Goal: Task Accomplishment & Management: Use online tool/utility

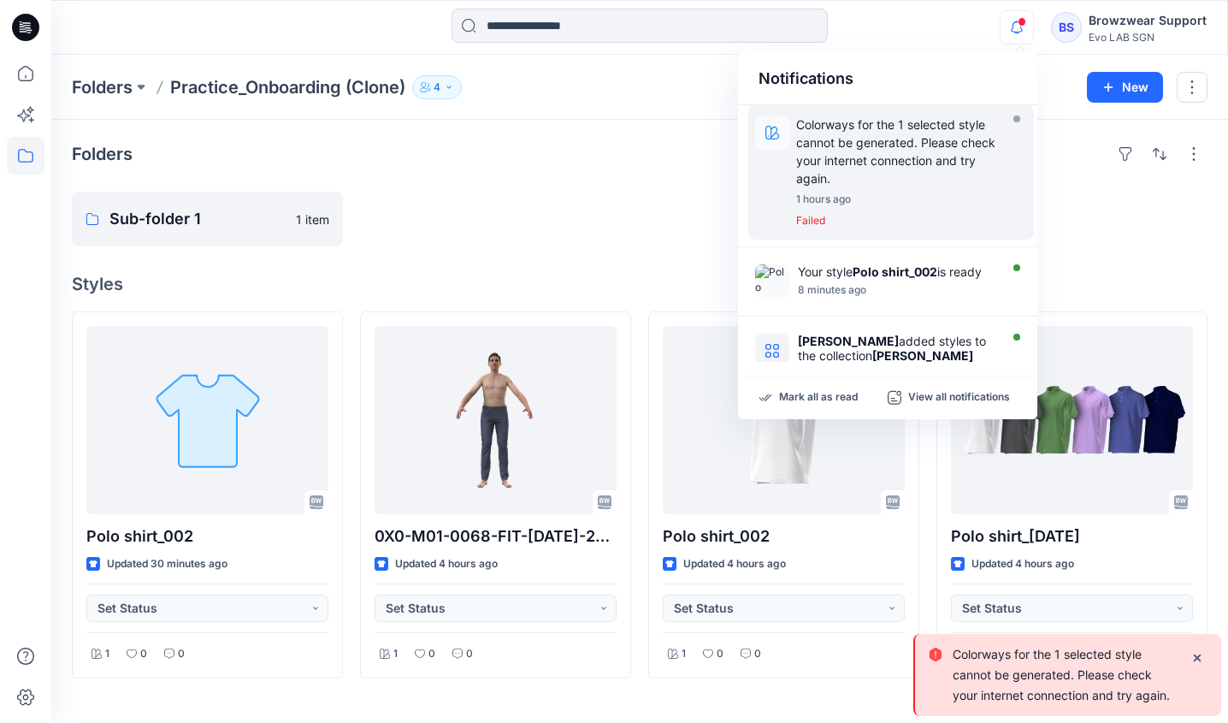
click at [937, 166] on p "Colorways for the 1 selected style cannot be generated. Please check your inter…" at bounding box center [901, 151] width 211 height 72
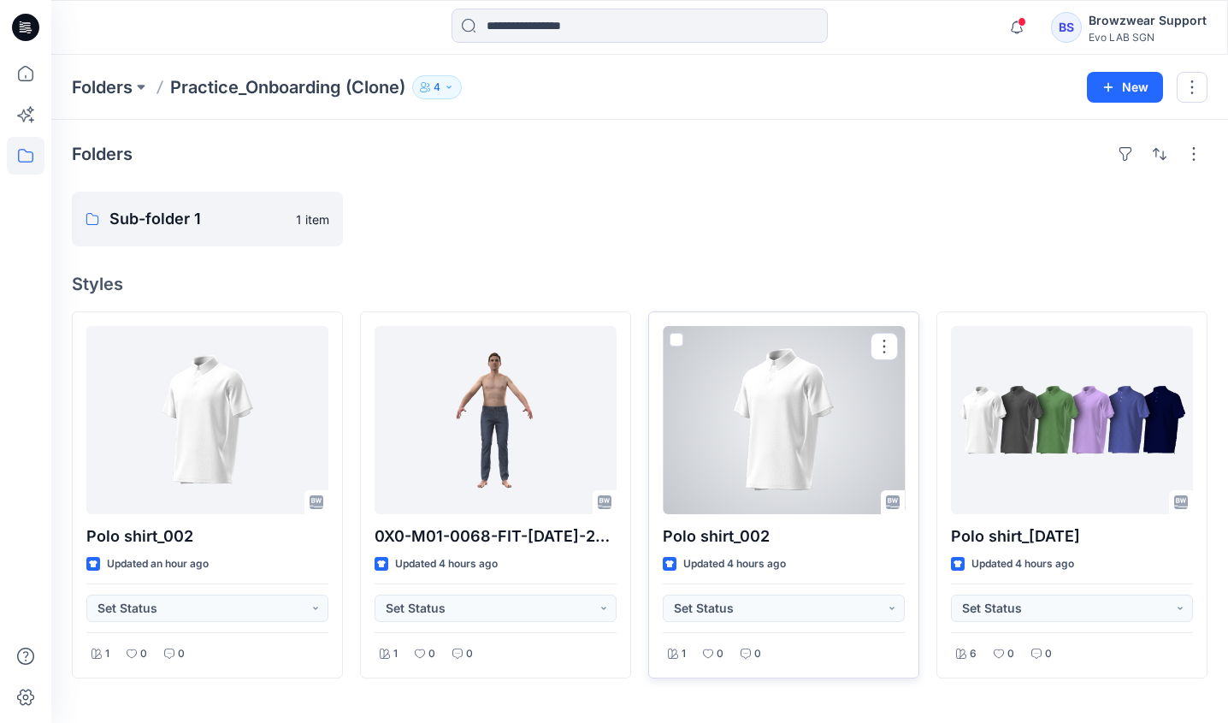
click at [815, 472] on div at bounding box center [784, 420] width 242 height 188
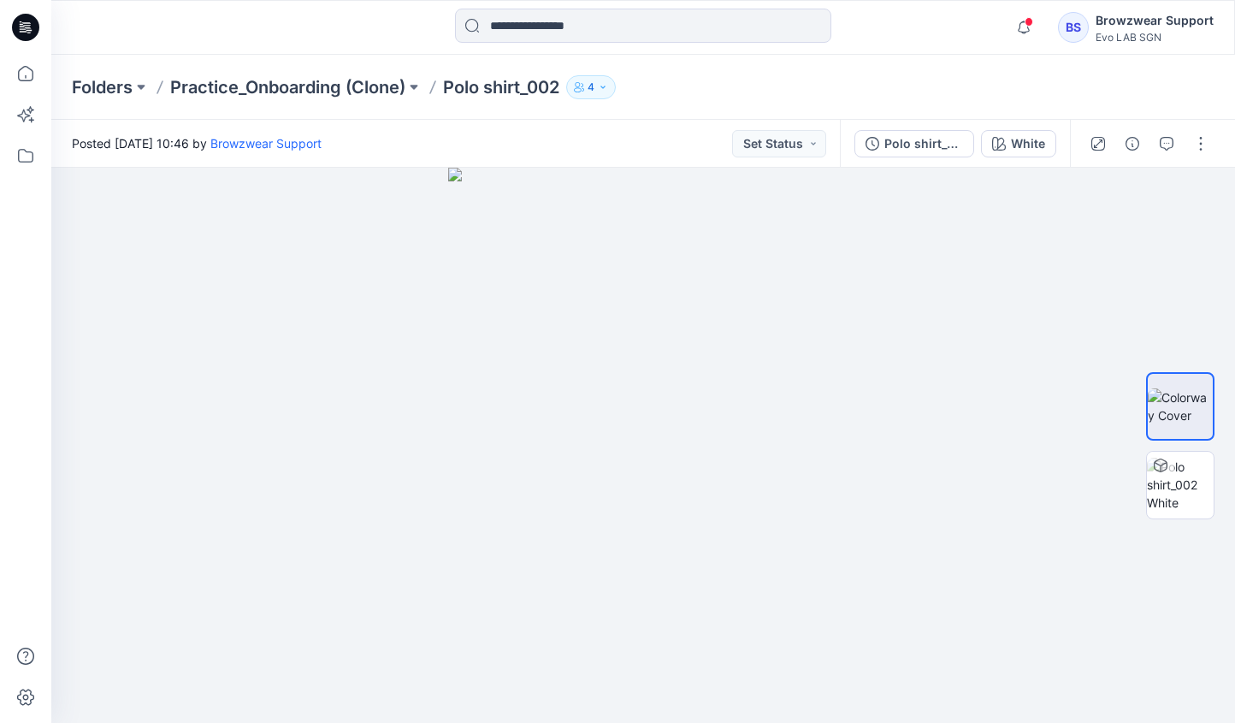
click at [877, 90] on div "Folders Practice_Onboarding (Clone) Polo shirt_002 4" at bounding box center [576, 87] width 1009 height 24
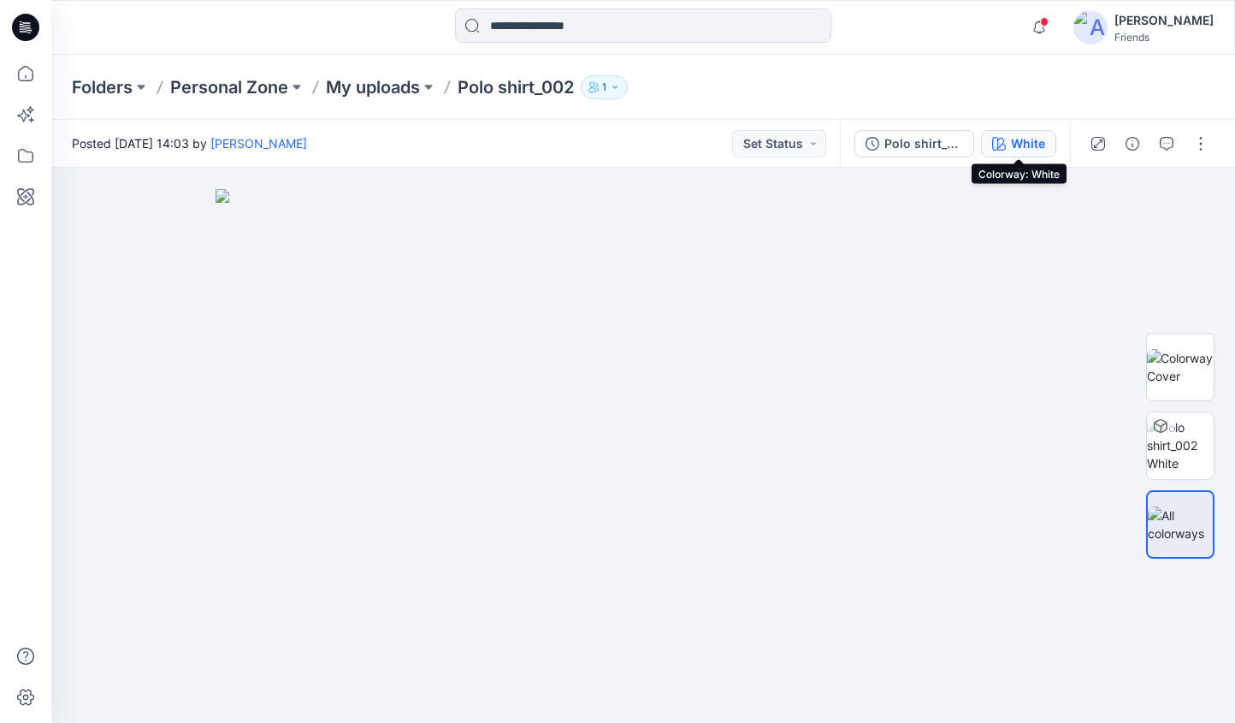
click at [989, 139] on button "White" at bounding box center [1018, 143] width 75 height 27
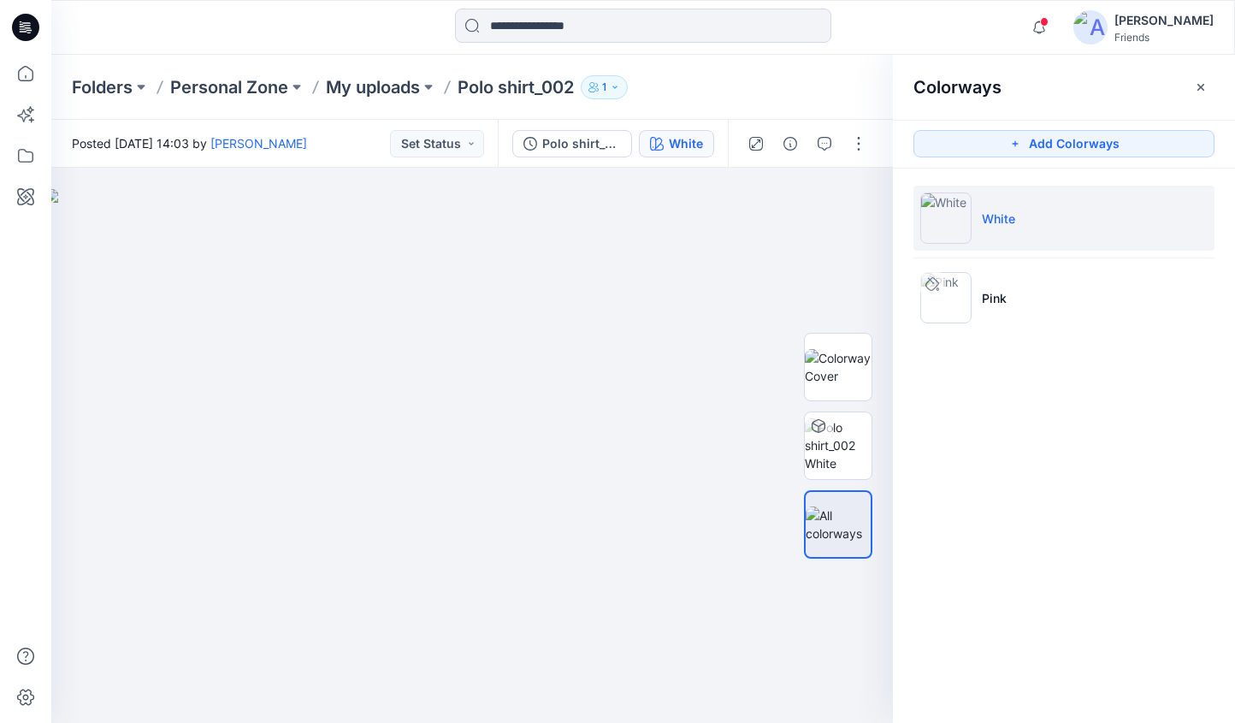
click at [960, 536] on div "Colorways Add Colorways White Pink" at bounding box center [1064, 389] width 342 height 668
click at [24, 99] on icon at bounding box center [26, 115] width 38 height 38
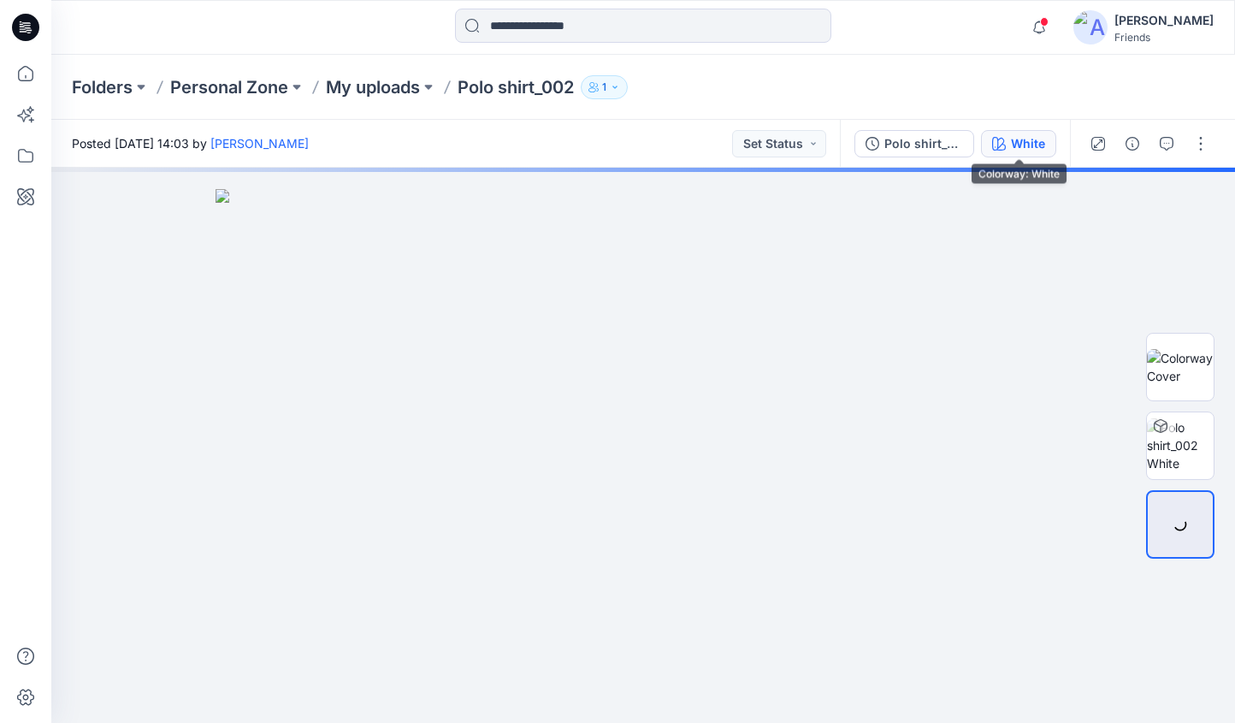
click at [1014, 146] on div "White" at bounding box center [1028, 143] width 34 height 19
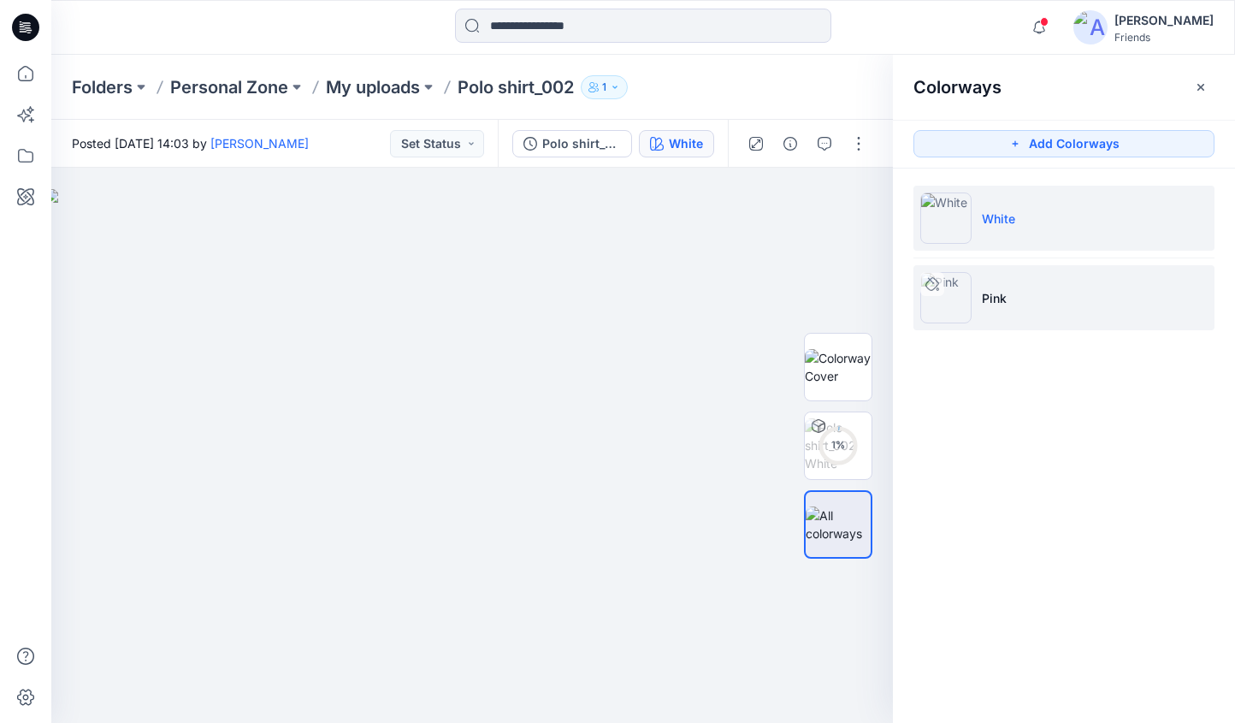
click at [1012, 291] on li "Pink" at bounding box center [1063, 297] width 301 height 65
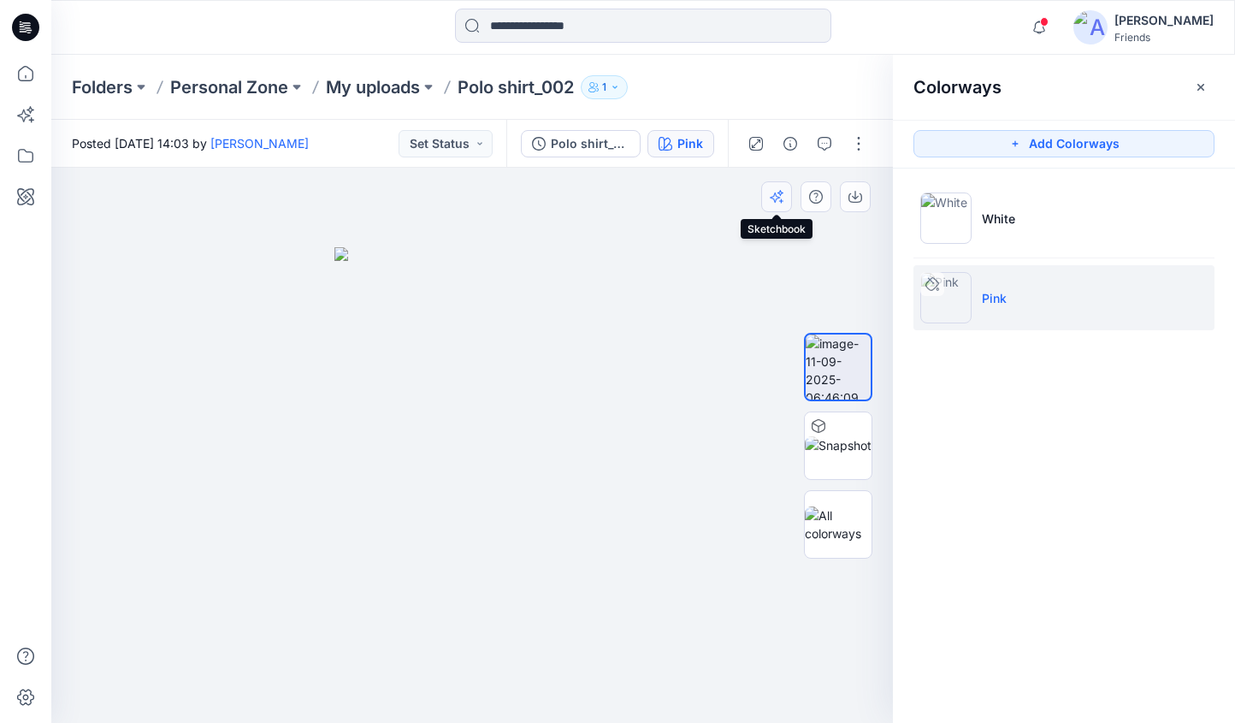
click at [782, 194] on icon "button" at bounding box center [777, 197] width 14 height 14
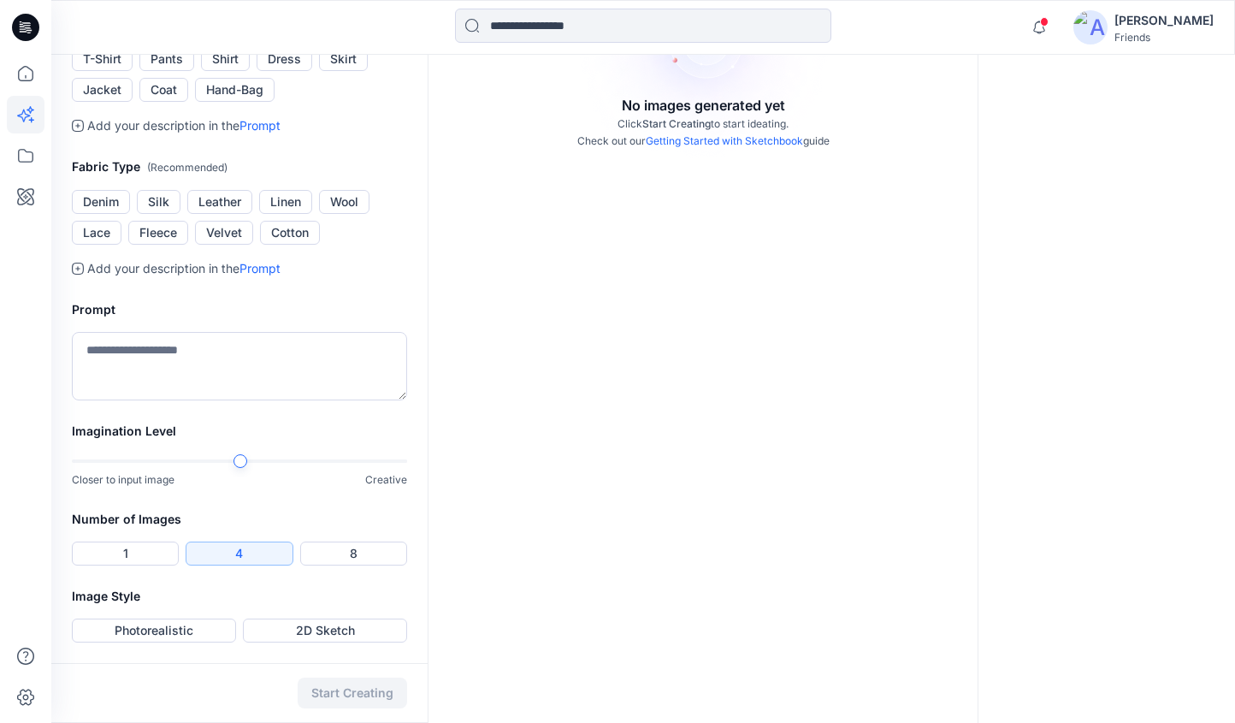
scroll to position [513, 0]
click at [110, 71] on button "T-Shirt" at bounding box center [102, 59] width 61 height 24
click at [278, 245] on button "Cotton" at bounding box center [290, 233] width 60 height 24
click at [258, 400] on textarea at bounding box center [239, 366] width 335 height 68
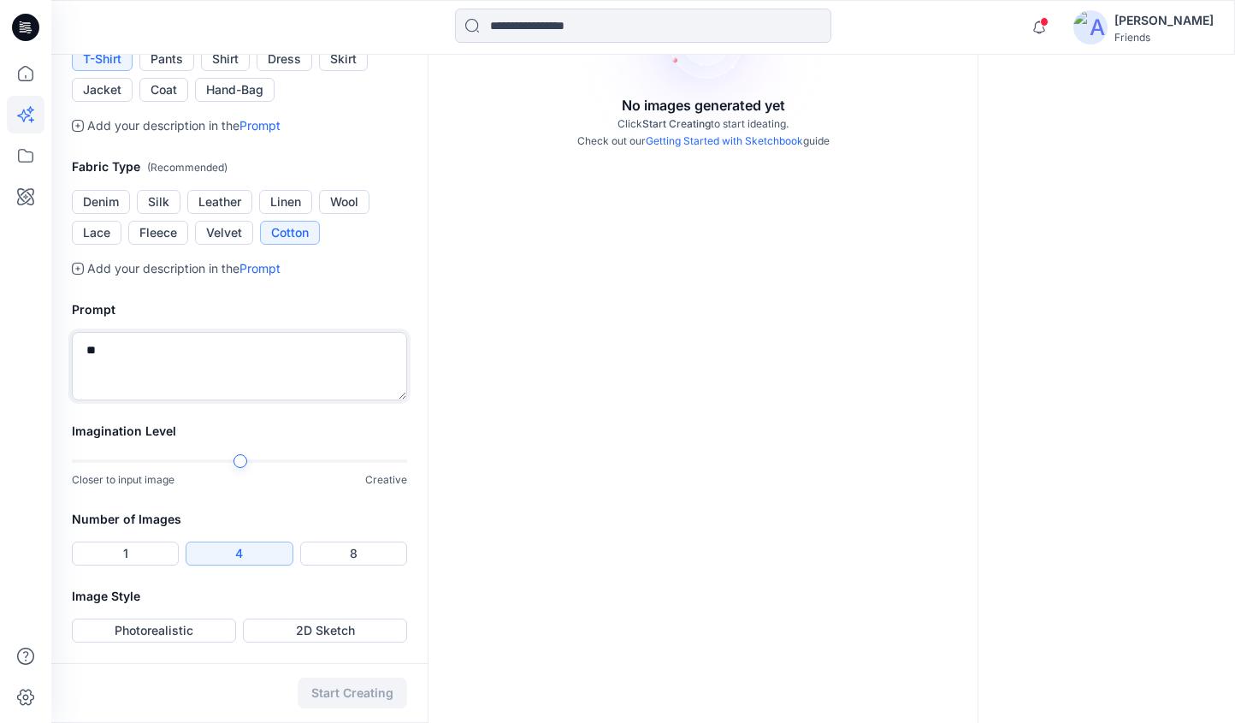
type textarea "*"
type textarea "**********"
click at [221, 629] on button "Photorealistic" at bounding box center [154, 630] width 164 height 24
click at [375, 692] on button "Start Creating" at bounding box center [352, 692] width 109 height 31
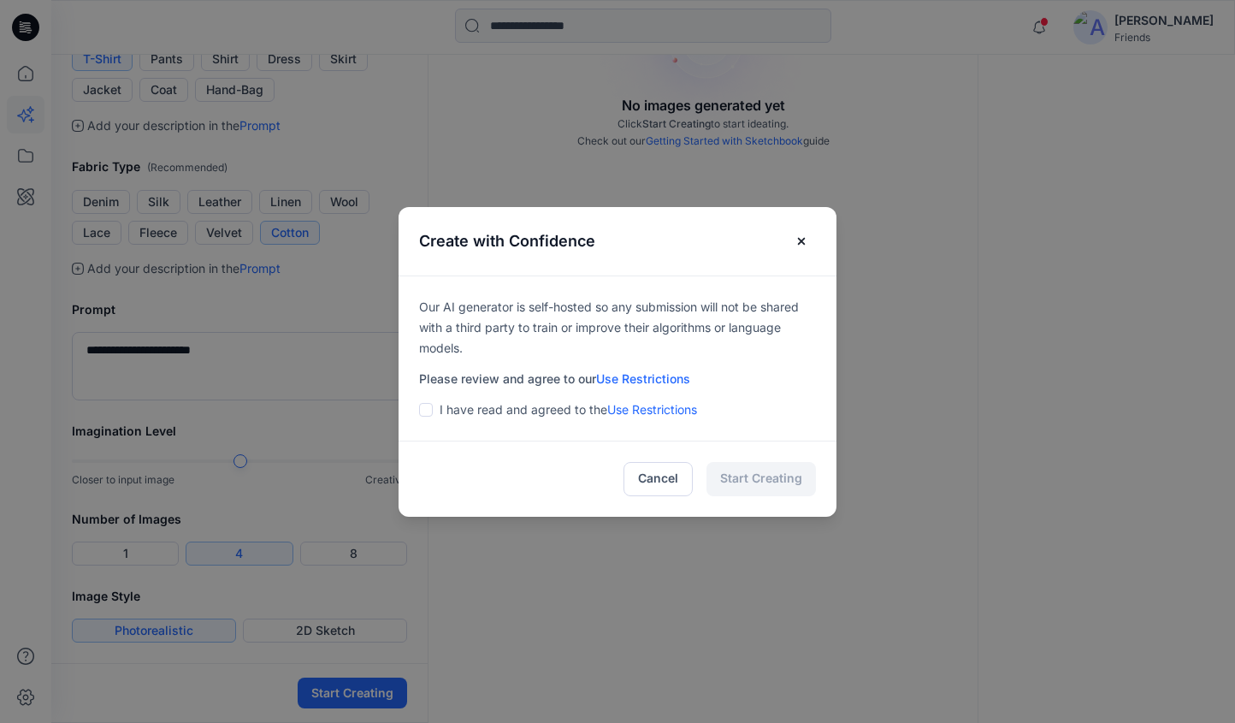
click at [482, 399] on p "I have read and agreed to the Use Restrictions" at bounding box center [568, 409] width 257 height 21
click at [463, 407] on p "I have read and agreed to the Use Restrictions" at bounding box center [568, 409] width 257 height 21
click at [432, 425] on div "Our AI generator is self-hosted so any submission will not be shared with a thi…" at bounding box center [617, 358] width 438 height 166
click at [424, 417] on label at bounding box center [426, 409] width 14 height 21
click at [759, 492] on button "Start Creating" at bounding box center [760, 479] width 109 height 34
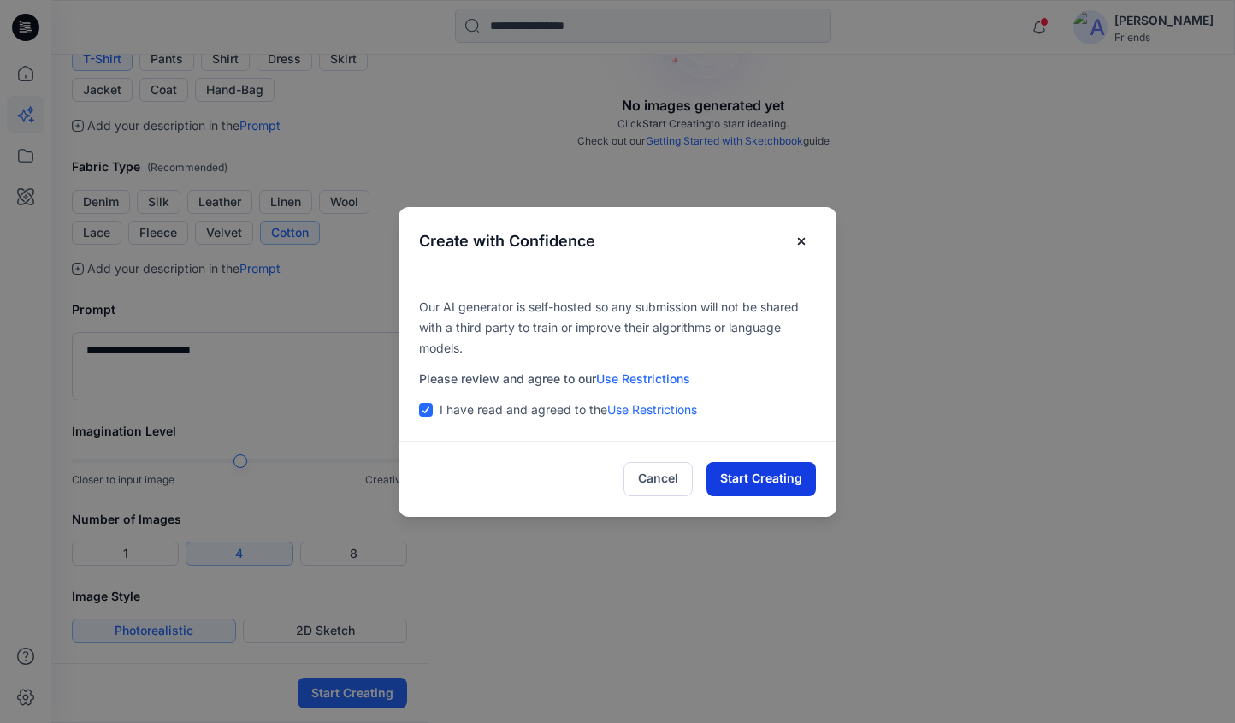
click at [794, 463] on div "No images generated yet Click Start Creating to start ideating. Check out our G…" at bounding box center [703, 203] width 551 height 1039
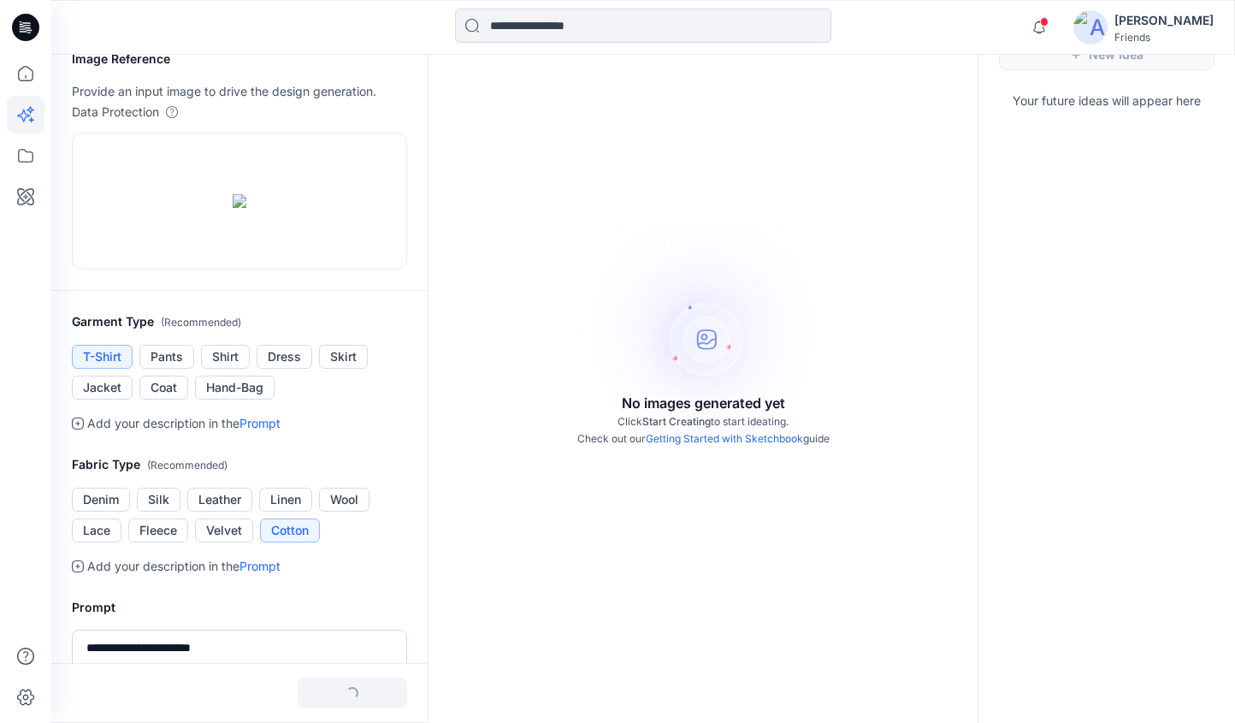
scroll to position [0, 0]
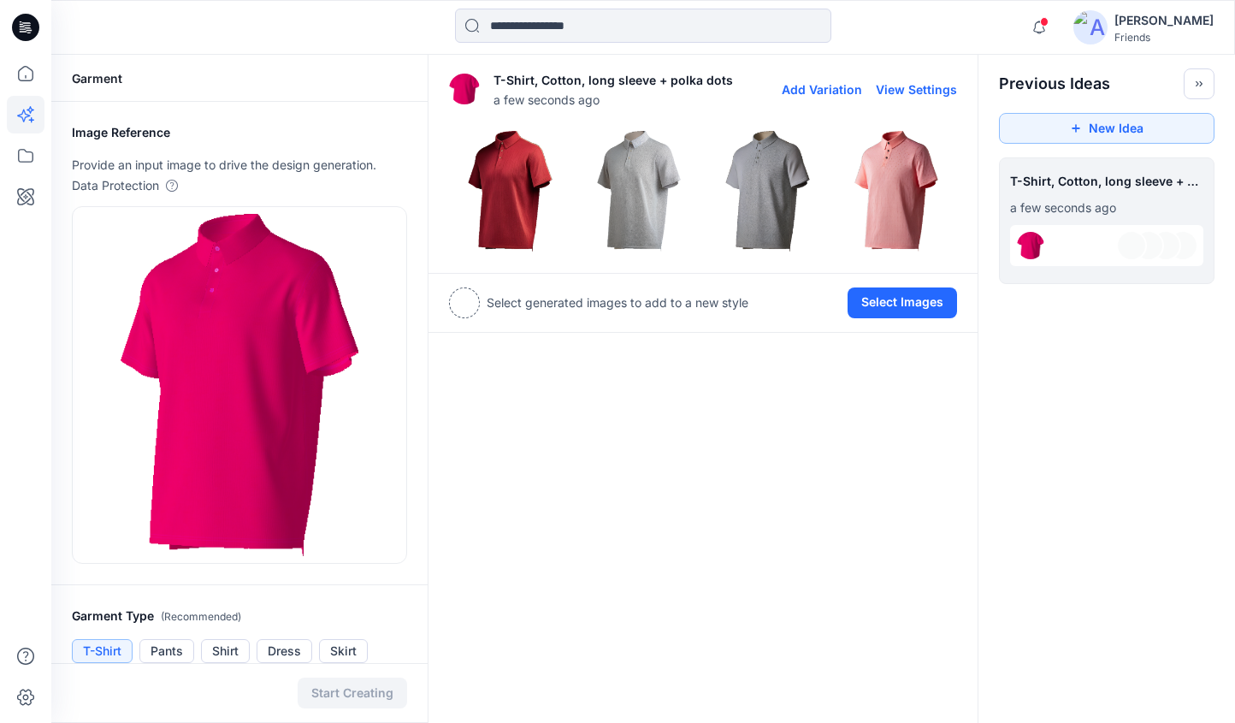
click at [874, 186] on img at bounding box center [896, 191] width 121 height 121
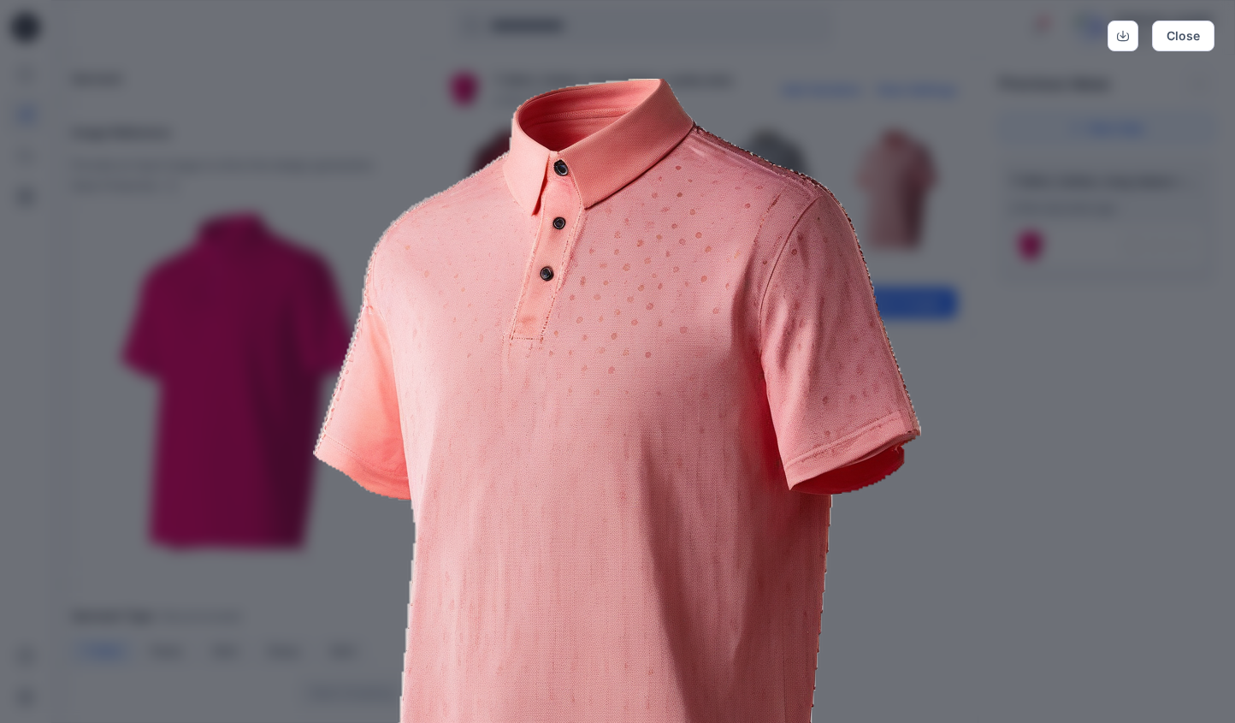
click at [945, 207] on img at bounding box center [618, 517] width 876 height 876
click at [1182, 34] on button "Close" at bounding box center [1183, 36] width 62 height 31
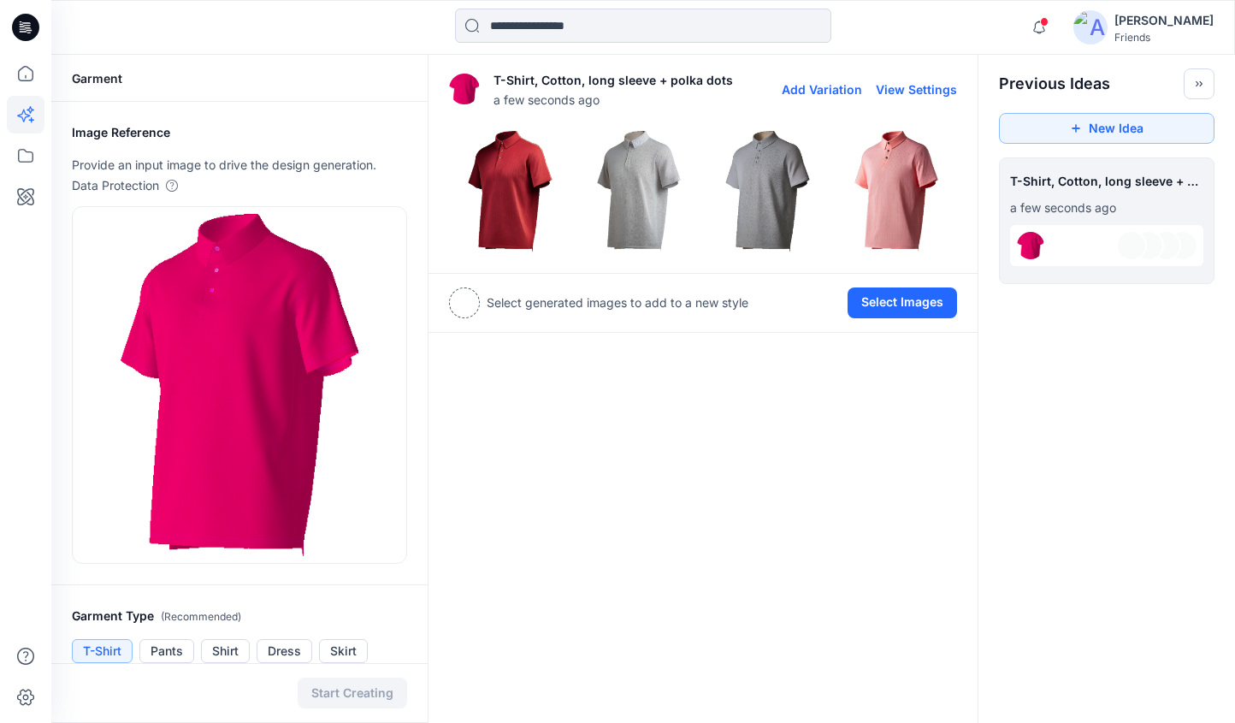
click at [766, 190] on img at bounding box center [767, 191] width 121 height 121
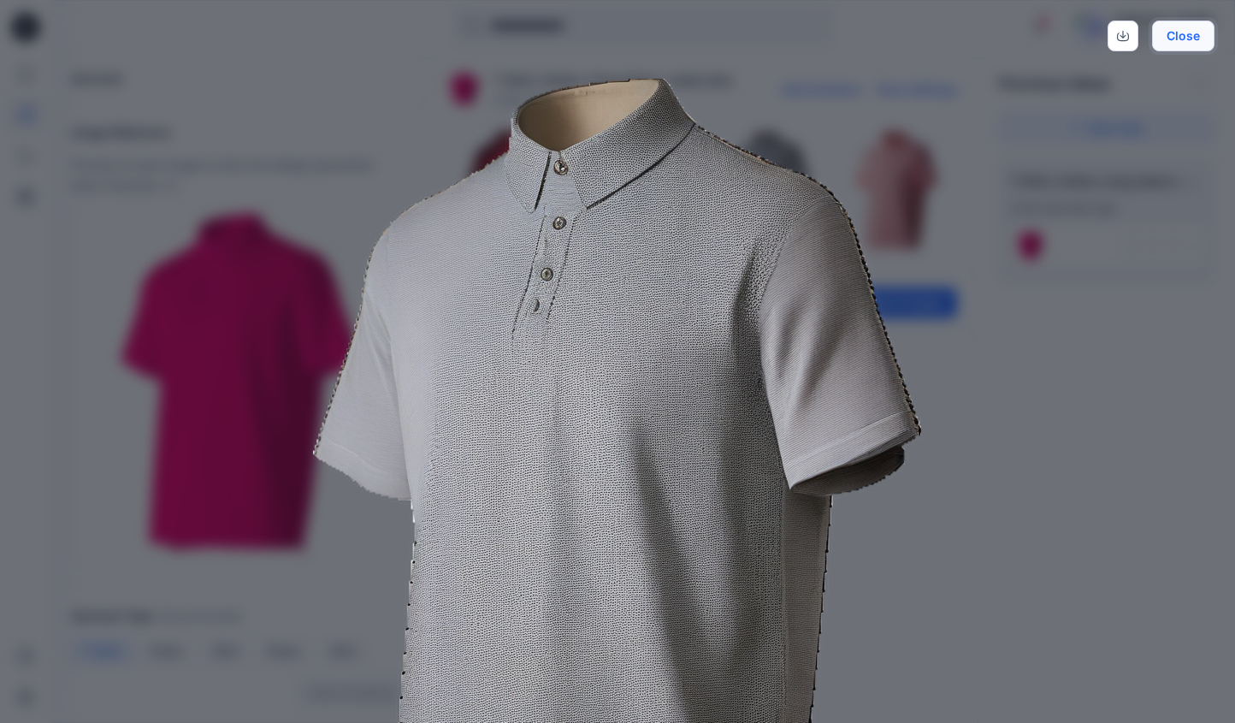
click at [1194, 49] on button "Close" at bounding box center [1183, 36] width 62 height 31
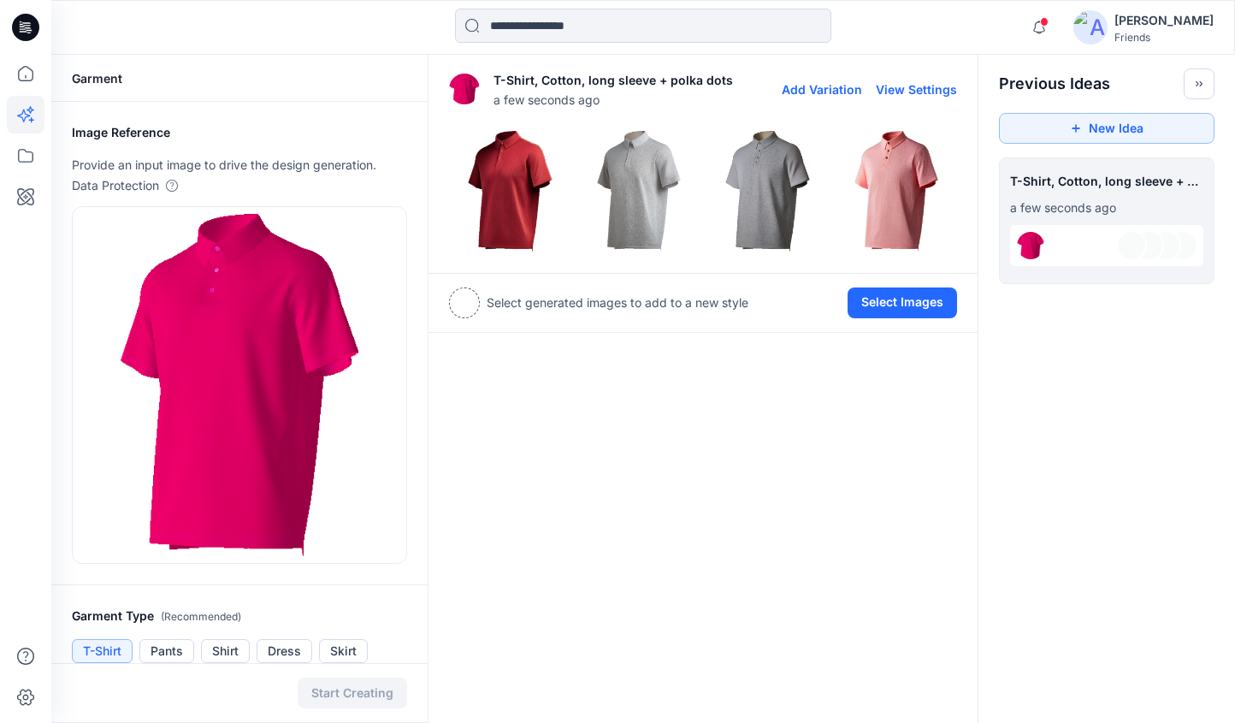
click at [639, 156] on img at bounding box center [639, 191] width 121 height 121
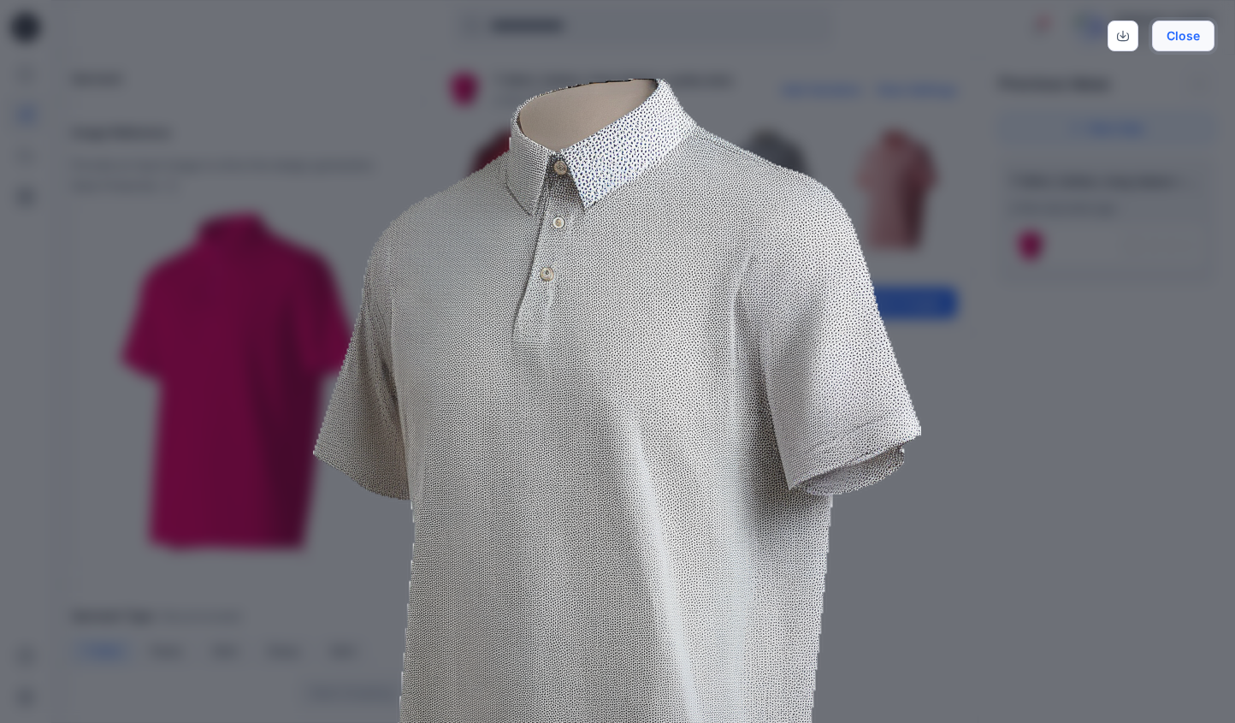
click at [1186, 34] on button "Close" at bounding box center [1183, 36] width 62 height 31
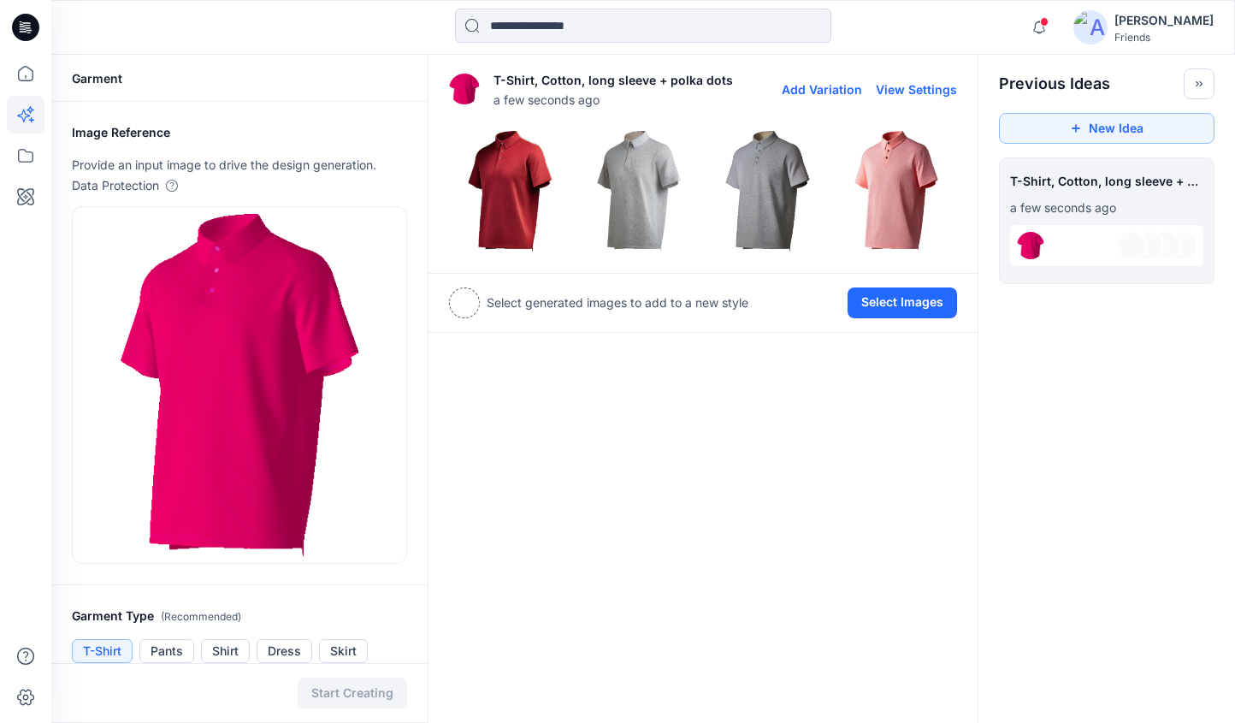
click at [522, 186] on img at bounding box center [510, 191] width 121 height 121
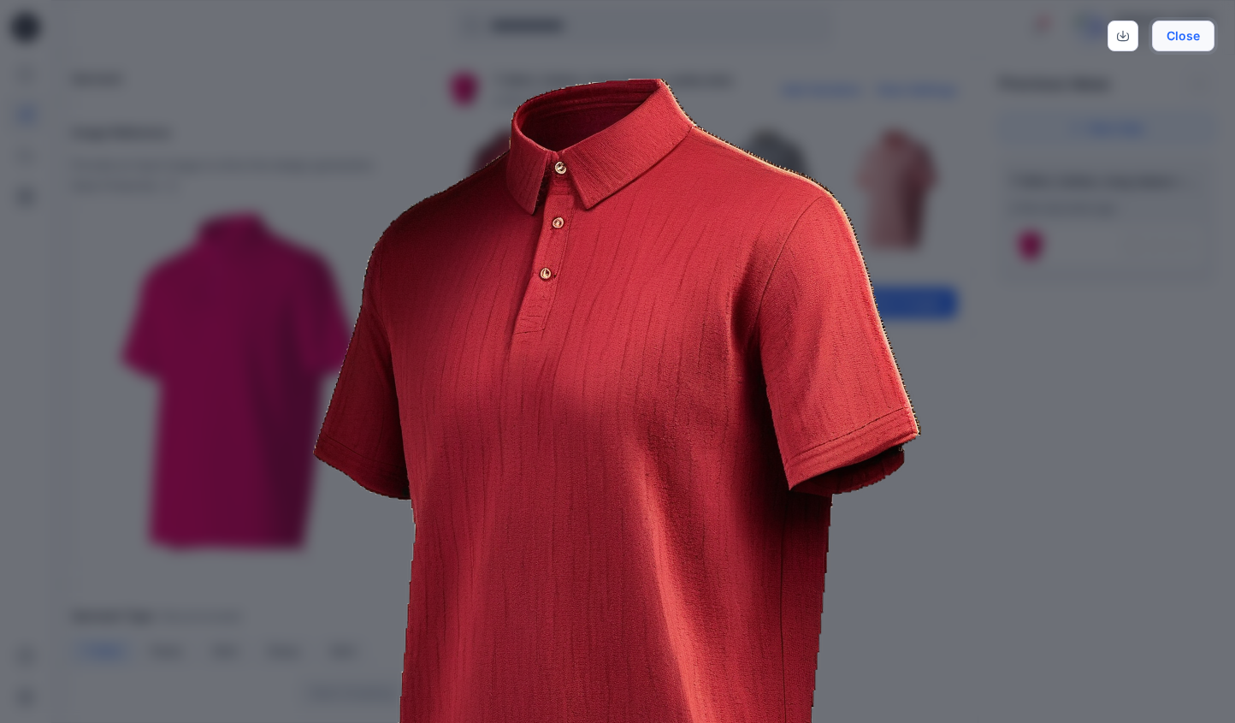
click at [1183, 33] on button "Close" at bounding box center [1183, 36] width 62 height 31
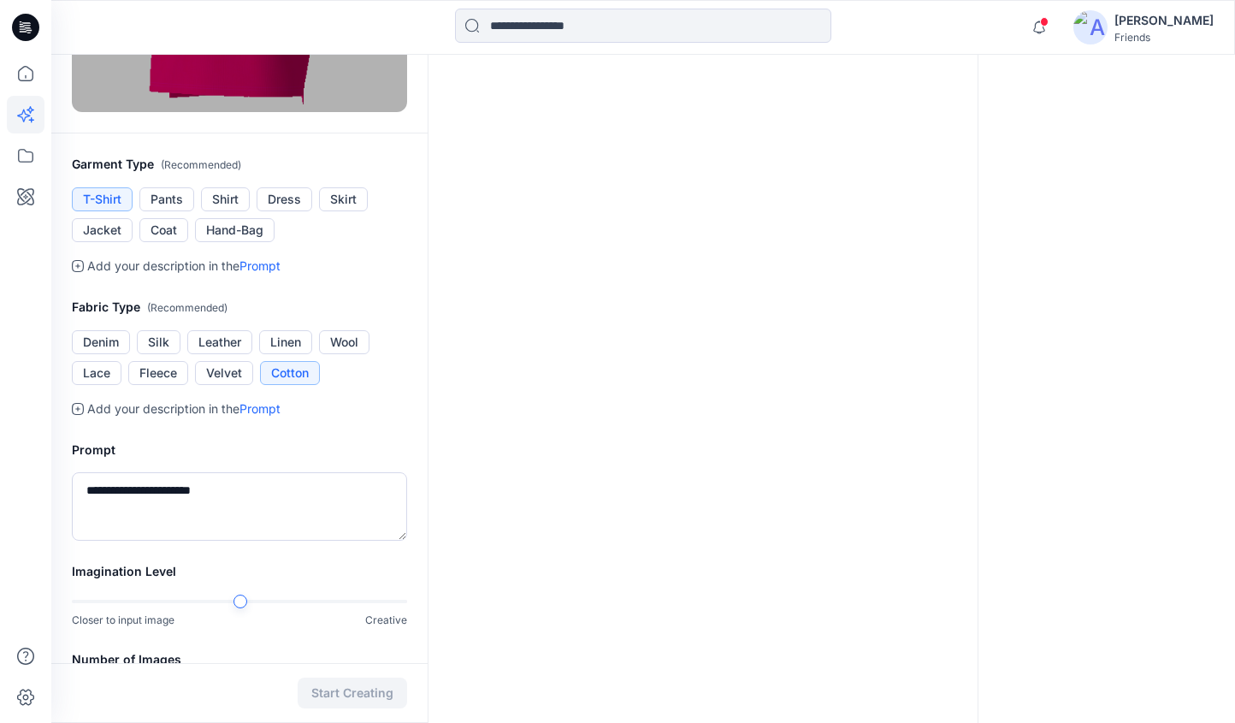
scroll to position [506, 0]
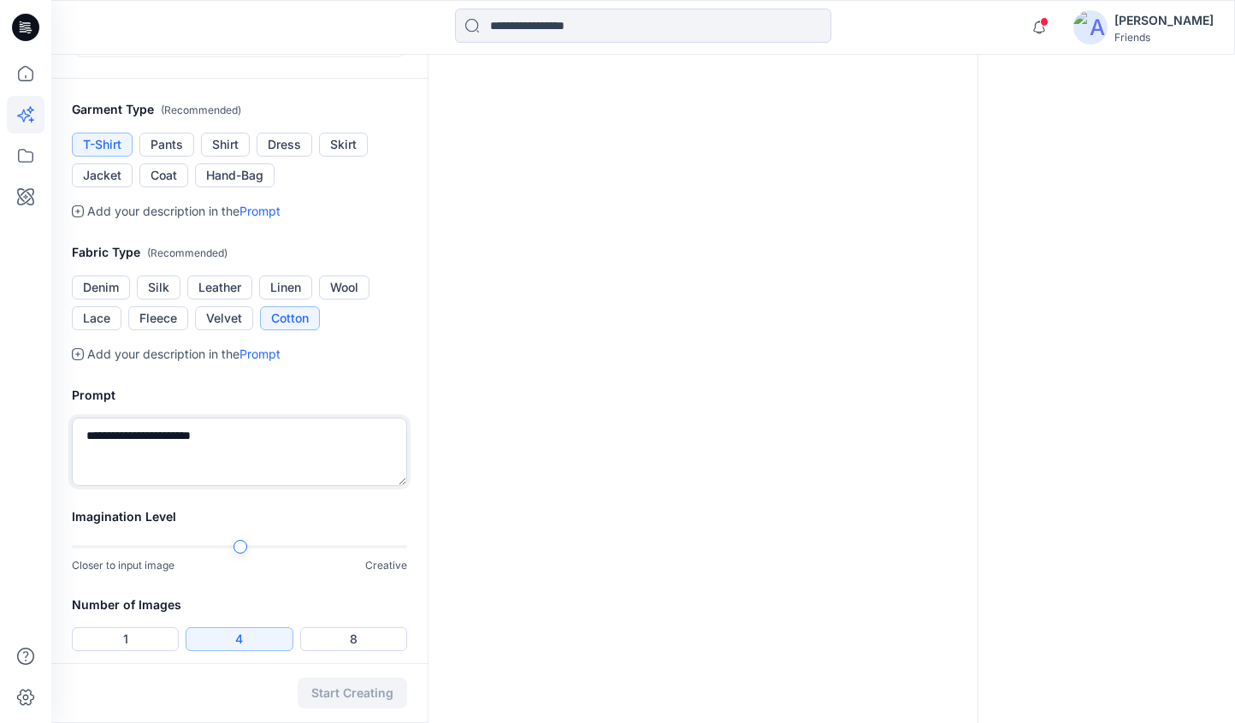
drag, startPoint x: 148, startPoint y: 437, endPoint x: 302, endPoint y: 437, distance: 153.9
click at [302, 437] on textarea "**********" at bounding box center [239, 451] width 335 height 68
click at [329, 549] on div at bounding box center [239, 546] width 335 height 12
type textarea "**********"
click at [339, 687] on button "Start Creating" at bounding box center [352, 692] width 109 height 31
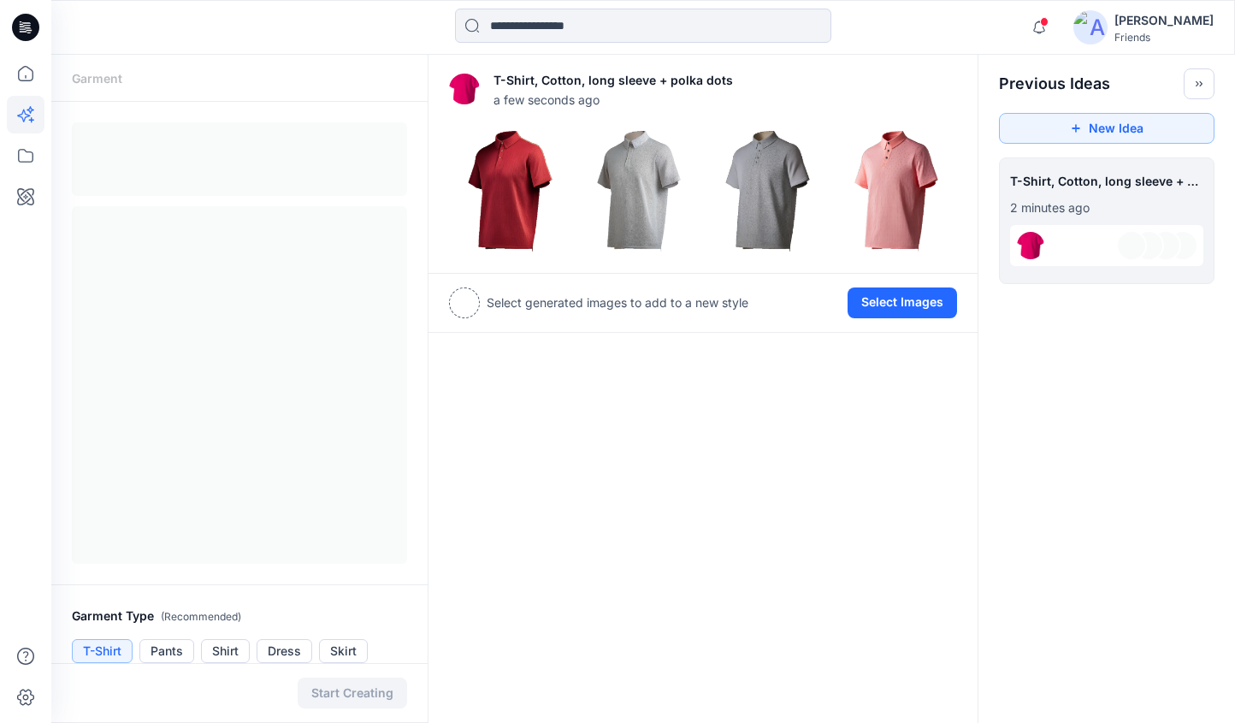
scroll to position [7, 0]
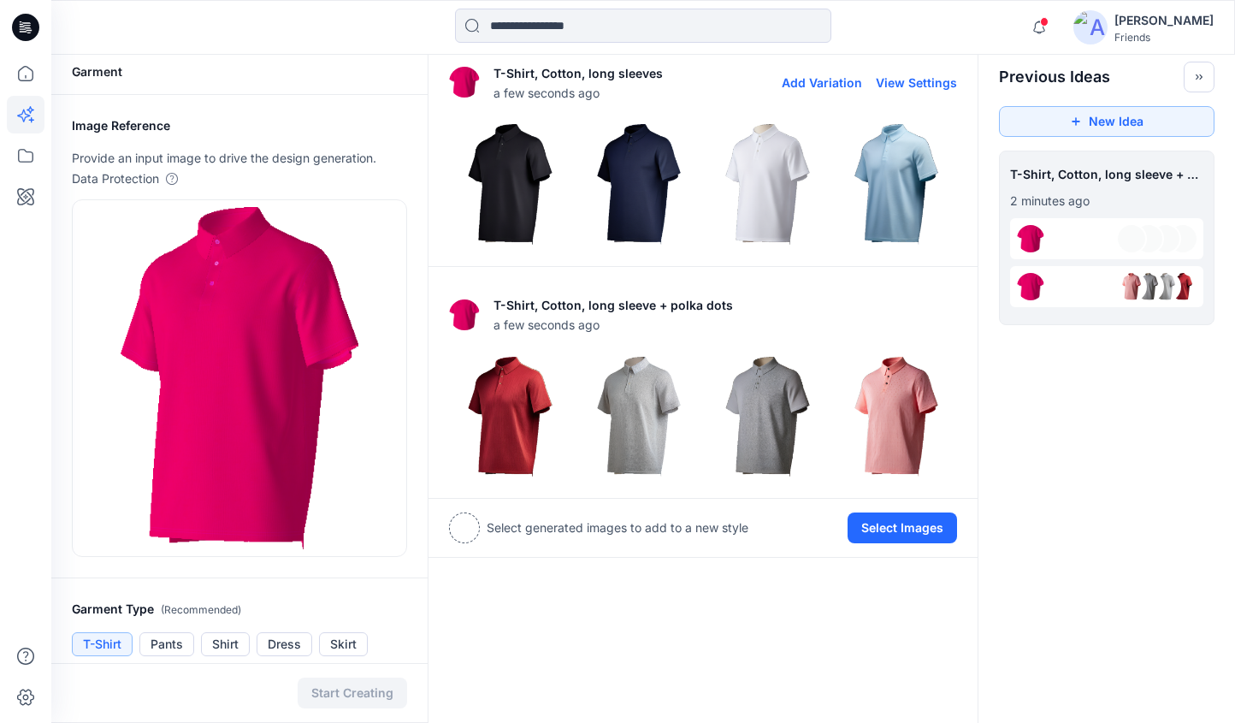
click at [745, 162] on img at bounding box center [767, 184] width 121 height 121
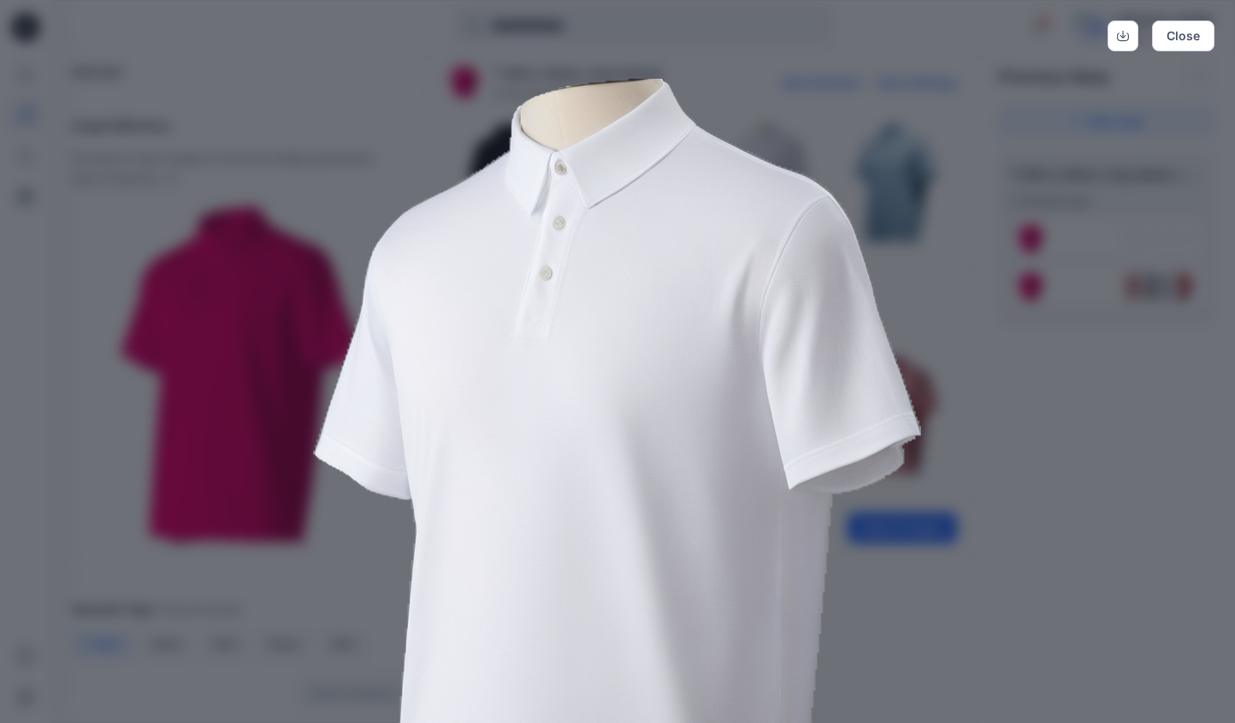
click at [1097, 371] on div "Close" at bounding box center [617, 361] width 1235 height 723
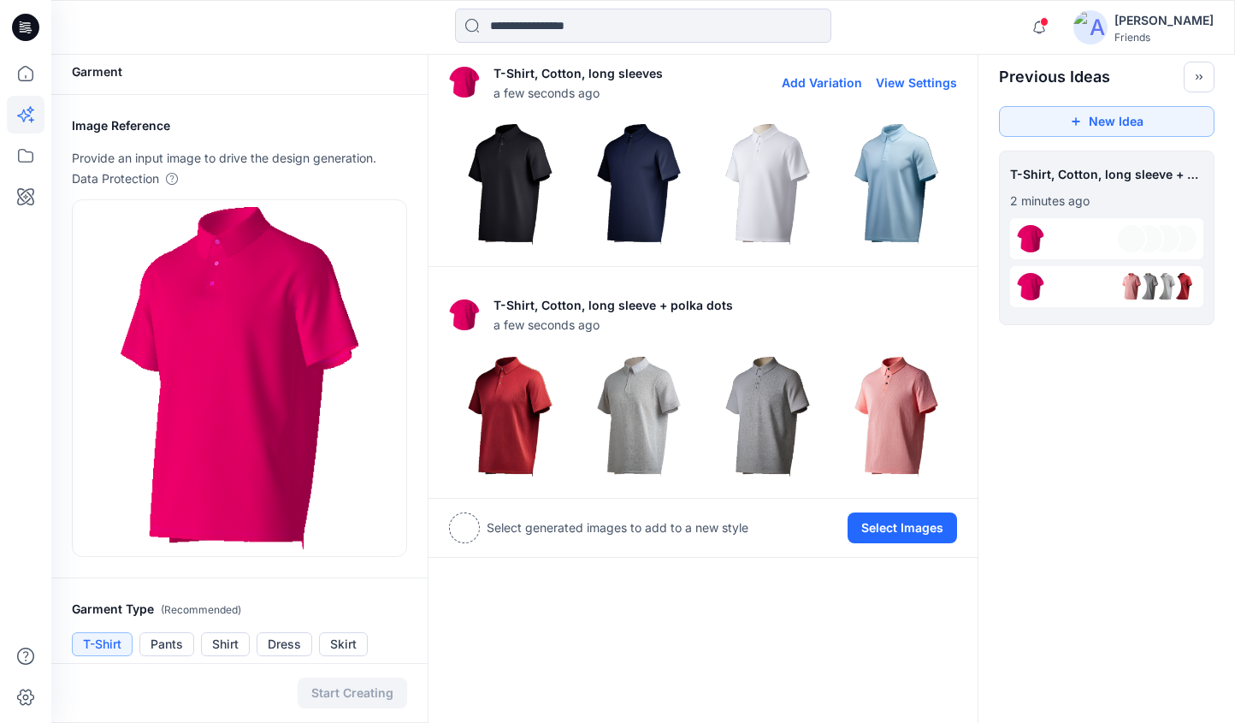
click at [926, 200] on img at bounding box center [896, 184] width 121 height 121
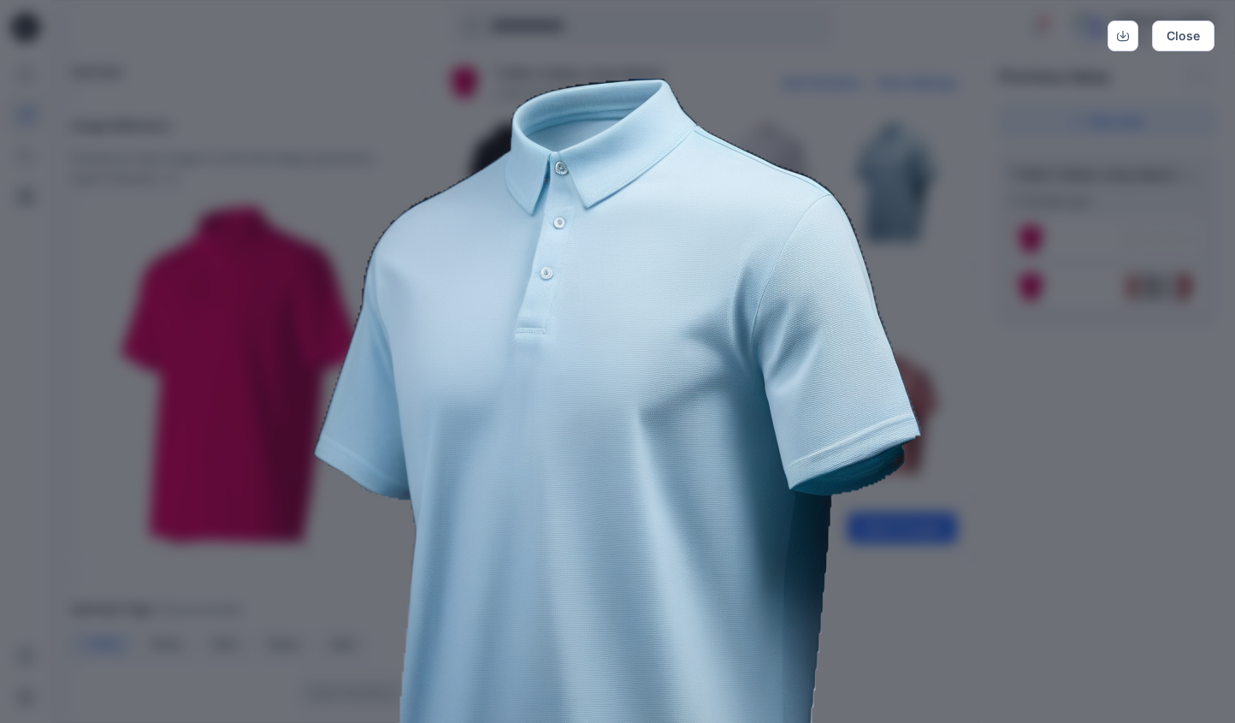
click at [1051, 366] on img at bounding box center [618, 517] width 876 height 876
click at [1177, 30] on button "Close" at bounding box center [1183, 36] width 62 height 31
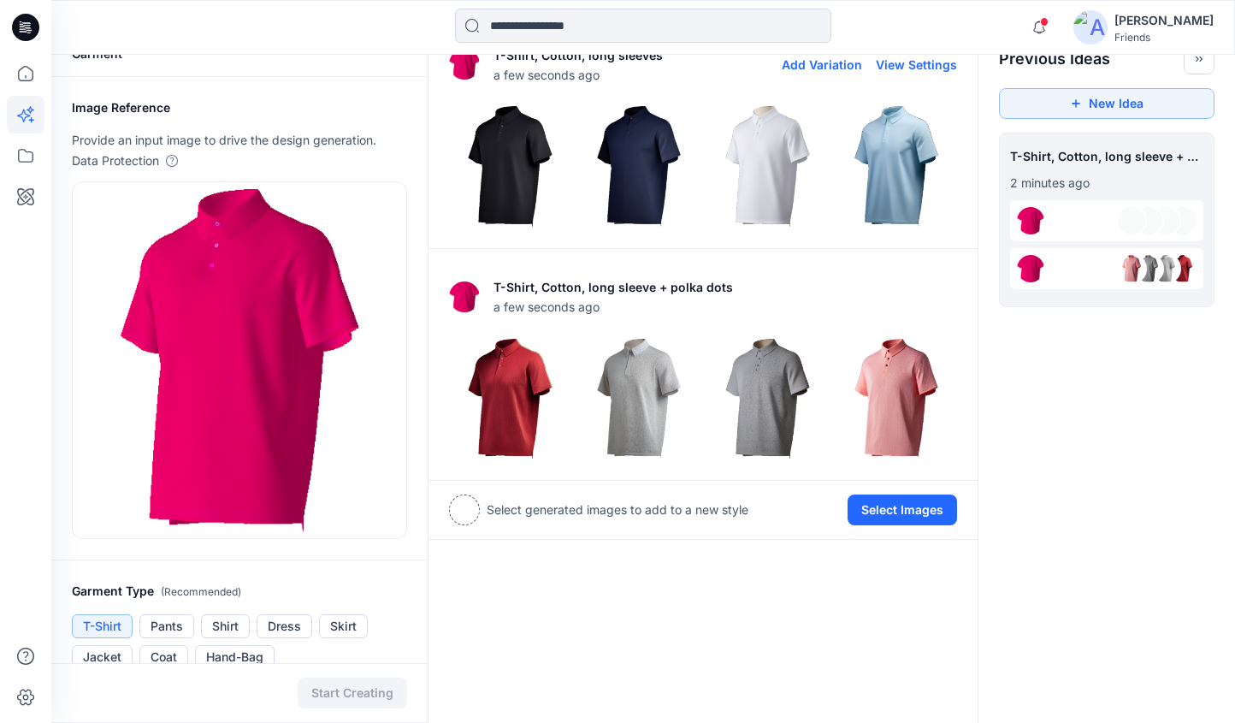
scroll to position [0, 0]
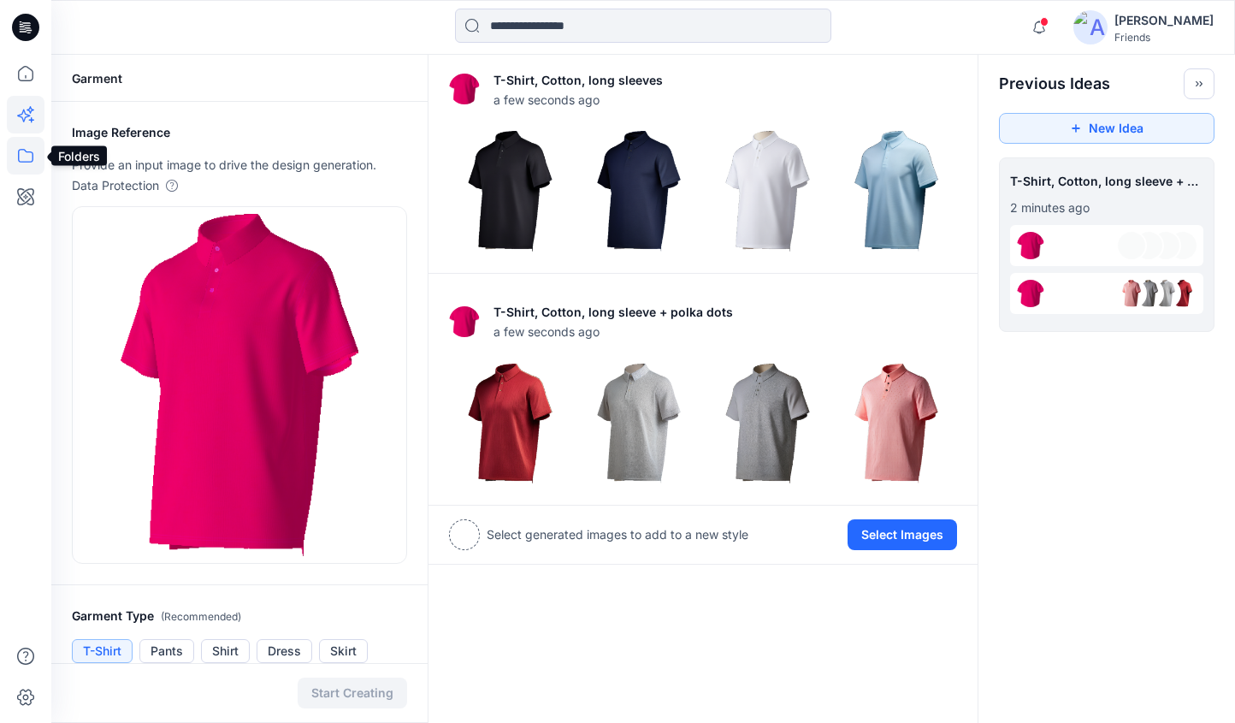
click at [33, 167] on icon at bounding box center [26, 156] width 38 height 38
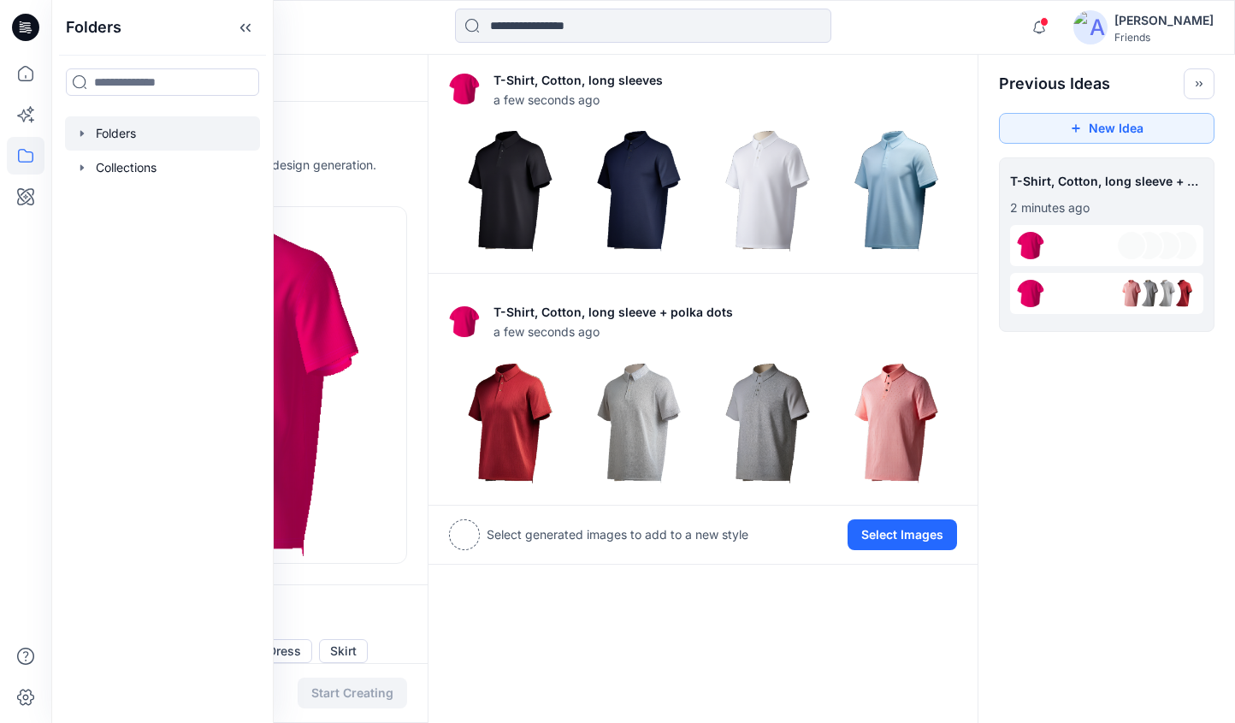
click at [174, 135] on div at bounding box center [162, 133] width 195 height 34
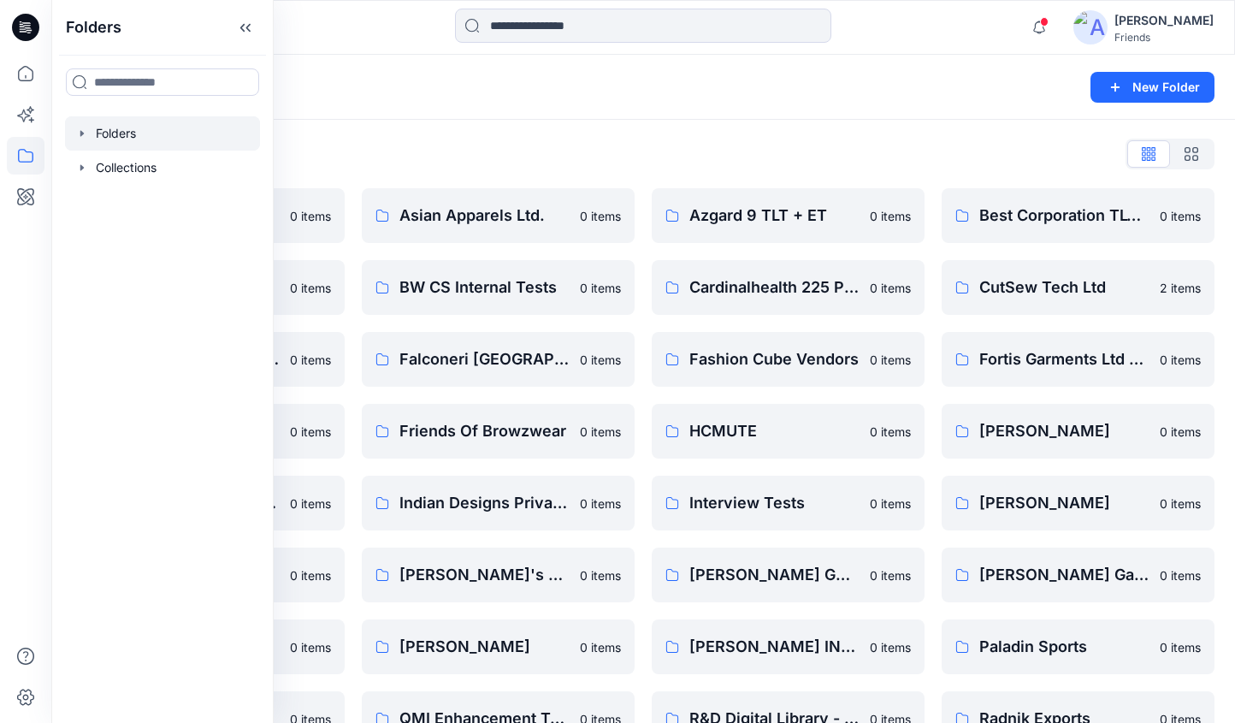
click at [432, 67] on div "Folders New Folder" at bounding box center [643, 87] width 1184 height 65
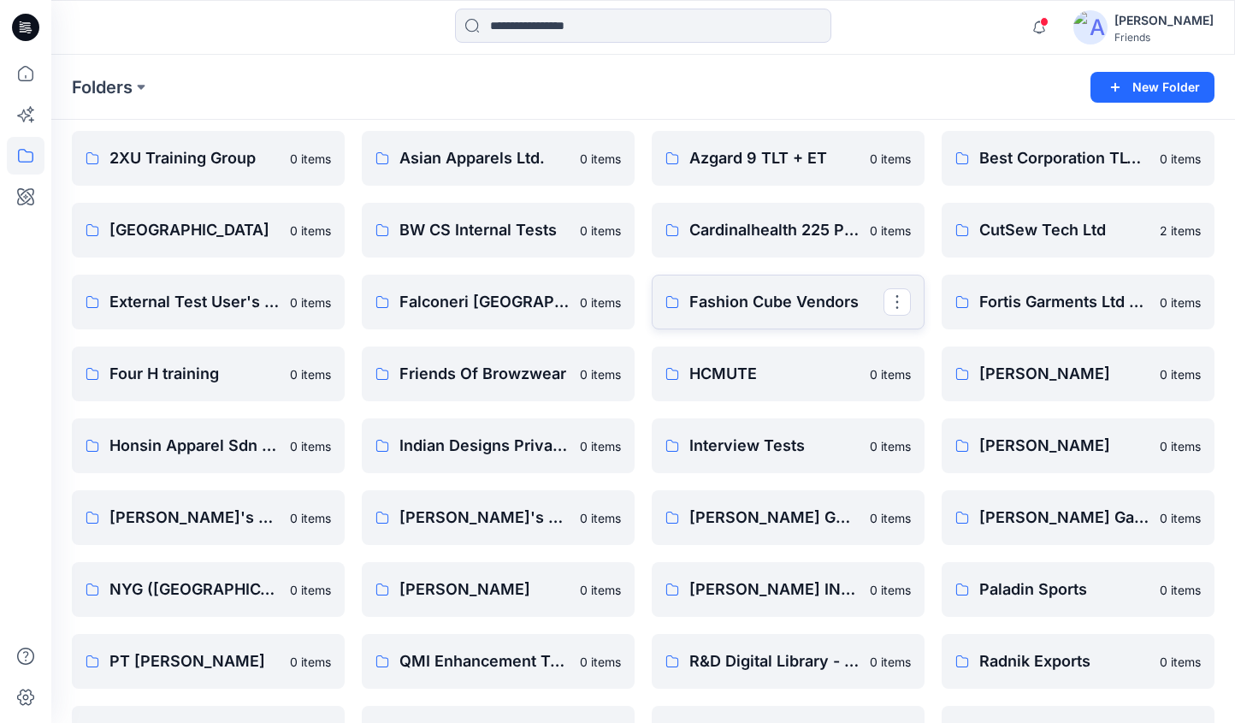
scroll to position [259, 0]
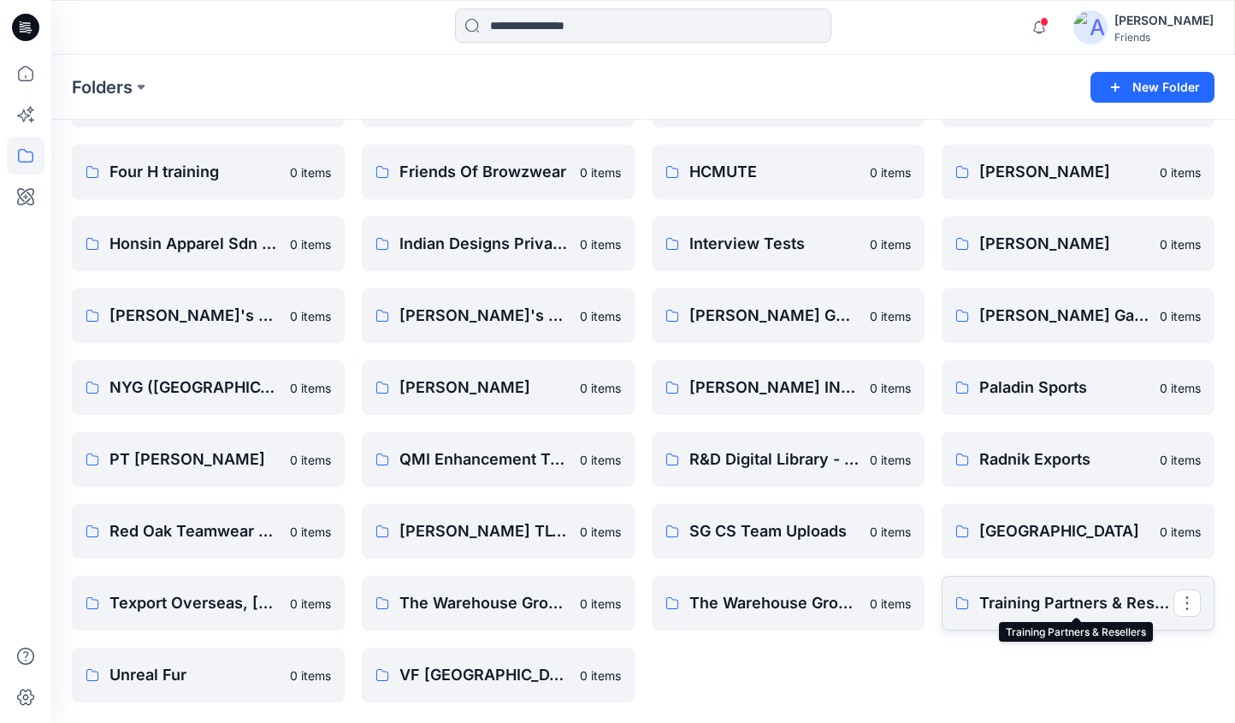
click at [1103, 594] on p "Training Partners & Resellers" at bounding box center [1076, 603] width 194 height 24
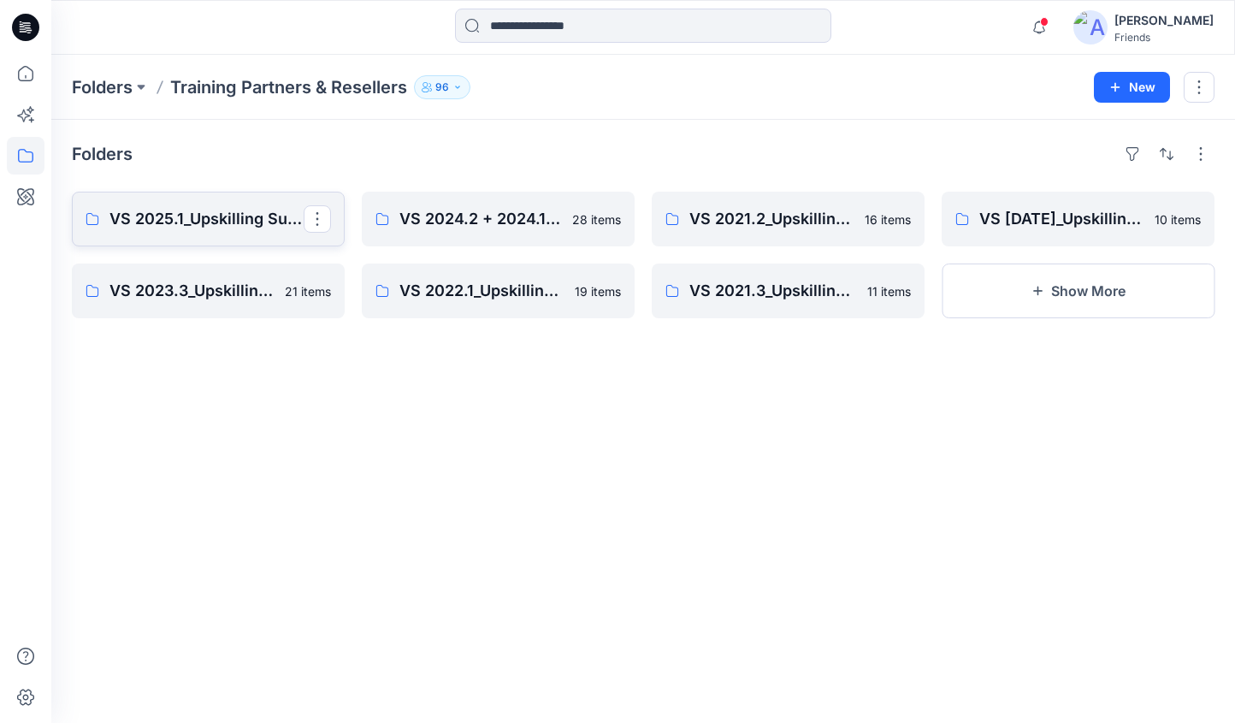
click at [255, 210] on p "VS 2025.1_Upskilling Submission Folder_Assessment: Part 2" at bounding box center [206, 219] width 194 height 24
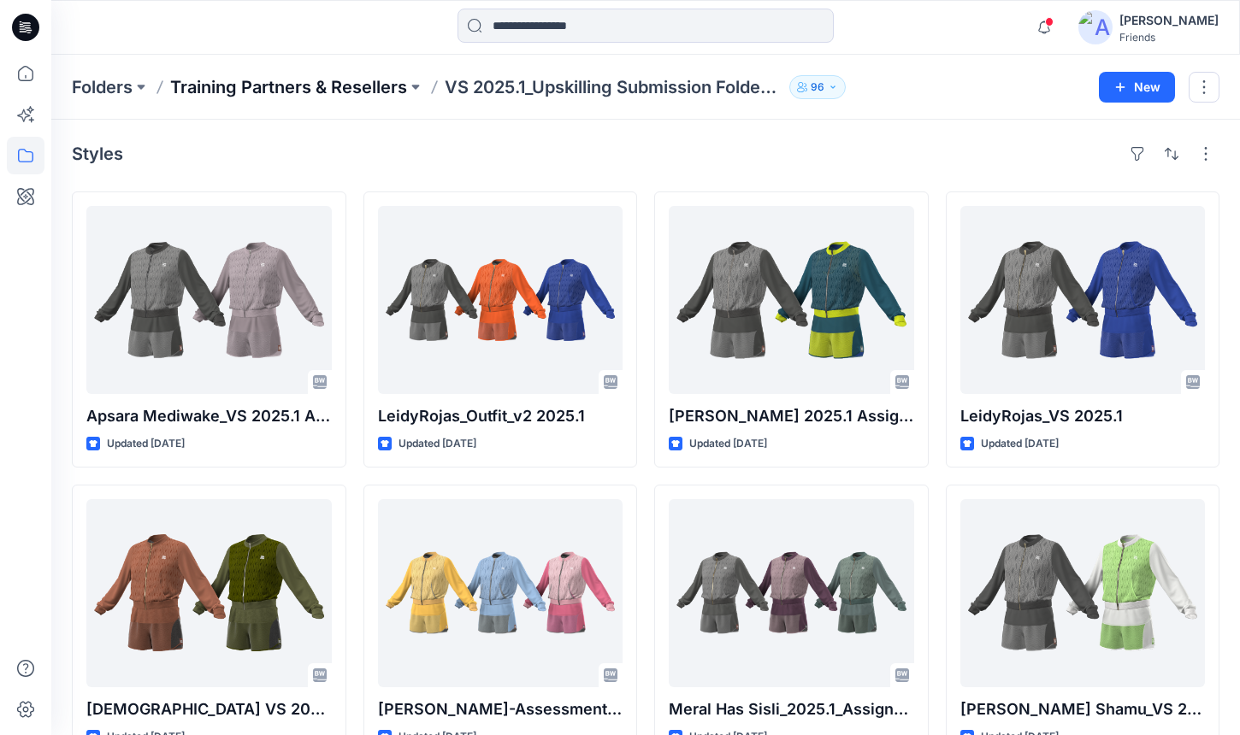
click at [378, 77] on p "Training Partners & Resellers" at bounding box center [288, 87] width 237 height 24
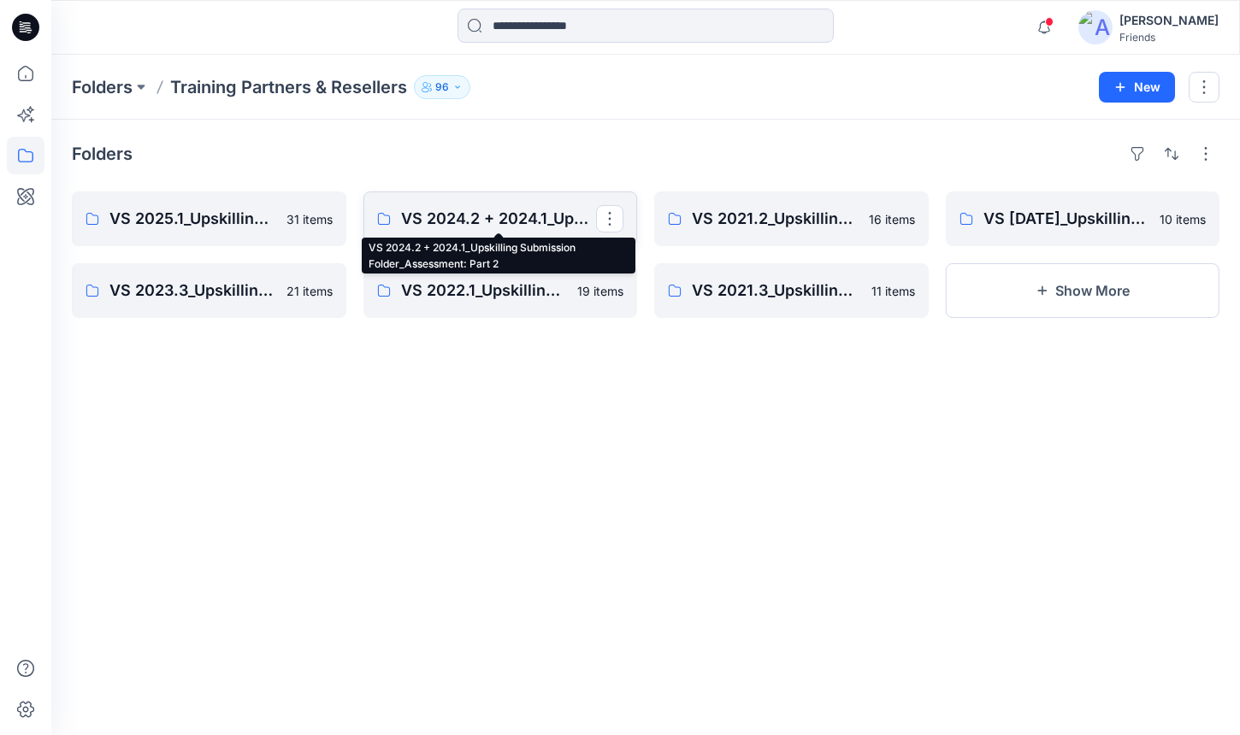
click at [503, 229] on p "VS 2024.2 + 2024.1_Upskilling Submission Folder_Assessment: Part 2" at bounding box center [499, 219] width 196 height 24
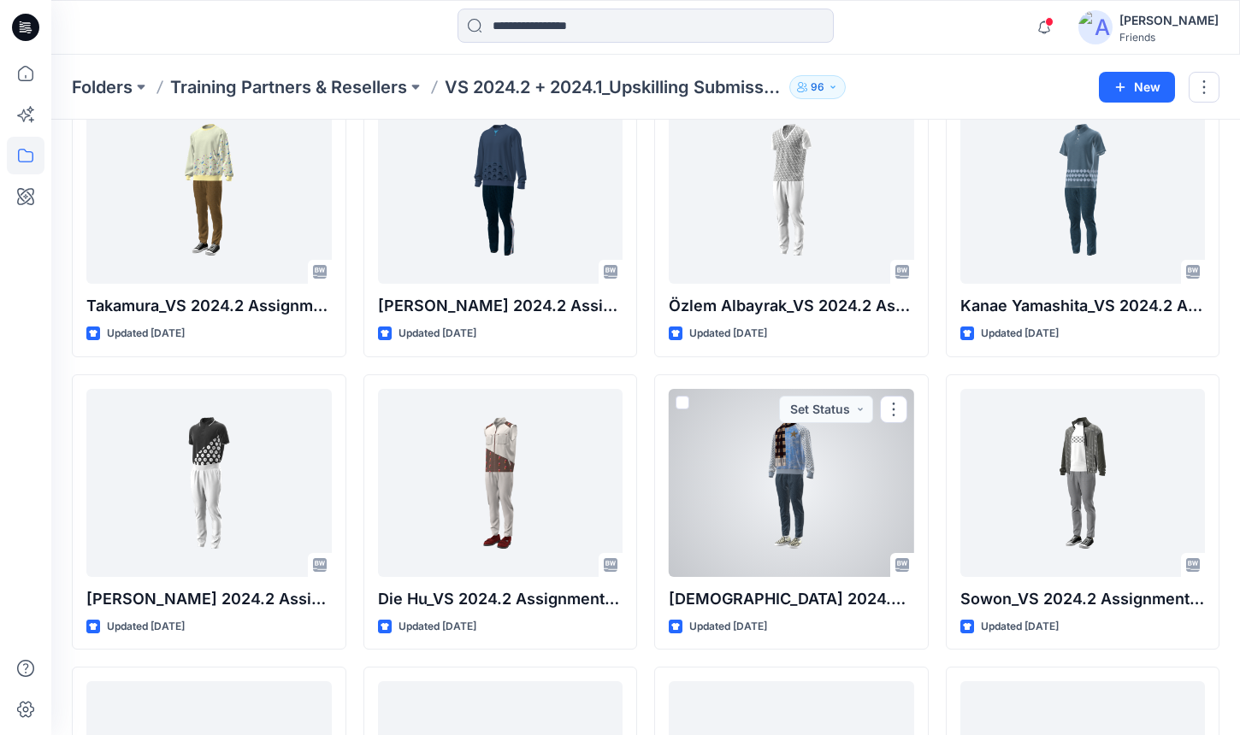
scroll to position [1510, 0]
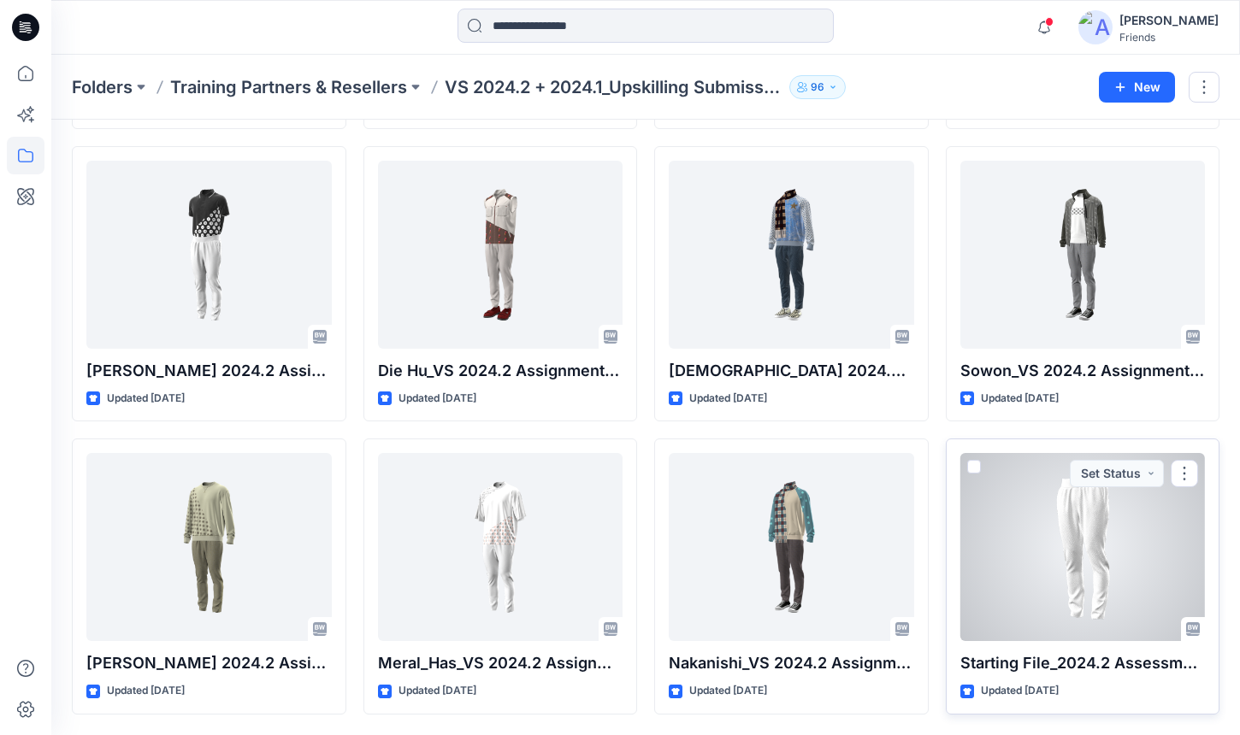
click at [975, 468] on span at bounding box center [974, 467] width 14 height 14
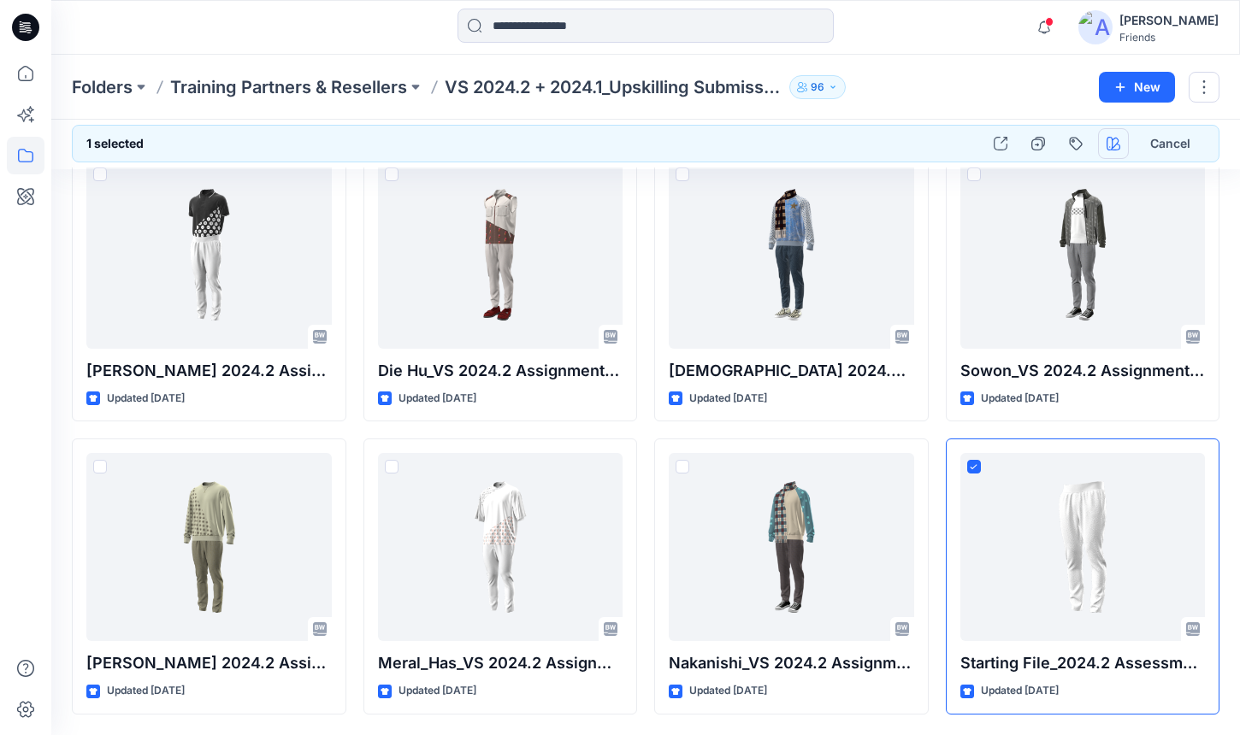
click at [1107, 145] on icon "button" at bounding box center [1114, 144] width 14 height 14
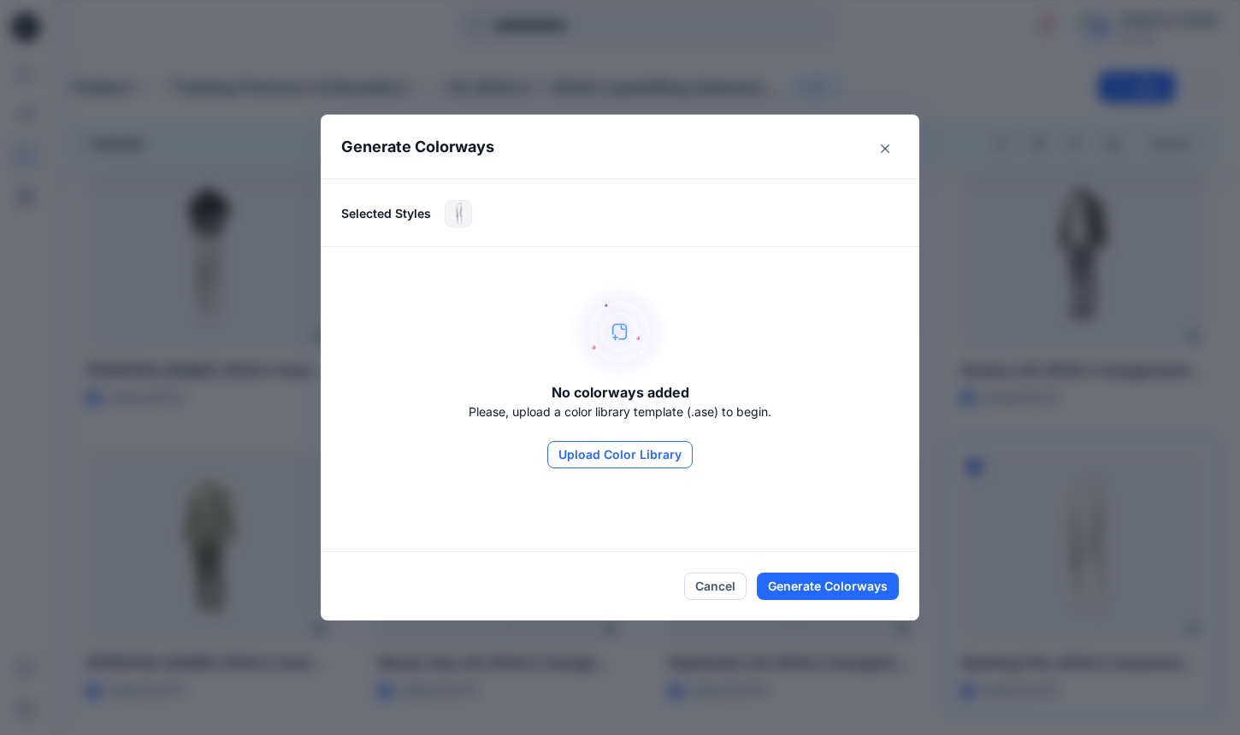
click at [586, 452] on button "Upload Color Library" at bounding box center [619, 454] width 145 height 27
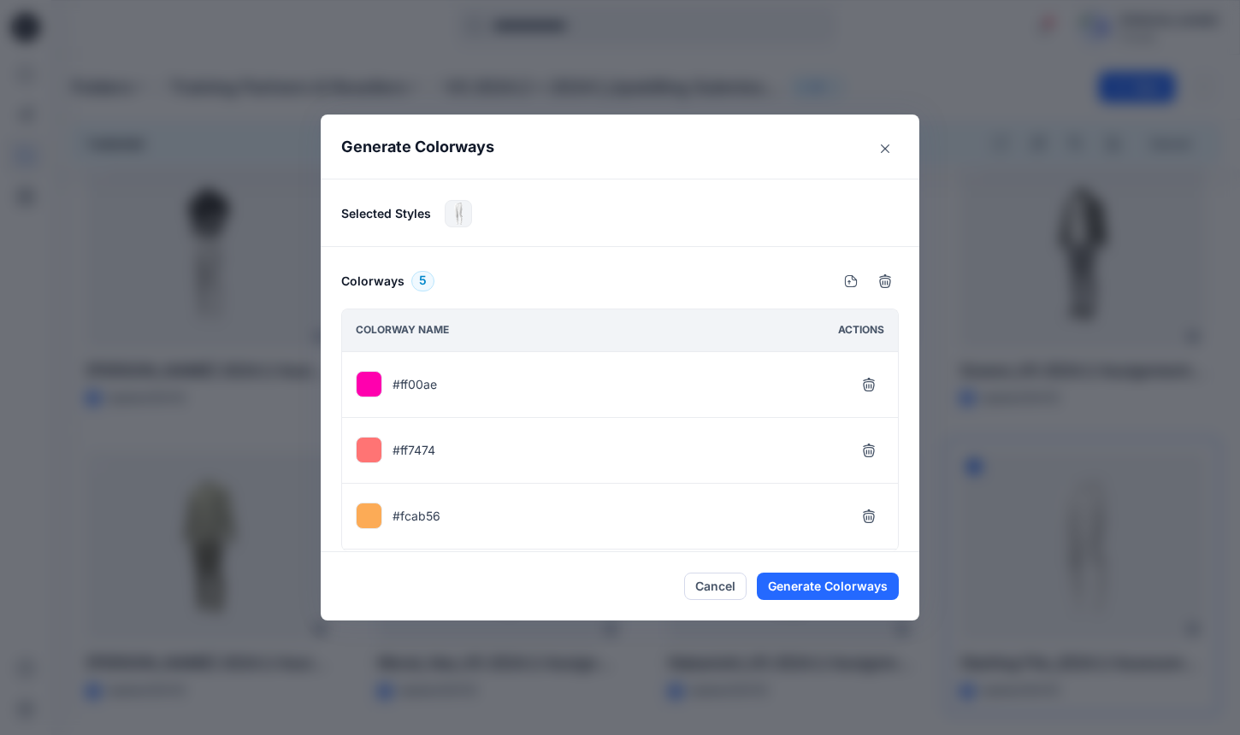
scroll to position [129, 0]
click at [829, 580] on button "Generate Colorways" at bounding box center [828, 586] width 142 height 27
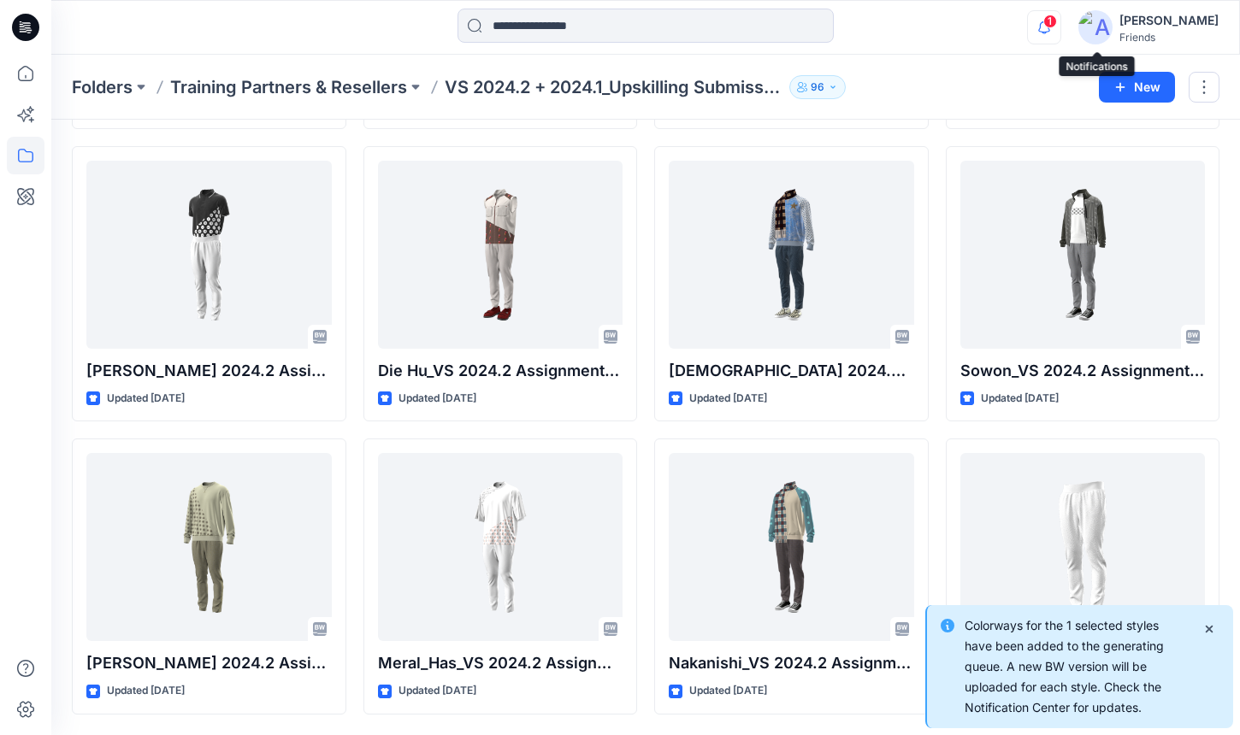
click at [1060, 27] on icon "button" at bounding box center [1044, 27] width 32 height 34
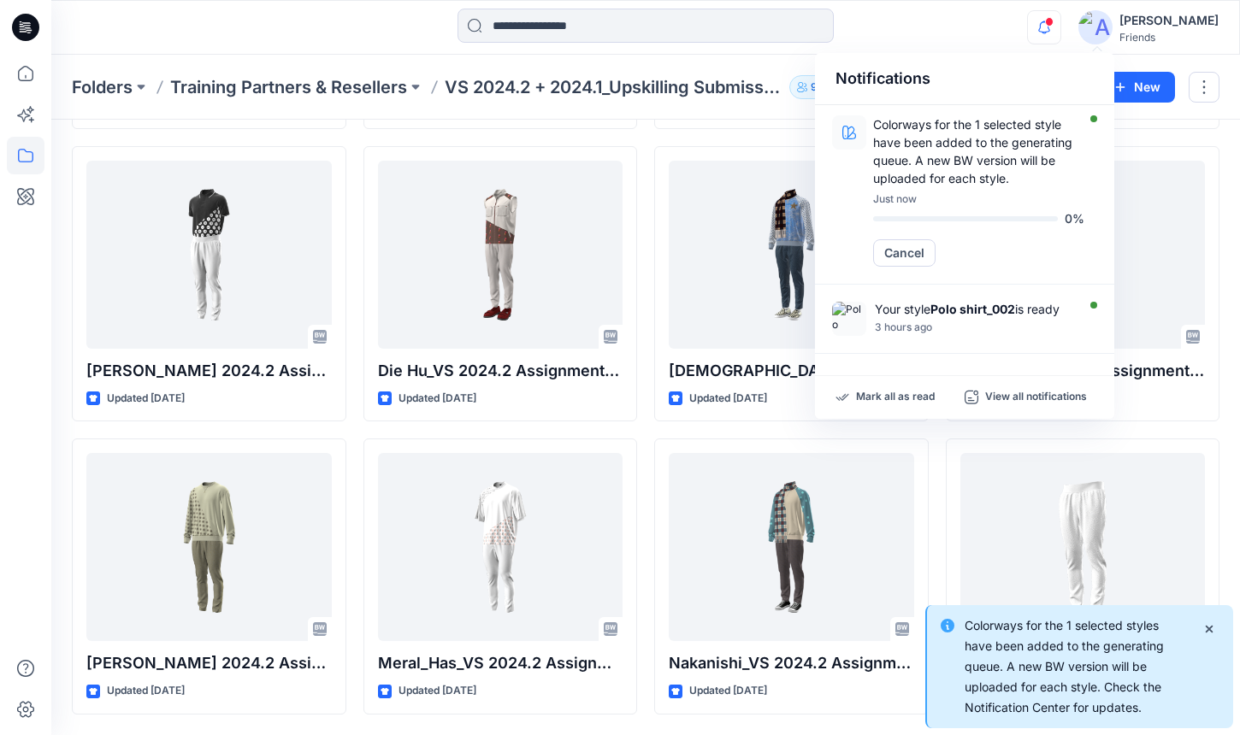
click at [1191, 21] on div "[PERSON_NAME]" at bounding box center [1168, 20] width 99 height 21
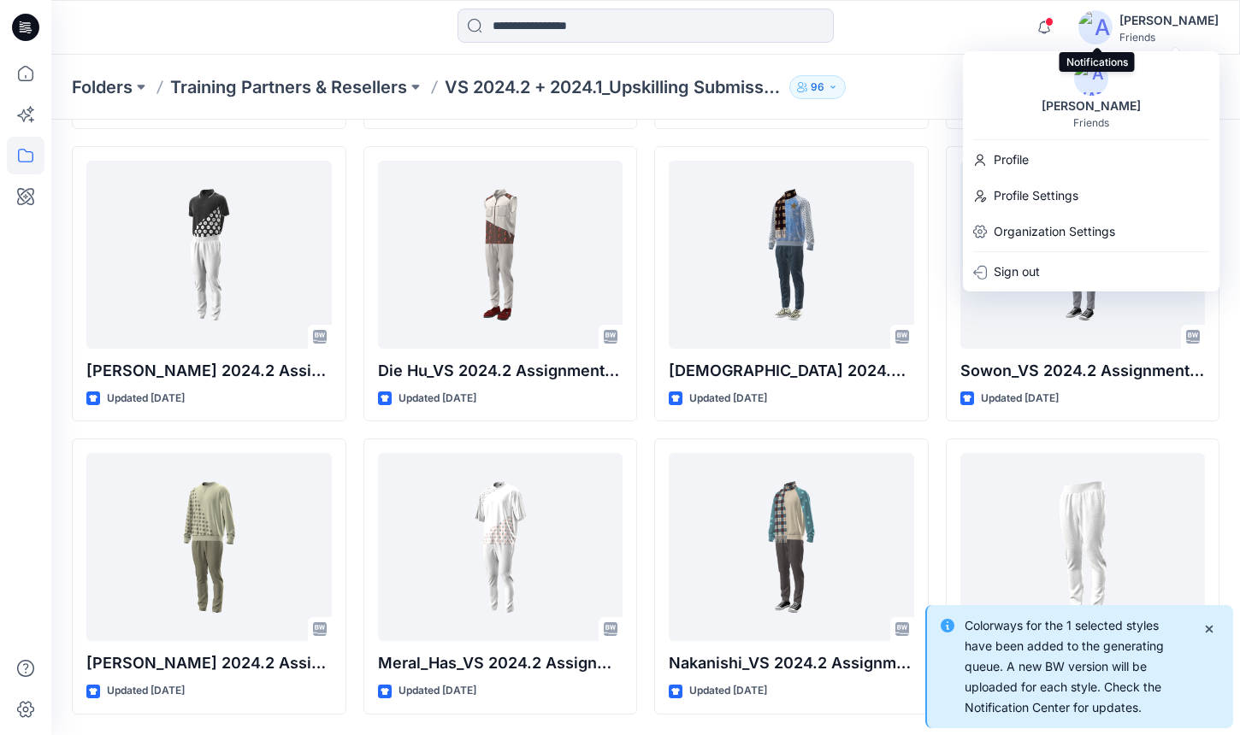
click at [1054, 19] on span at bounding box center [1049, 21] width 9 height 9
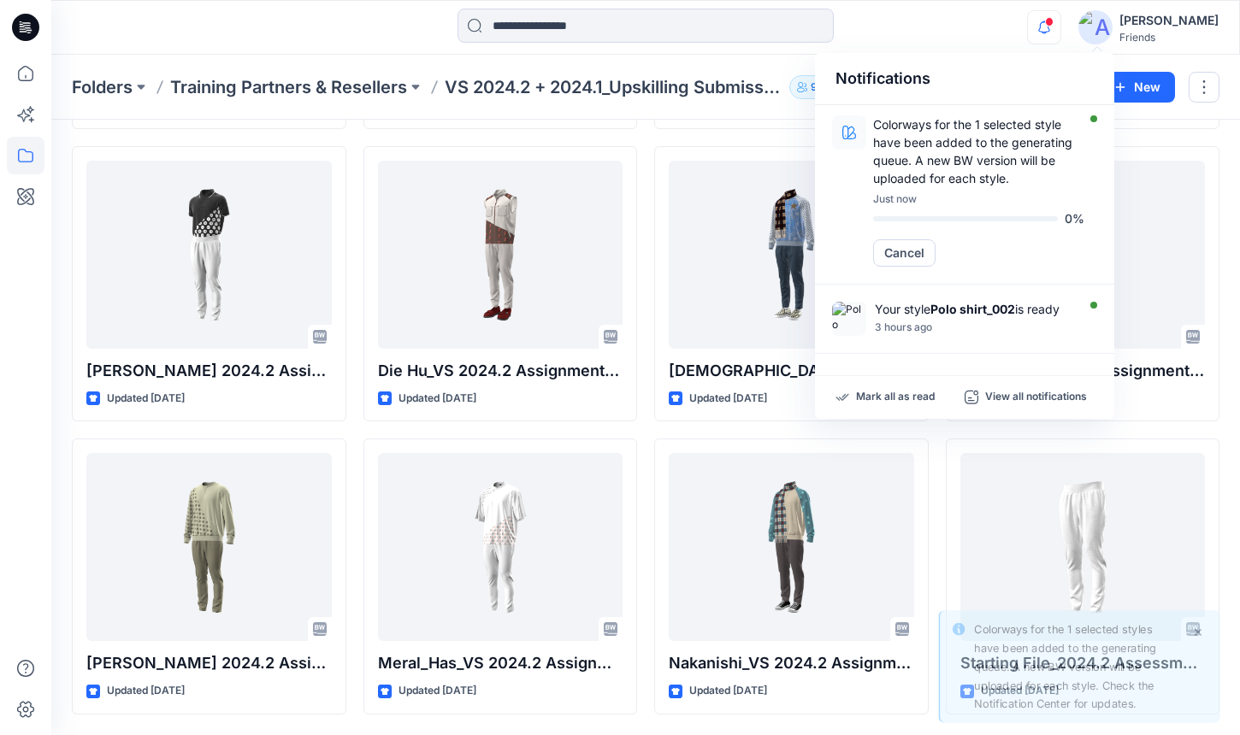
click at [1172, 22] on div "[PERSON_NAME]" at bounding box center [1168, 20] width 99 height 21
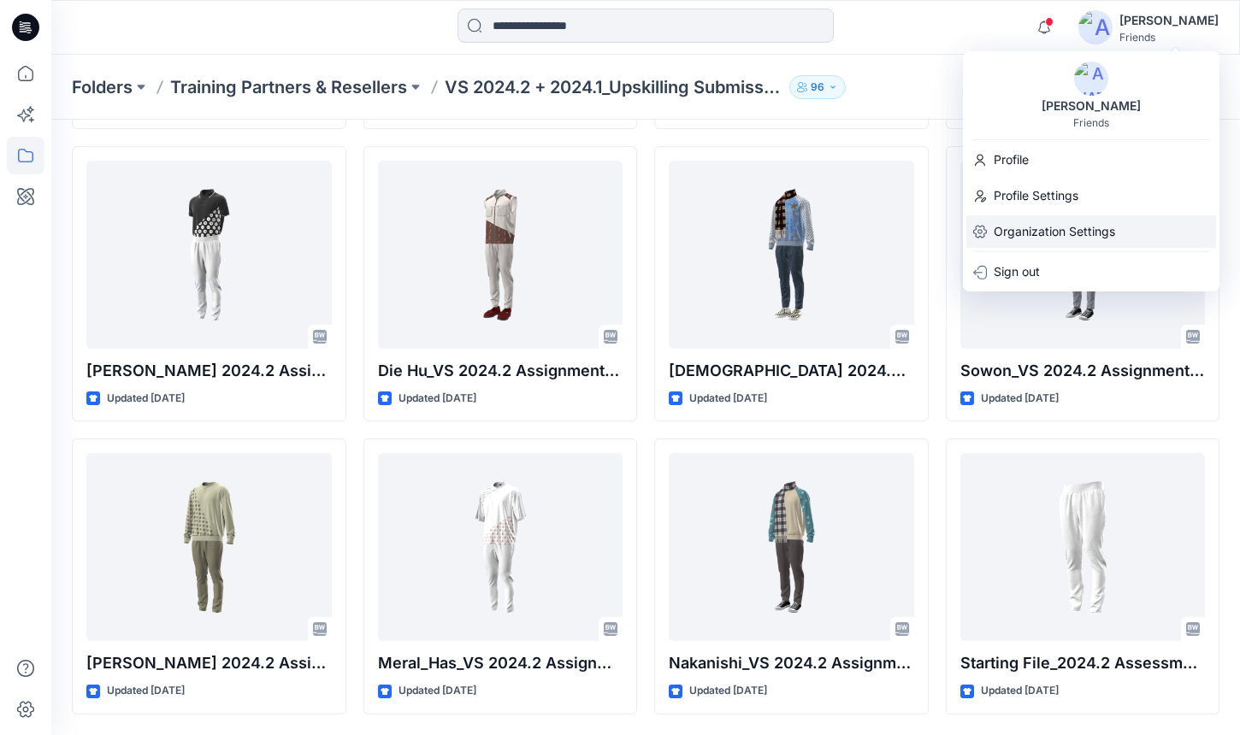
click at [1114, 236] on p "Organization Settings" at bounding box center [1054, 231] width 121 height 32
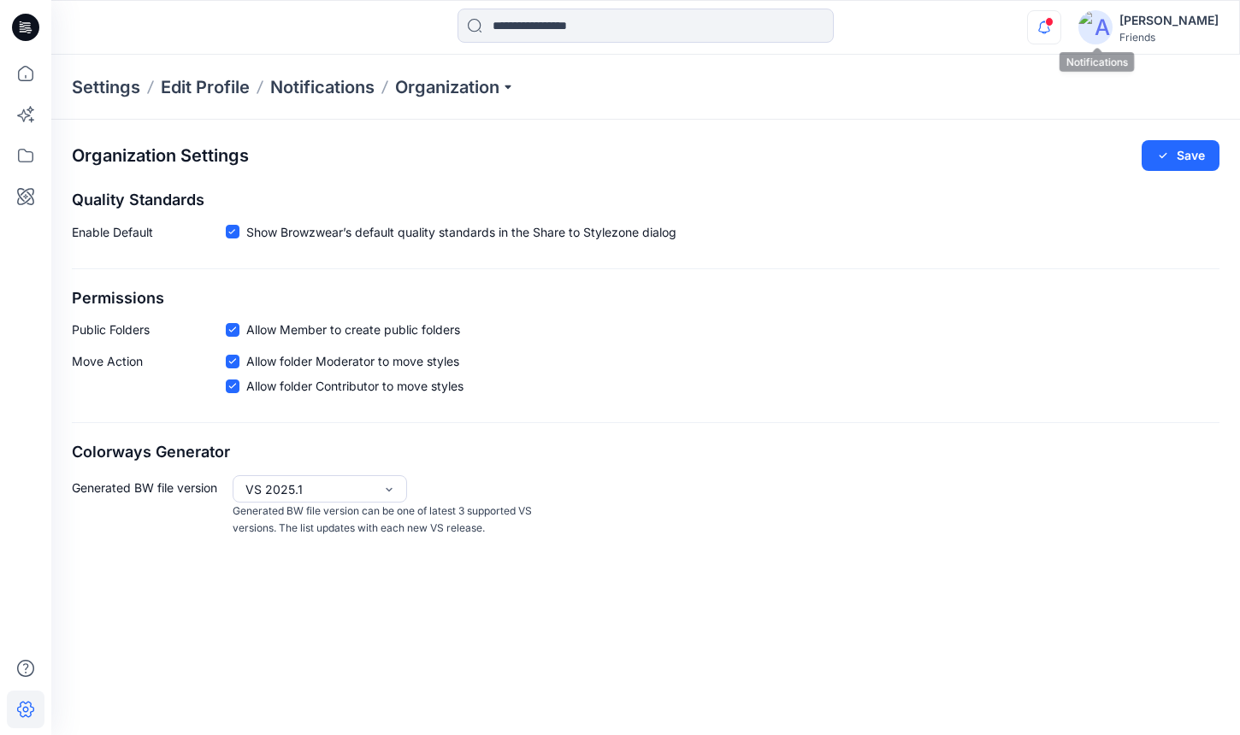
click at [1060, 27] on icon "button" at bounding box center [1044, 27] width 32 height 34
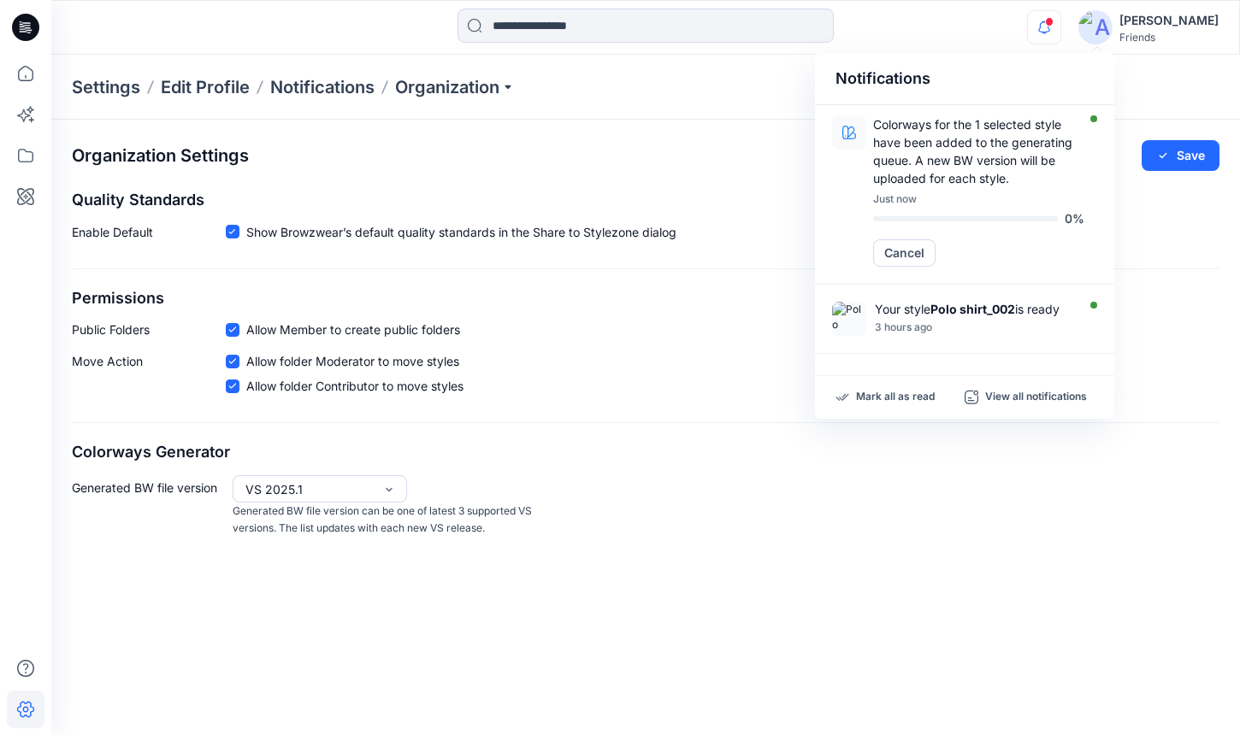
click at [1199, 29] on div "[PERSON_NAME]" at bounding box center [1168, 20] width 99 height 21
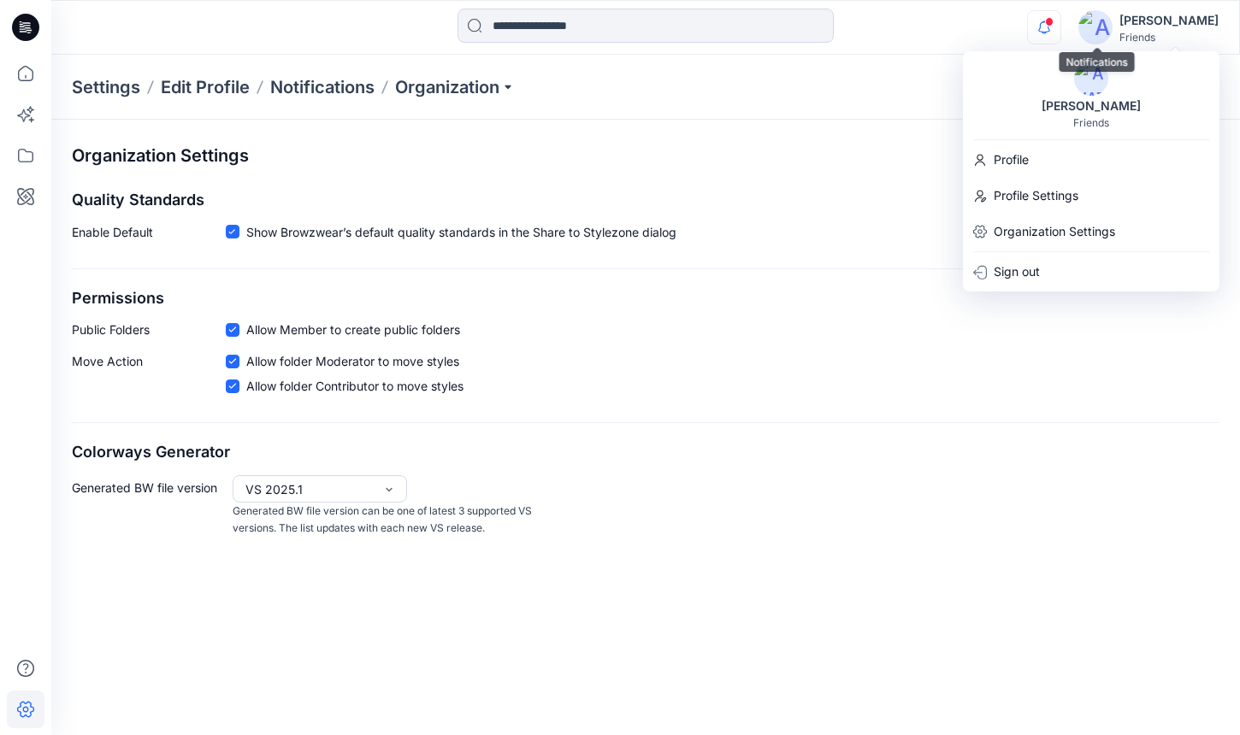
click at [1060, 30] on icon "button" at bounding box center [1044, 27] width 32 height 34
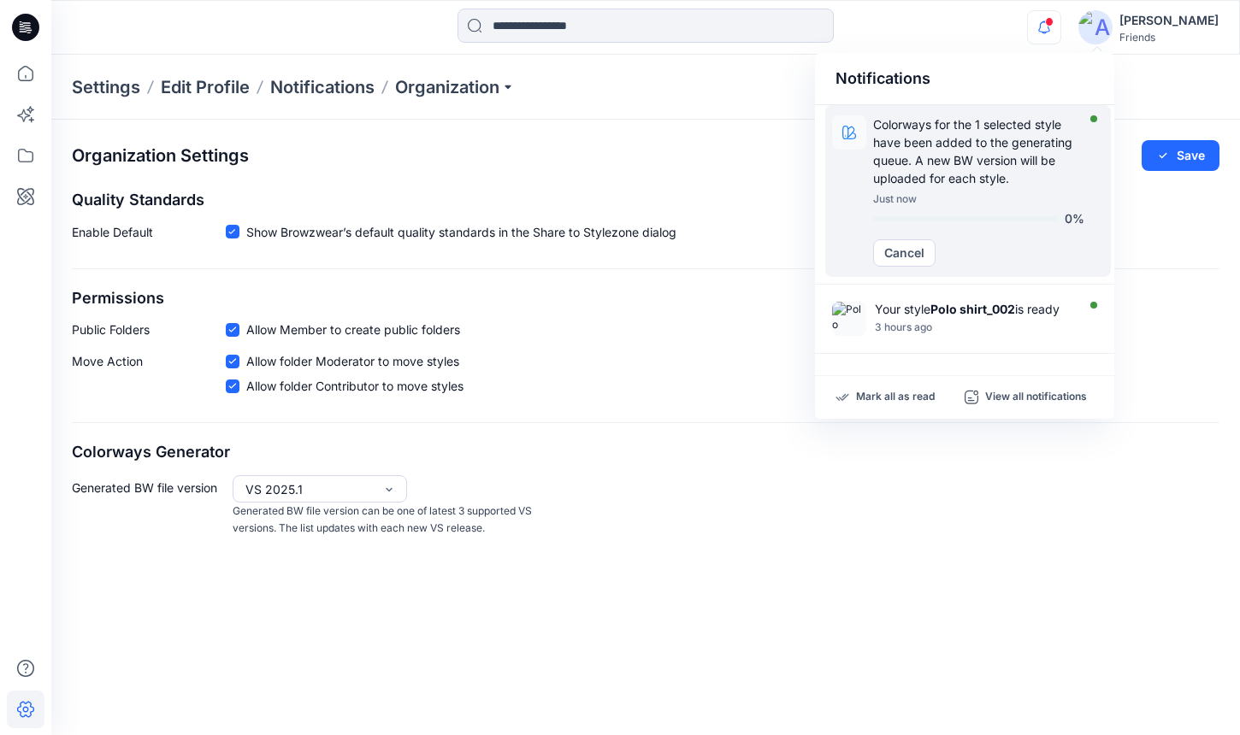
click at [1021, 161] on p "Colorways for the 1 selected style have been added to the generating queue. A n…" at bounding box center [978, 151] width 211 height 72
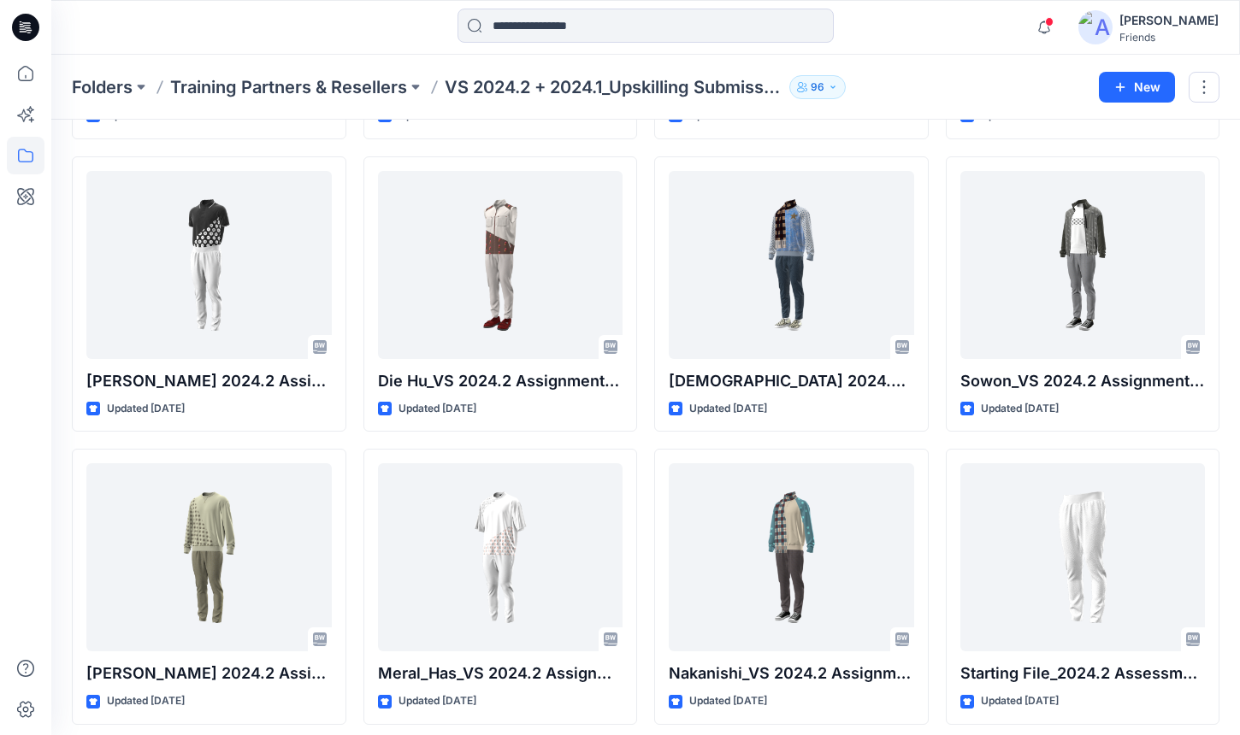
scroll to position [1510, 0]
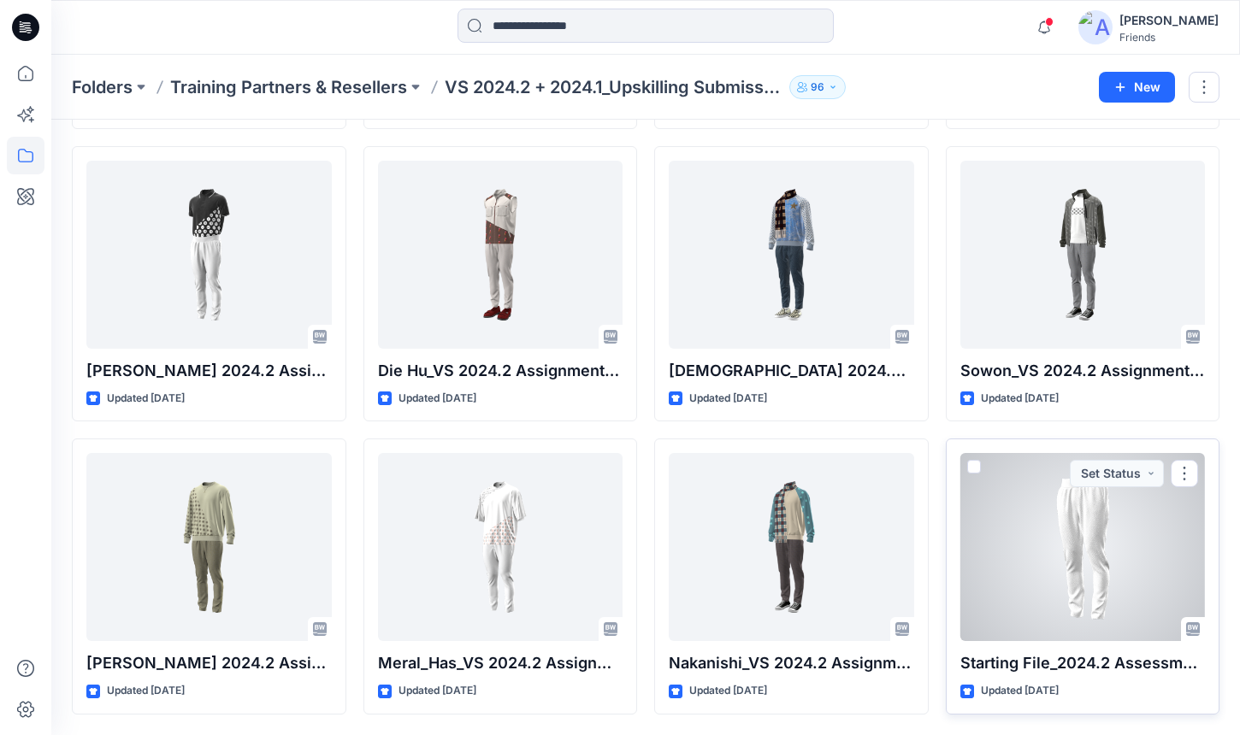
click at [1072, 505] on div at bounding box center [1082, 547] width 245 height 188
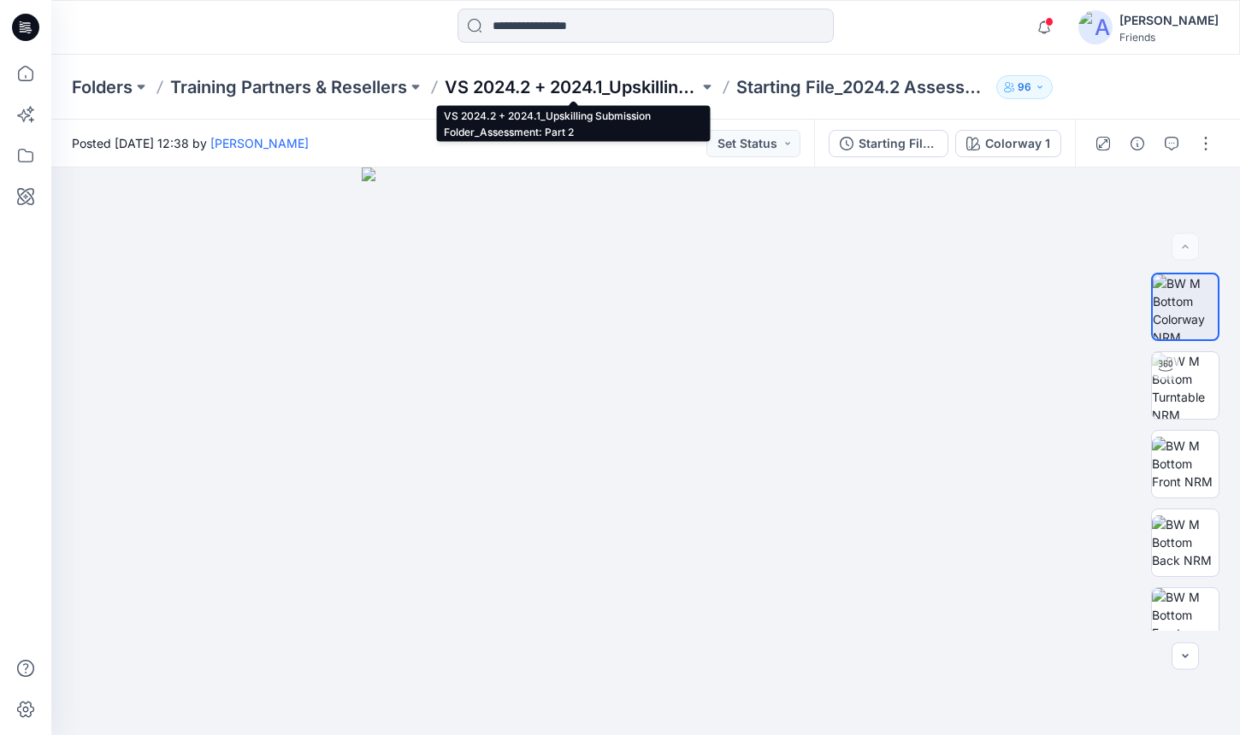
click at [568, 77] on p "VS 2024.2 + 2024.1_Upskilling Submission Folder_Assessment: Part 2" at bounding box center [572, 87] width 254 height 24
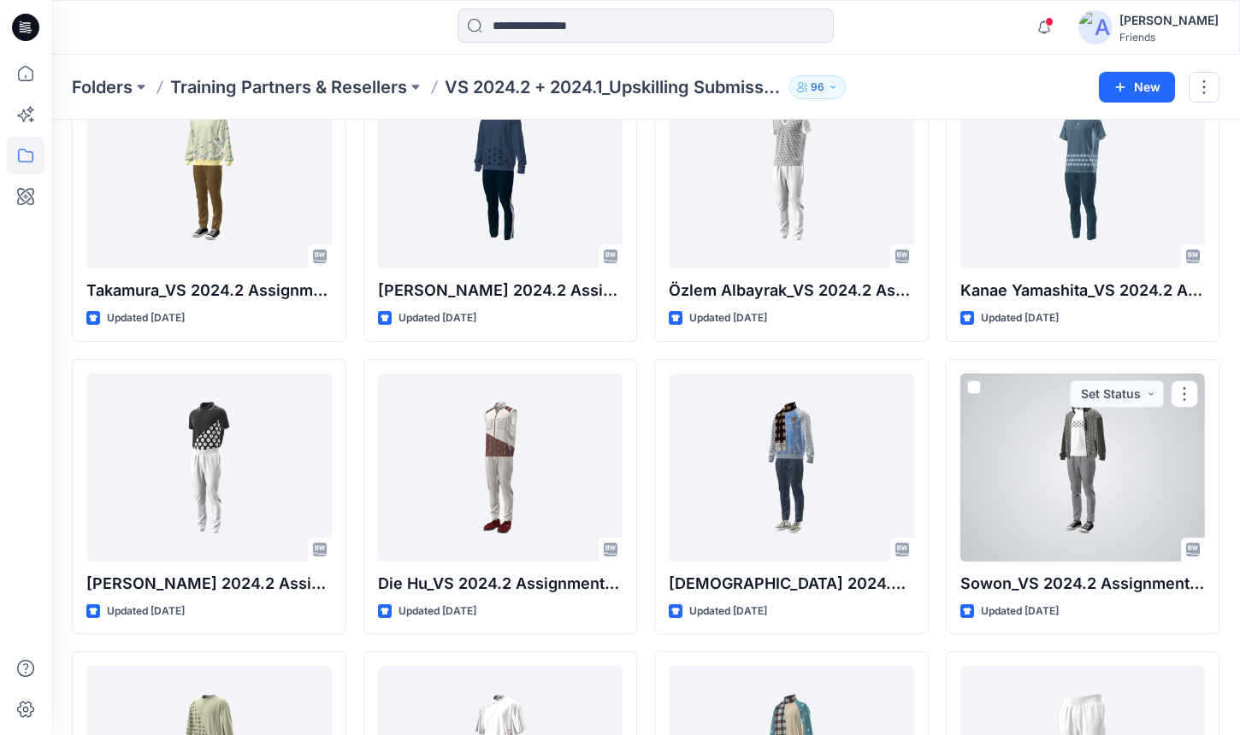
scroll to position [1510, 0]
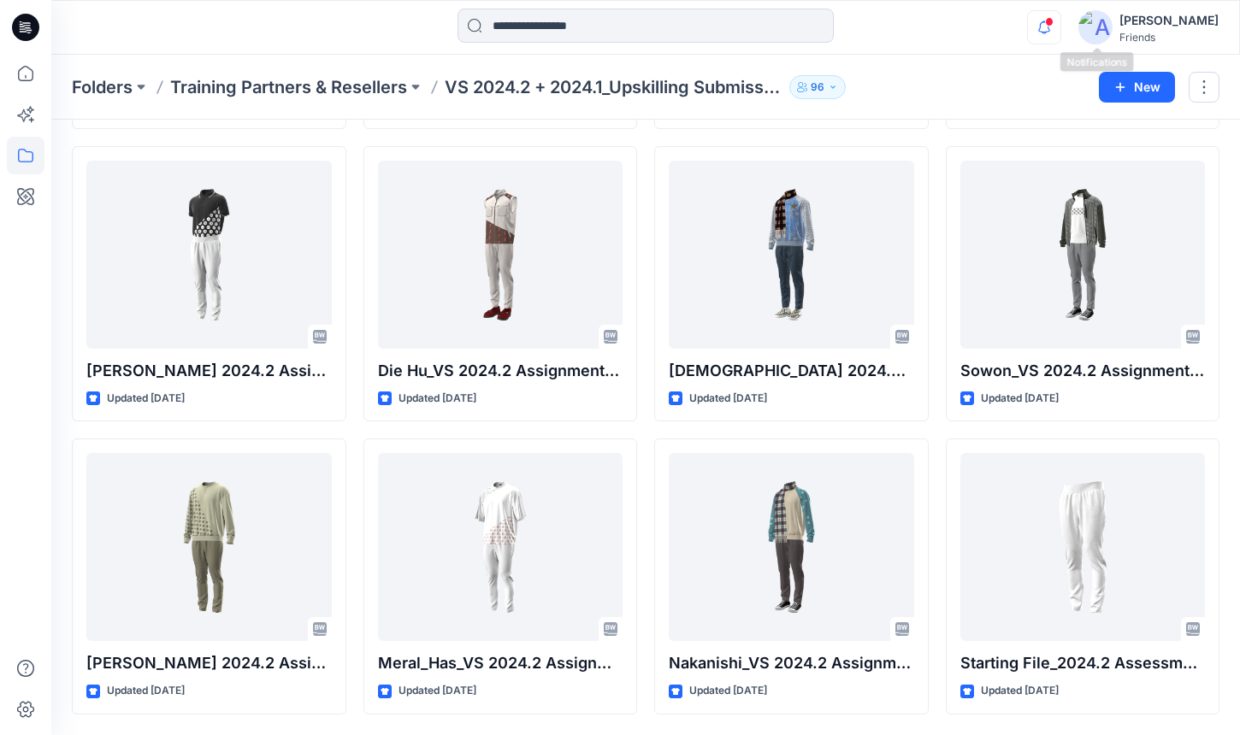
click at [1060, 32] on icon "button" at bounding box center [1044, 27] width 32 height 34
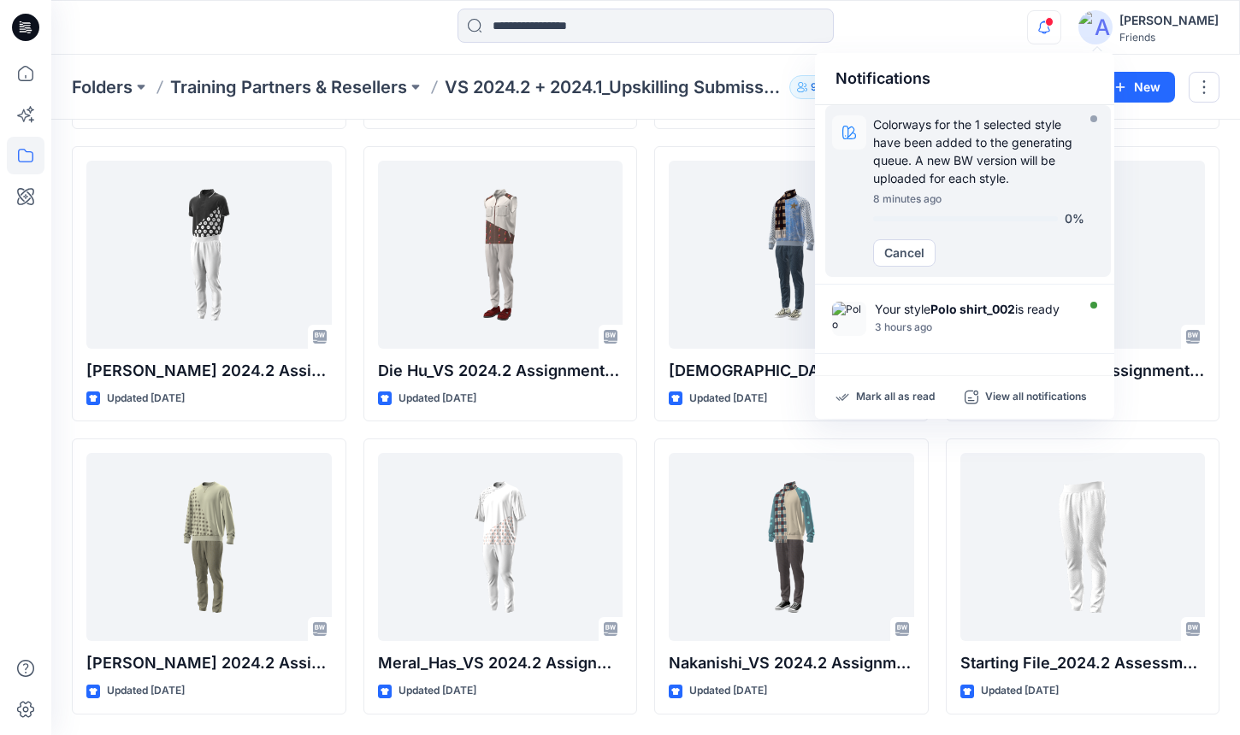
click at [1032, 204] on p "8 minutes ago" at bounding box center [978, 200] width 211 height 18
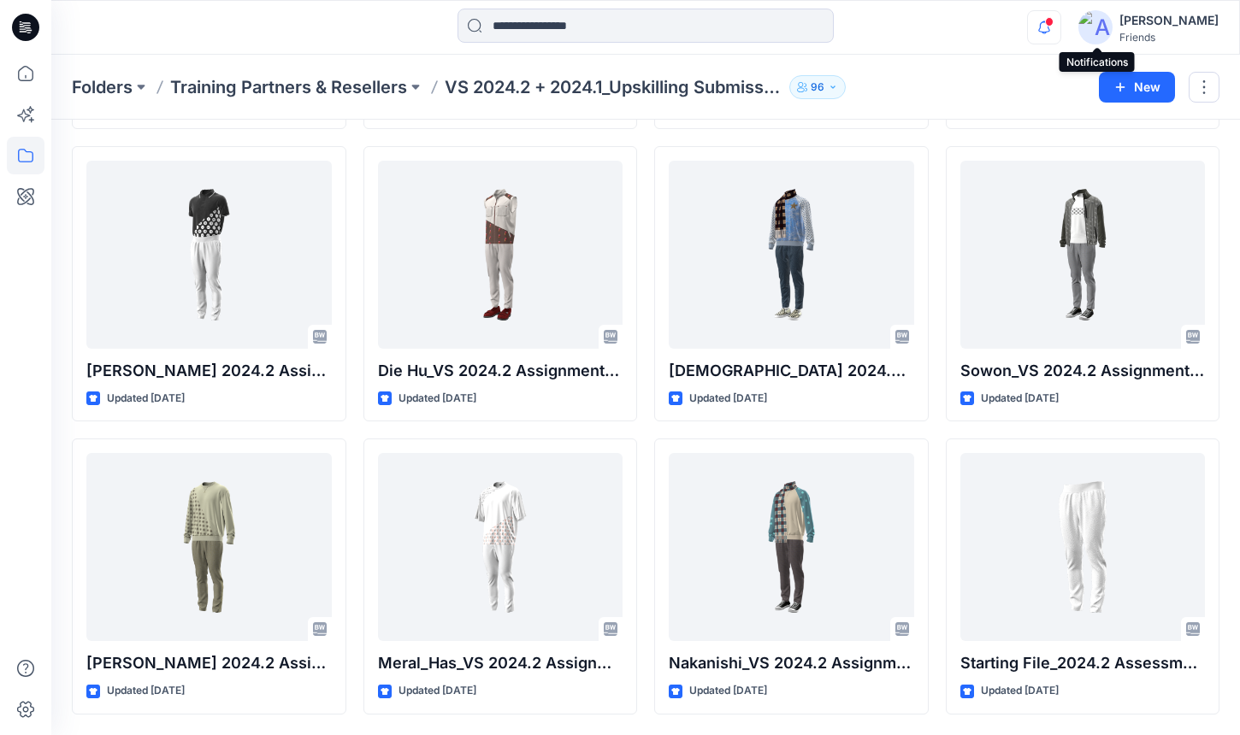
click at [1060, 15] on icon "button" at bounding box center [1044, 27] width 32 height 34
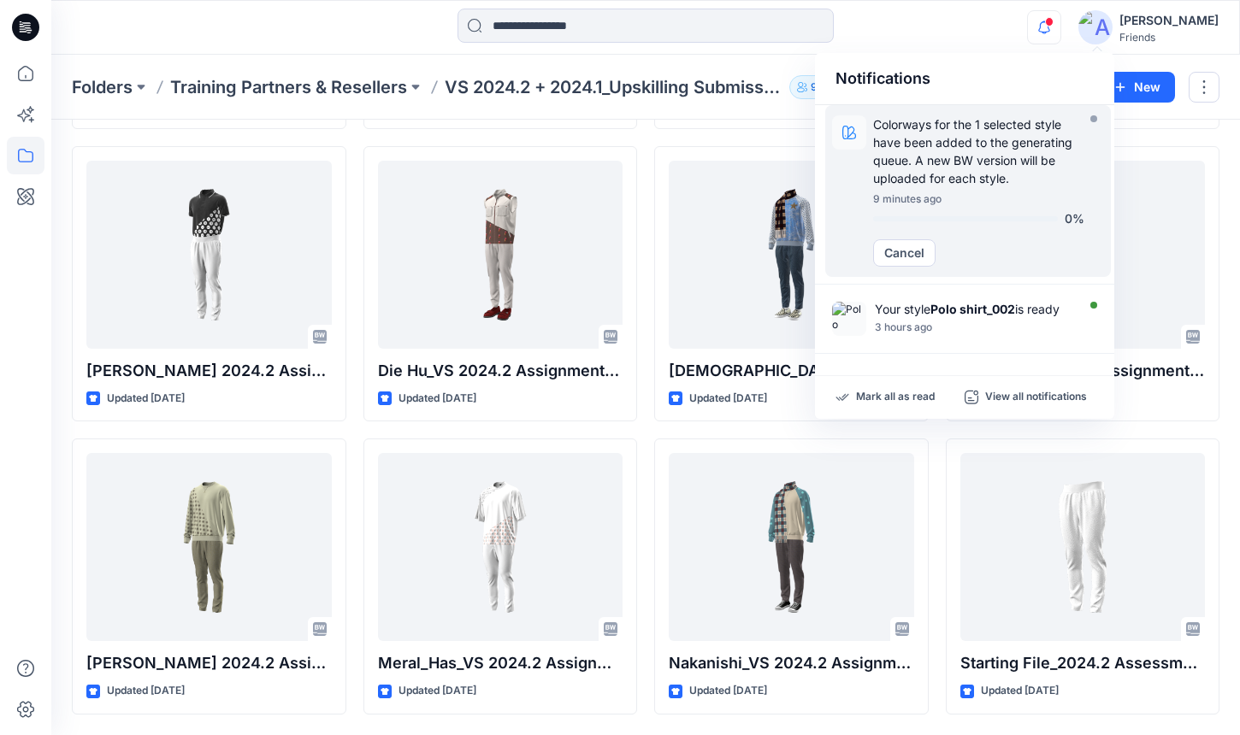
click at [1016, 178] on p "Colorways for the 1 selected style have been added to the generating queue. A n…" at bounding box center [978, 151] width 211 height 72
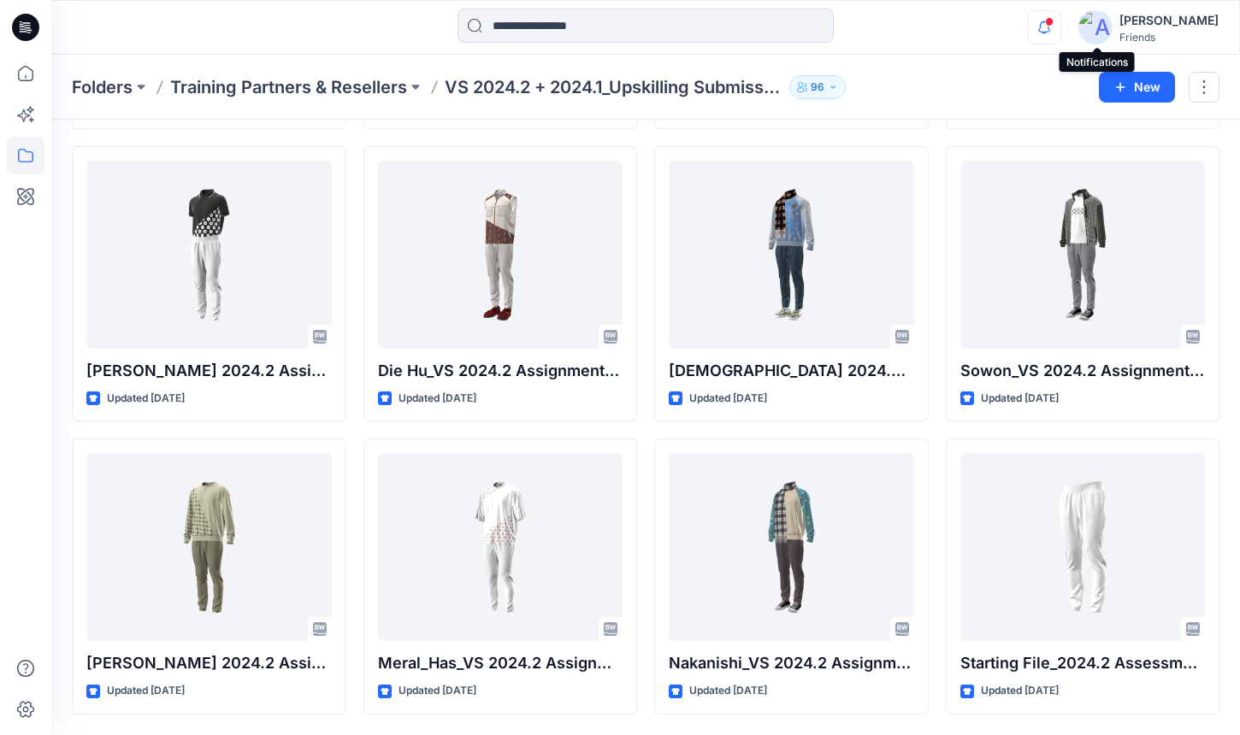
click at [1060, 21] on icon "button" at bounding box center [1044, 27] width 32 height 34
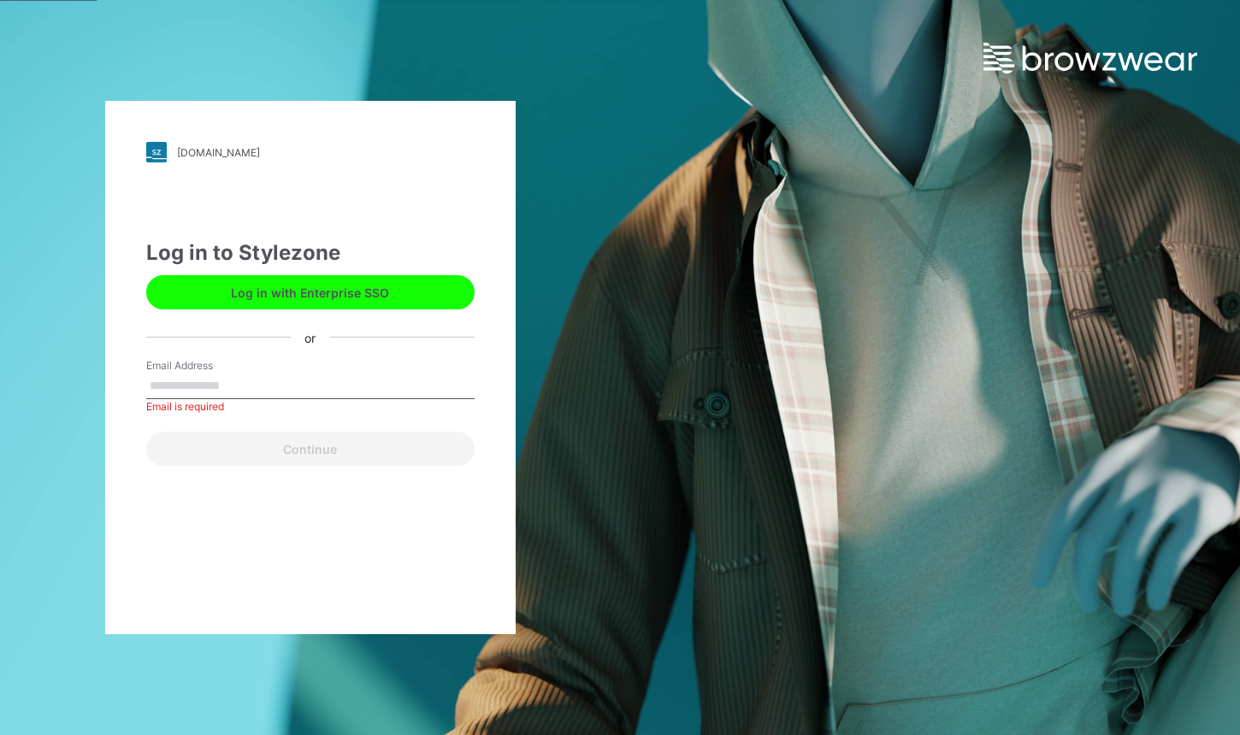
click at [323, 301] on button "Log in with Enterprise SSO" at bounding box center [310, 292] width 328 height 34
click at [438, 280] on button "Log in with Enterprise SSO" at bounding box center [310, 292] width 328 height 34
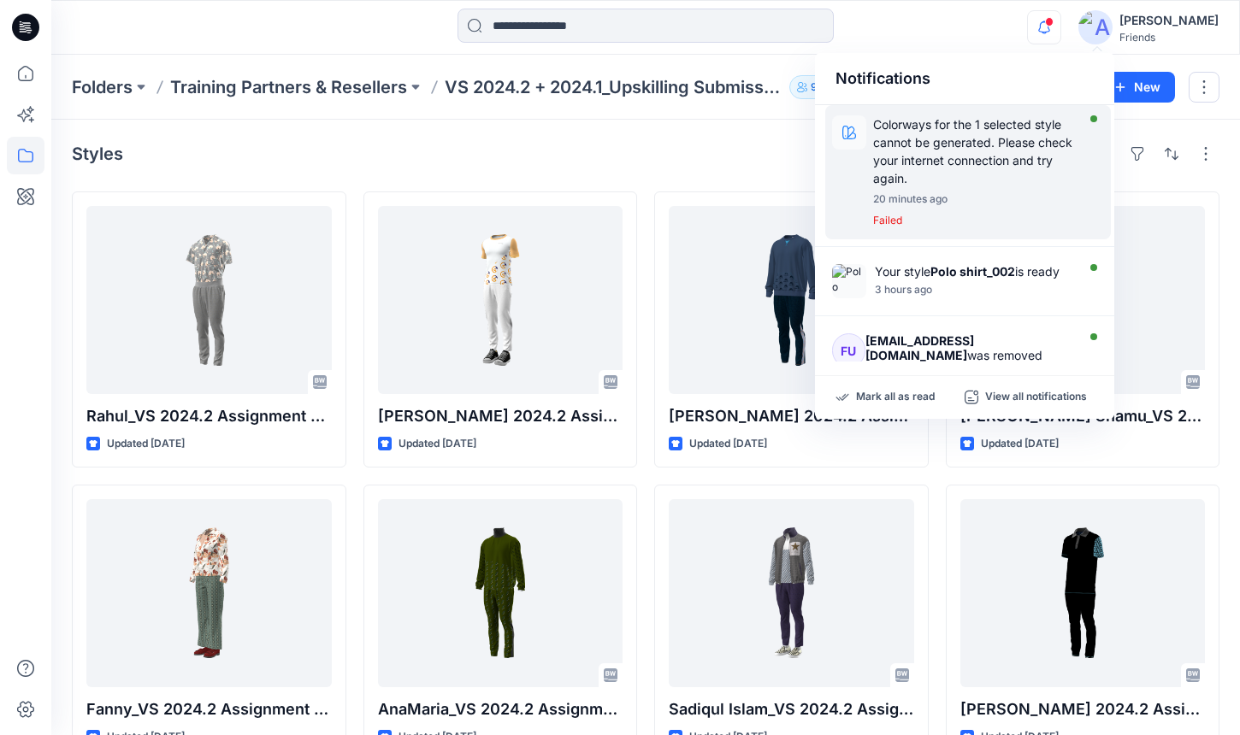
scroll to position [1510, 0]
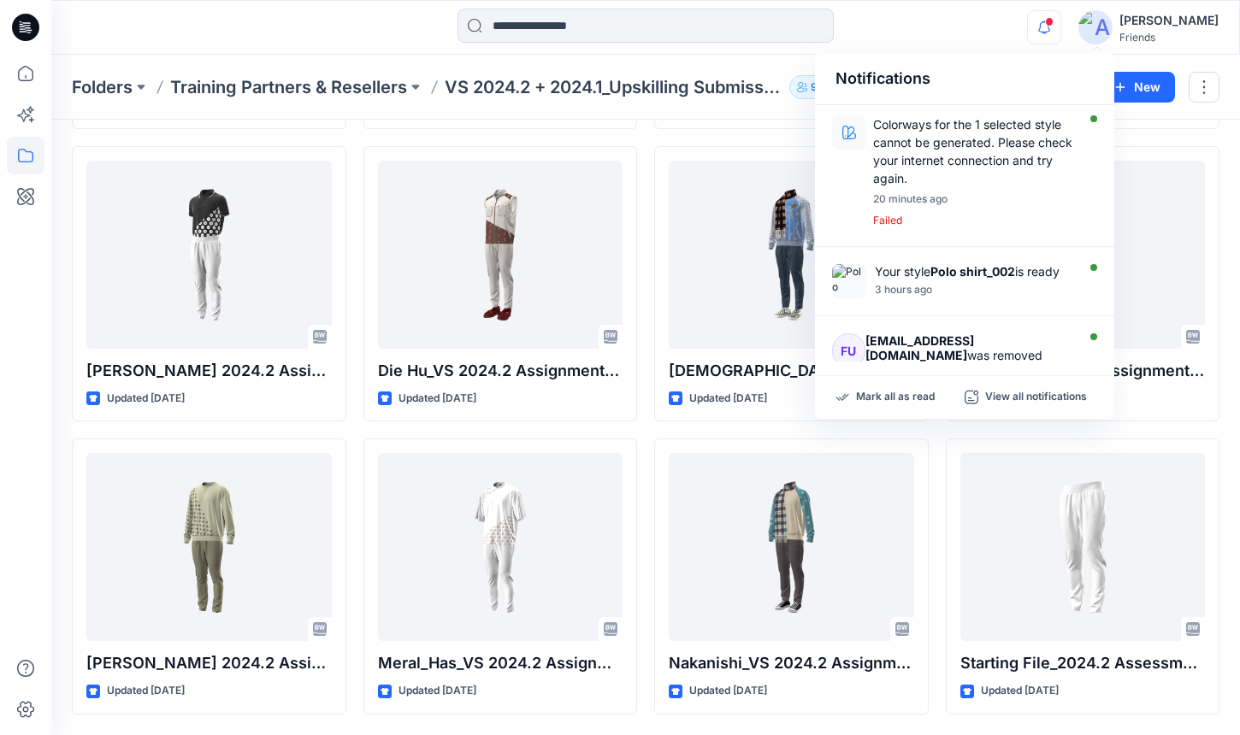
click at [1028, 49] on div "Notifications Colorways for the 1 selected style cannot be generated. Please ch…" at bounding box center [645, 27] width 1189 height 55
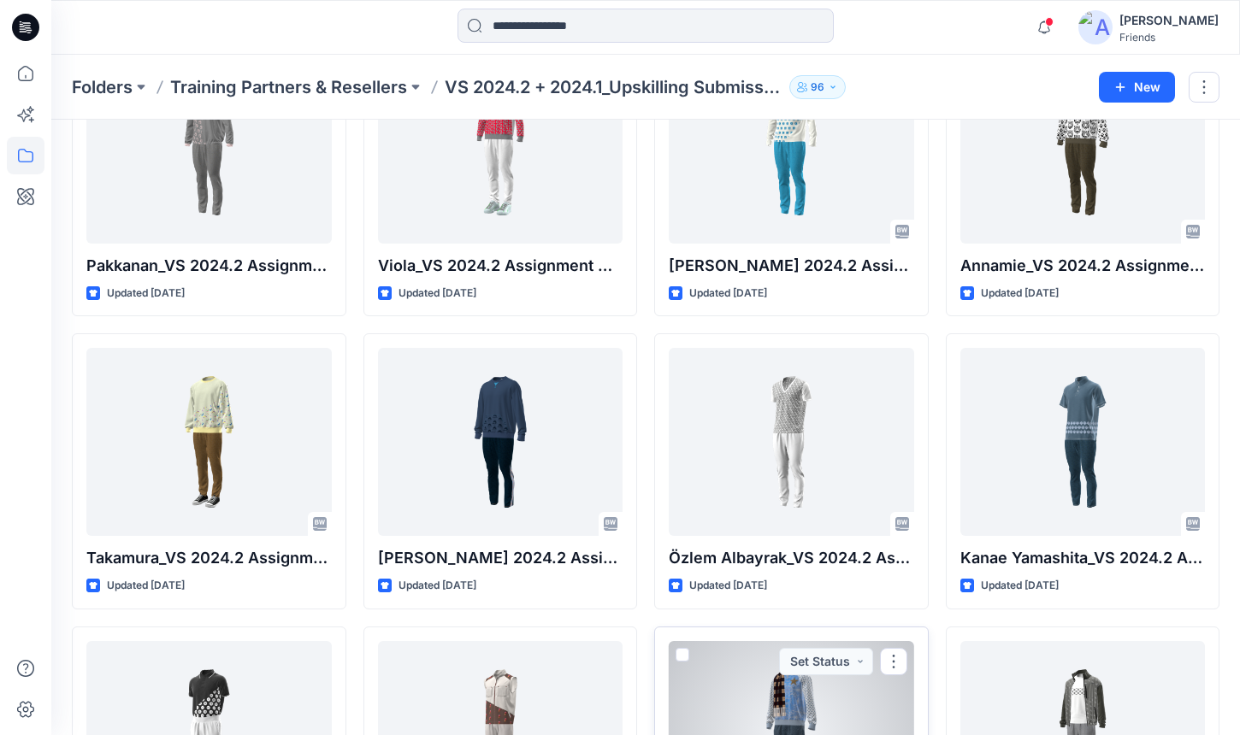
scroll to position [818, 0]
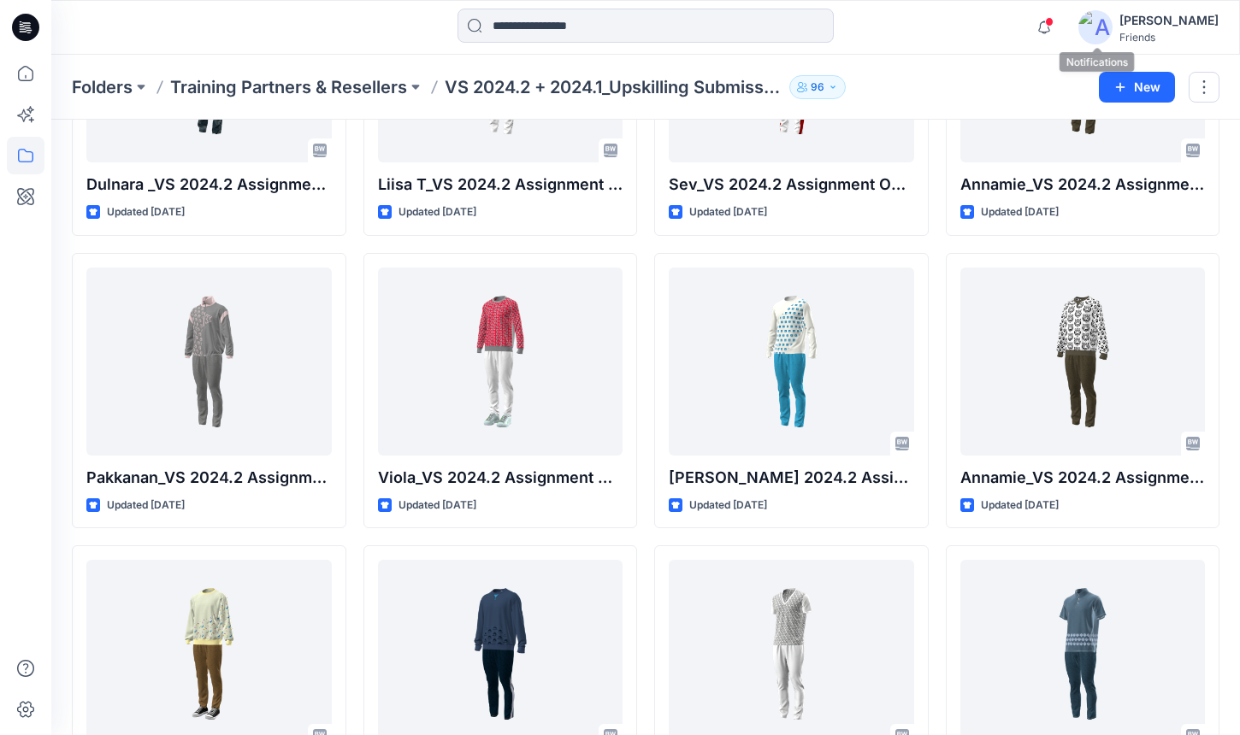
click at [1054, 23] on span at bounding box center [1049, 21] width 9 height 9
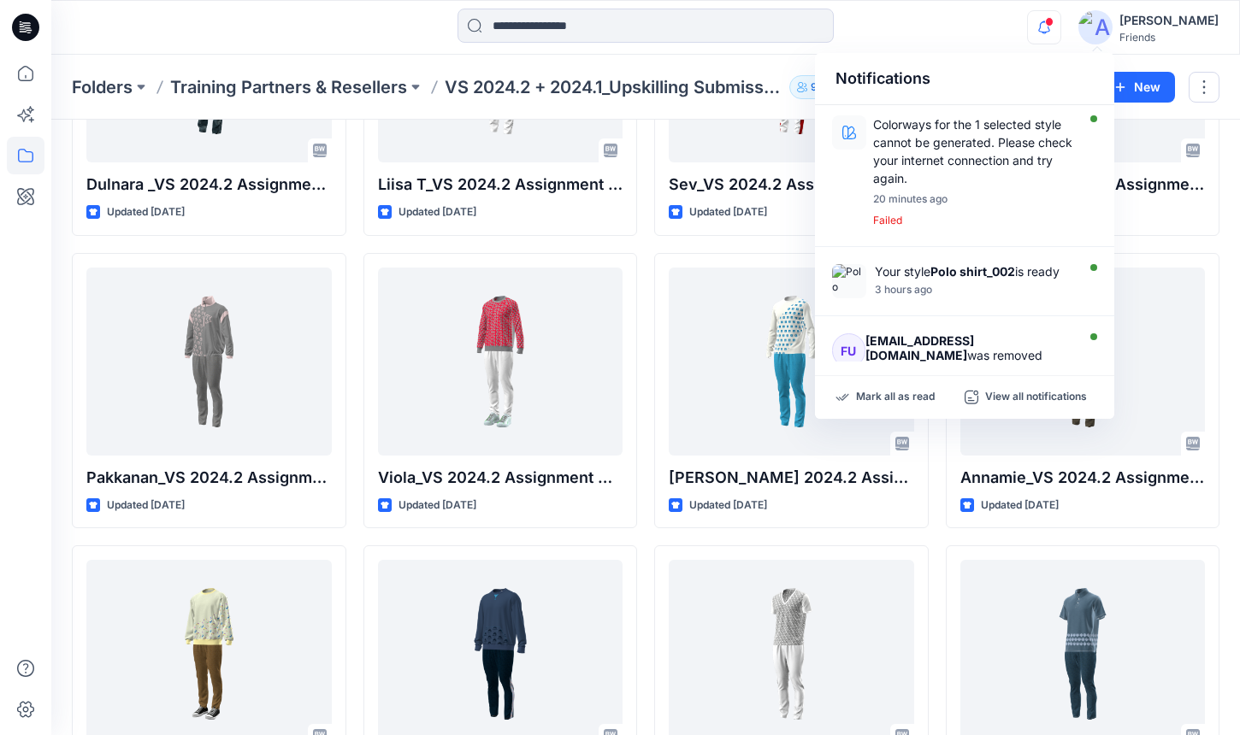
click at [1054, 23] on span at bounding box center [1049, 21] width 9 height 9
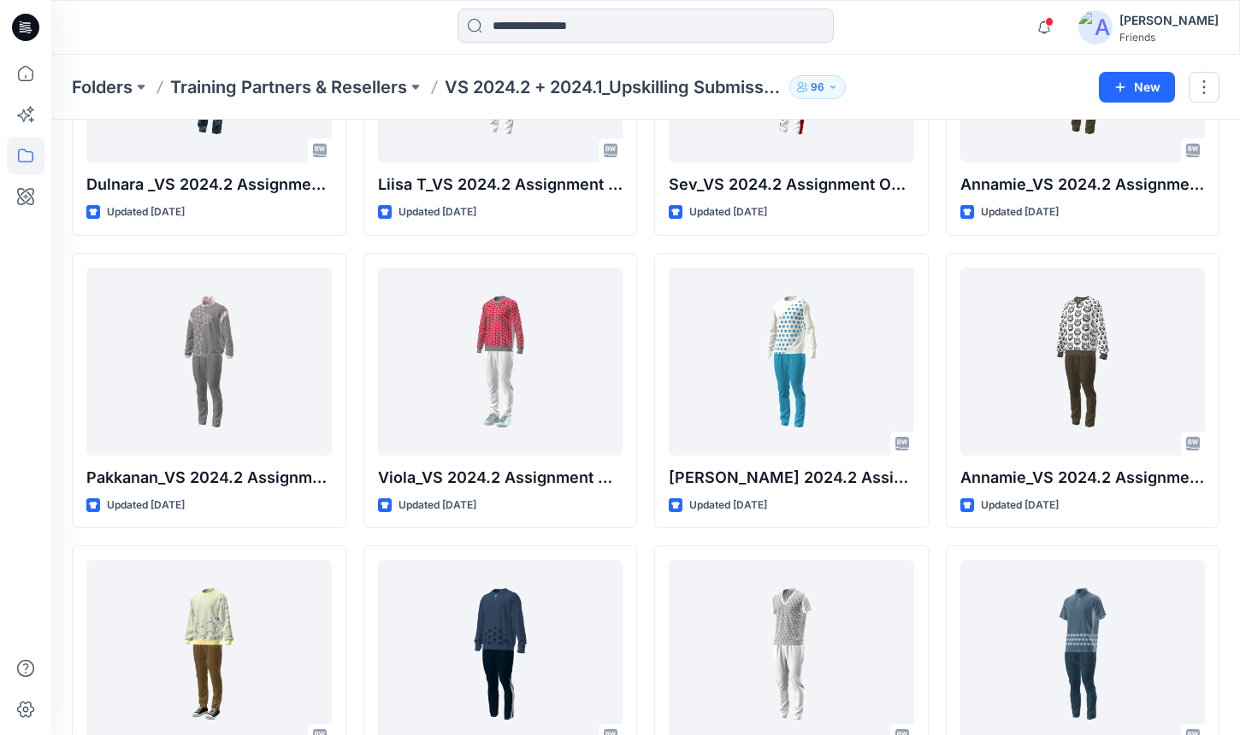
click at [1054, 23] on span at bounding box center [1049, 21] width 9 height 9
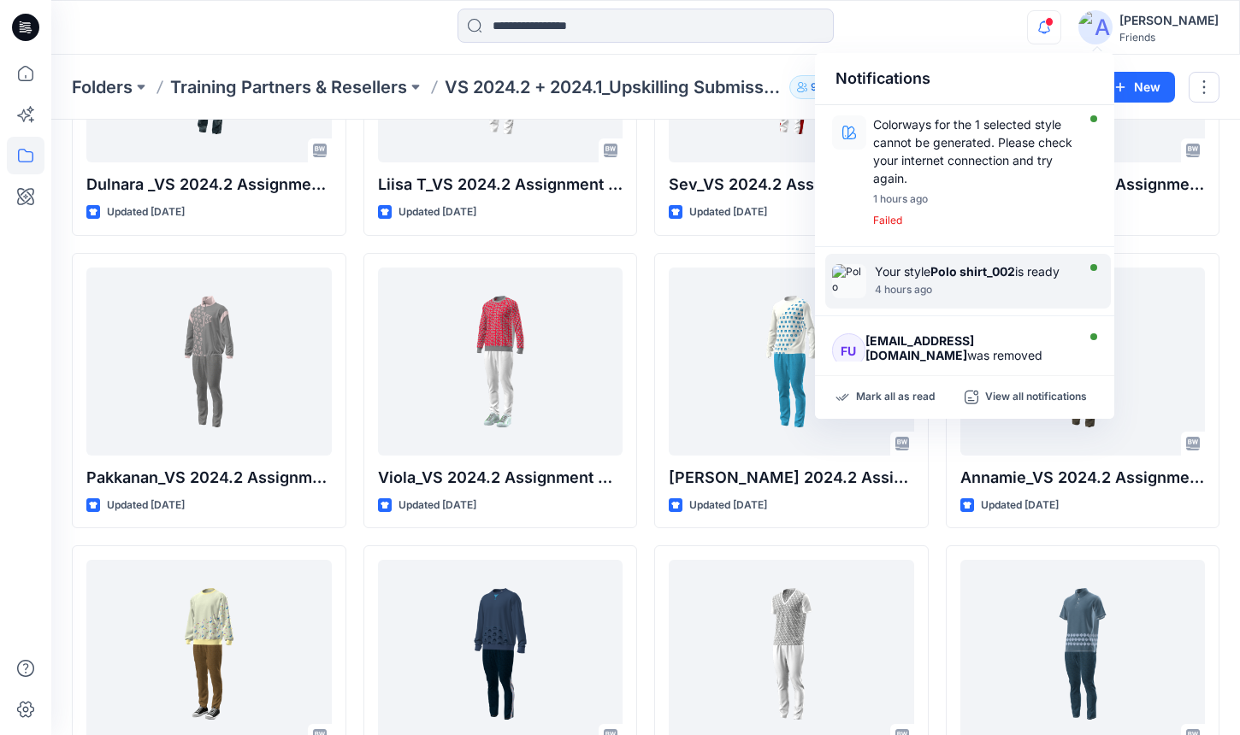
click at [926, 282] on div "Your style Polo shirt_002 is ready 4 hours ago" at bounding box center [977, 281] width 205 height 34
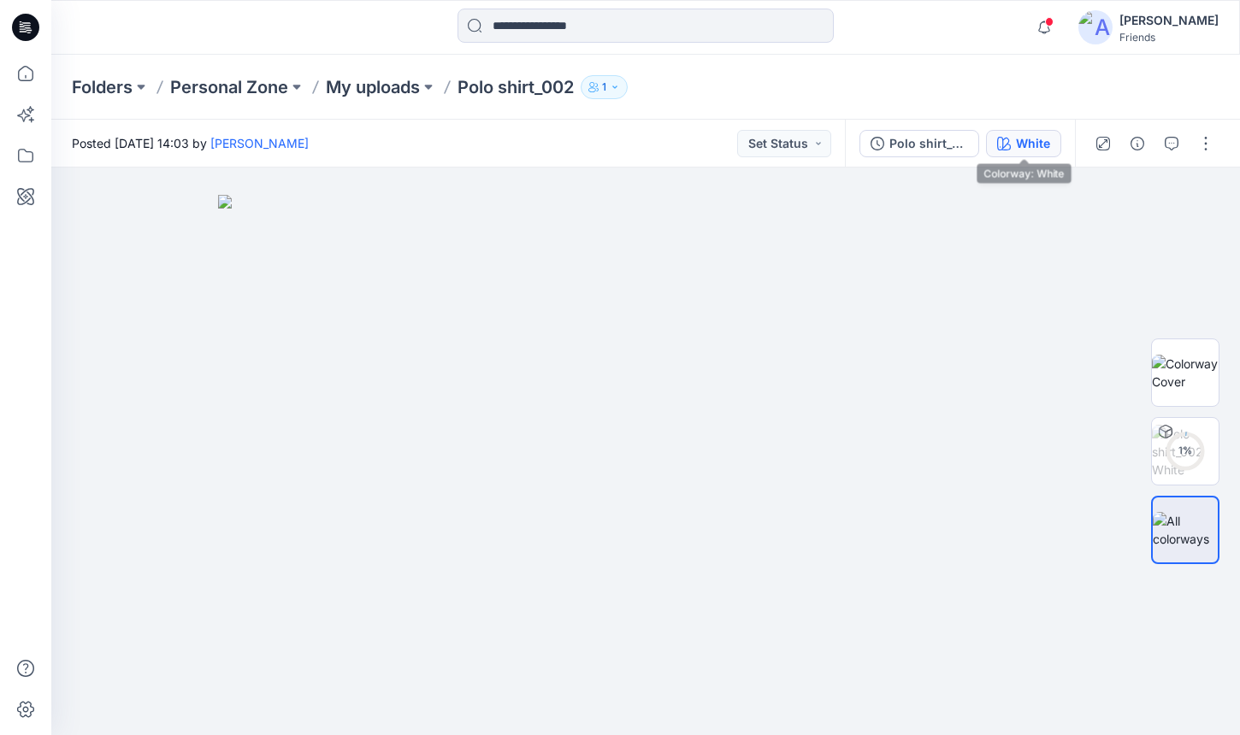
click at [1052, 145] on button "White" at bounding box center [1023, 143] width 75 height 27
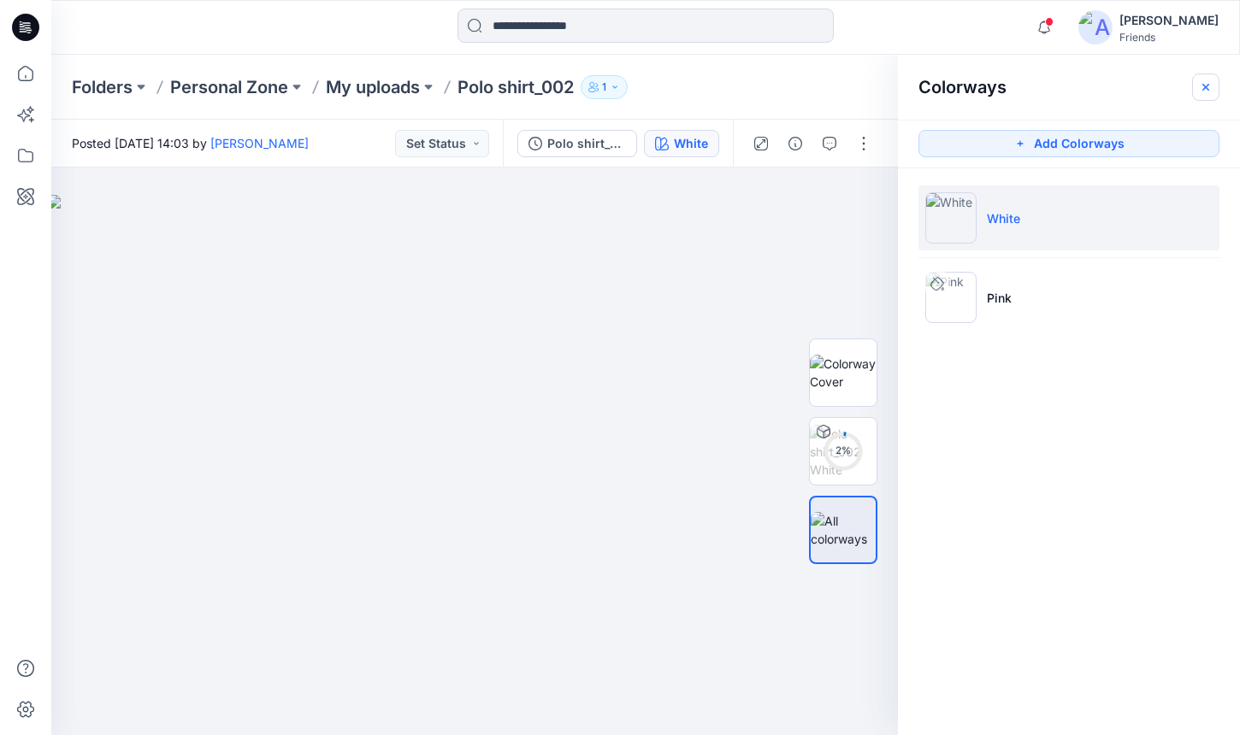
click at [1203, 80] on icon "button" at bounding box center [1206, 87] width 14 height 14
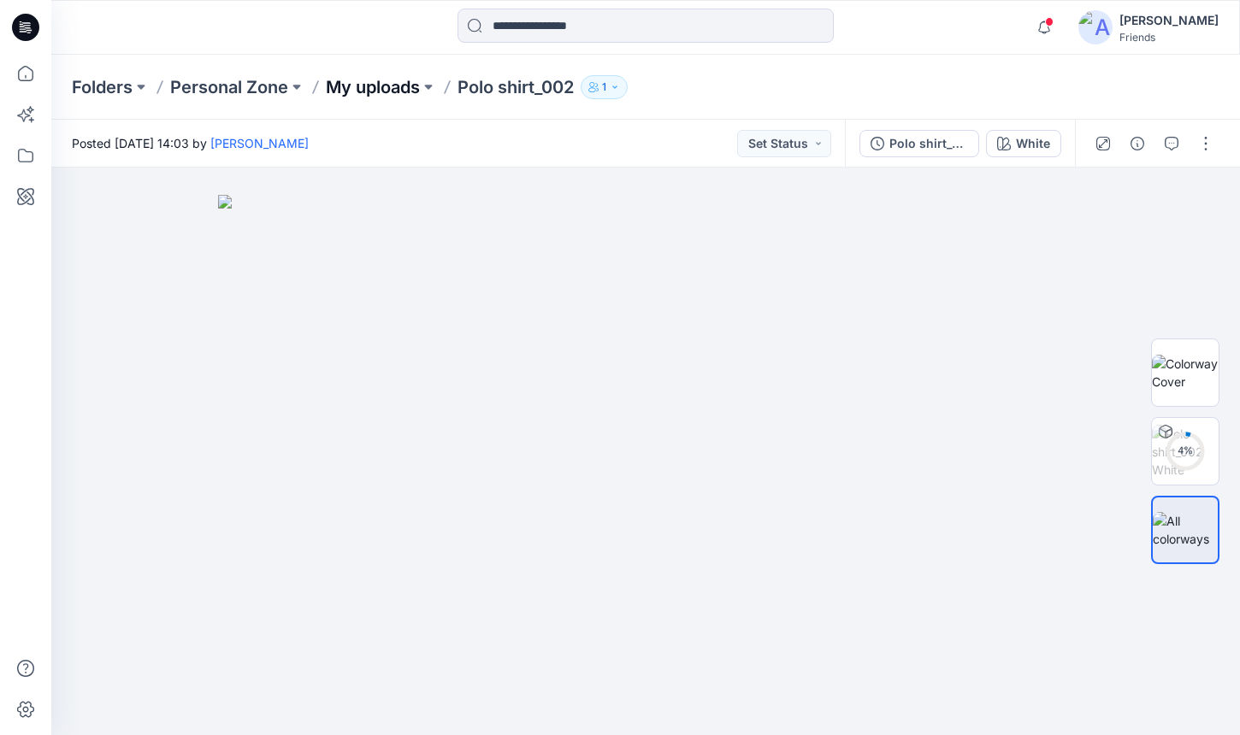
click at [390, 83] on p "My uploads" at bounding box center [373, 87] width 94 height 24
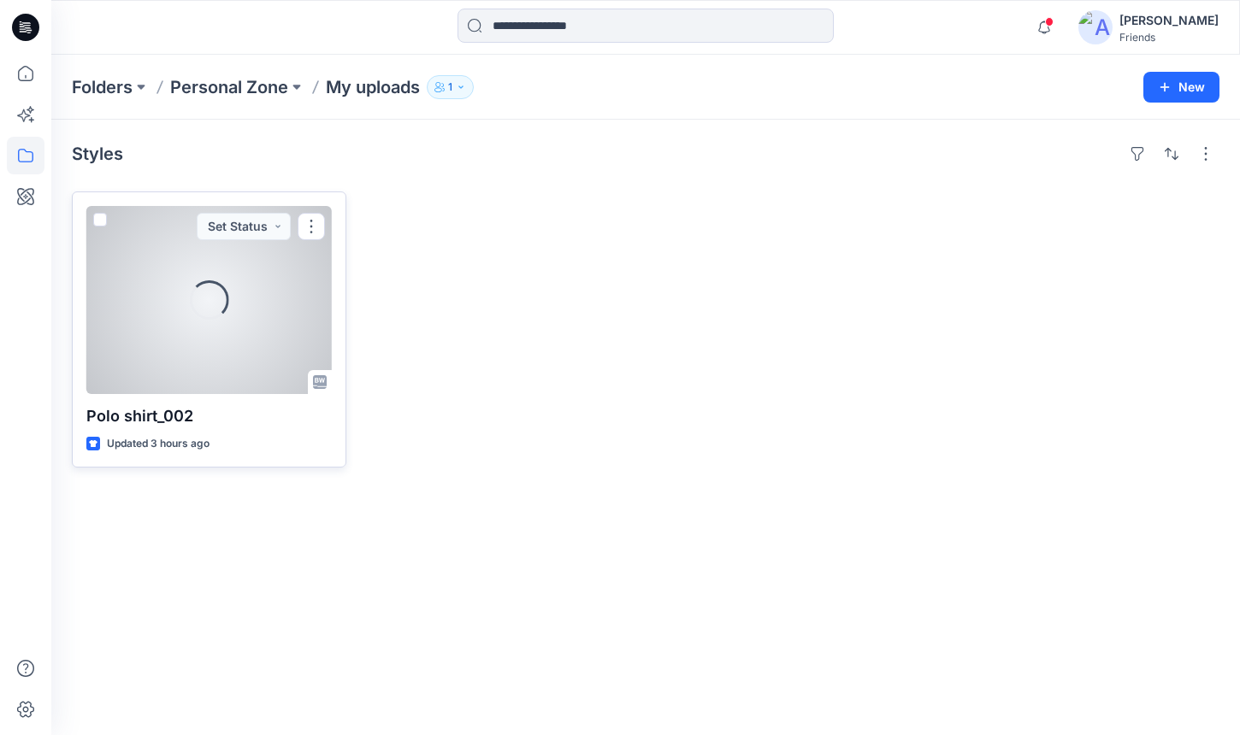
click at [104, 217] on span at bounding box center [100, 220] width 14 height 14
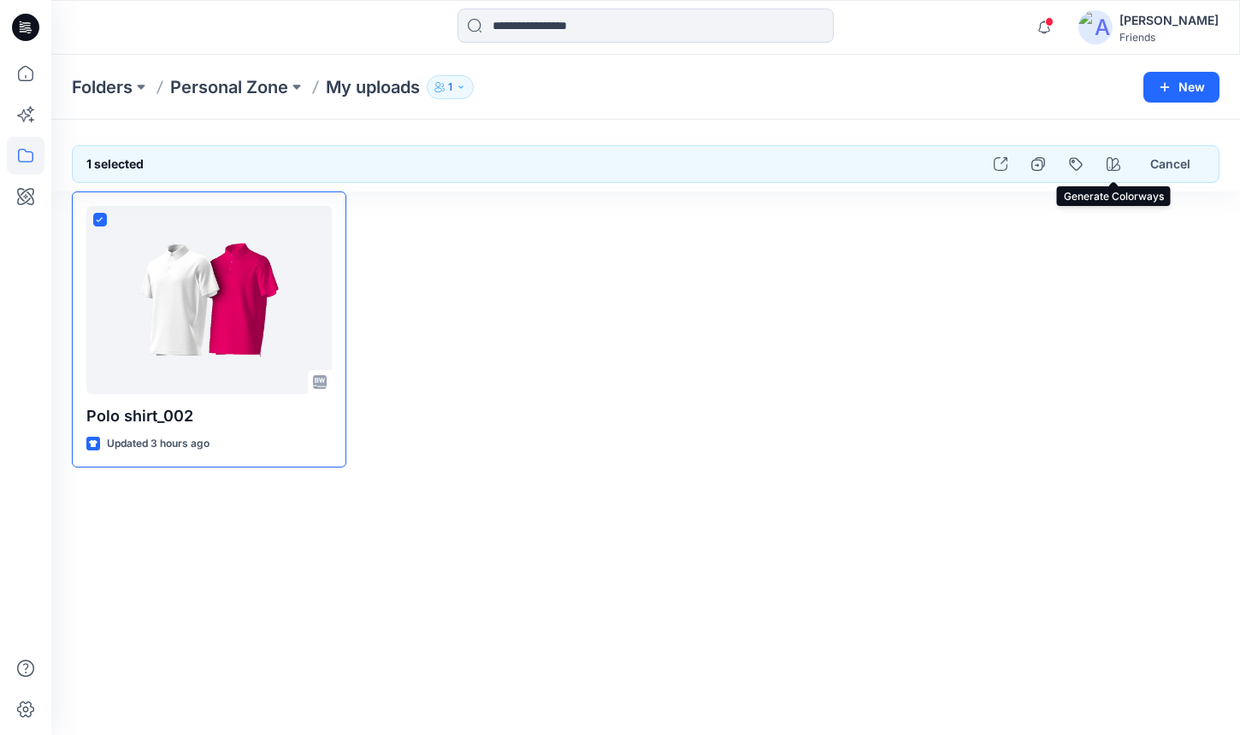
click at [1121, 166] on button "button" at bounding box center [1113, 164] width 31 height 31
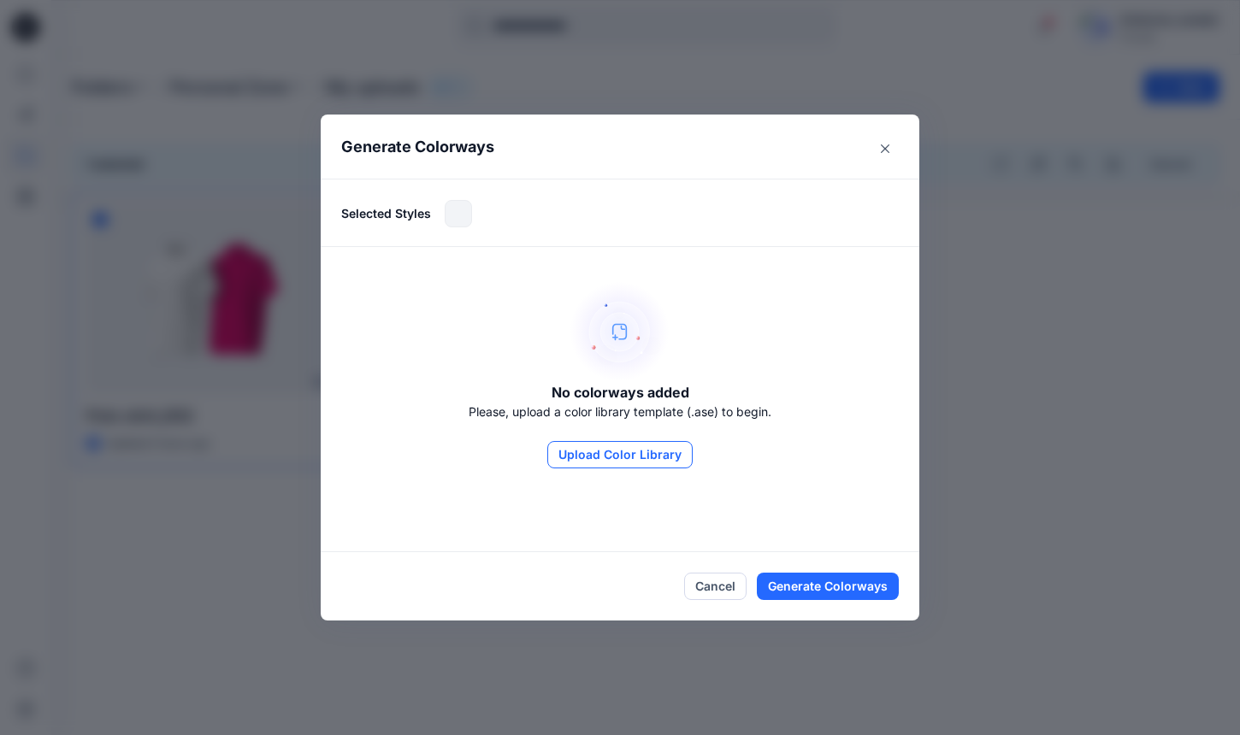
click at [633, 457] on button "Upload Color Library" at bounding box center [619, 454] width 145 height 27
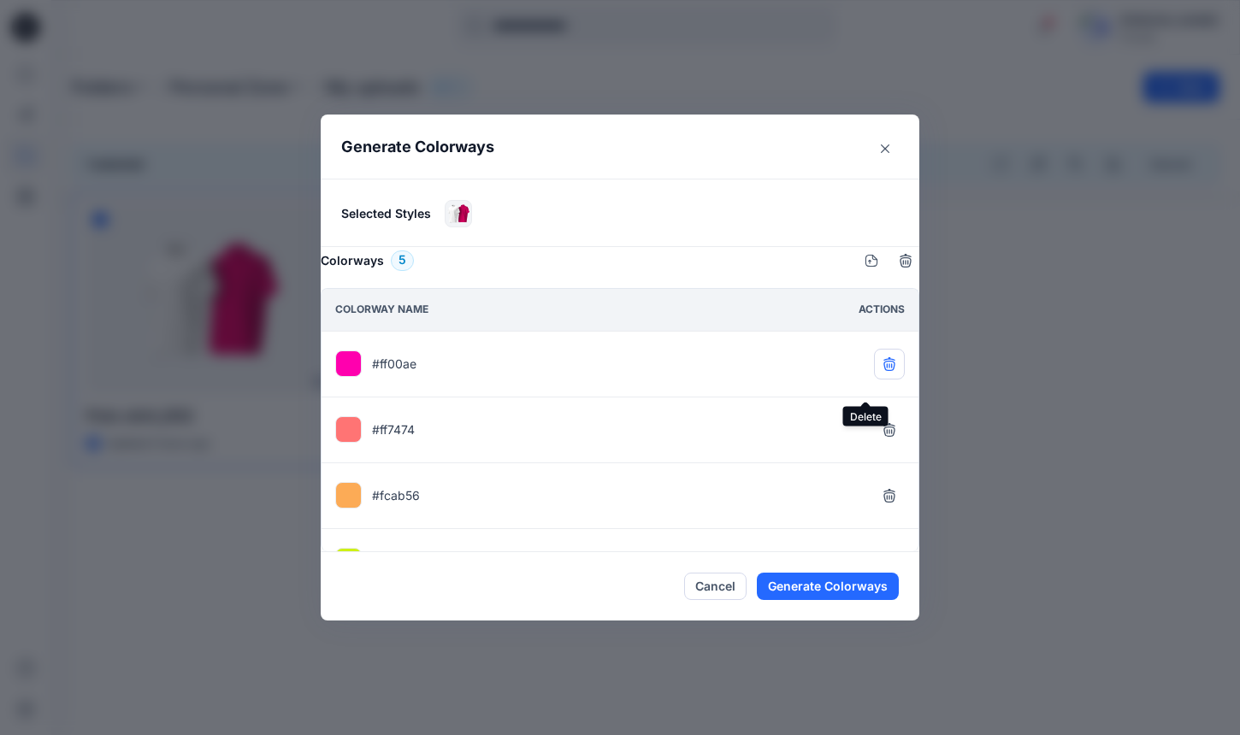
click at [876, 380] on button "button" at bounding box center [889, 364] width 31 height 31
click at [818, 593] on button "Generate Colorways" at bounding box center [828, 586] width 142 height 27
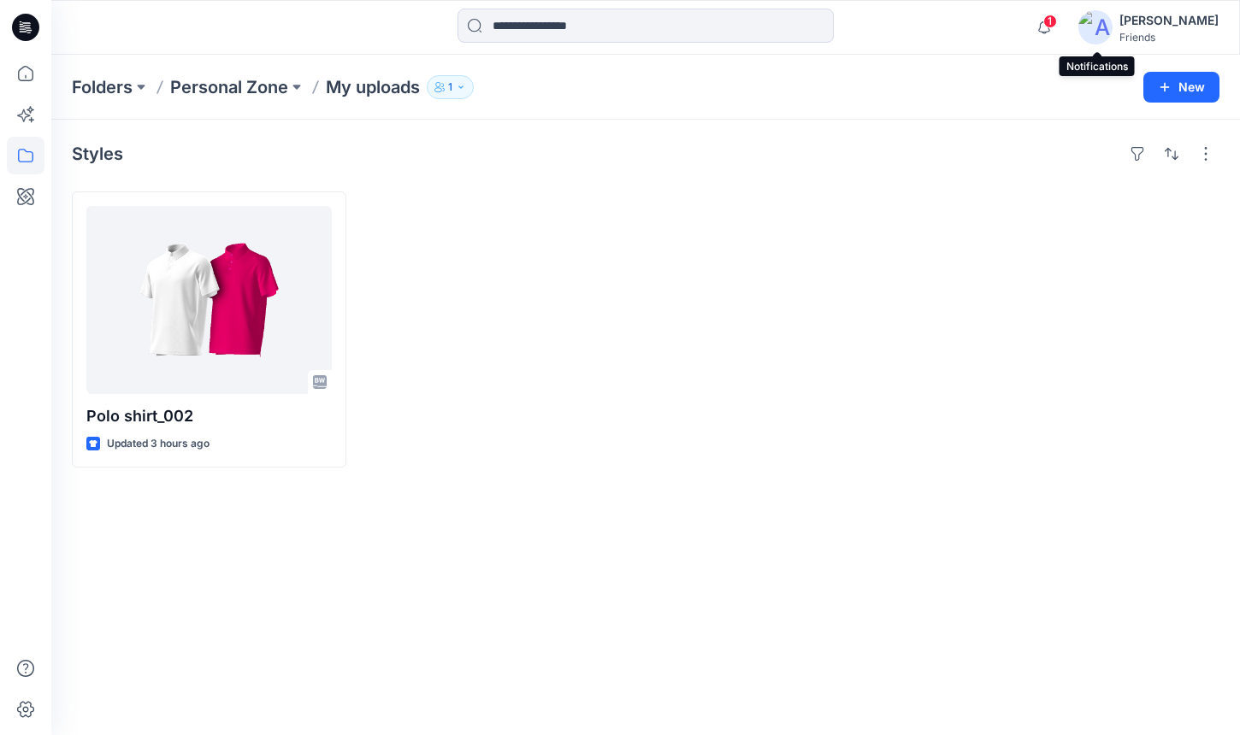
click at [1057, 24] on span "1" at bounding box center [1050, 22] width 14 height 14
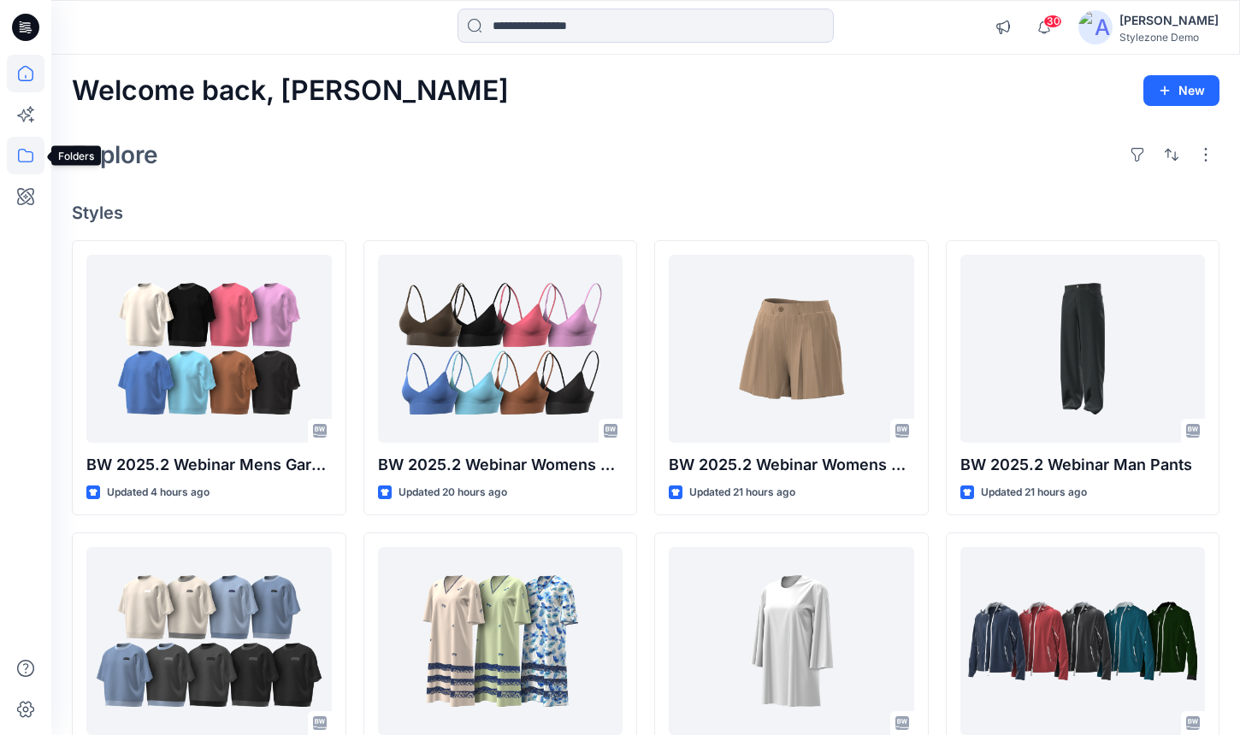
click at [25, 150] on icon at bounding box center [26, 156] width 38 height 38
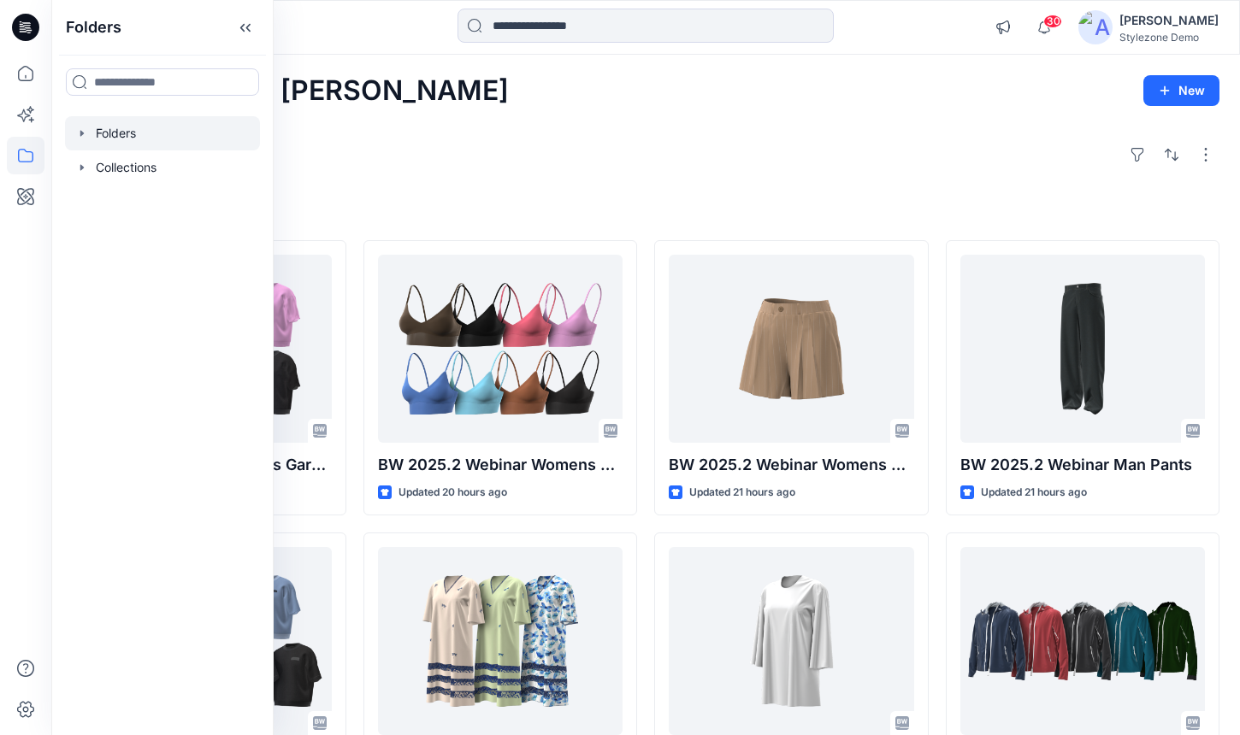
click at [192, 144] on div at bounding box center [162, 133] width 195 height 34
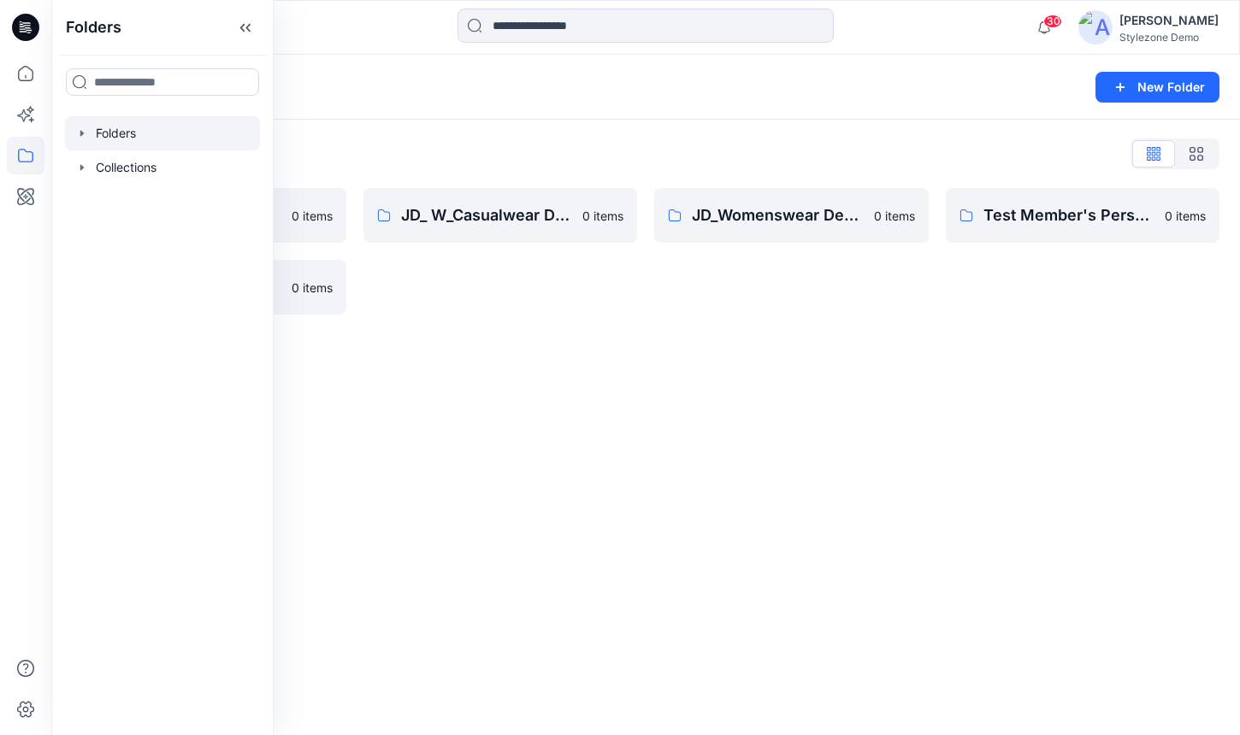
click at [942, 133] on div "Folders List JD_ Activewear Demo 0 items TWL_Block Library 0 items JD_ W_Casual…" at bounding box center [645, 227] width 1189 height 215
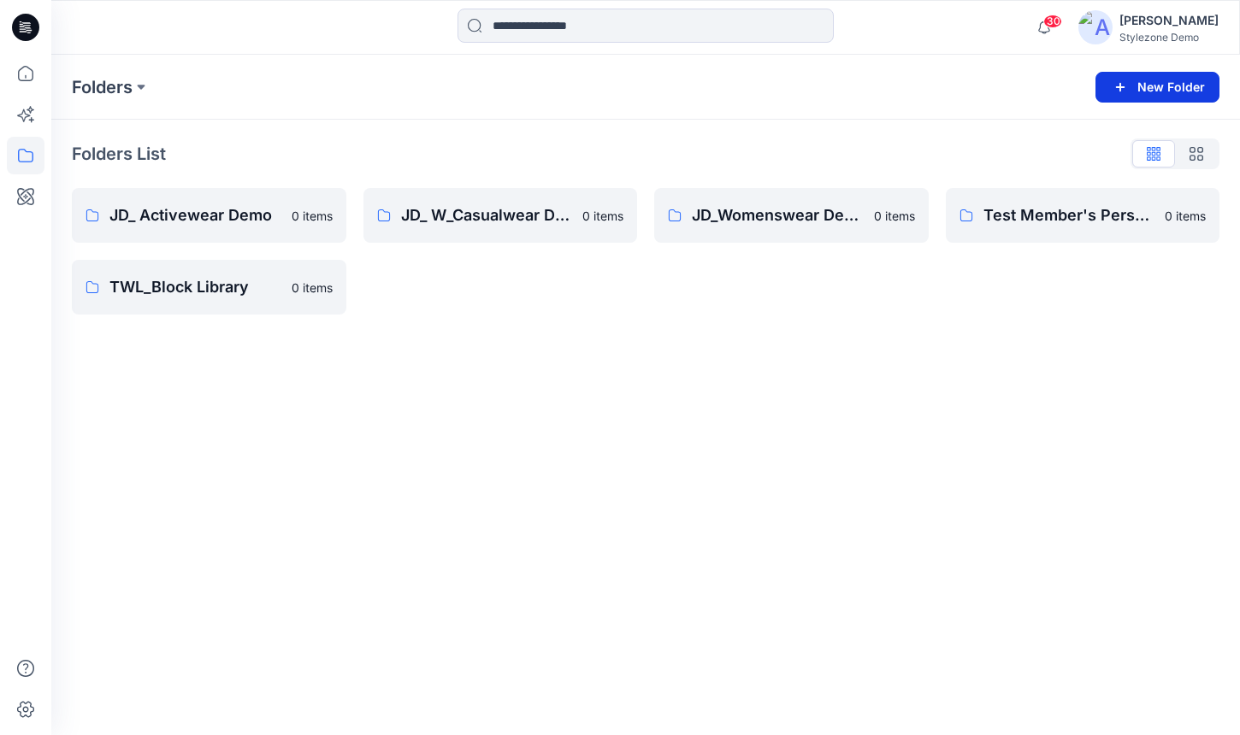
click at [1172, 77] on button "New Folder" at bounding box center [1157, 87] width 124 height 31
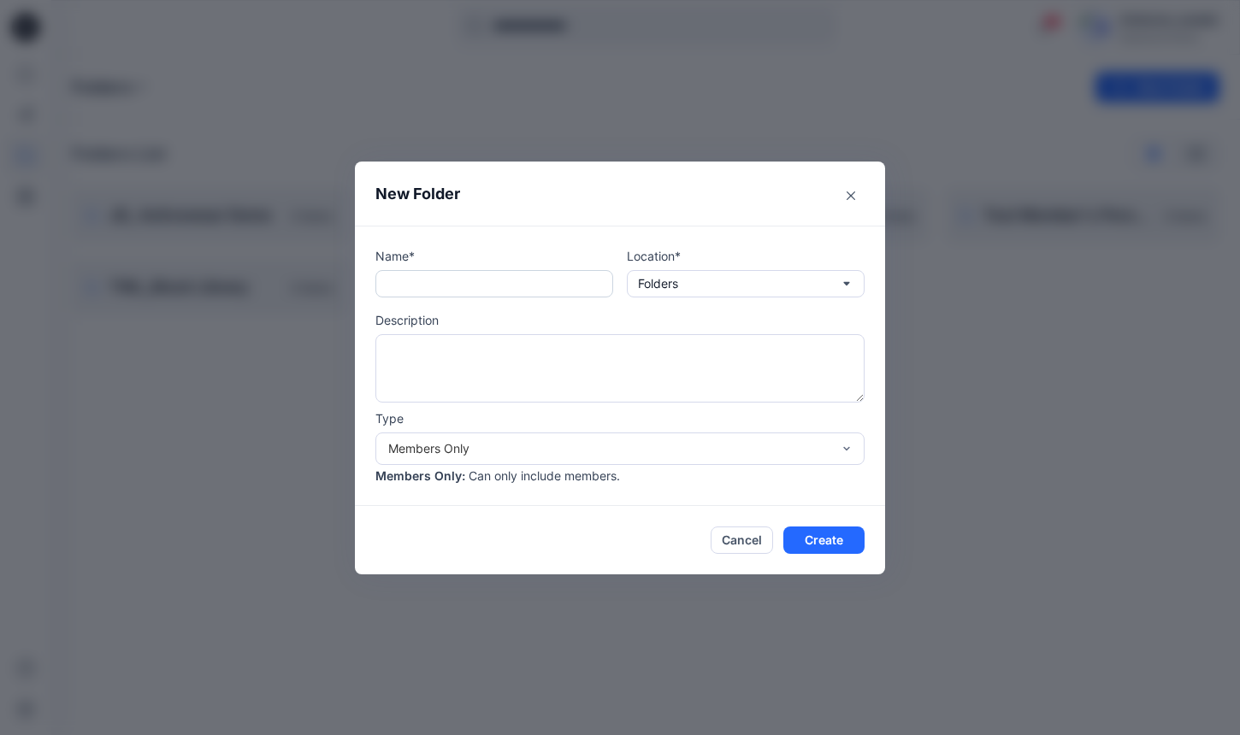
click at [487, 294] on input "text" at bounding box center [494, 283] width 238 height 27
type input "*"
type input "**********"
click at [836, 534] on button "Create" at bounding box center [823, 540] width 81 height 27
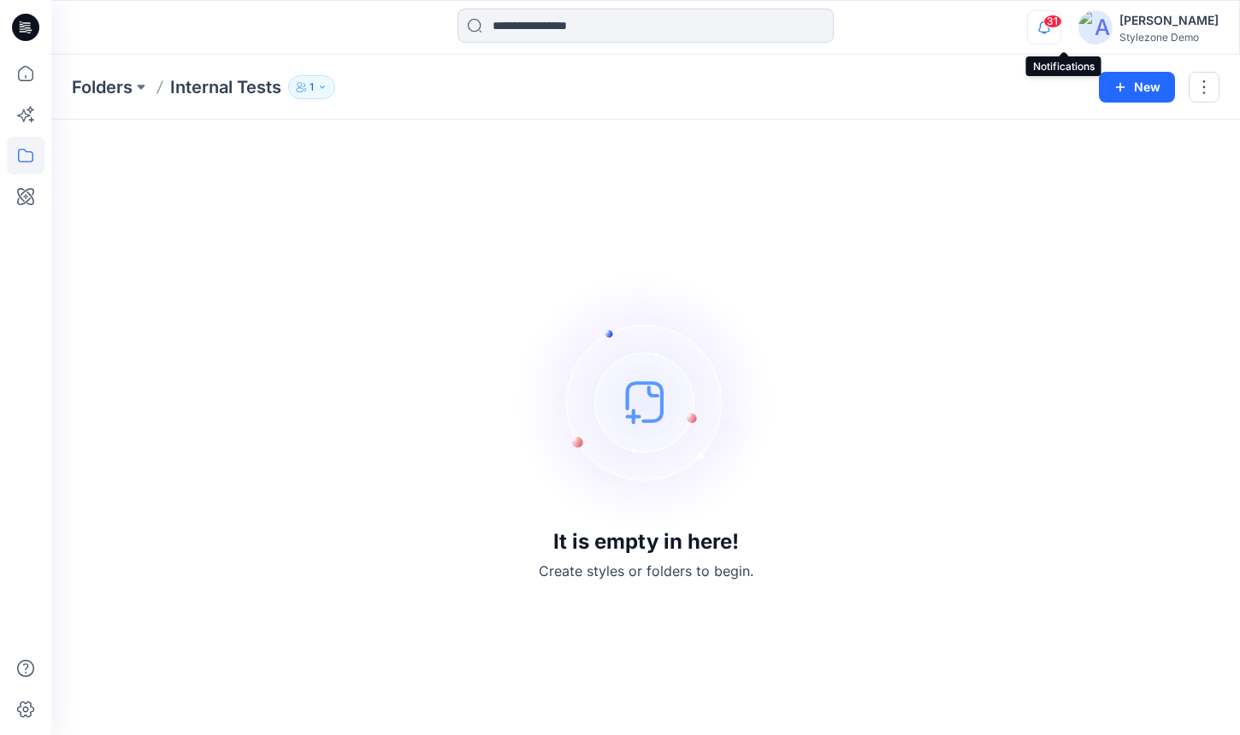
click at [1060, 26] on icon "button" at bounding box center [1044, 27] width 32 height 34
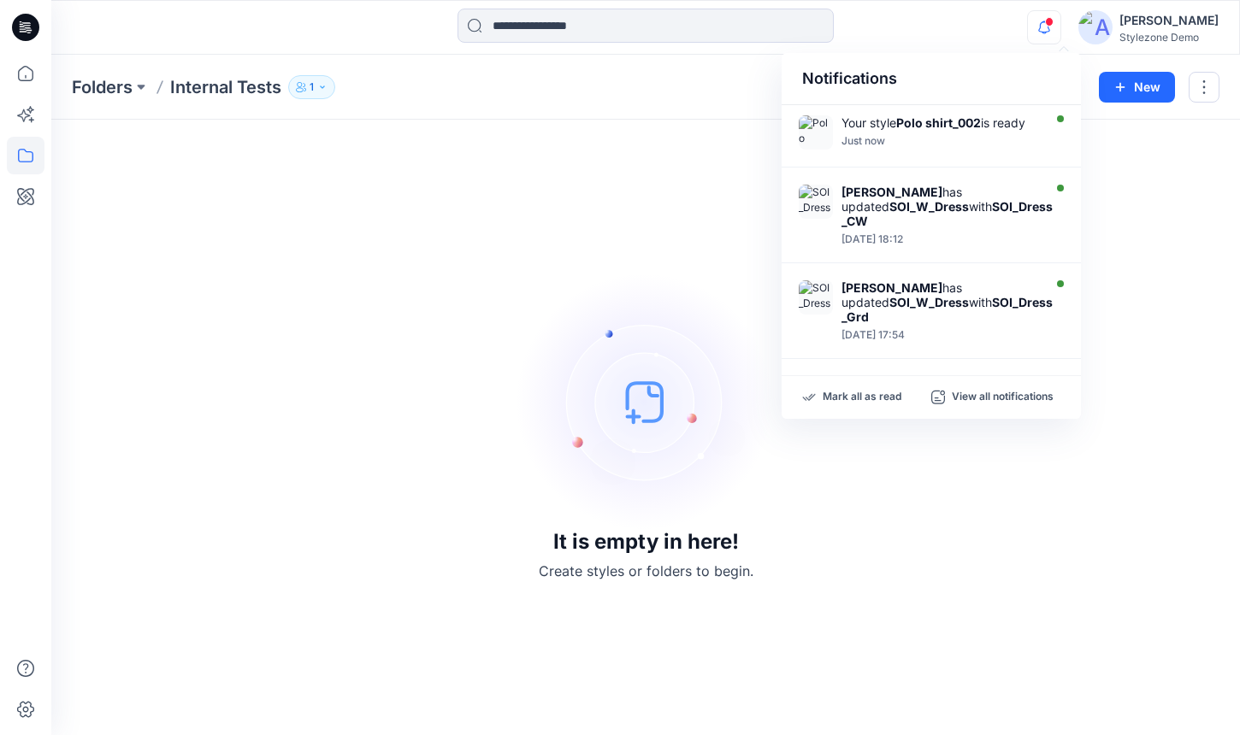
click at [1060, 26] on icon "button" at bounding box center [1044, 27] width 32 height 34
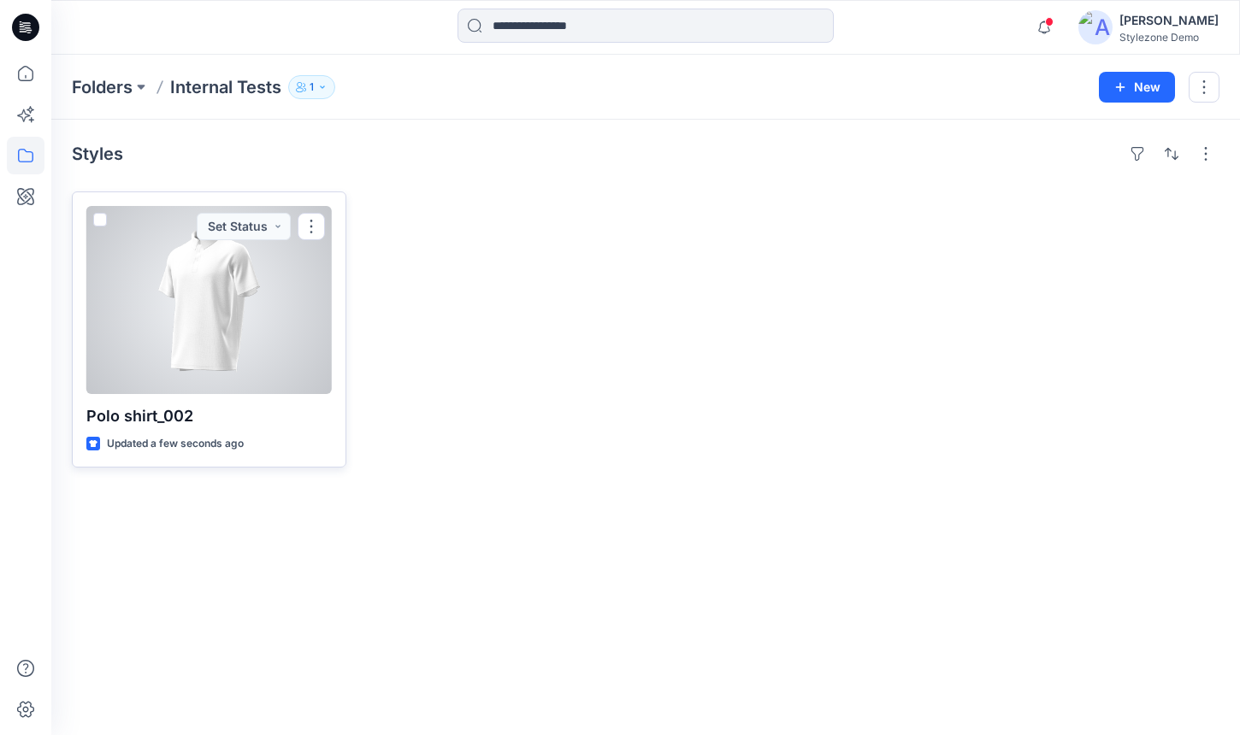
click at [100, 223] on span at bounding box center [100, 220] width 14 height 14
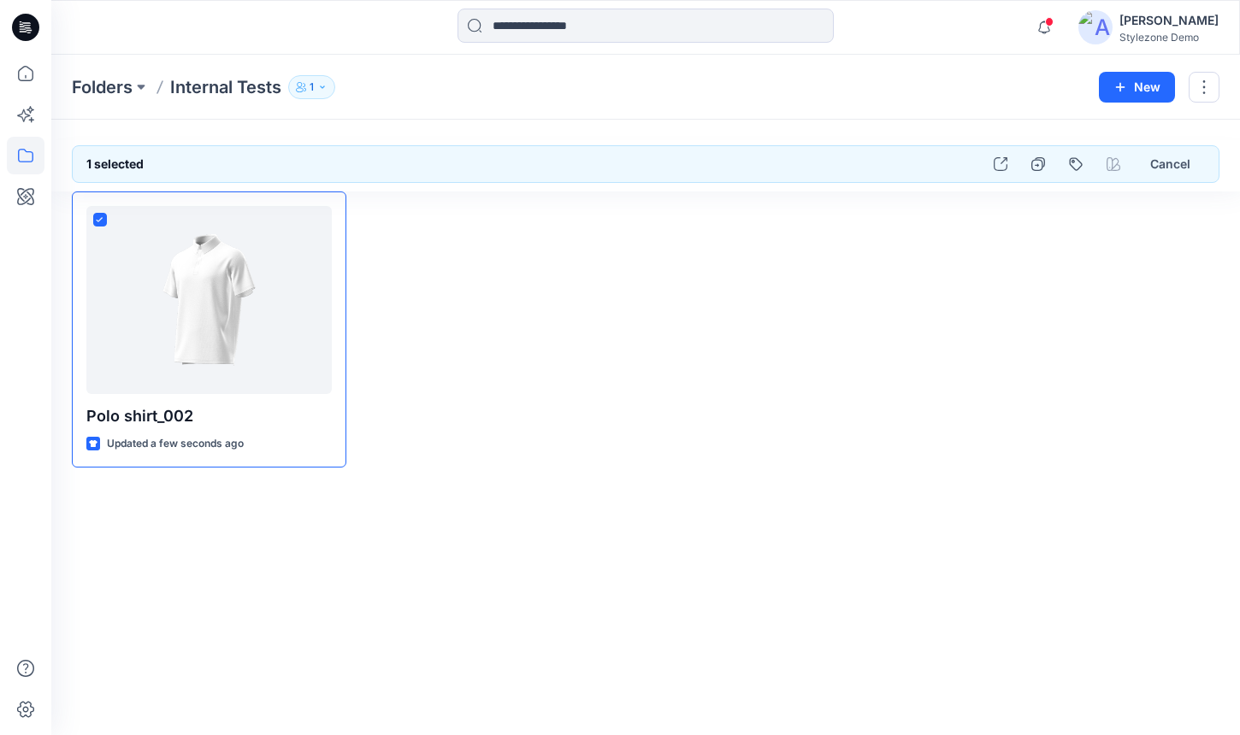
click at [1115, 160] on div at bounding box center [1113, 164] width 31 height 31
click at [1115, 168] on icon "button" at bounding box center [1114, 164] width 14 height 14
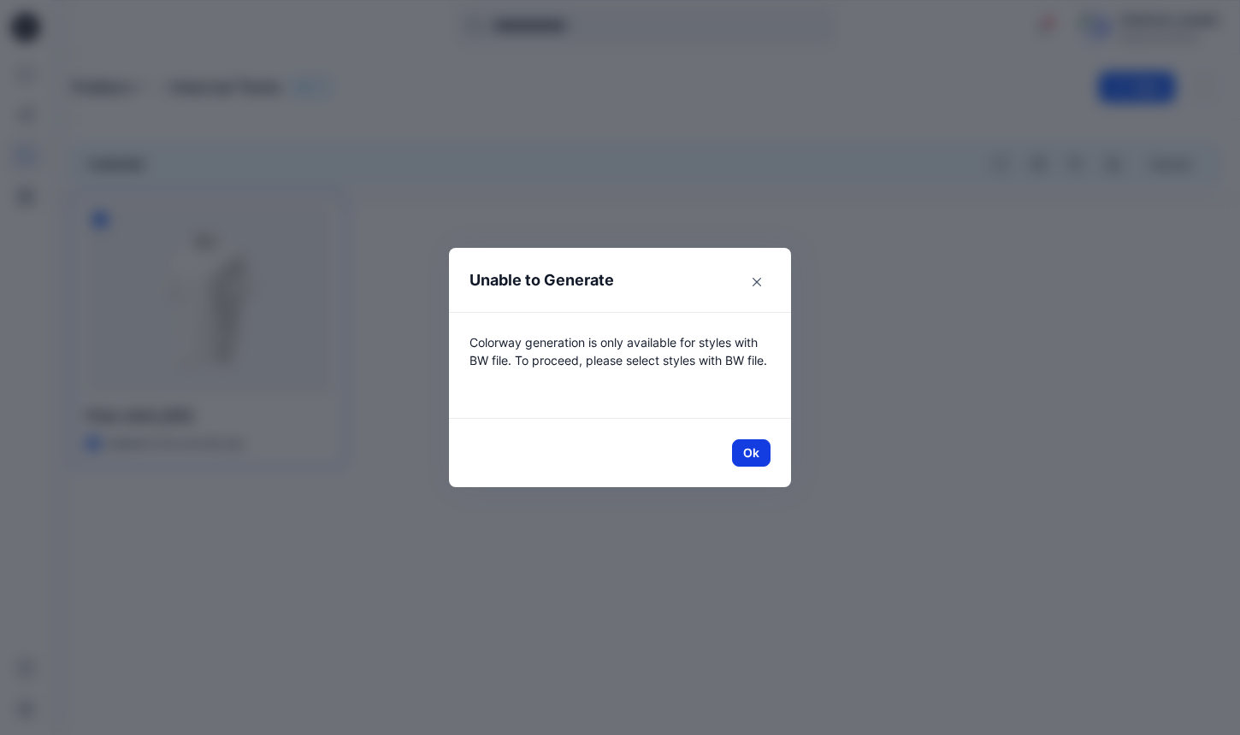
click at [758, 458] on button "Ok" at bounding box center [751, 453] width 38 height 27
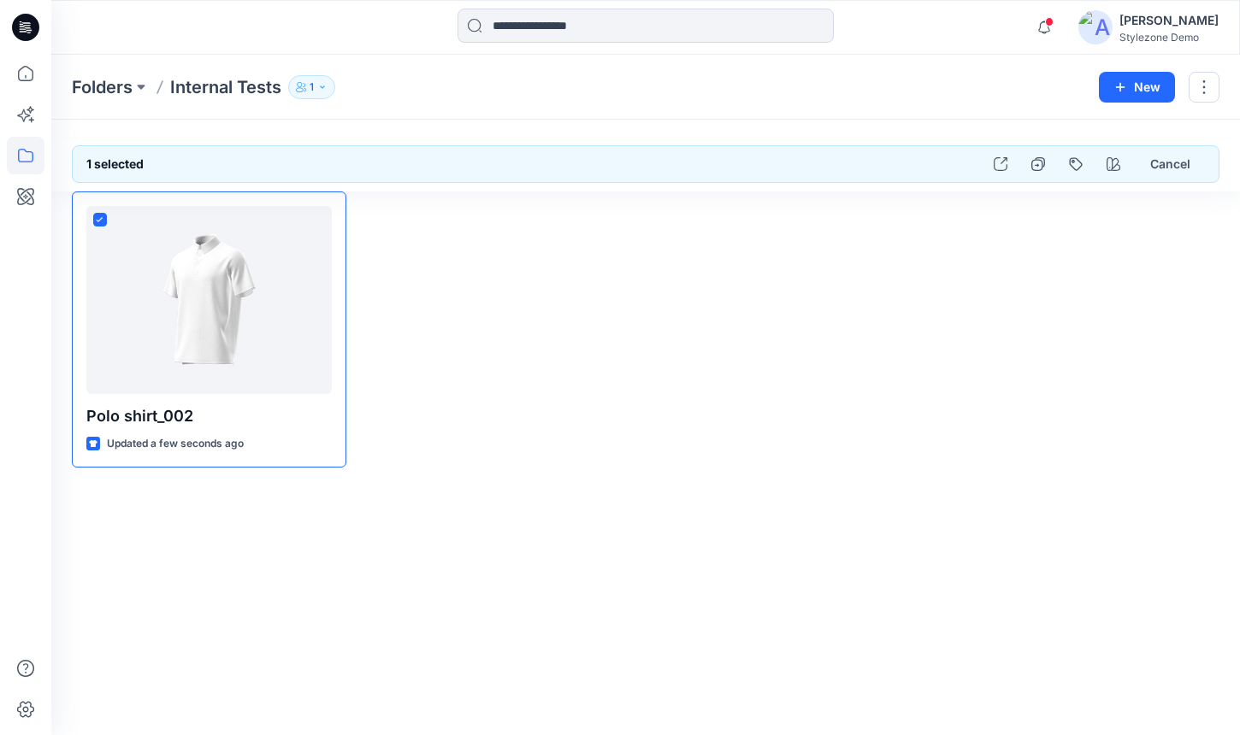
click at [528, 306] on div at bounding box center [500, 330] width 274 height 276
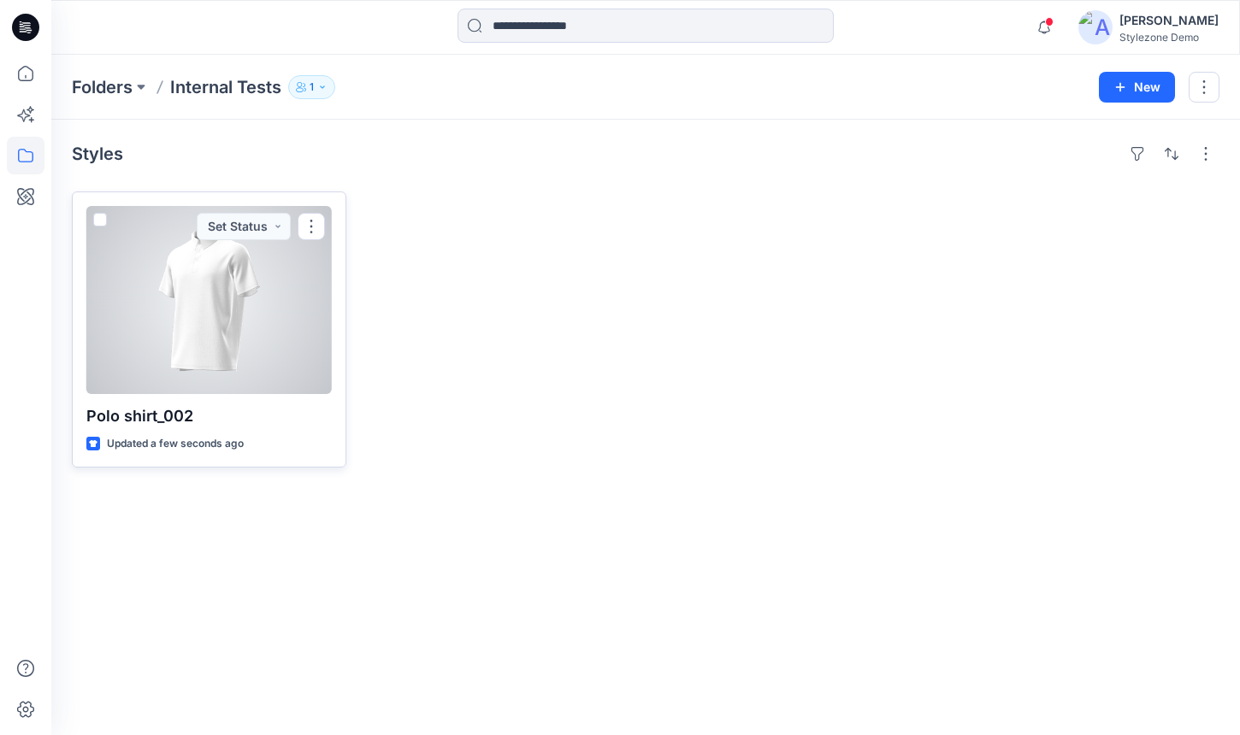
click at [98, 221] on span at bounding box center [100, 220] width 14 height 14
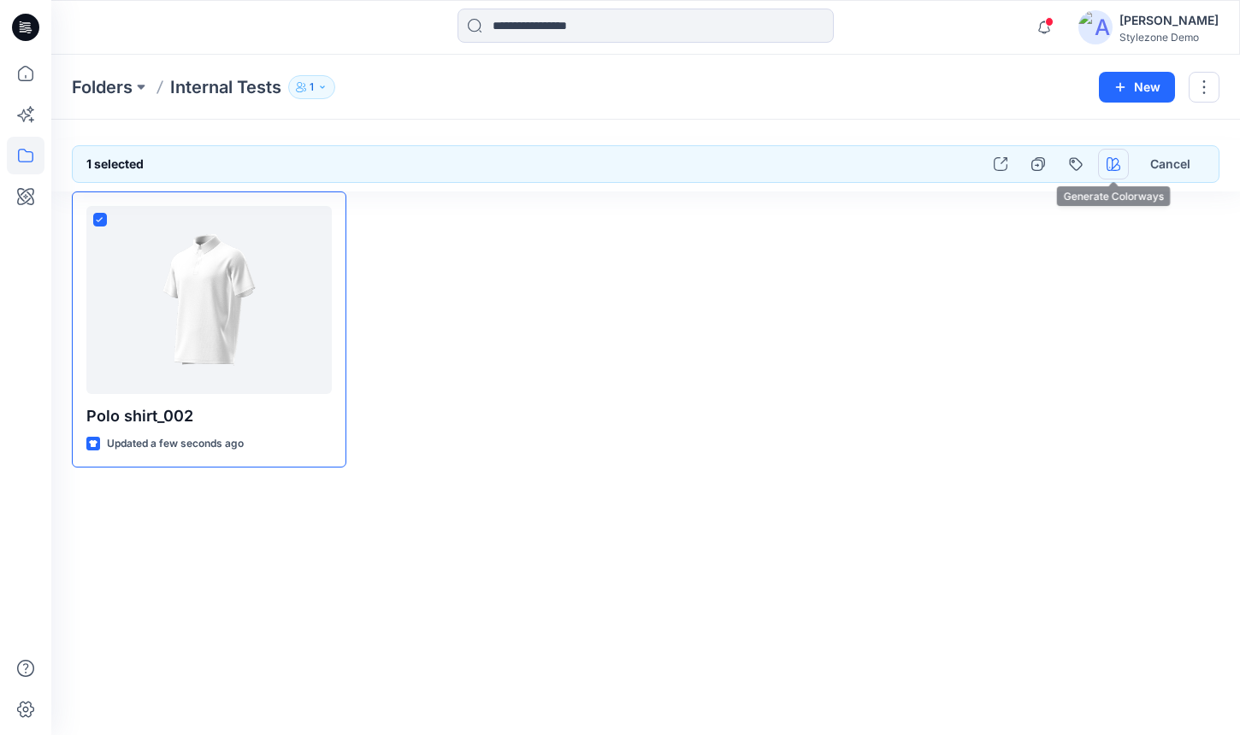
click at [1107, 165] on icon "button" at bounding box center [1114, 164] width 14 height 14
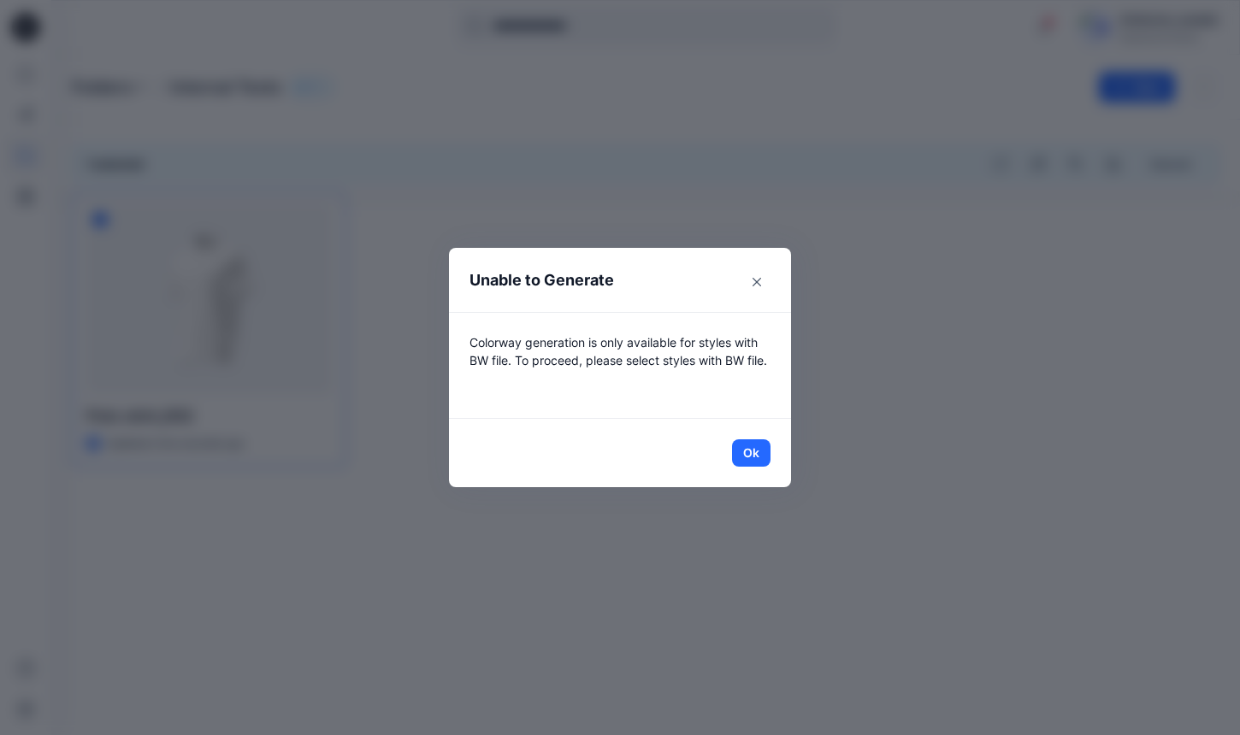
click at [751, 467] on footer "Ok" at bounding box center [620, 453] width 342 height 68
click at [754, 452] on button "Ok" at bounding box center [751, 453] width 38 height 27
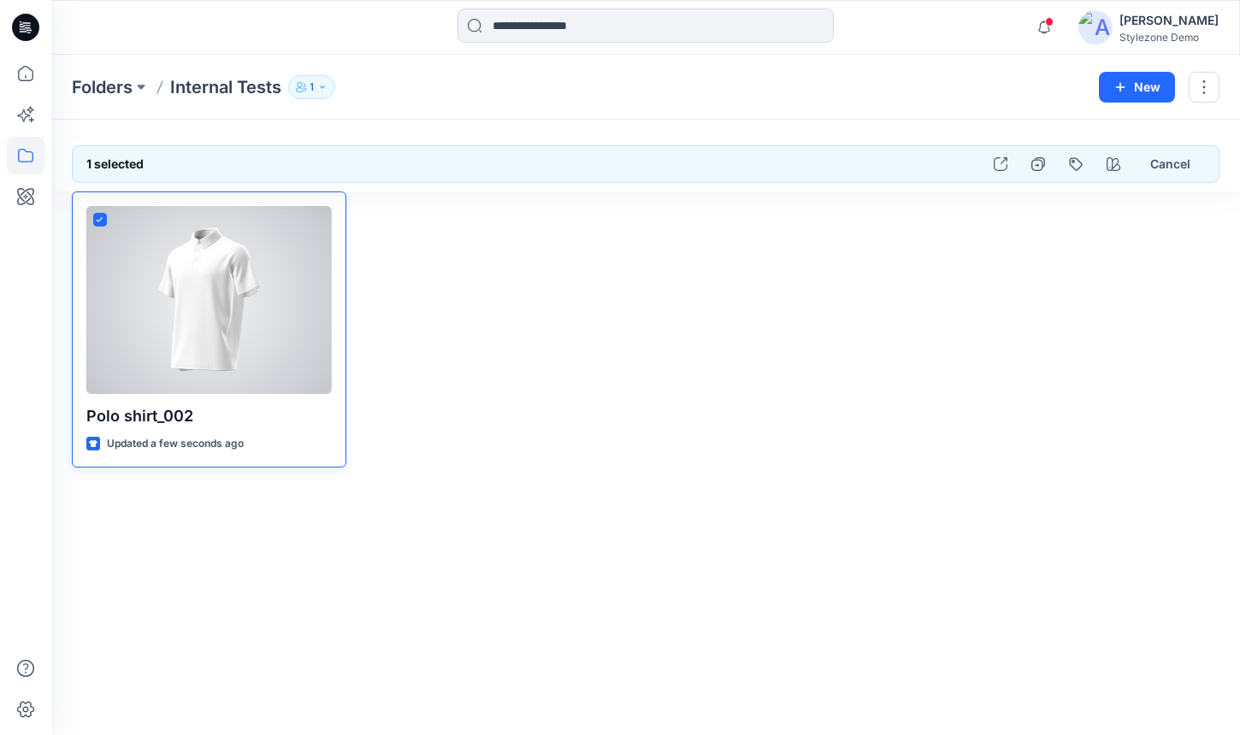
click at [218, 336] on div at bounding box center [208, 300] width 245 height 188
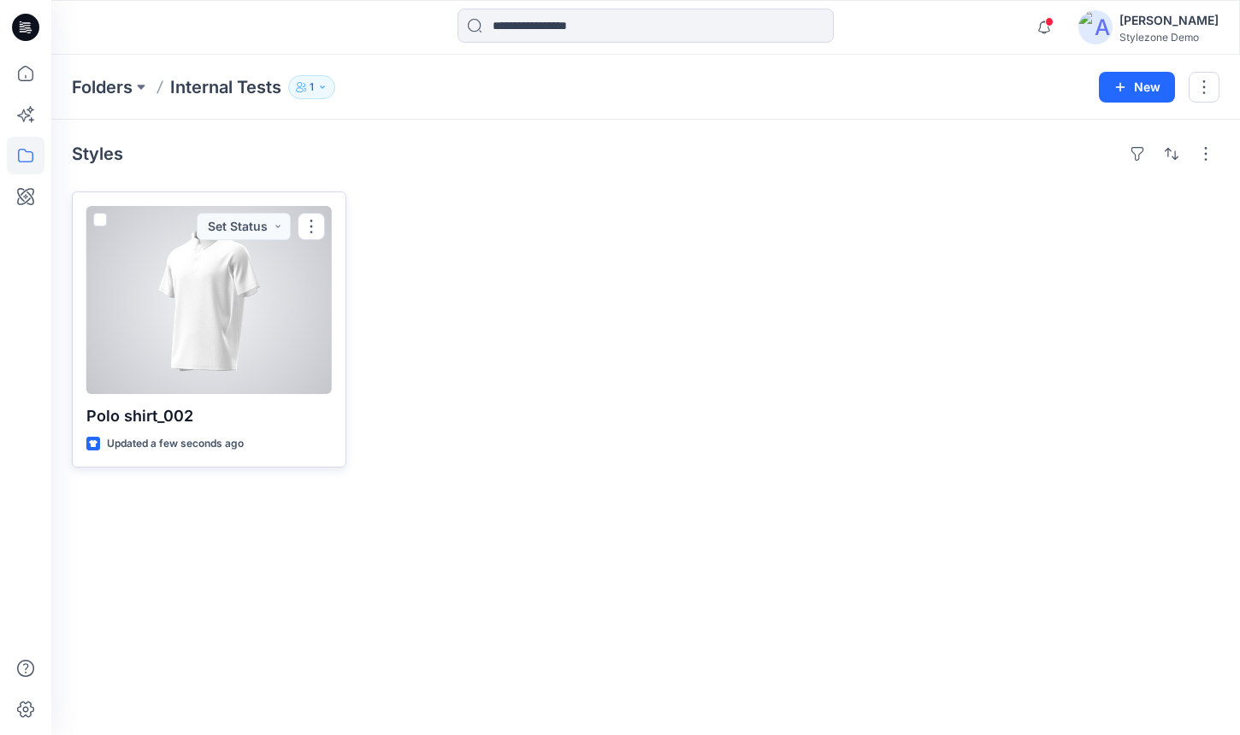
click at [236, 310] on div at bounding box center [208, 300] width 245 height 188
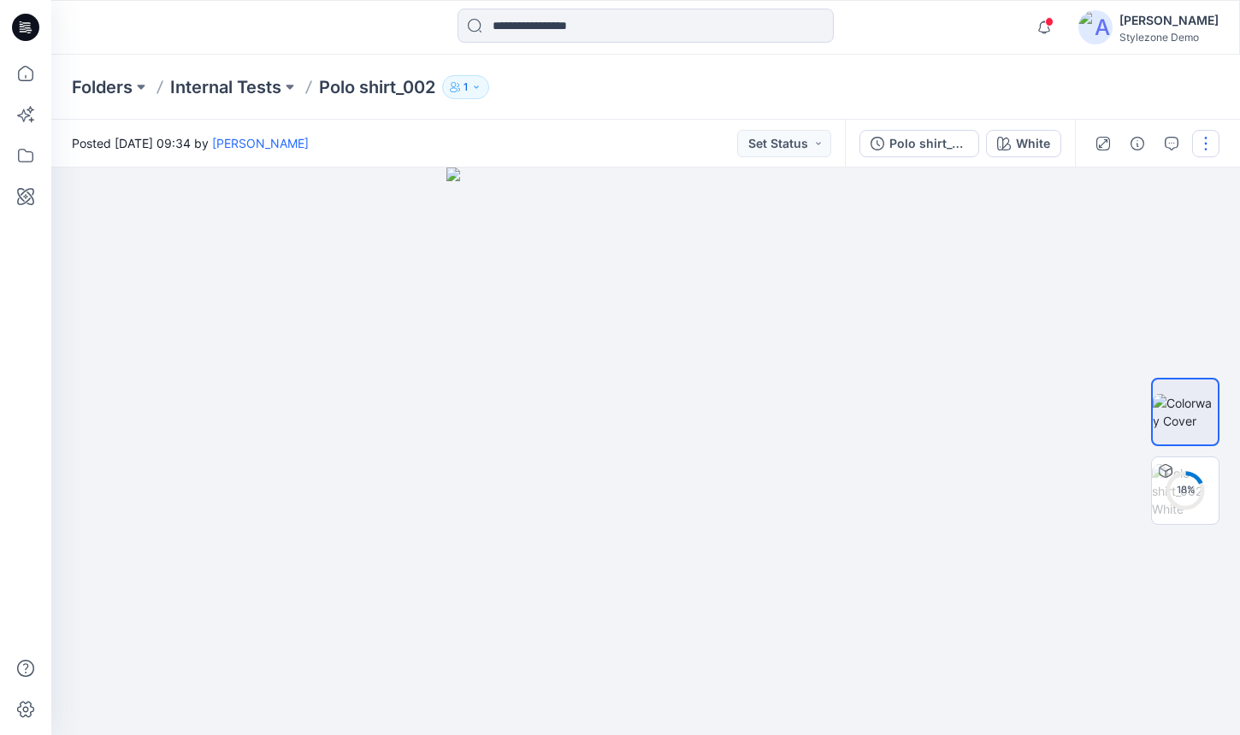
click at [1199, 137] on button "button" at bounding box center [1205, 143] width 27 height 27
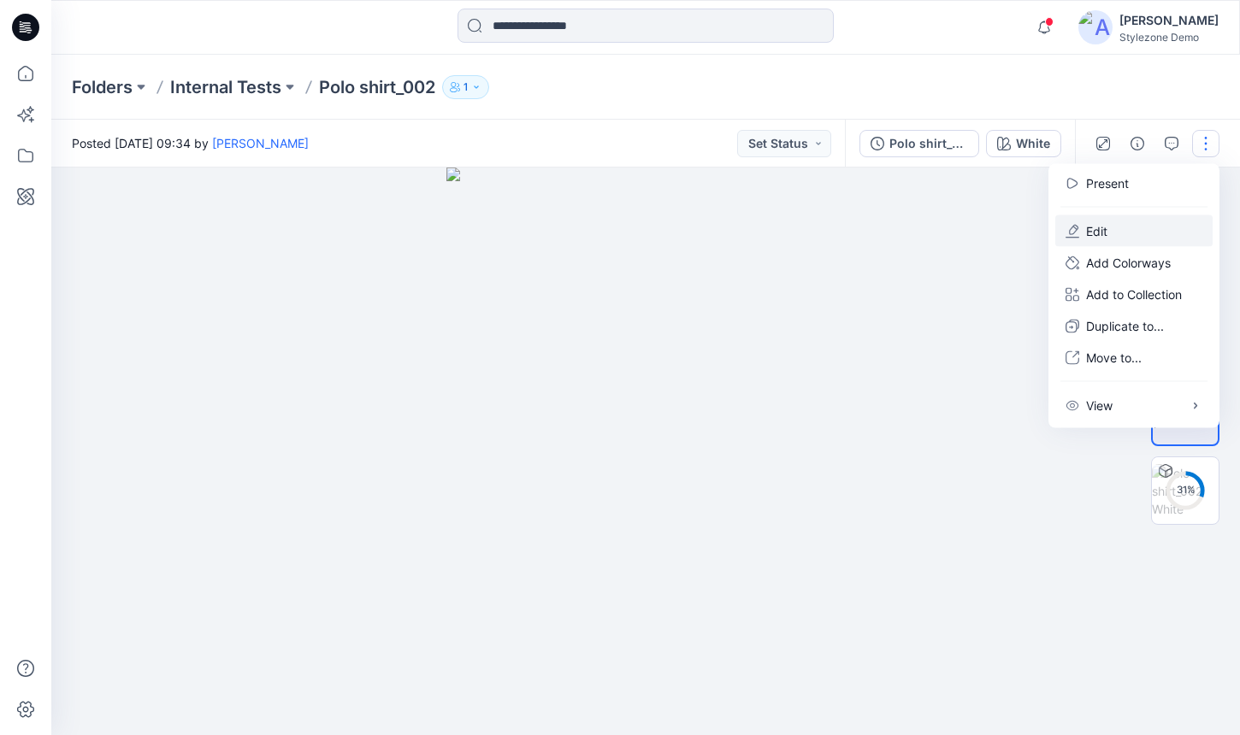
click at [1149, 227] on button "Edit" at bounding box center [1133, 231] width 157 height 32
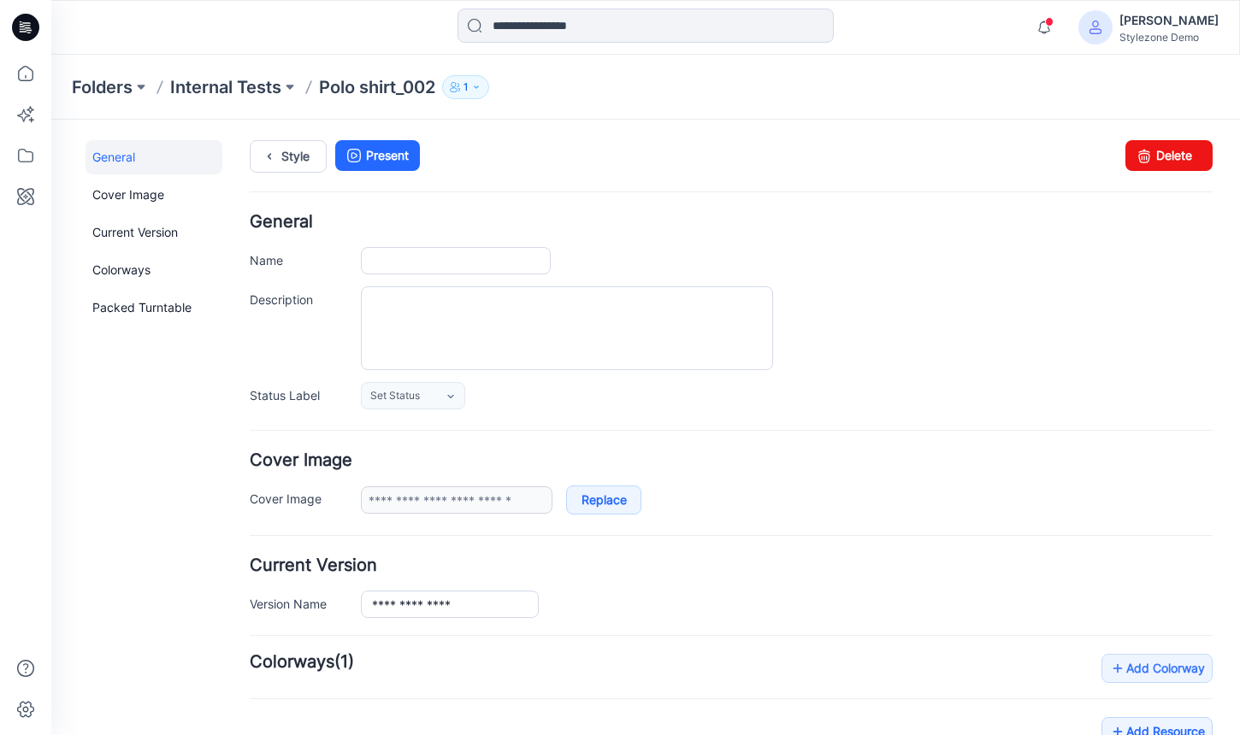
type input "**********"
type input "*****"
type input "**********"
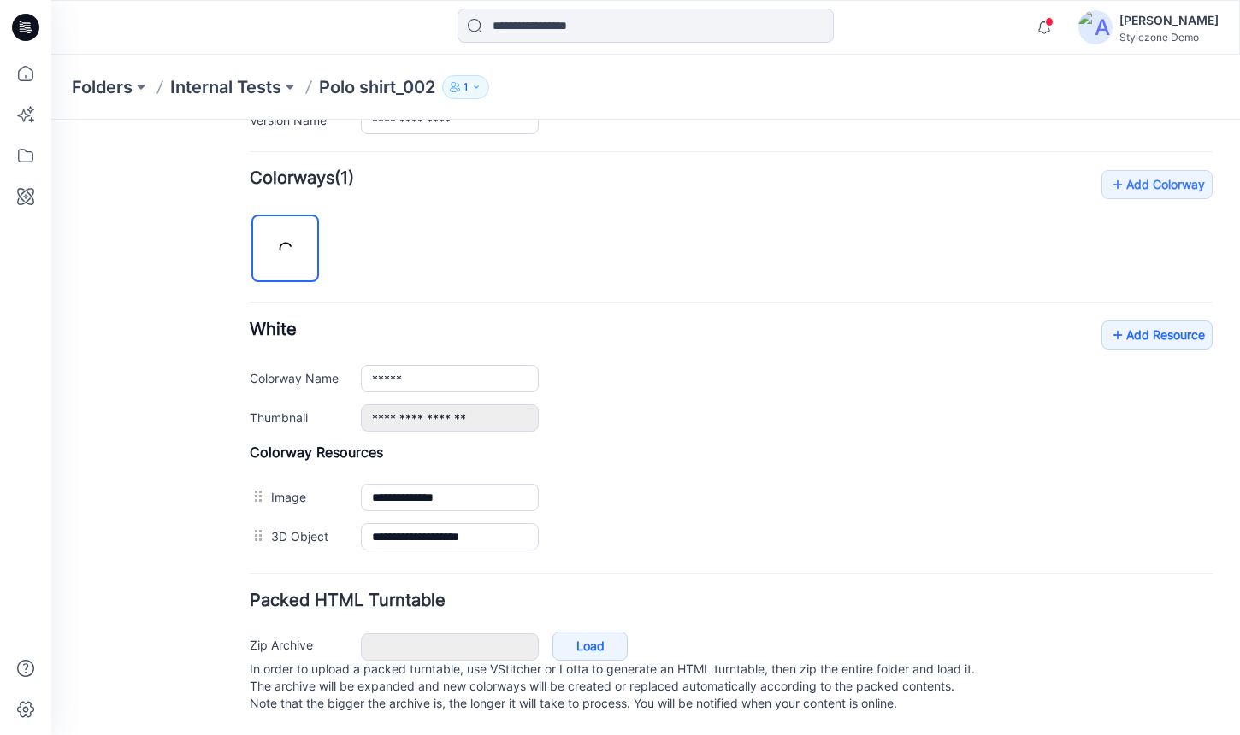
scroll to position [502, 0]
click at [1202, 321] on link "Add Resource" at bounding box center [1156, 335] width 111 height 29
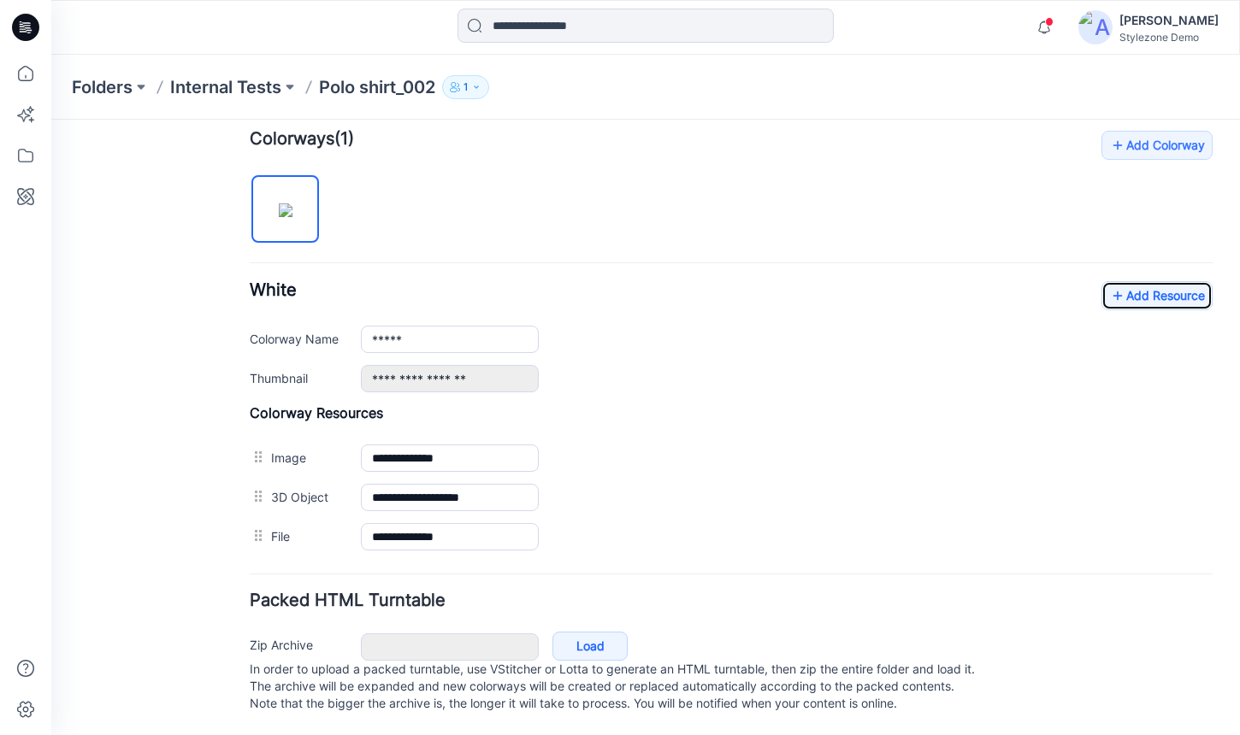
scroll to position [541, 0]
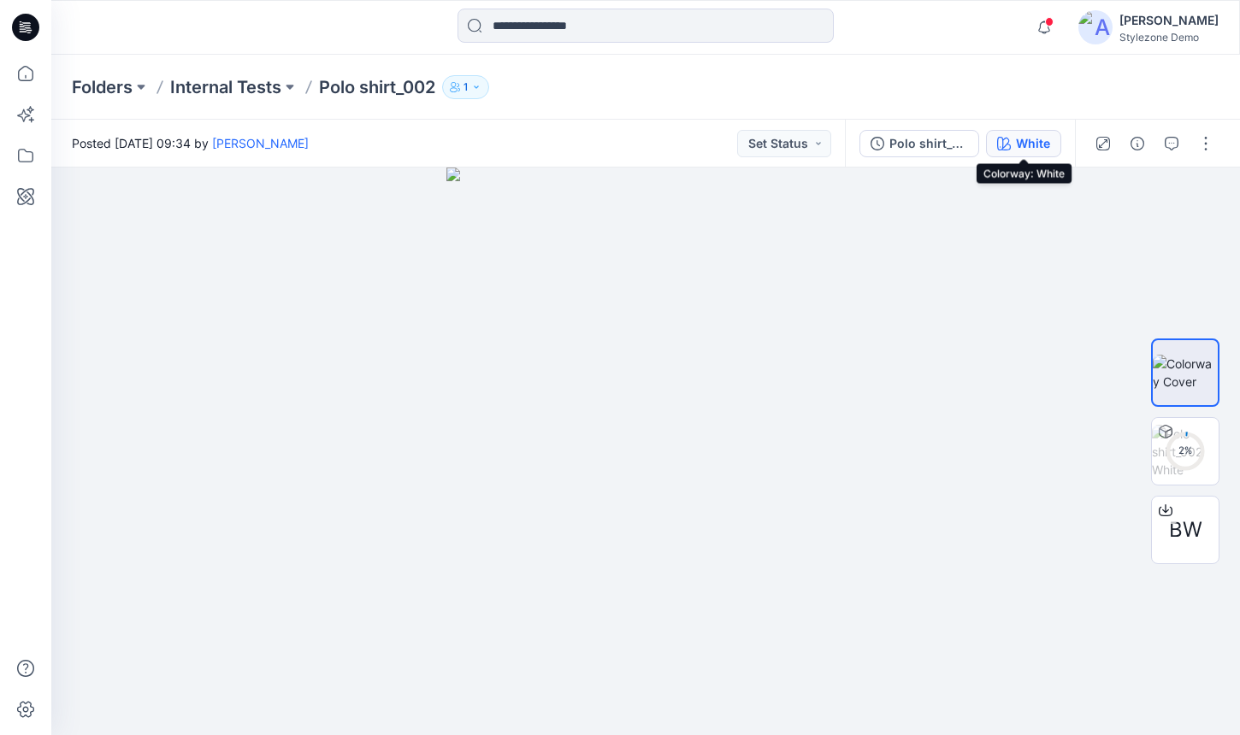
click at [1054, 143] on button "White" at bounding box center [1023, 143] width 75 height 27
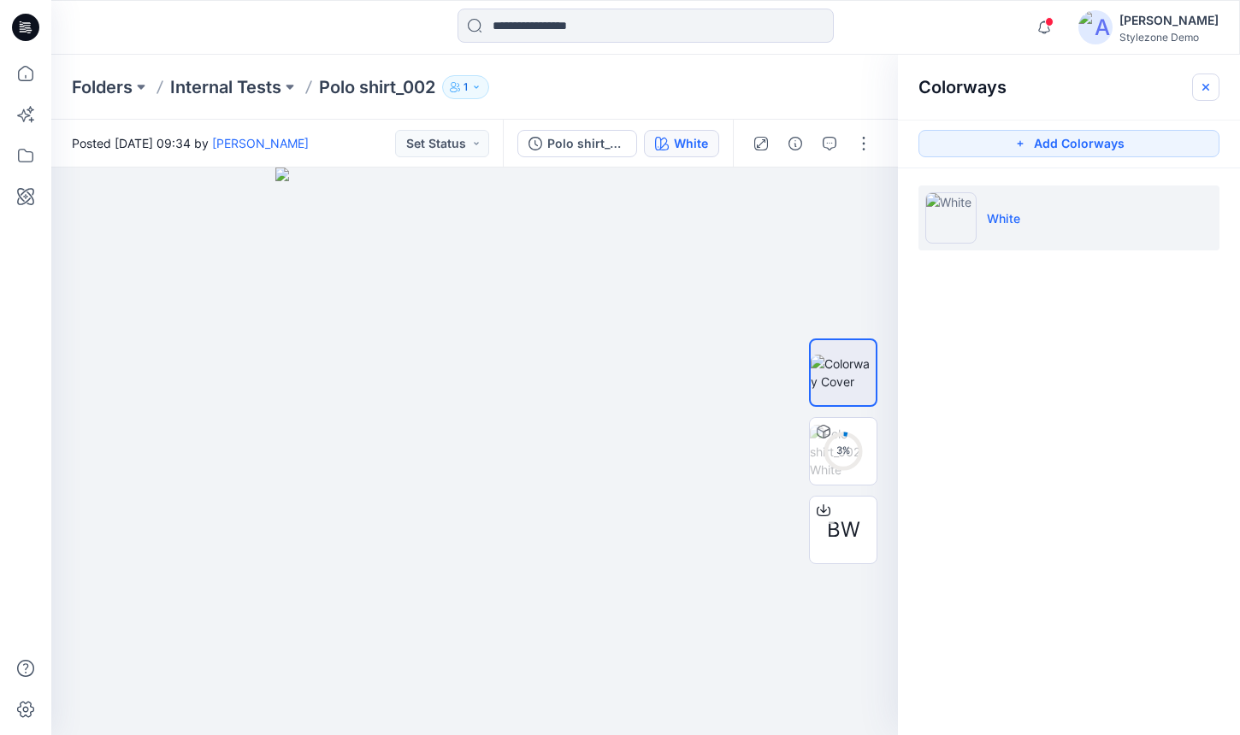
click at [1201, 86] on icon "button" at bounding box center [1206, 87] width 14 height 14
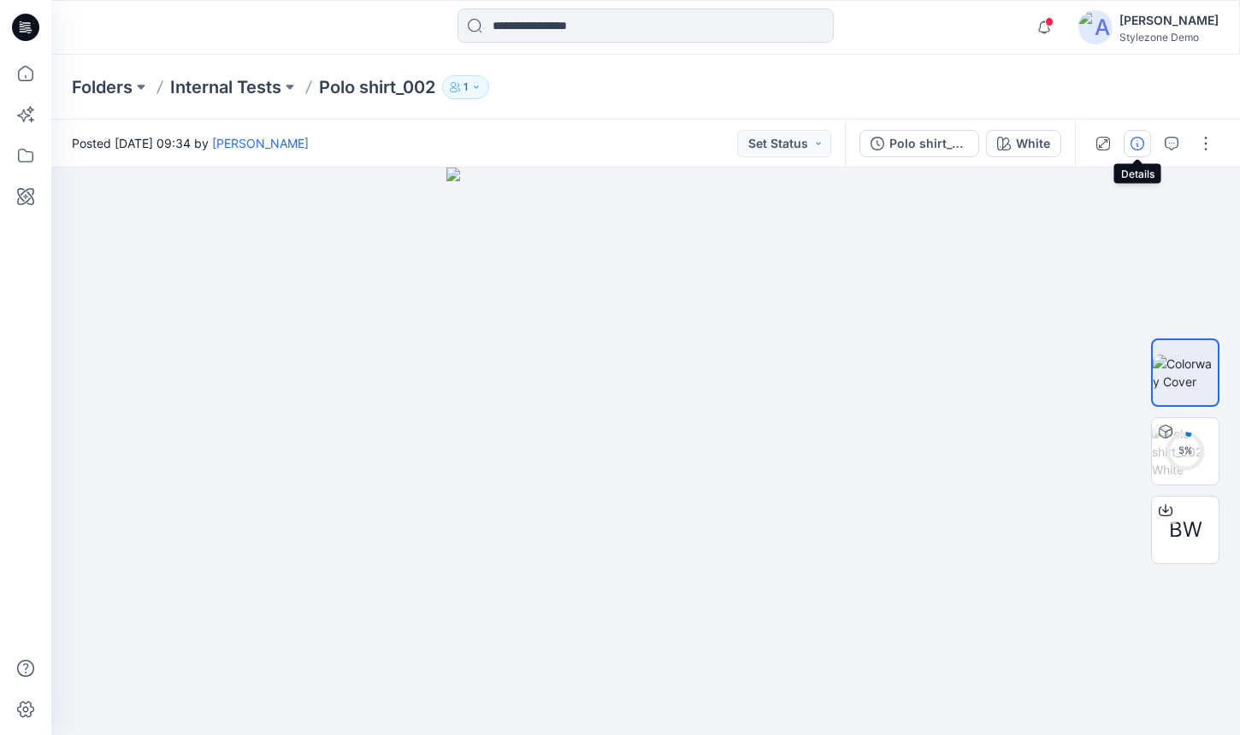
click at [1126, 140] on button "button" at bounding box center [1137, 143] width 27 height 27
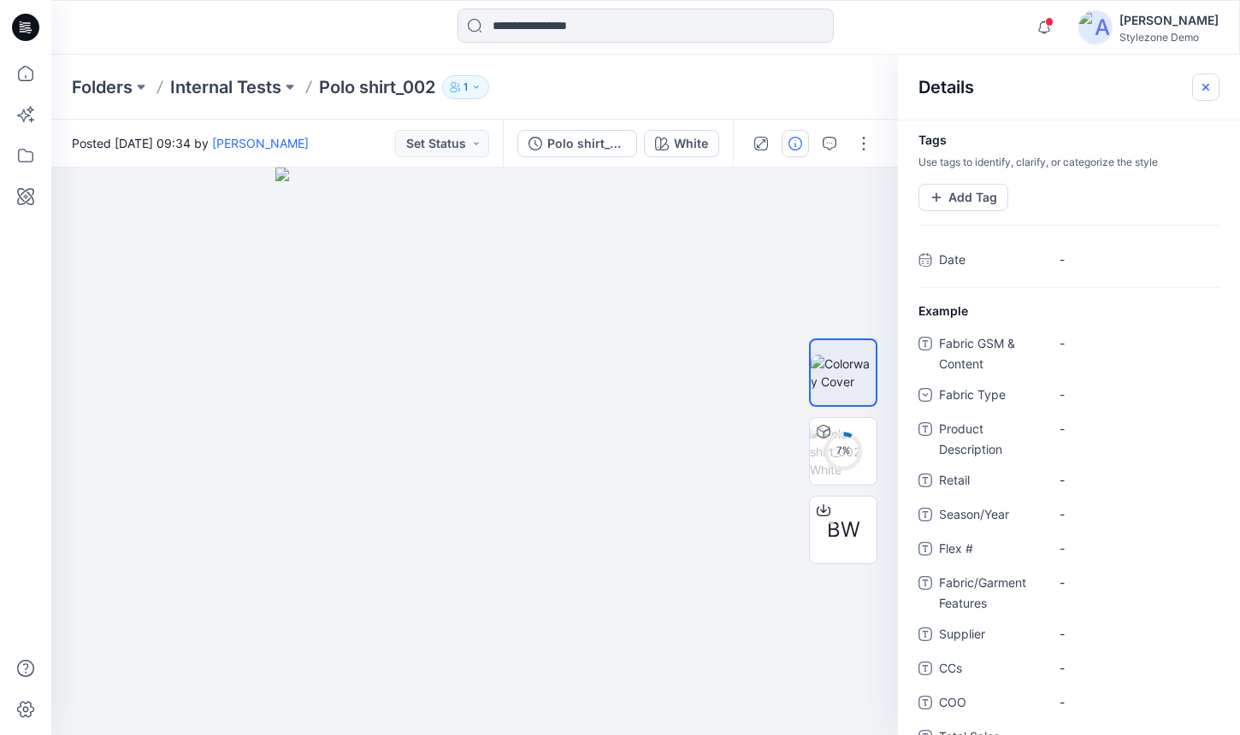
click at [1211, 85] on icon "button" at bounding box center [1206, 87] width 14 height 14
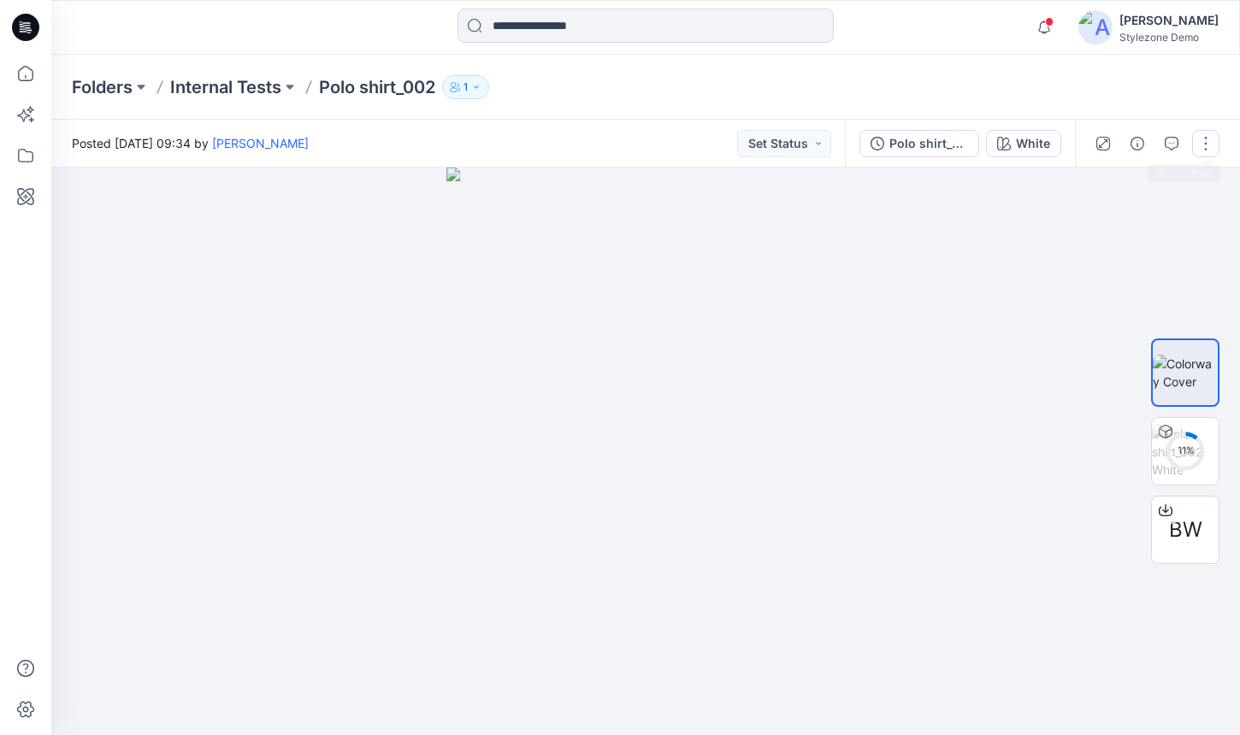
click at [1207, 150] on button "button" at bounding box center [1205, 143] width 27 height 27
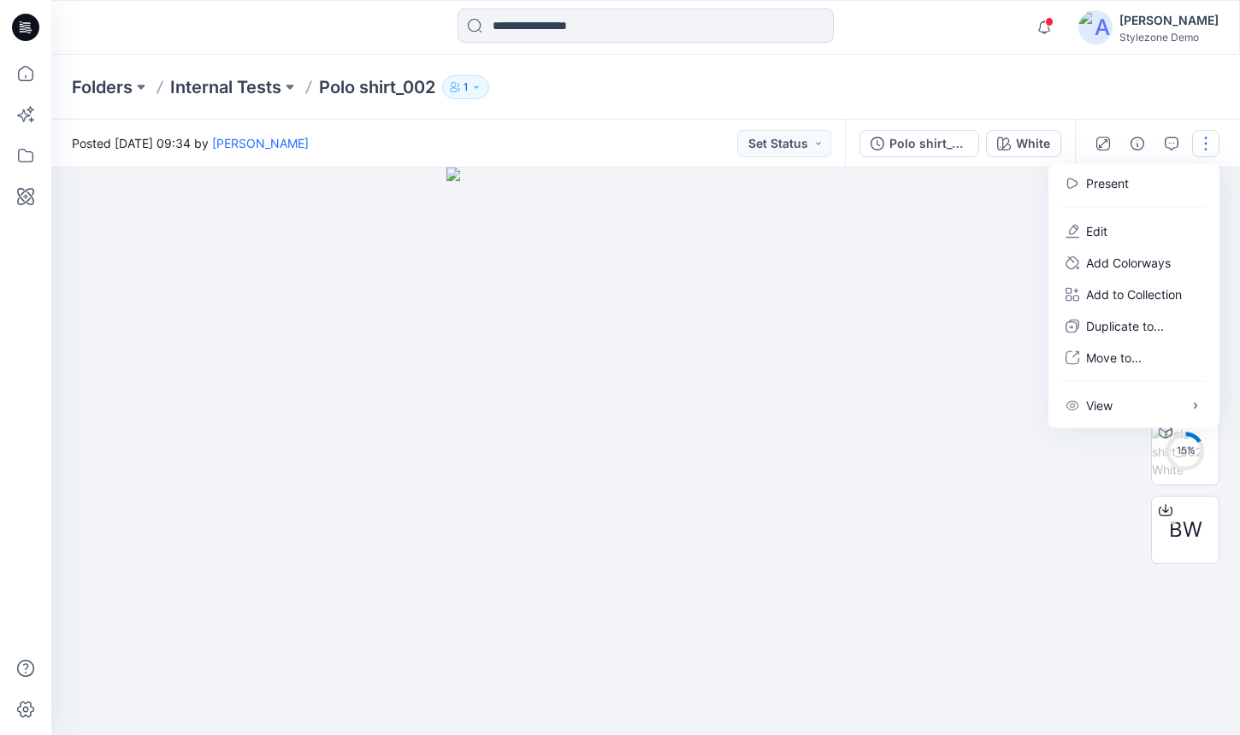
click at [1207, 150] on button "button" at bounding box center [1205, 143] width 27 height 27
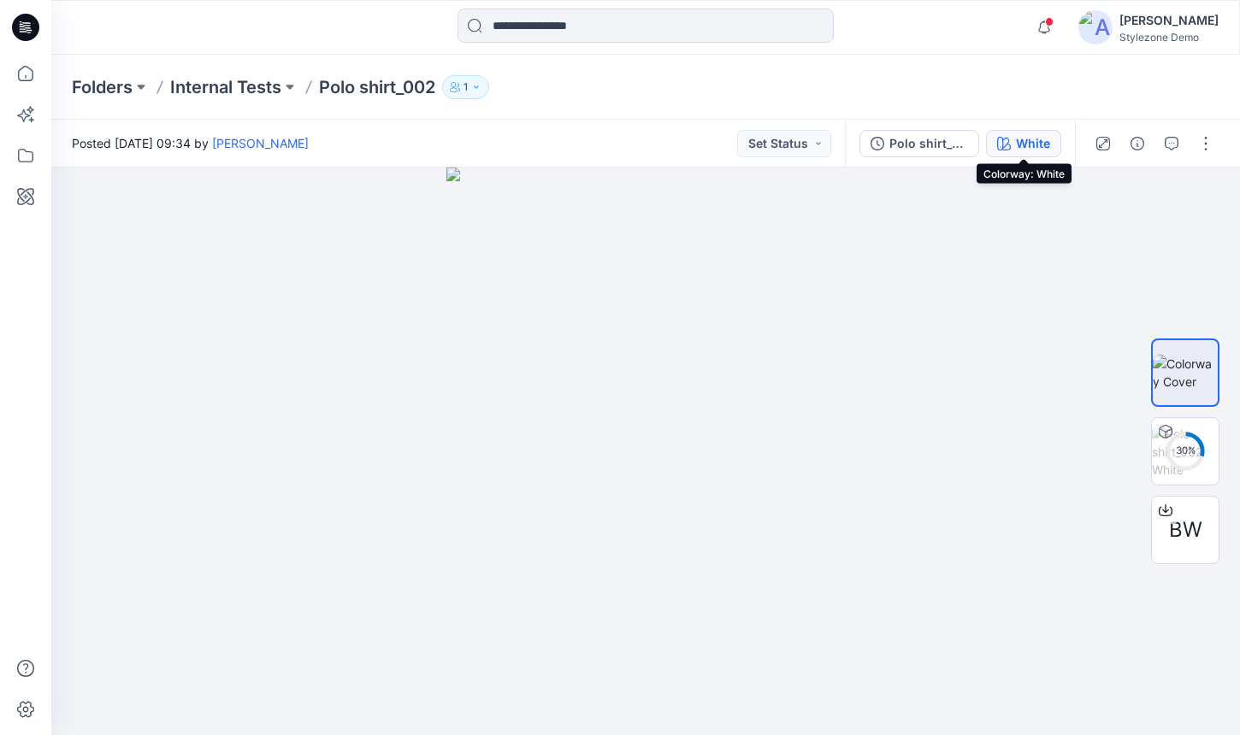
click at [1019, 140] on div "White" at bounding box center [1033, 143] width 34 height 19
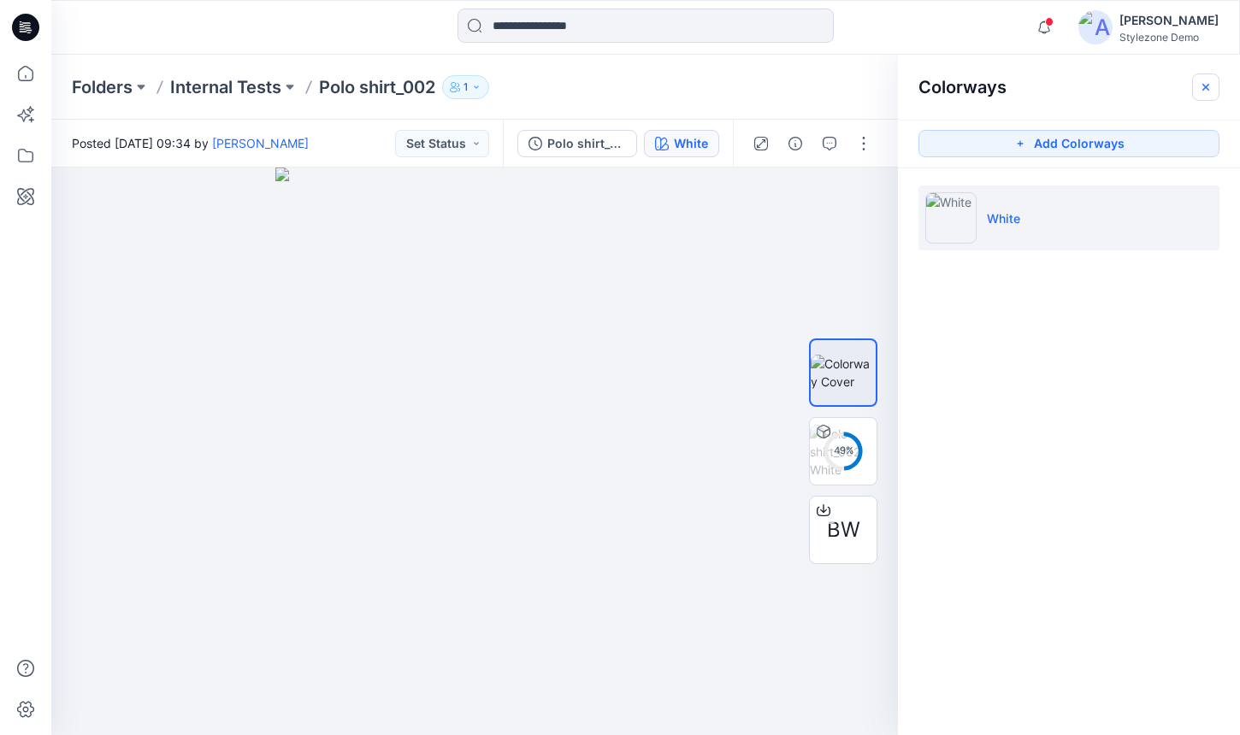
click at [1205, 89] on icon "button" at bounding box center [1206, 87] width 14 height 14
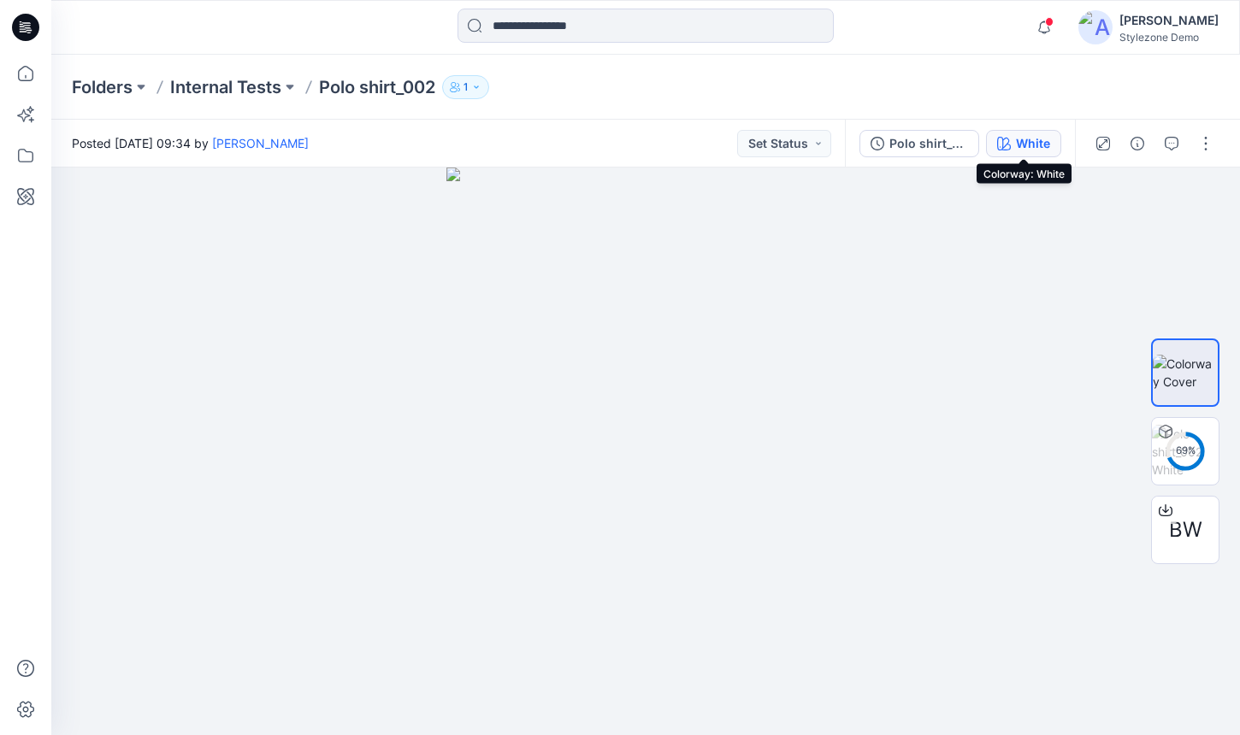
click at [1006, 150] on button "White" at bounding box center [1023, 143] width 75 height 27
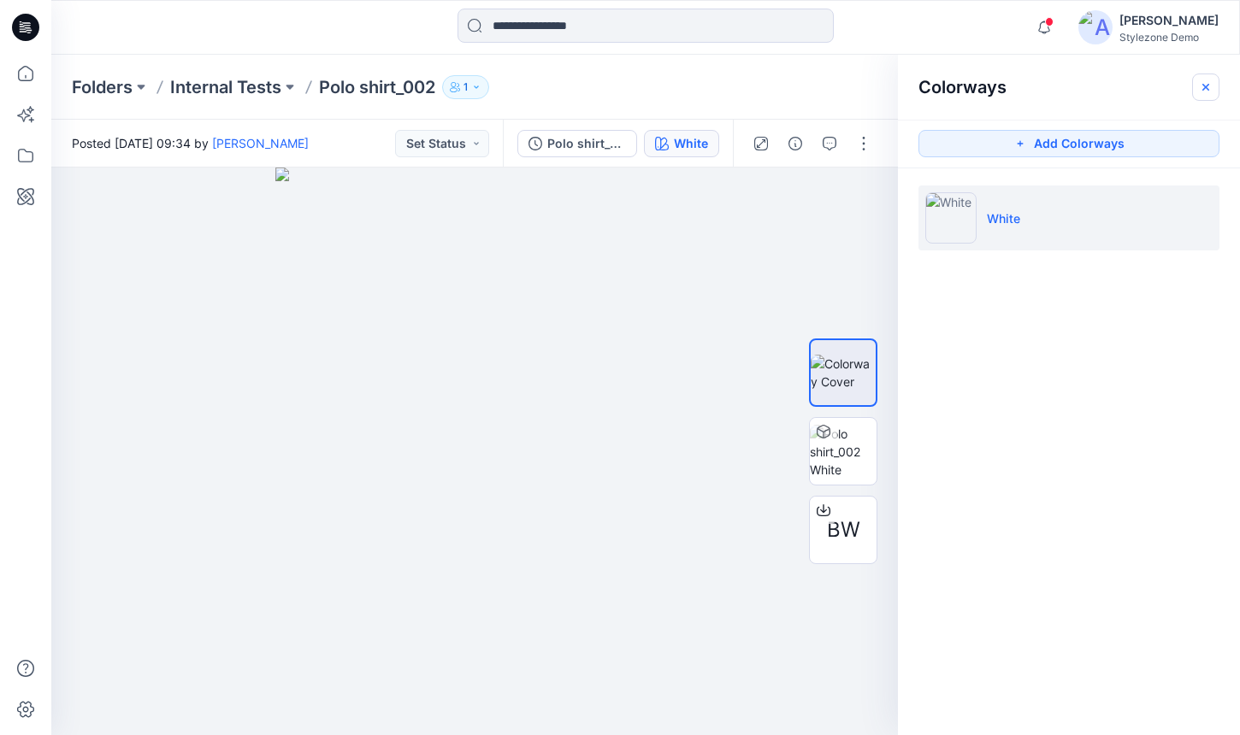
click at [1212, 91] on icon "button" at bounding box center [1206, 87] width 14 height 14
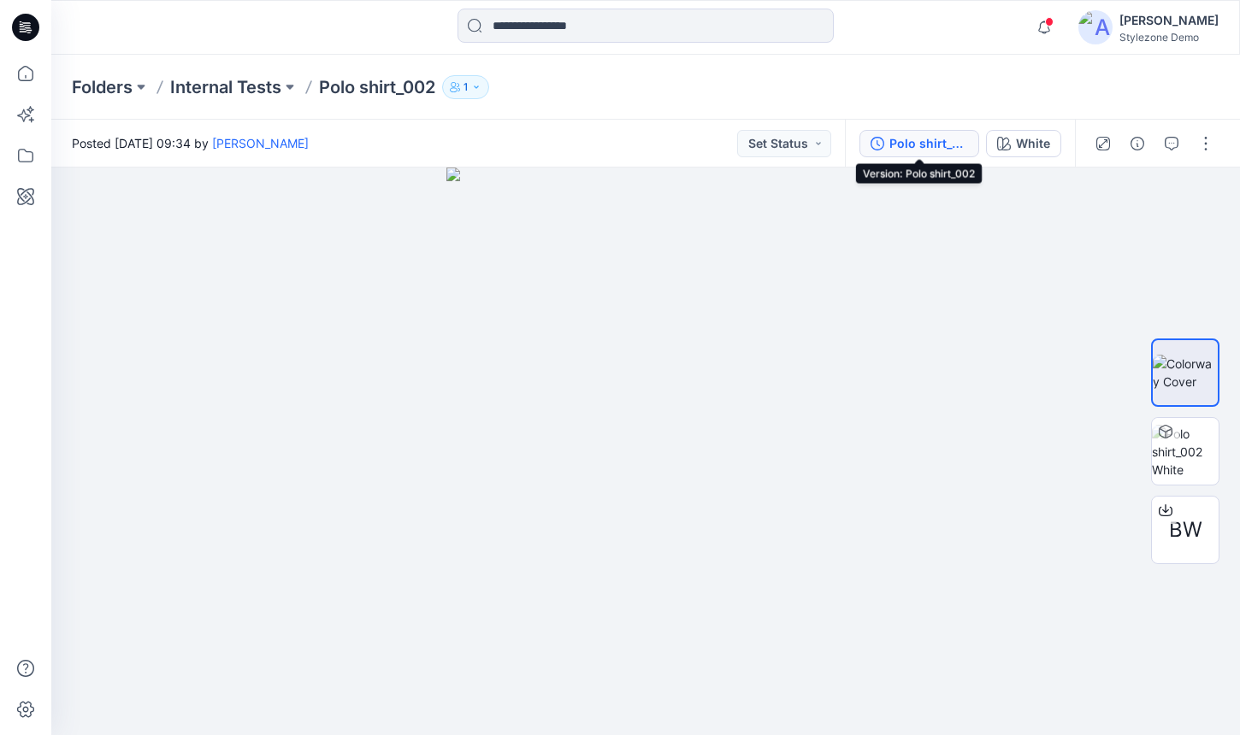
click at [924, 141] on div "Polo shirt_002" at bounding box center [928, 143] width 79 height 19
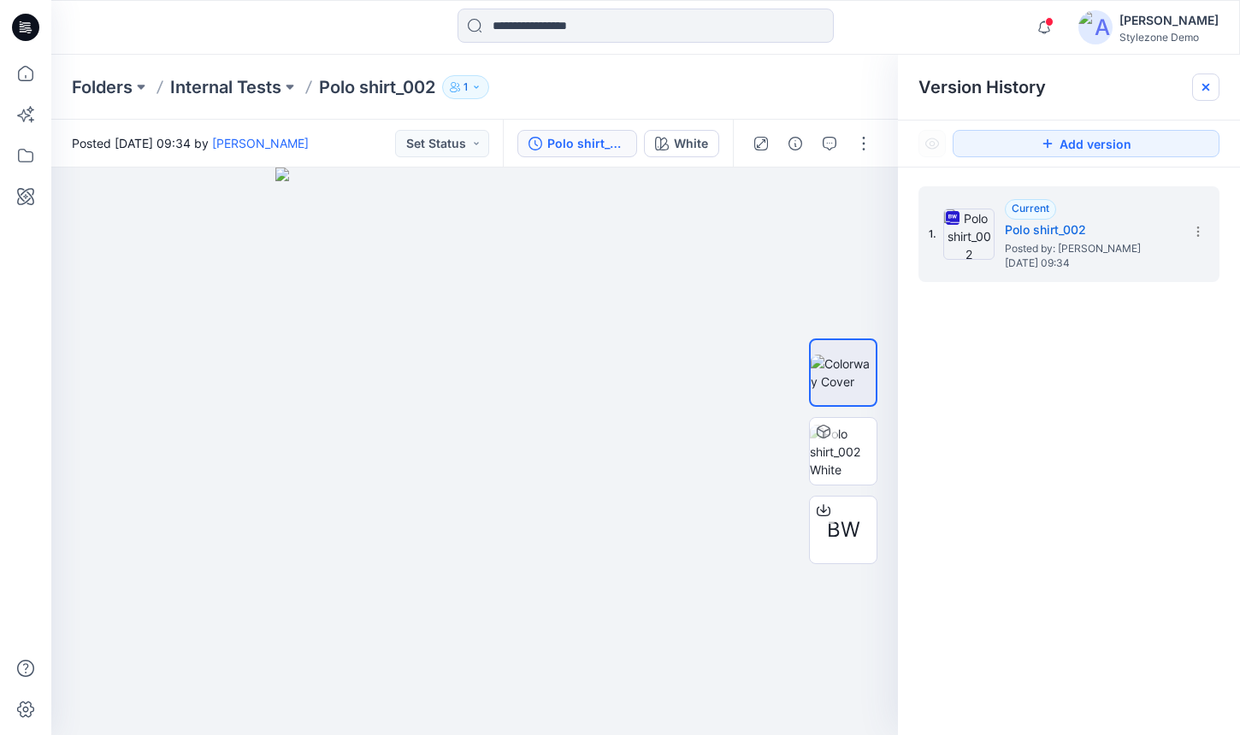
click at [1207, 89] on icon at bounding box center [1206, 87] width 14 height 14
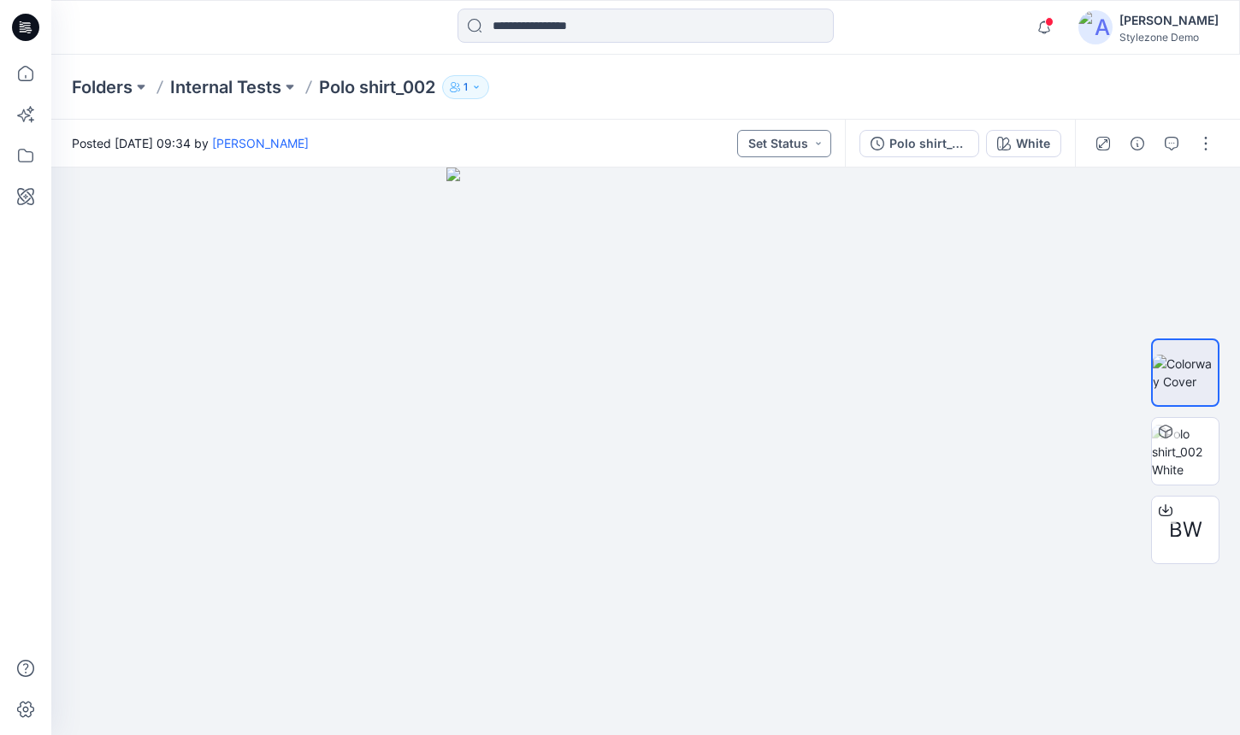
click at [784, 145] on button "Set Status" at bounding box center [784, 143] width 94 height 27
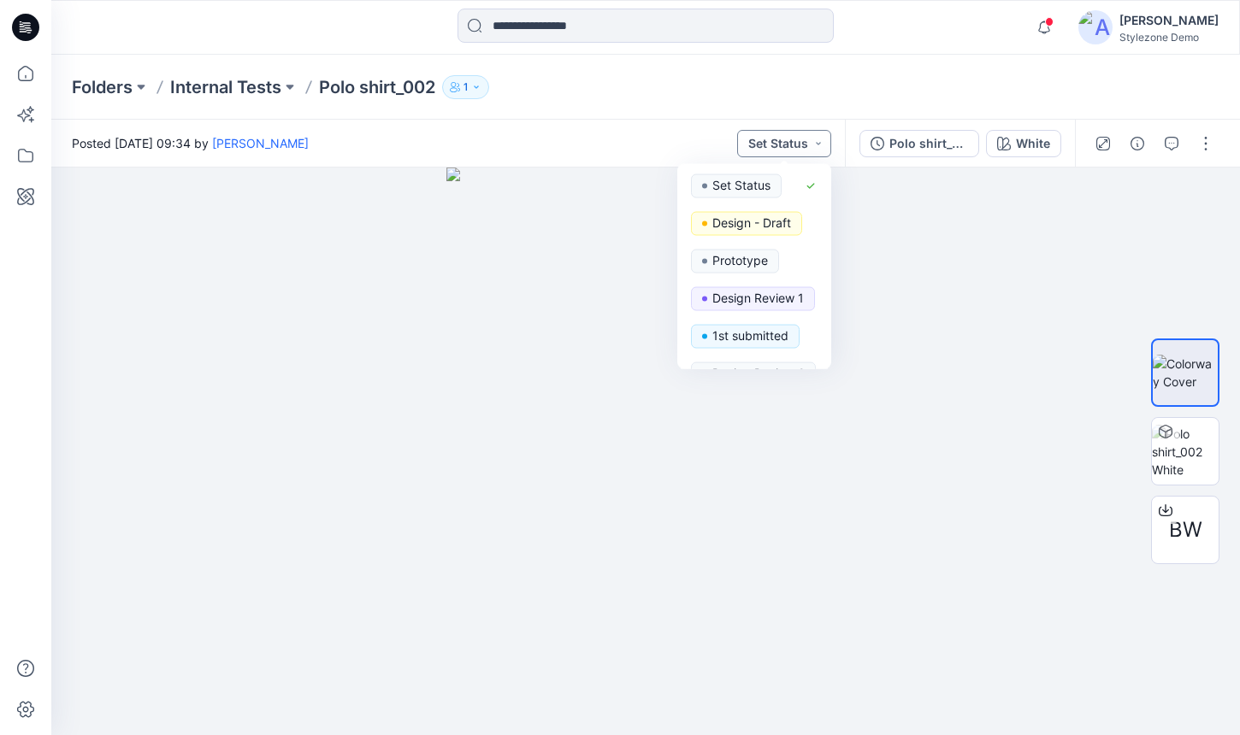
click at [820, 144] on button "Set Status" at bounding box center [784, 143] width 94 height 27
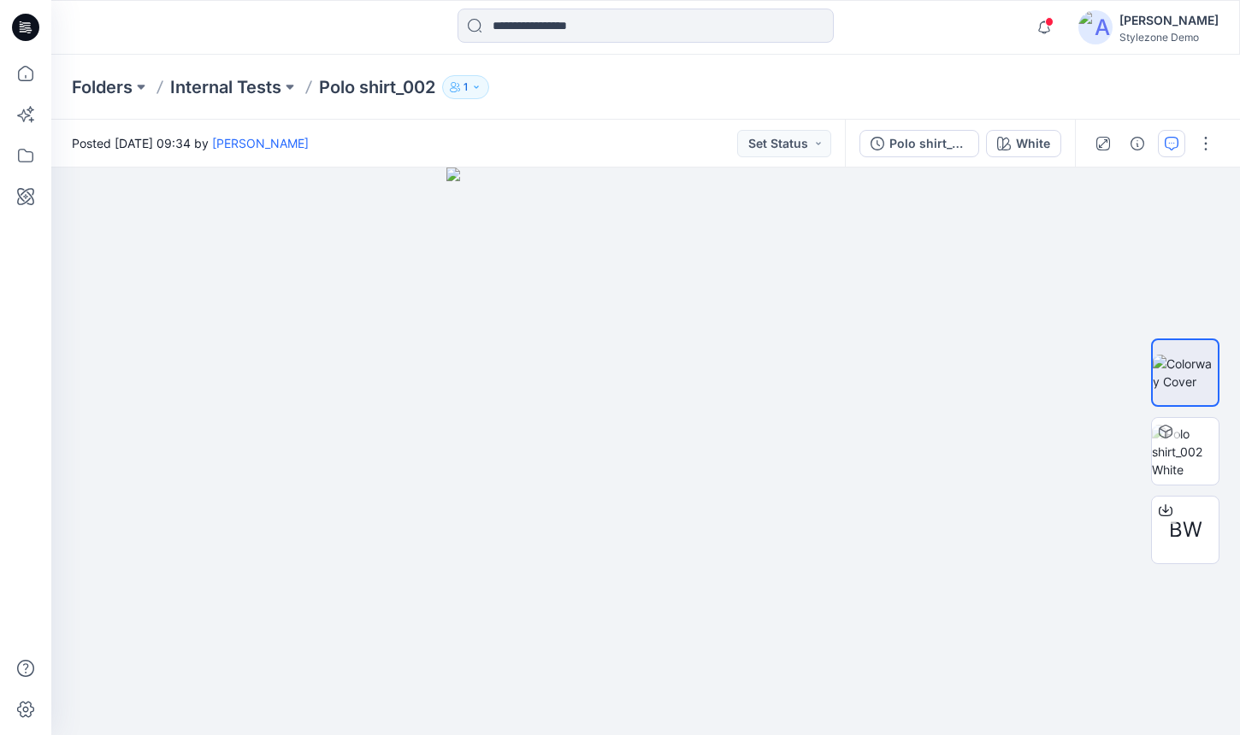
click at [1159, 134] on button "button" at bounding box center [1171, 143] width 27 height 27
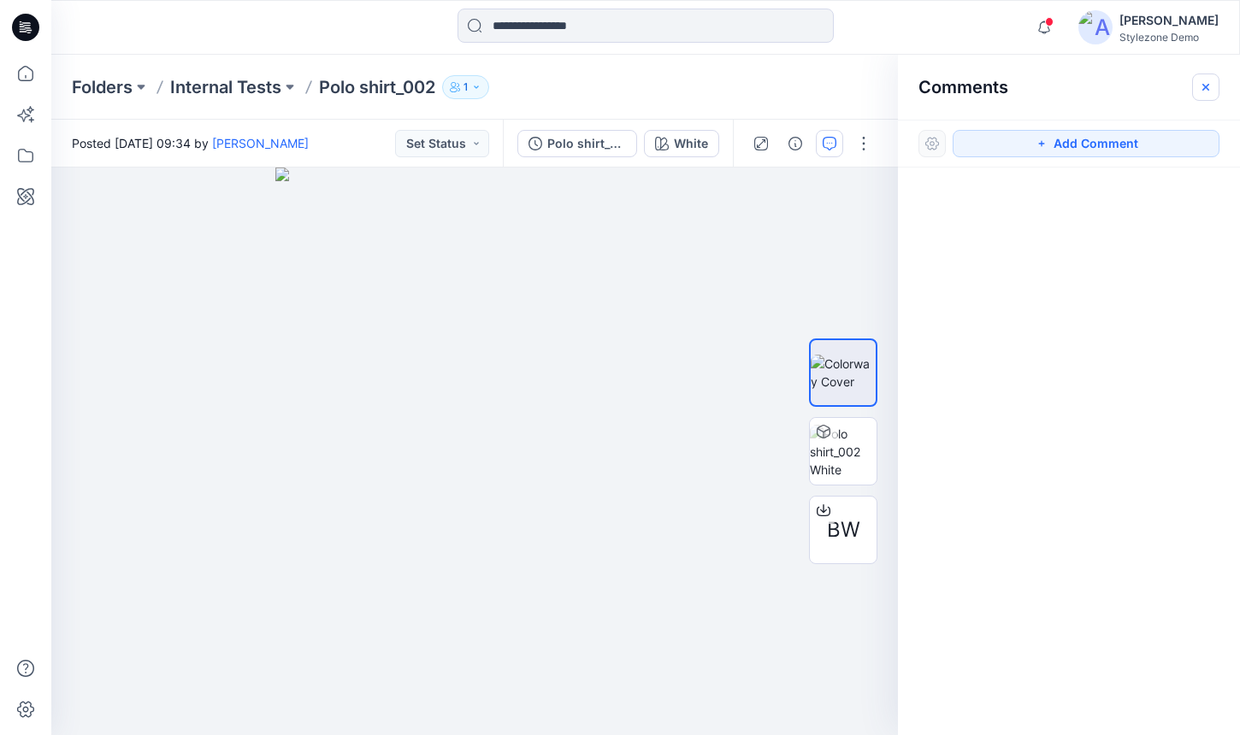
click at [1195, 82] on button "button" at bounding box center [1205, 87] width 27 height 27
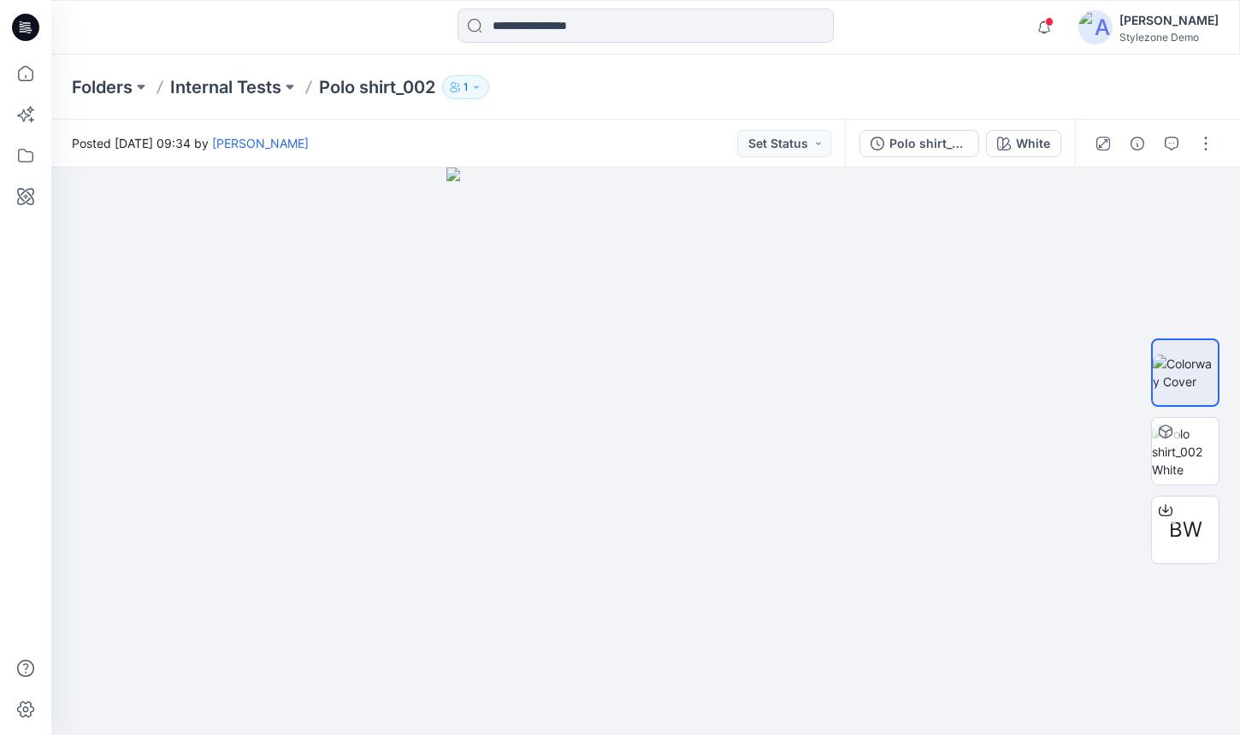
click at [245, 88] on p "Internal Tests" at bounding box center [225, 87] width 111 height 24
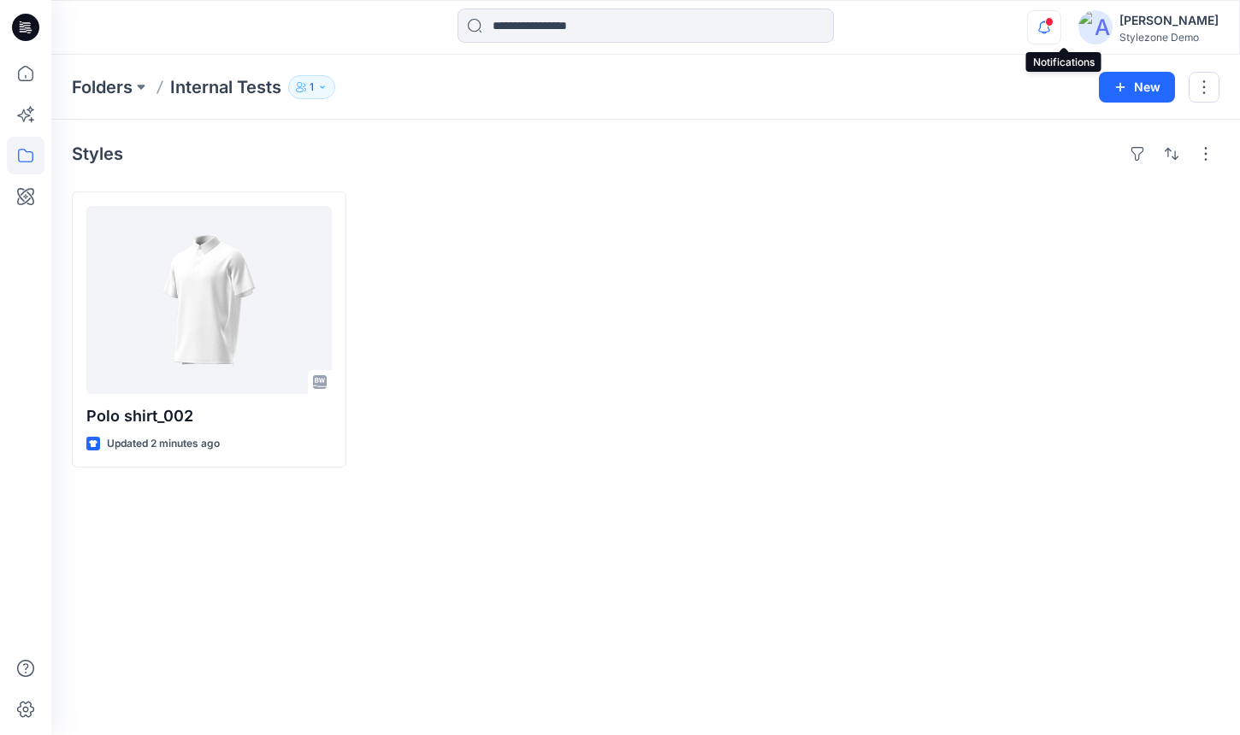
click at [1060, 21] on icon "button" at bounding box center [1044, 27] width 32 height 34
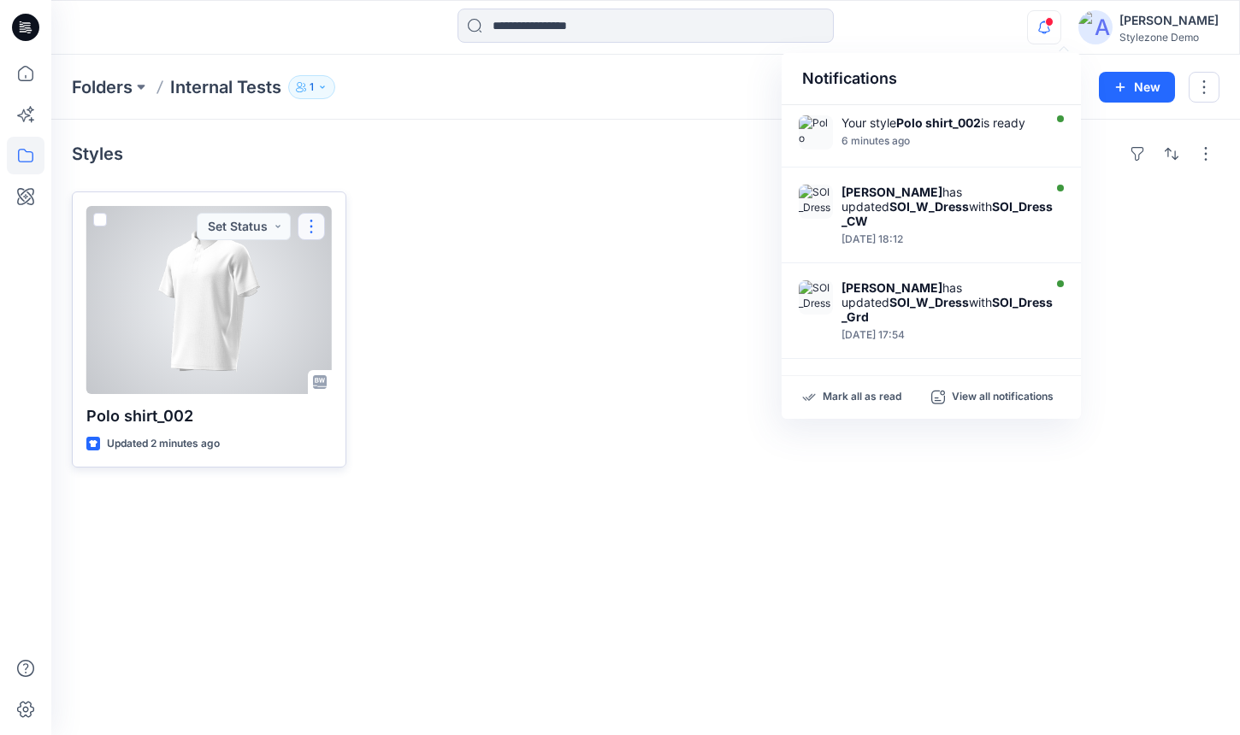
click at [305, 227] on button "button" at bounding box center [311, 226] width 27 height 27
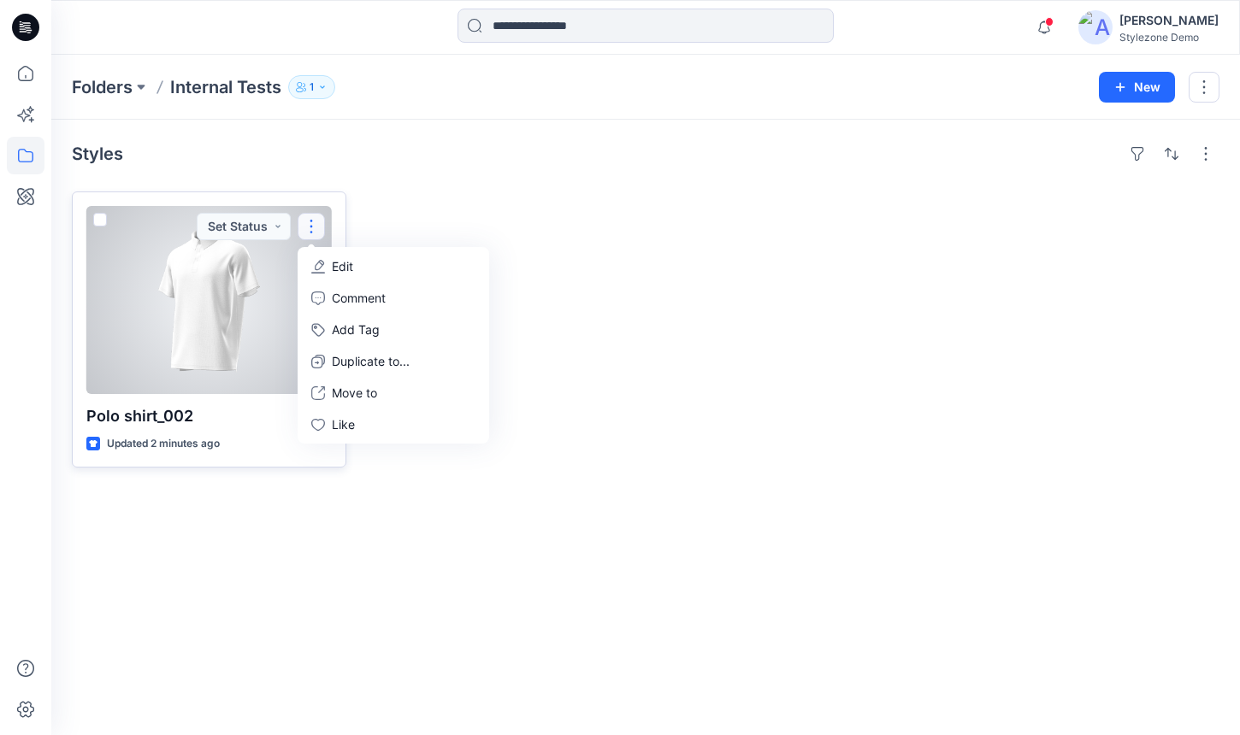
click at [305, 227] on button "button" at bounding box center [311, 226] width 27 height 27
click at [113, 222] on div at bounding box center [208, 300] width 245 height 188
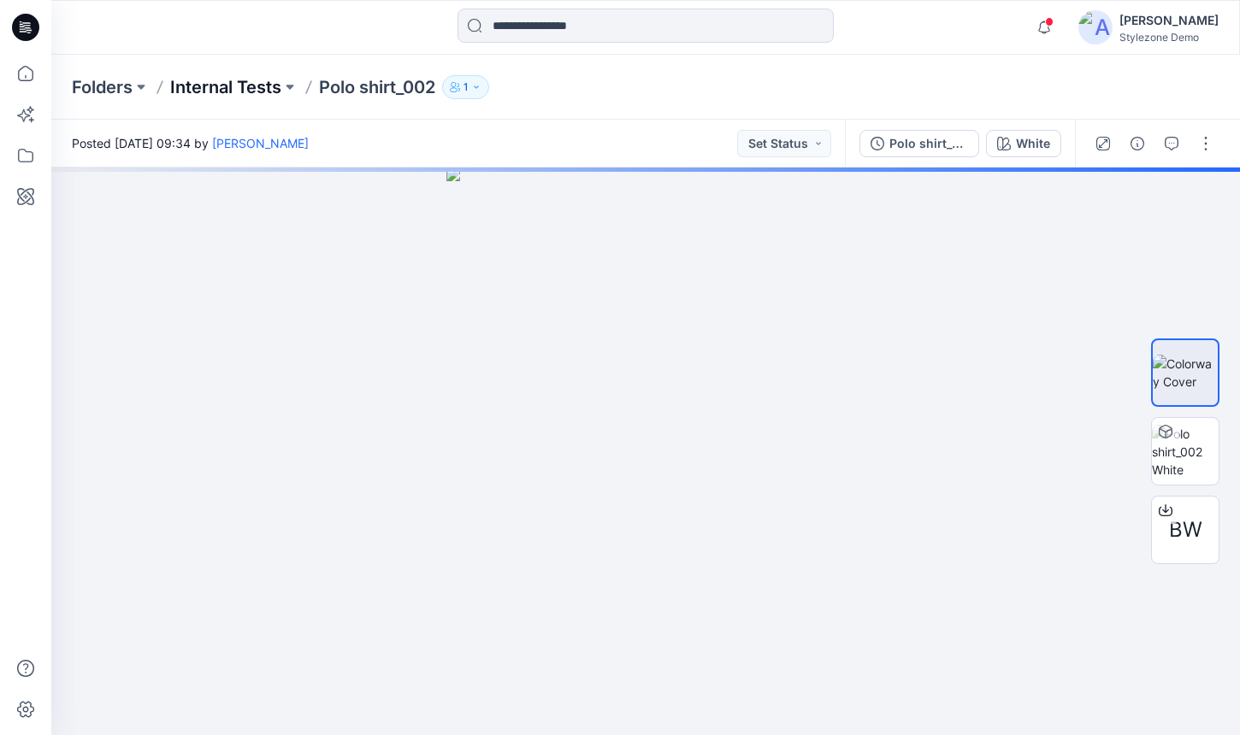
click at [233, 84] on p "Internal Tests" at bounding box center [225, 87] width 111 height 24
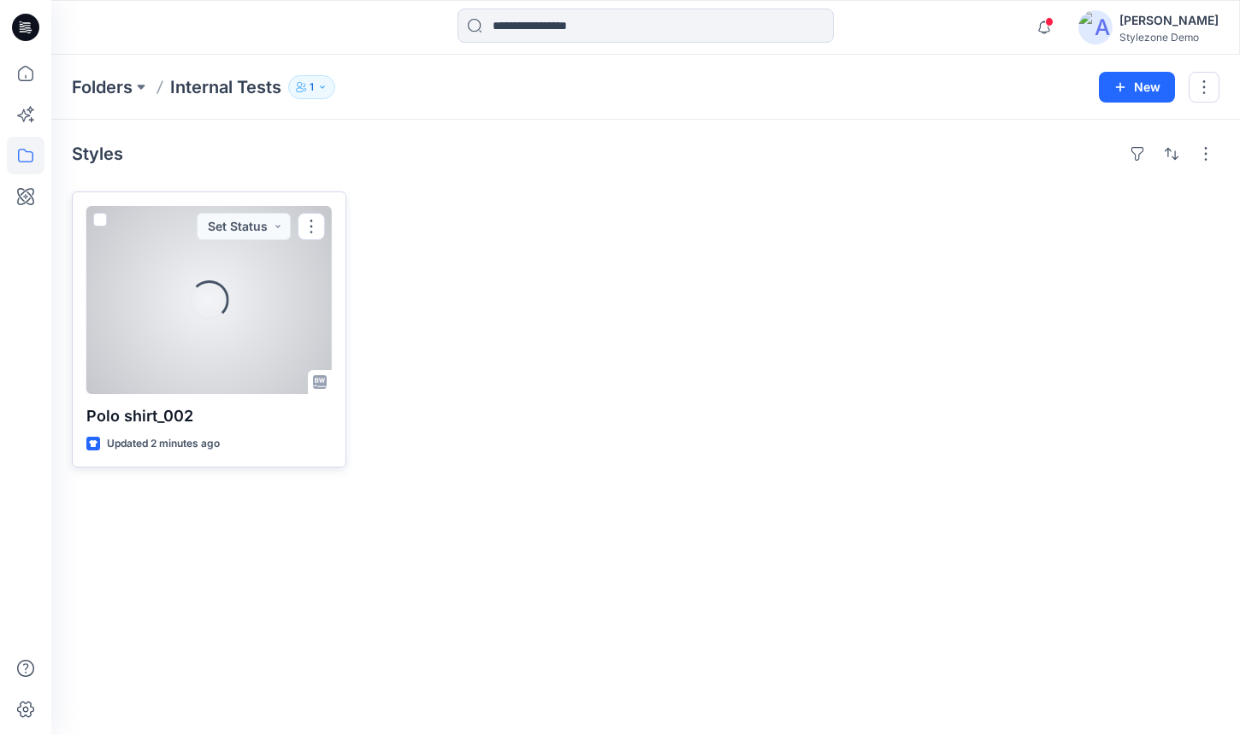
click at [104, 221] on span at bounding box center [100, 220] width 14 height 14
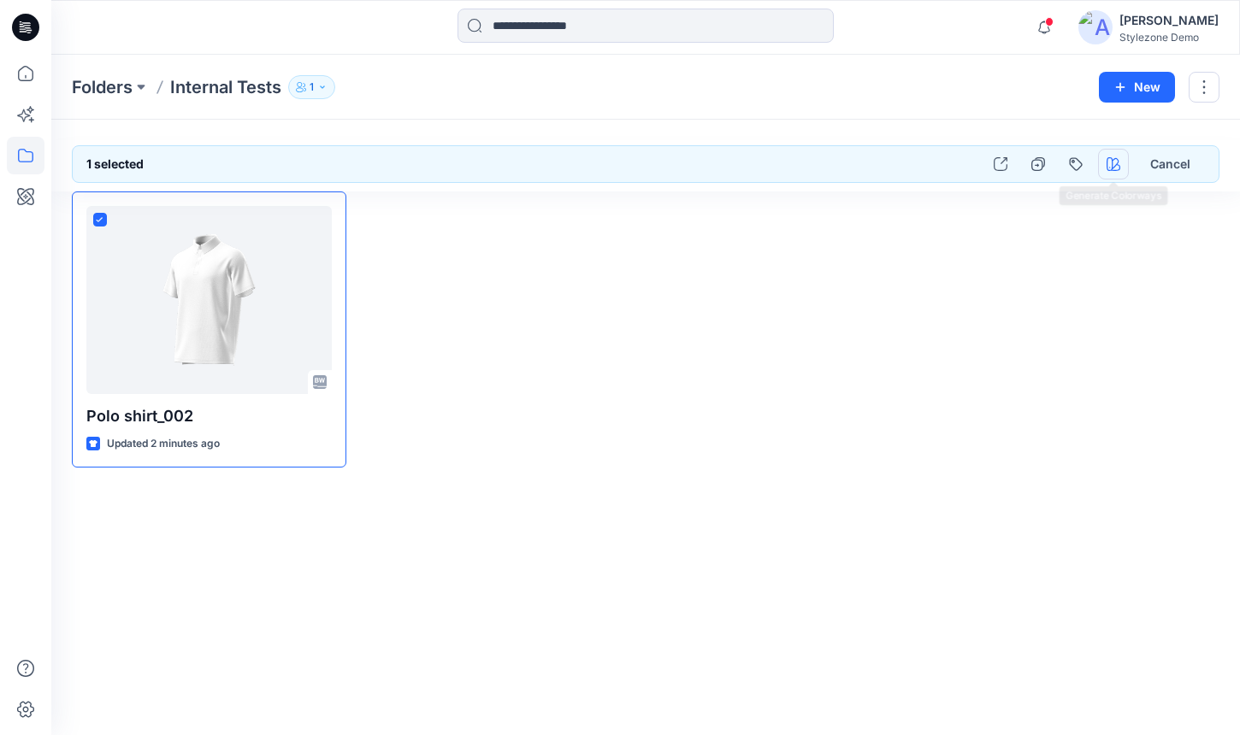
click at [1117, 173] on button "button" at bounding box center [1113, 164] width 31 height 31
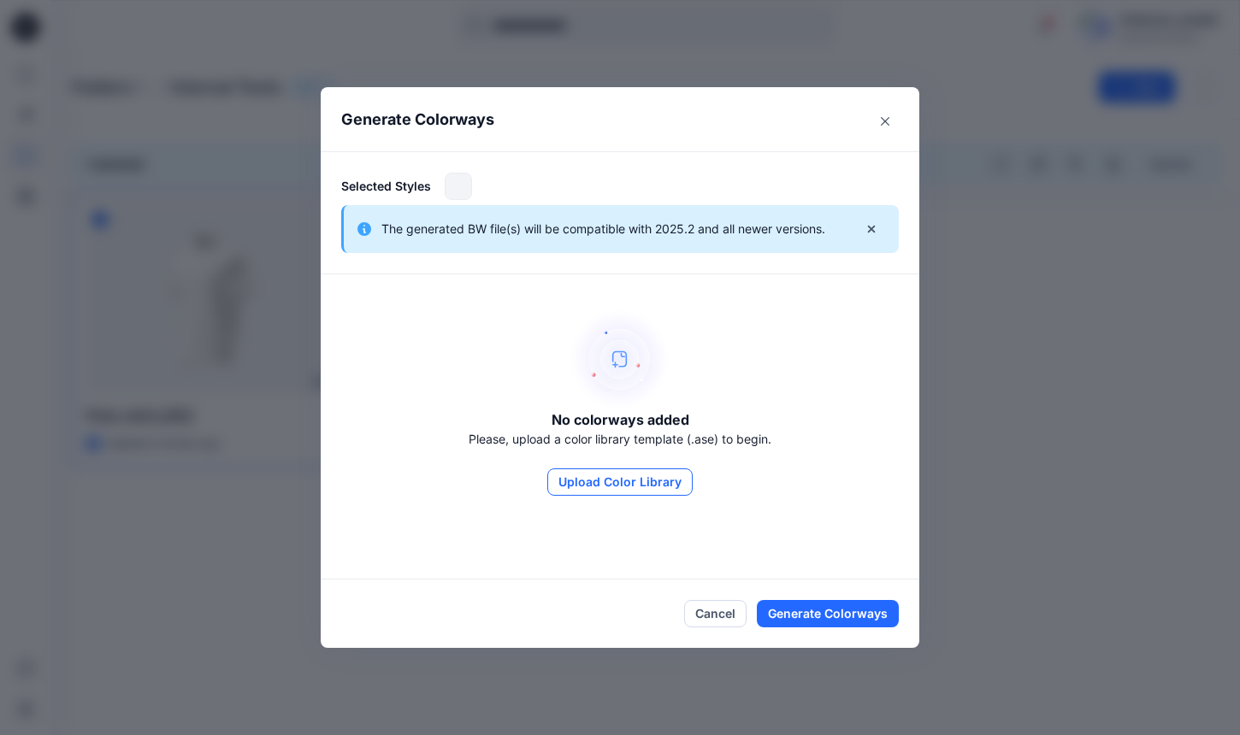
click at [623, 481] on button "Upload Color Library" at bounding box center [619, 482] width 145 height 27
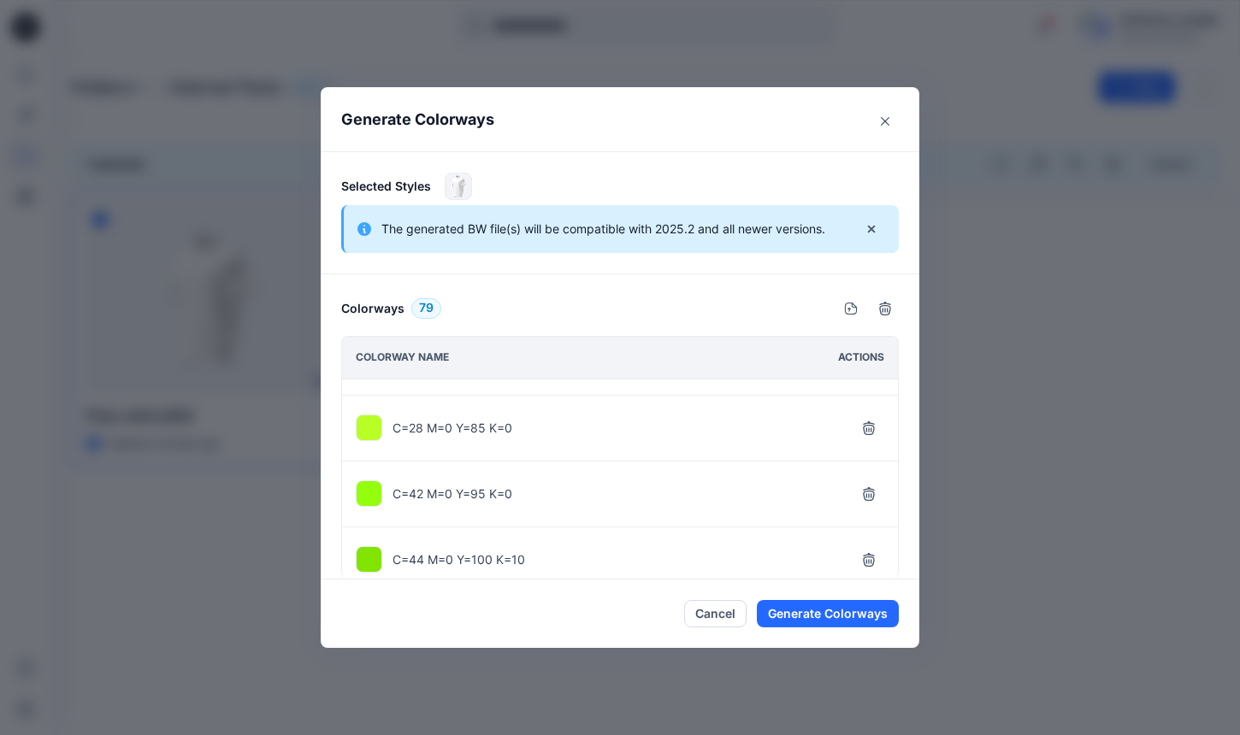
scroll to position [5002, 0]
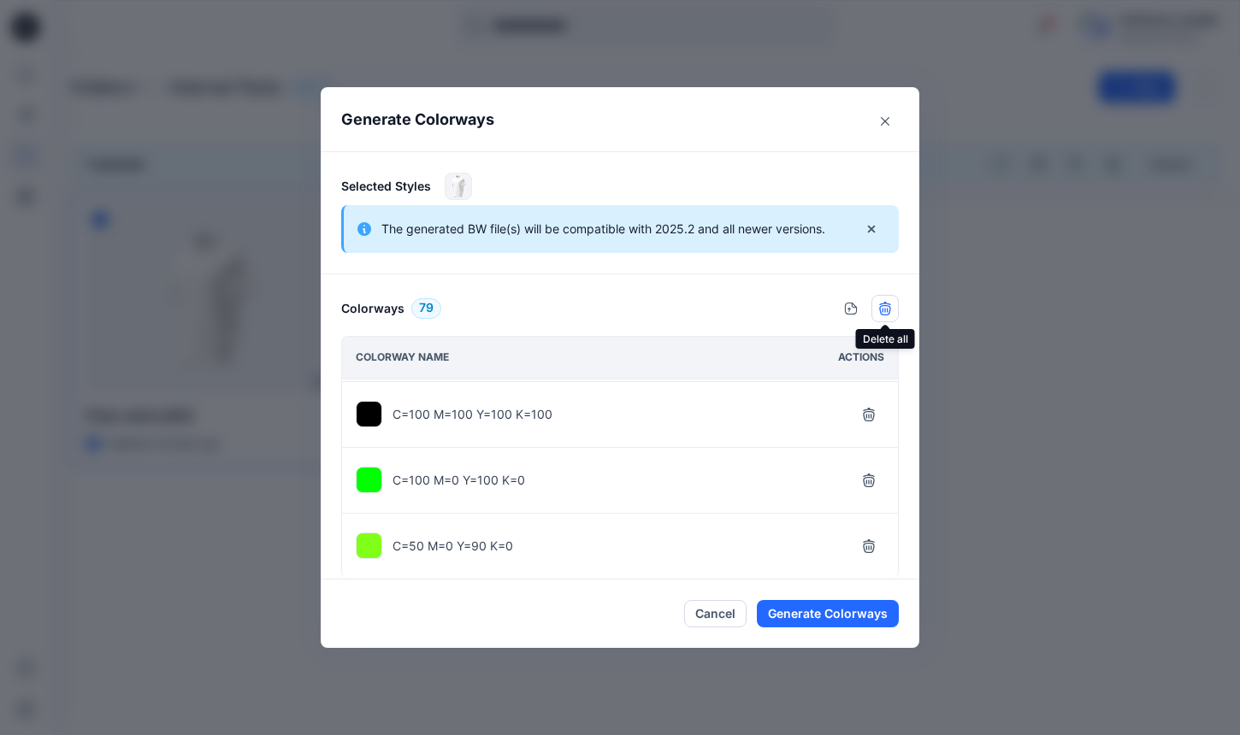
click at [886, 316] on button "button" at bounding box center [884, 308] width 27 height 27
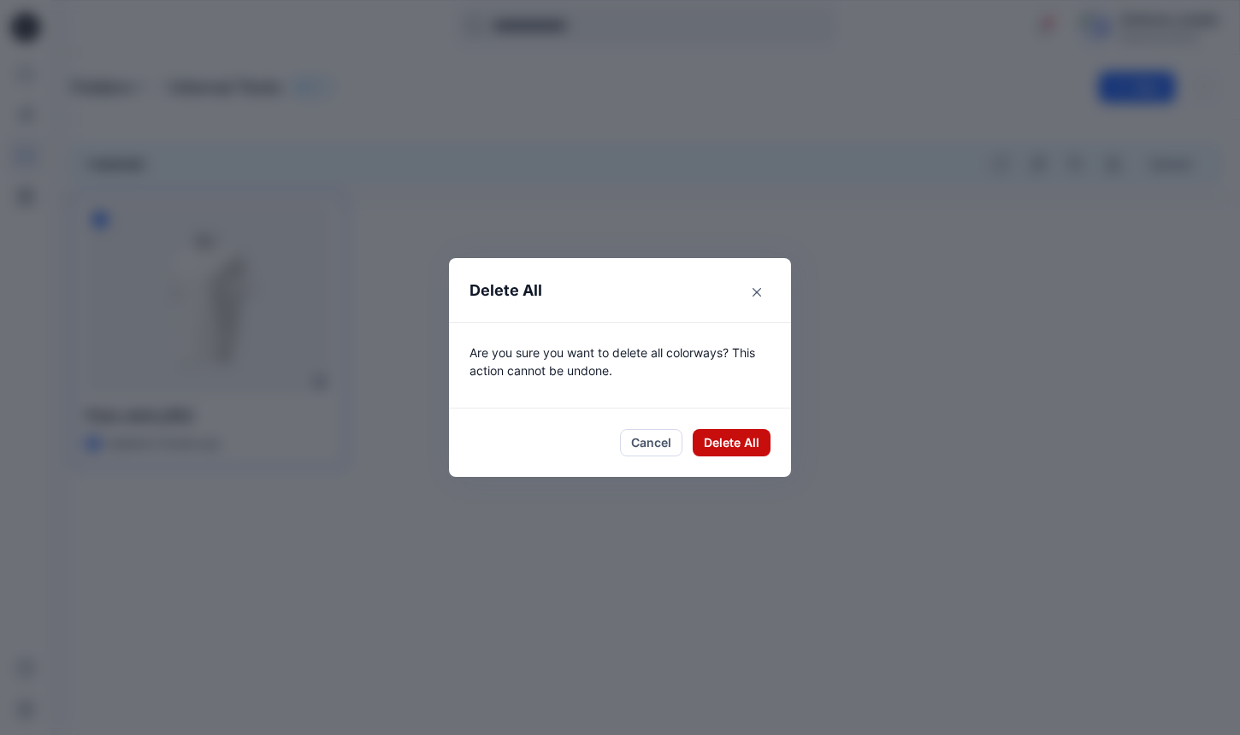
click at [729, 441] on button "Delete All" at bounding box center [732, 442] width 78 height 27
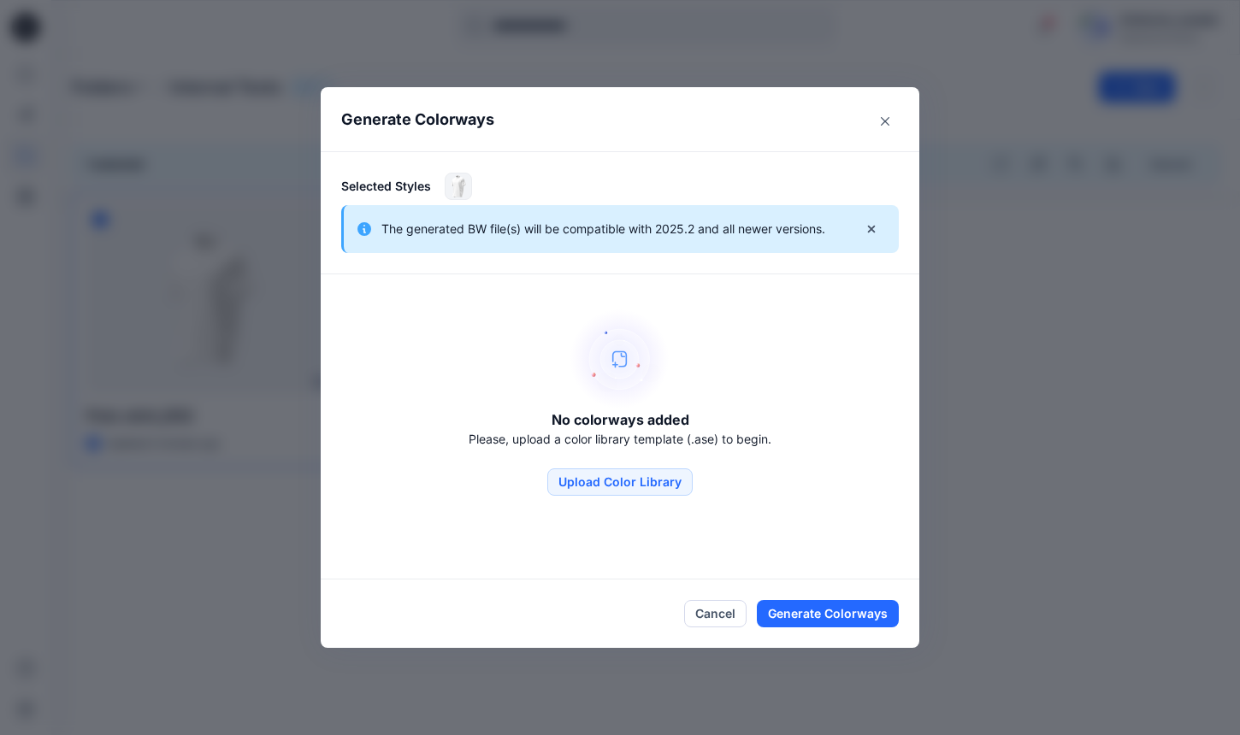
click at [885, 234] on div "The generated BW file(s) will be compatible with 2025.2 and all newer versions." at bounding box center [620, 229] width 558 height 48
click at [867, 234] on icon "button" at bounding box center [872, 229] width 14 height 14
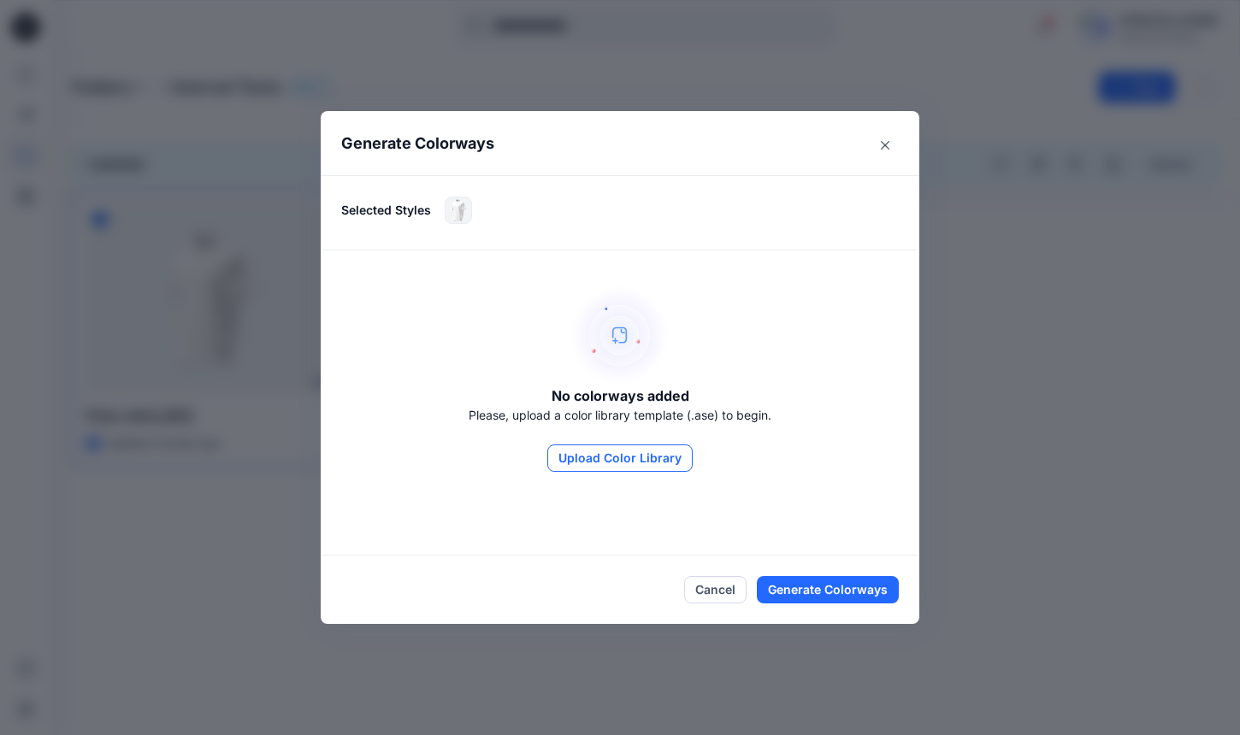
click at [652, 453] on button "Upload Color Library" at bounding box center [619, 458] width 145 height 27
click at [722, 592] on button "Cancel" at bounding box center [715, 589] width 62 height 27
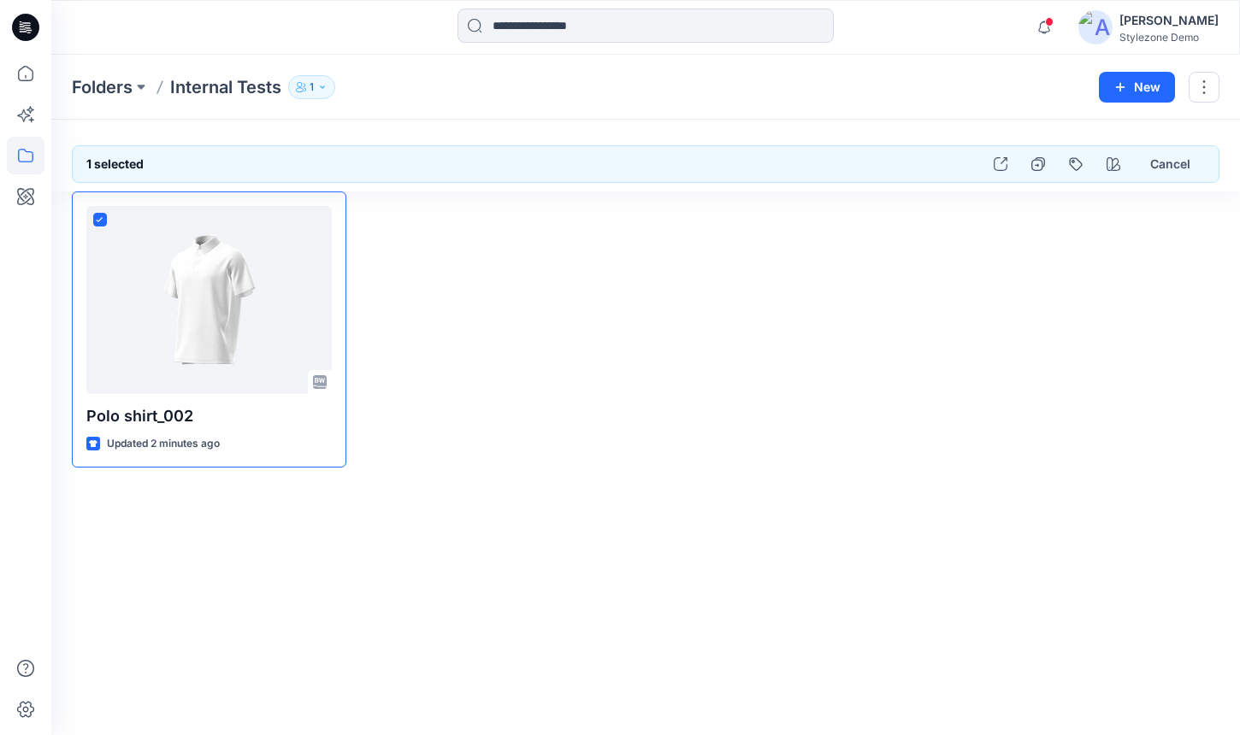
click at [1161, 42] on div "Stylezone Demo" at bounding box center [1168, 37] width 99 height 13
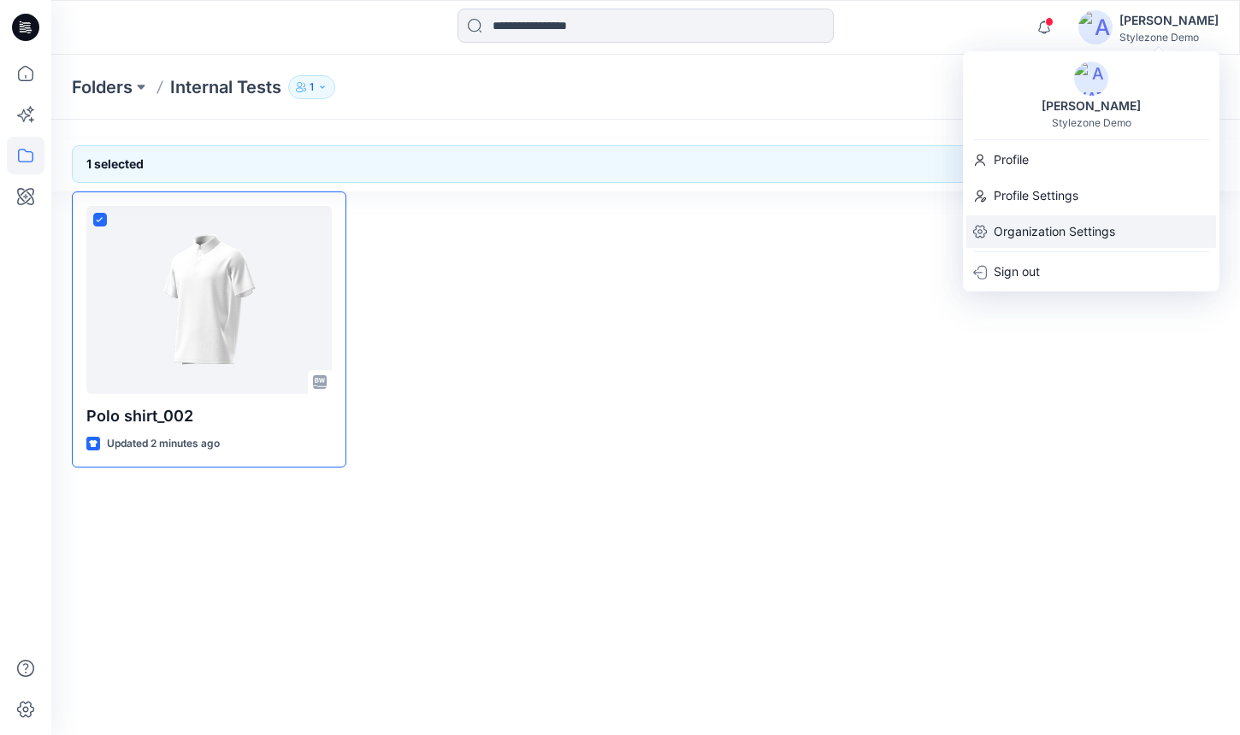
click at [1036, 232] on p "Organization Settings" at bounding box center [1054, 231] width 121 height 32
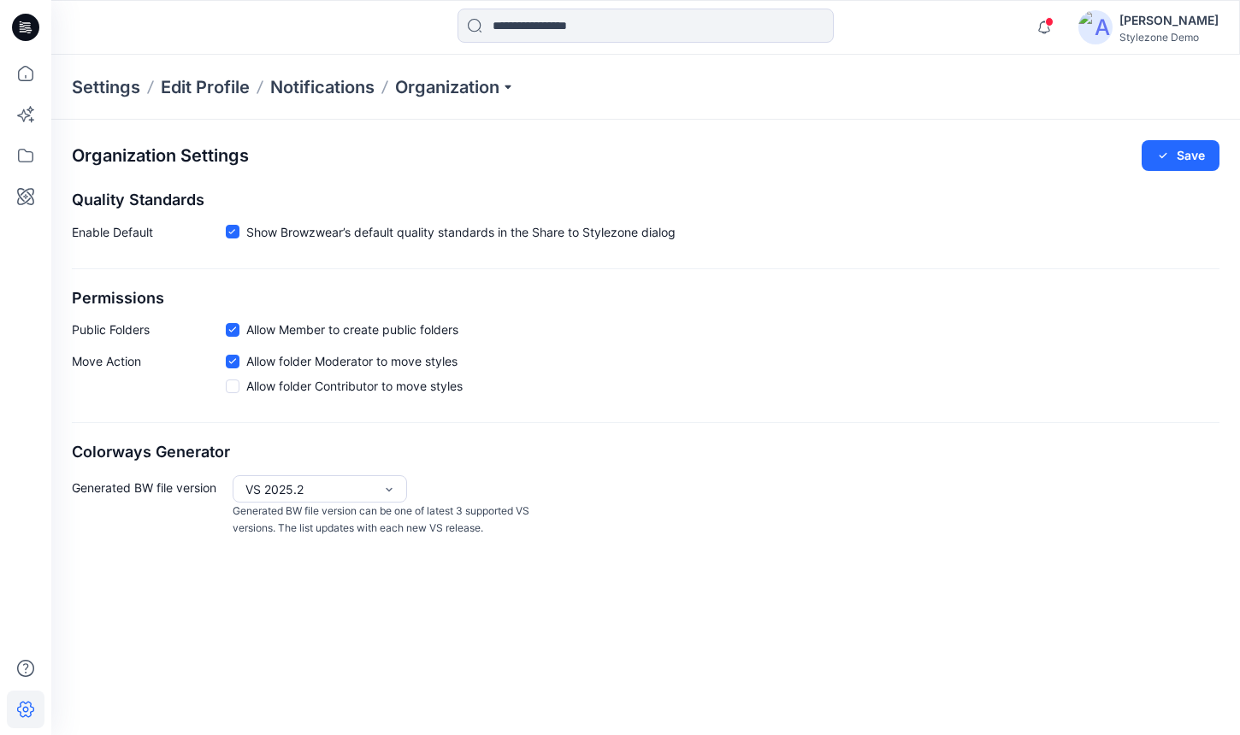
drag, startPoint x: 248, startPoint y: 388, endPoint x: 260, endPoint y: 390, distance: 12.1
click at [248, 388] on span "Allow folder Contributor to move styles" at bounding box center [354, 386] width 216 height 18
click at [342, 498] on div "VS 2025.2" at bounding box center [309, 490] width 128 height 18
click at [263, 363] on span "Allow folder Moderator to move styles" at bounding box center [351, 361] width 211 height 18
click at [257, 371] on div "Allow folder Moderator to move styles Allow folder Contributor to move styles" at bounding box center [344, 377] width 237 height 50
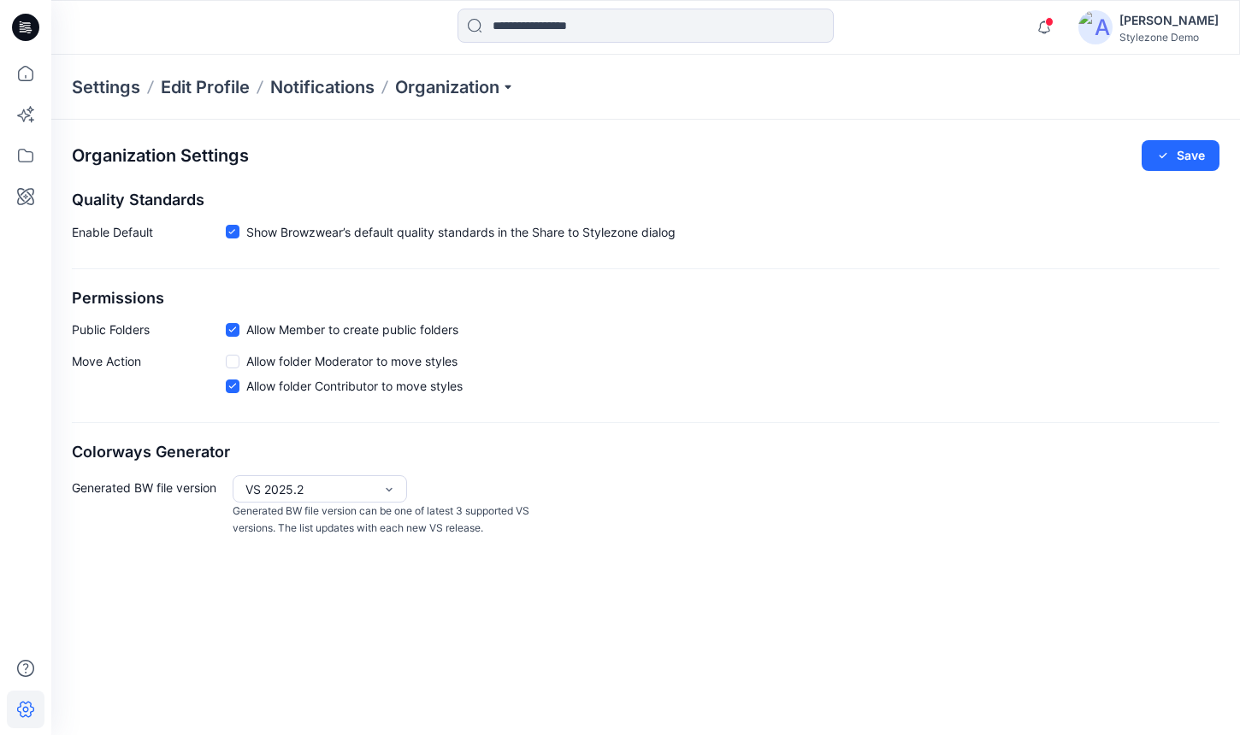
click at [278, 357] on span "Allow folder Moderator to move styles" at bounding box center [351, 361] width 211 height 18
click at [280, 381] on span "Allow folder Contributor to move styles" at bounding box center [354, 386] width 216 height 18
click at [341, 481] on div "VS 2025.2" at bounding box center [309, 490] width 128 height 18
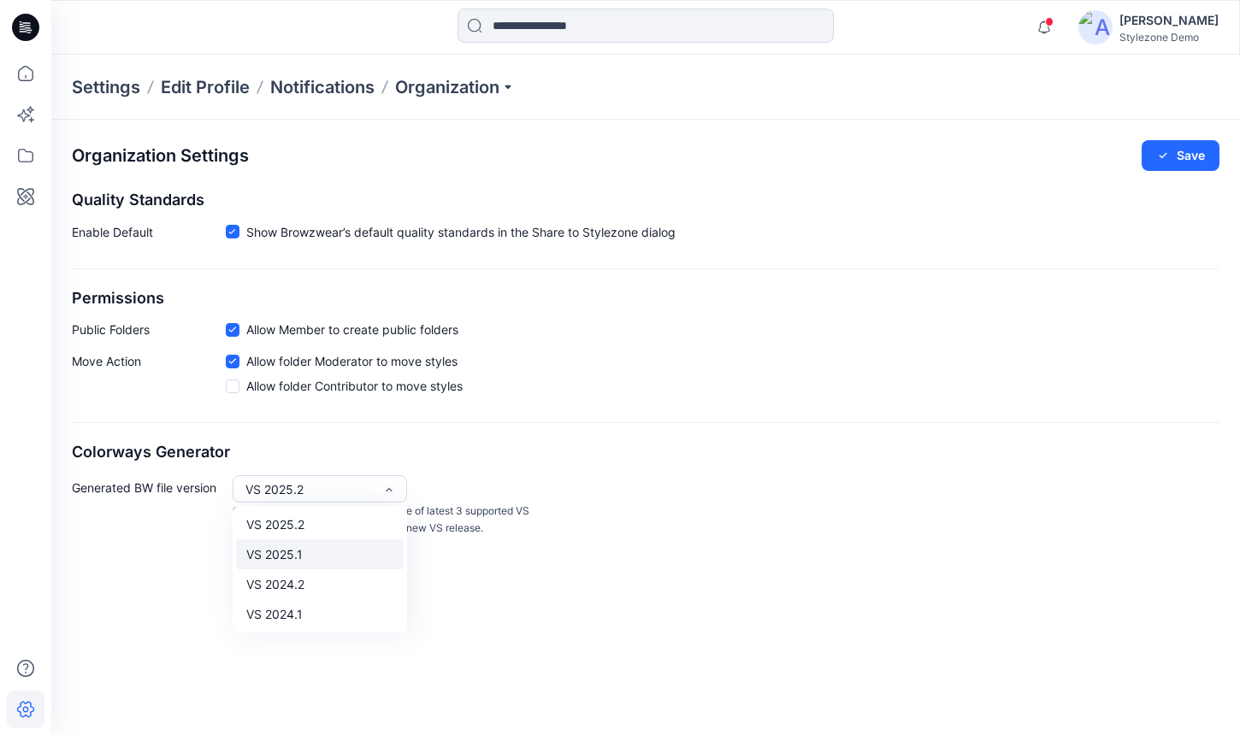
click at [328, 548] on div "VS 2025.1" at bounding box center [320, 555] width 168 height 30
click at [744, 532] on div "Generated BW file version option VS 2025.1, selected. VS 2025.1 Generated BW fi…" at bounding box center [646, 506] width 1148 height 62
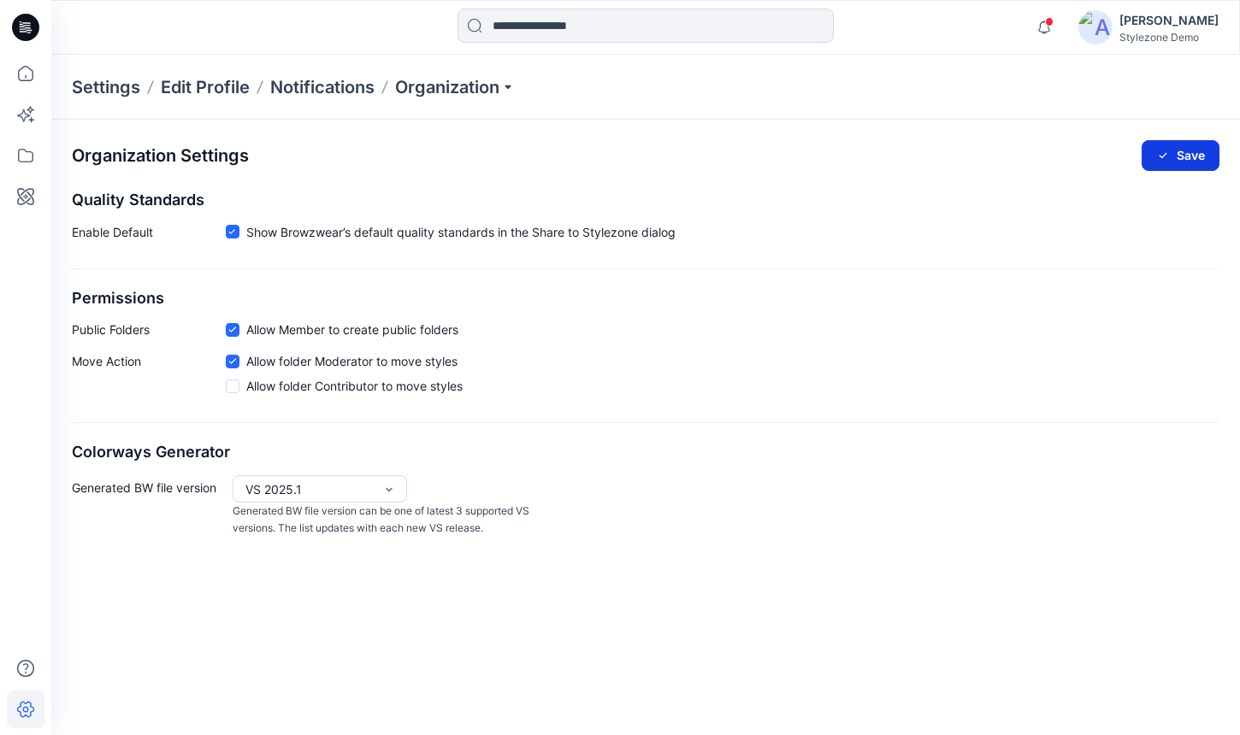
click at [1217, 150] on button "Save" at bounding box center [1181, 155] width 78 height 31
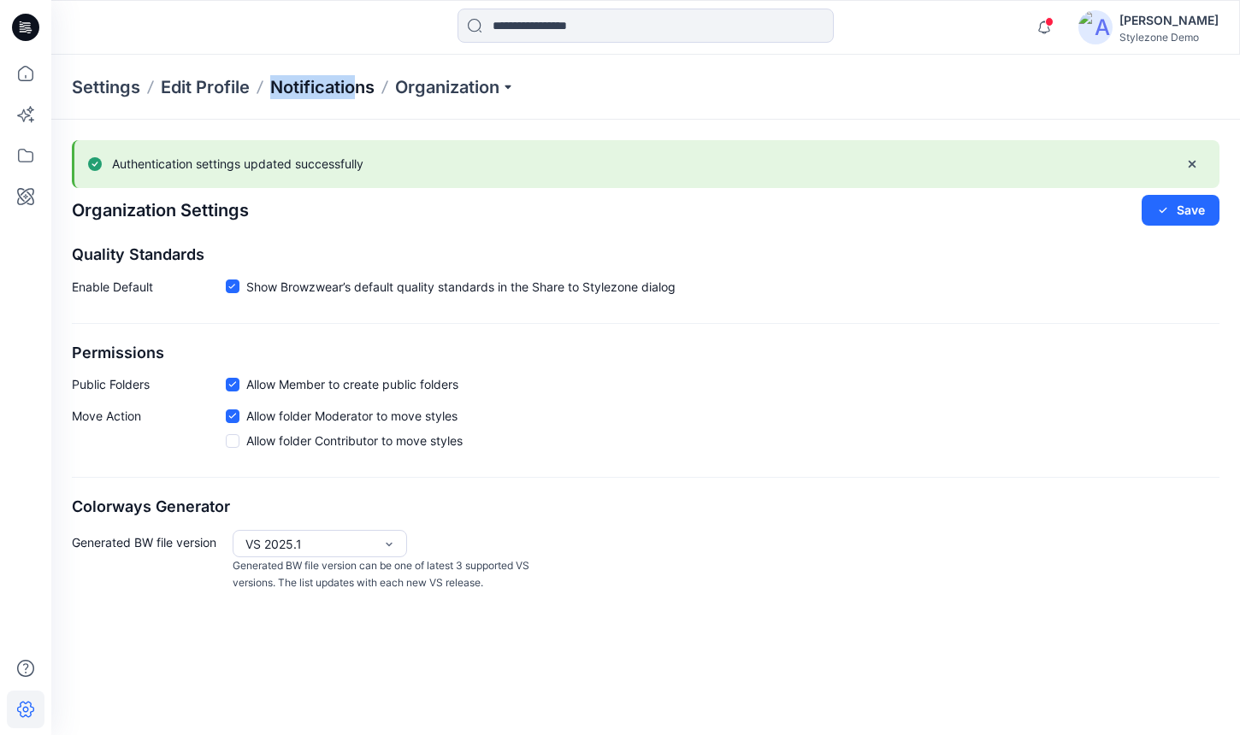
click at [356, 80] on div "Settings Edit Profile Notifications Organization" at bounding box center [645, 87] width 1189 height 65
click at [336, 87] on p "Notifications" at bounding box center [322, 87] width 104 height 24
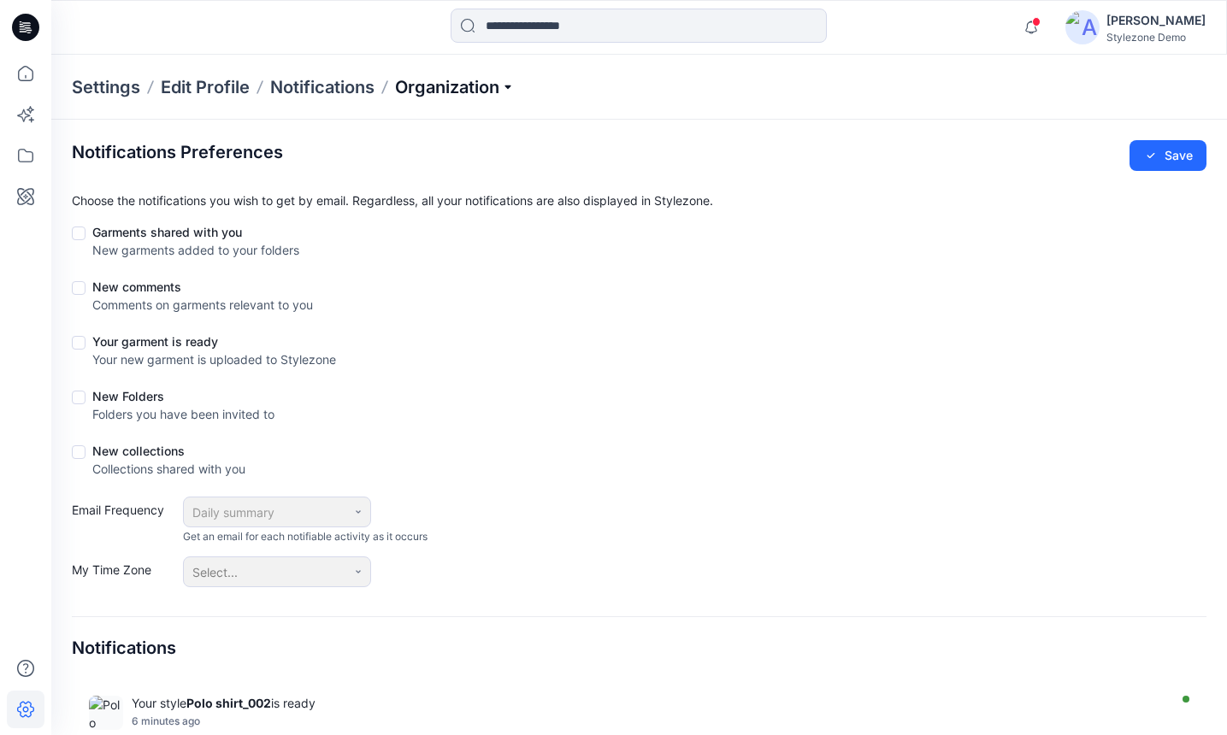
click at [459, 90] on p "Organization" at bounding box center [455, 87] width 120 height 24
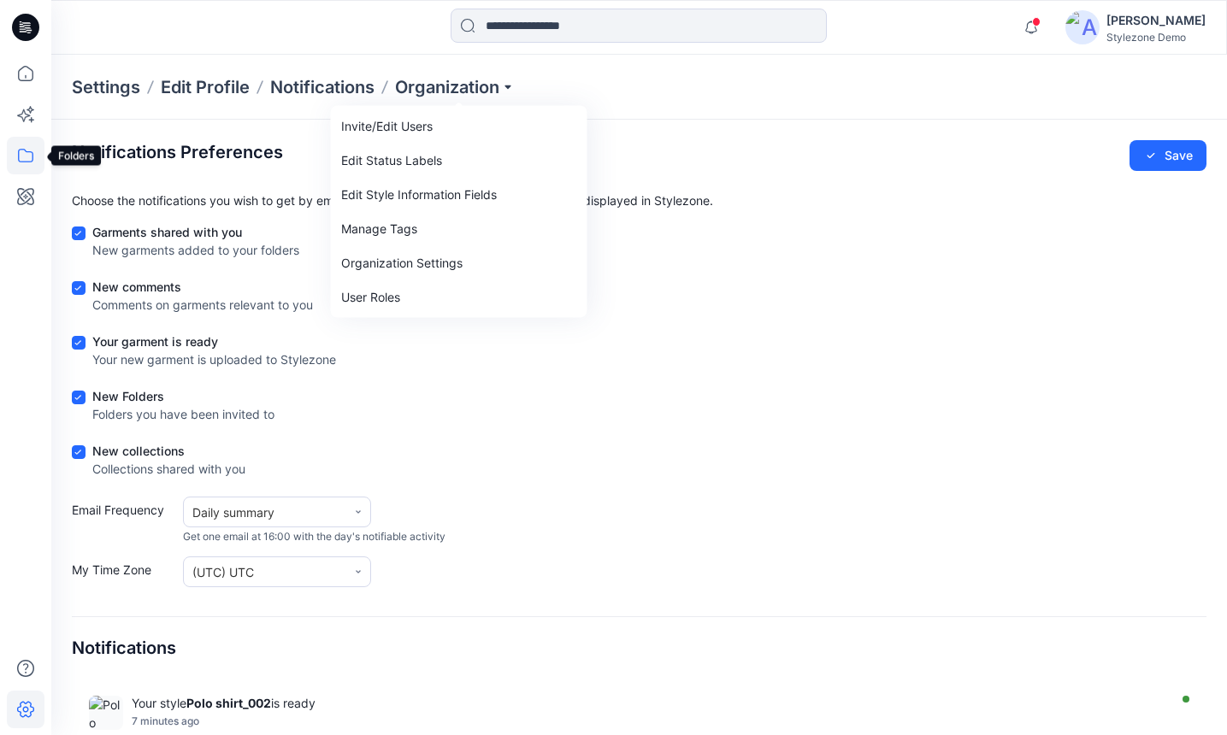
click at [11, 156] on icon at bounding box center [26, 156] width 38 height 38
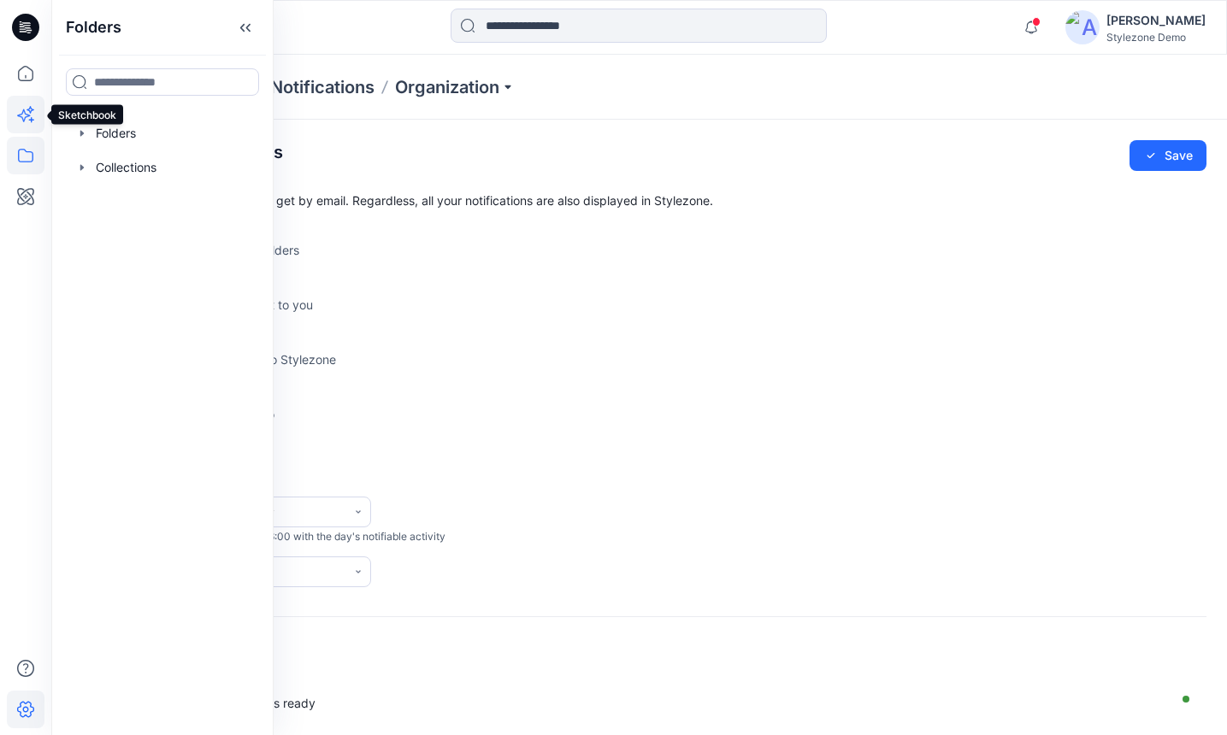
click at [29, 126] on icon at bounding box center [26, 115] width 38 height 38
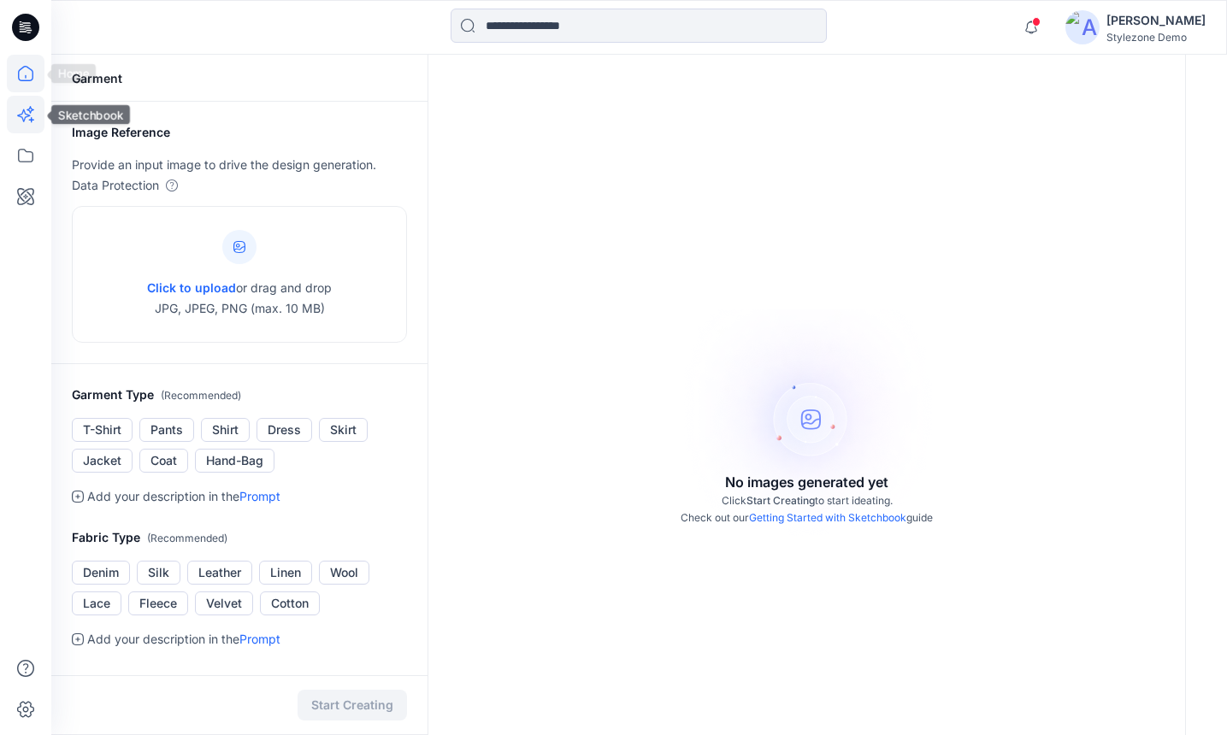
click at [27, 88] on icon at bounding box center [26, 74] width 38 height 38
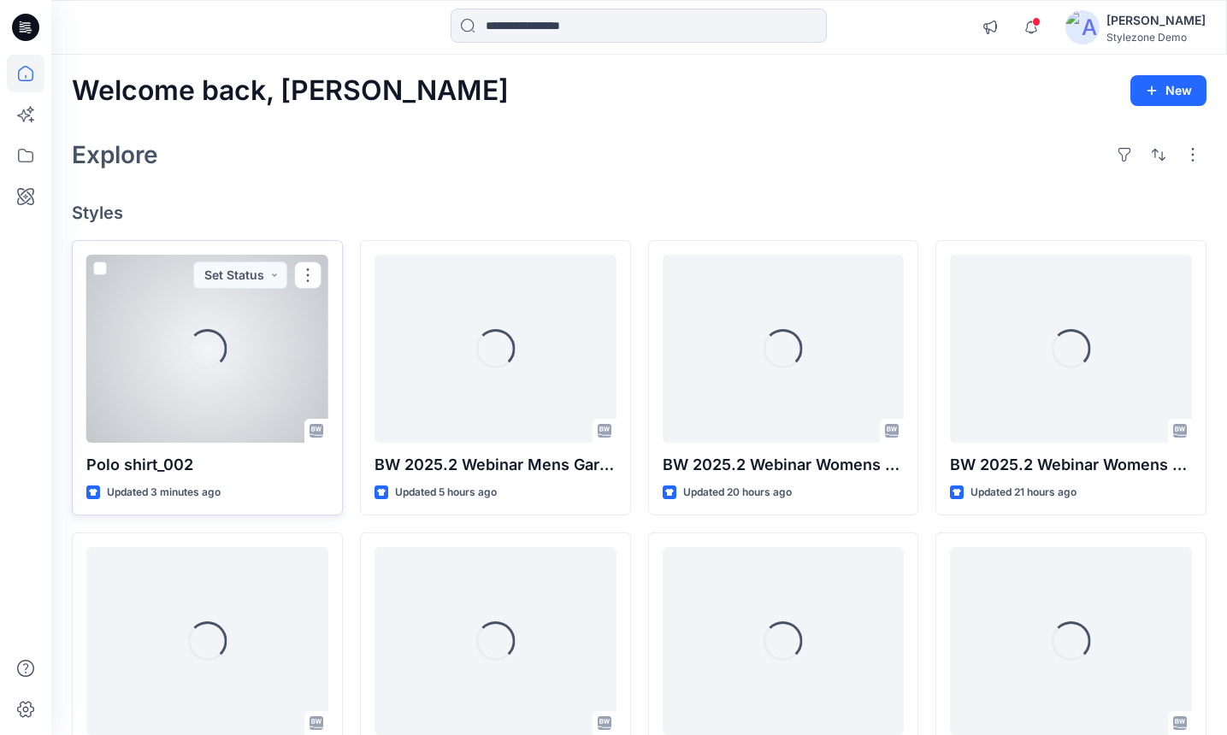
click at [102, 267] on span at bounding box center [100, 269] width 14 height 14
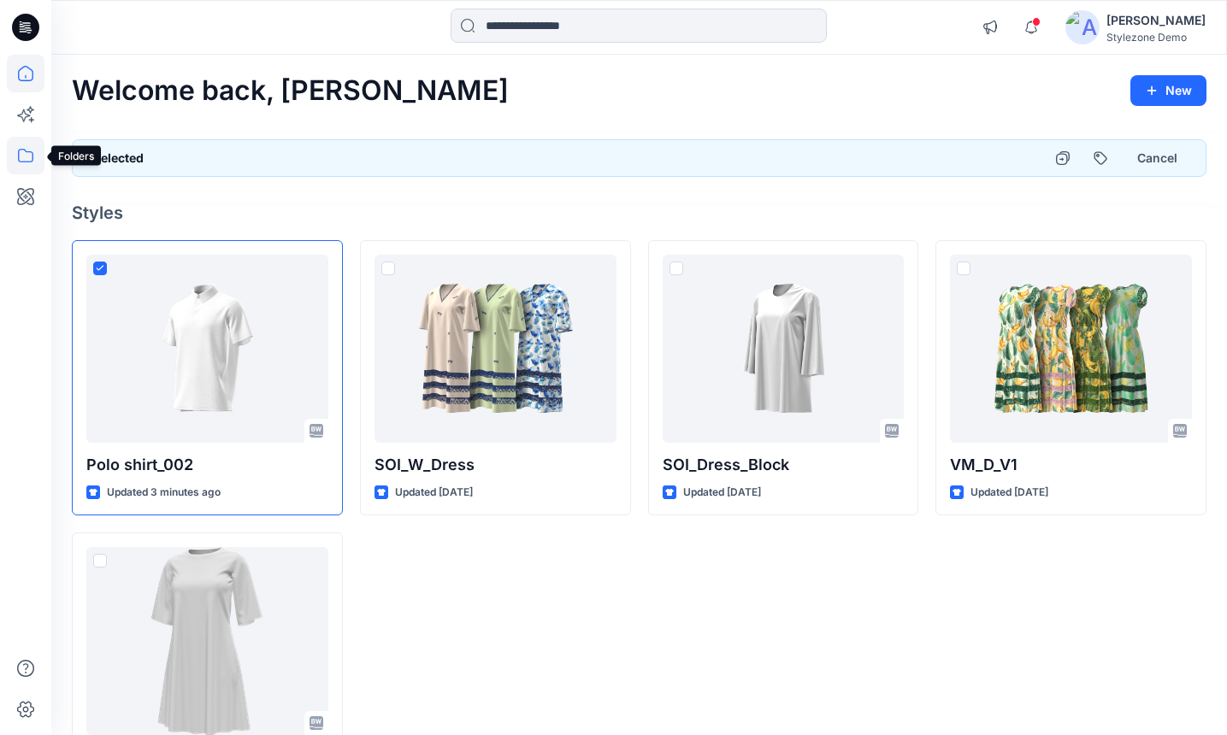
click at [40, 155] on icon at bounding box center [26, 156] width 38 height 38
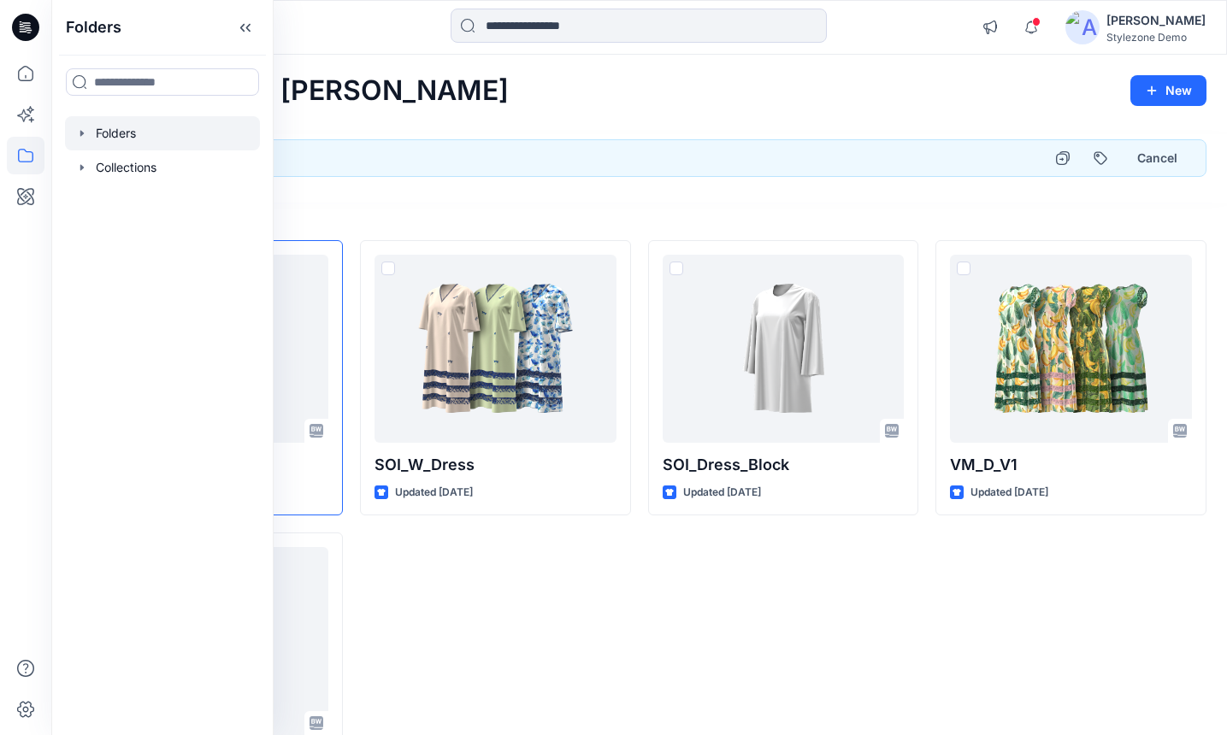
click at [116, 127] on div at bounding box center [162, 133] width 195 height 34
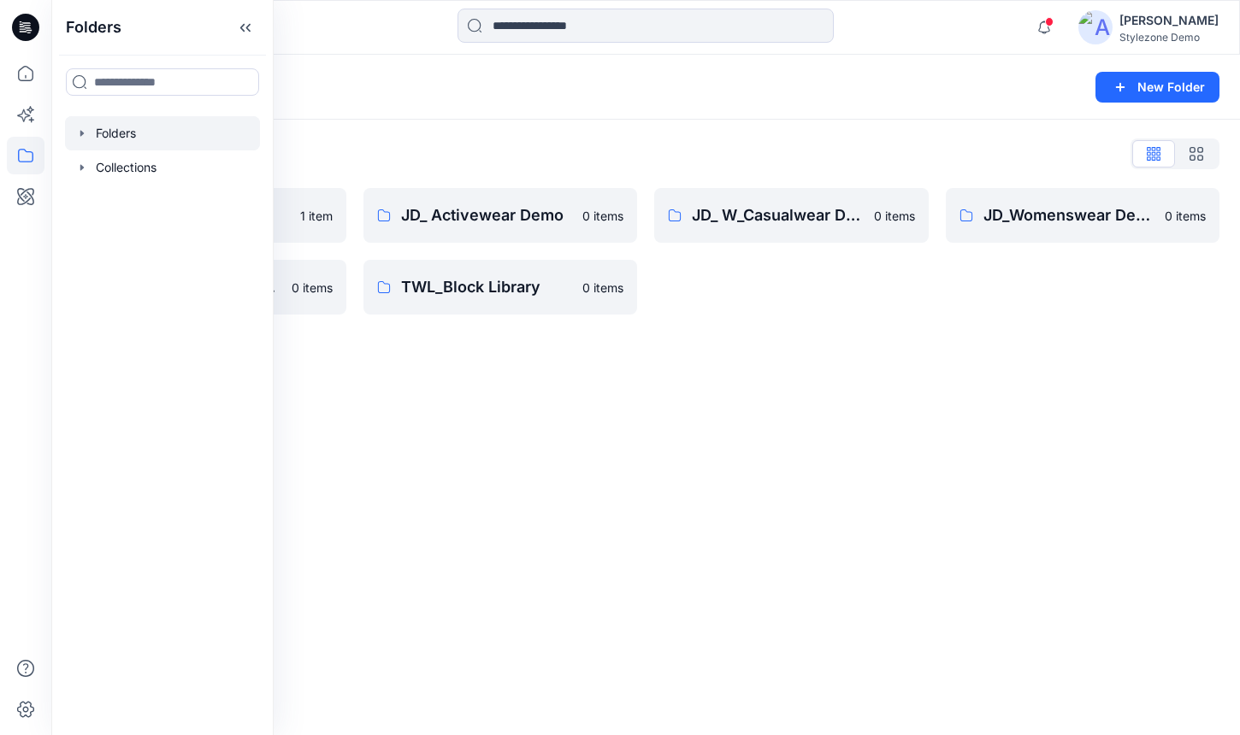
click at [478, 156] on div "Folders List" at bounding box center [646, 153] width 1148 height 27
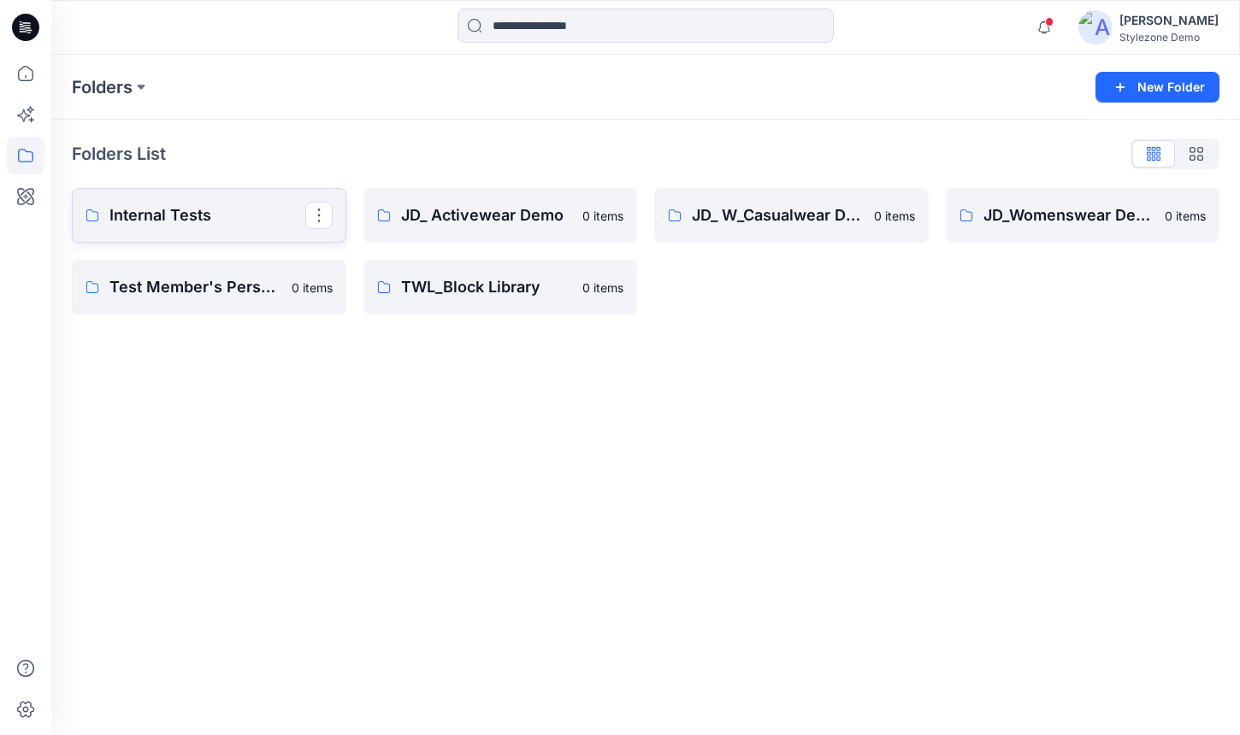
click at [223, 190] on link "Internal Tests" at bounding box center [209, 215] width 274 height 55
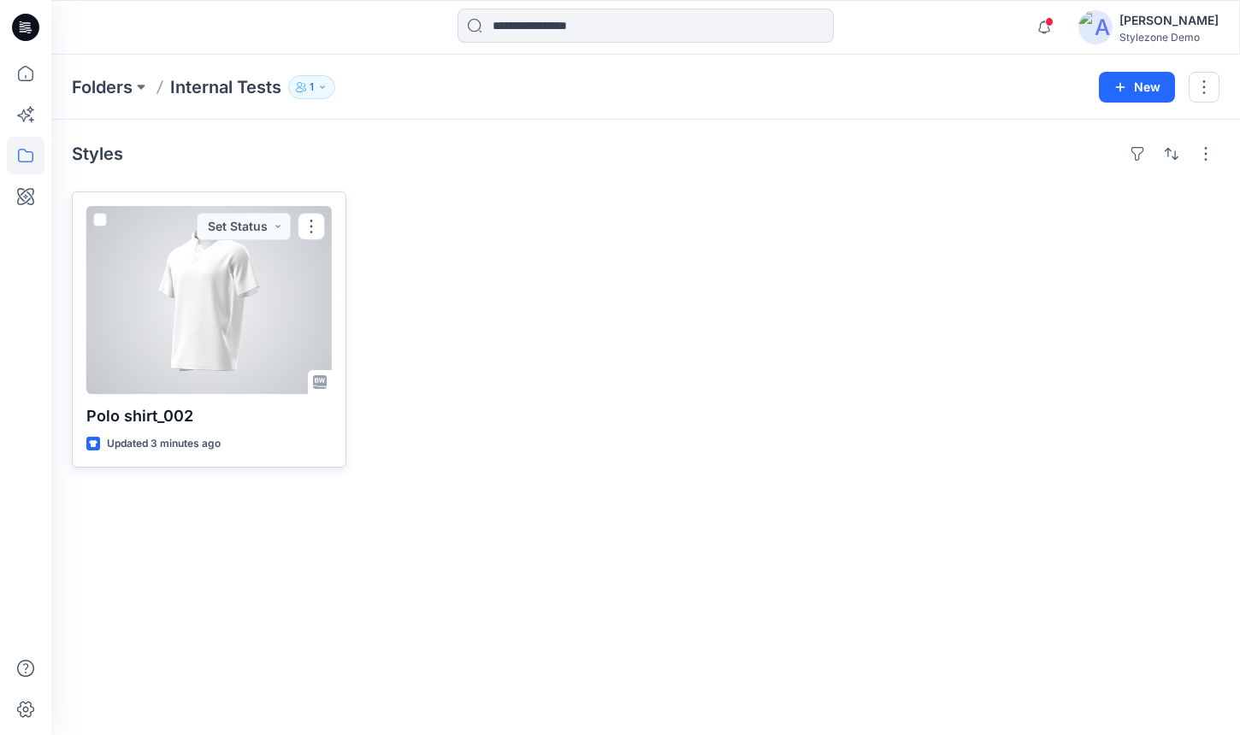
click at [105, 222] on span at bounding box center [100, 220] width 14 height 14
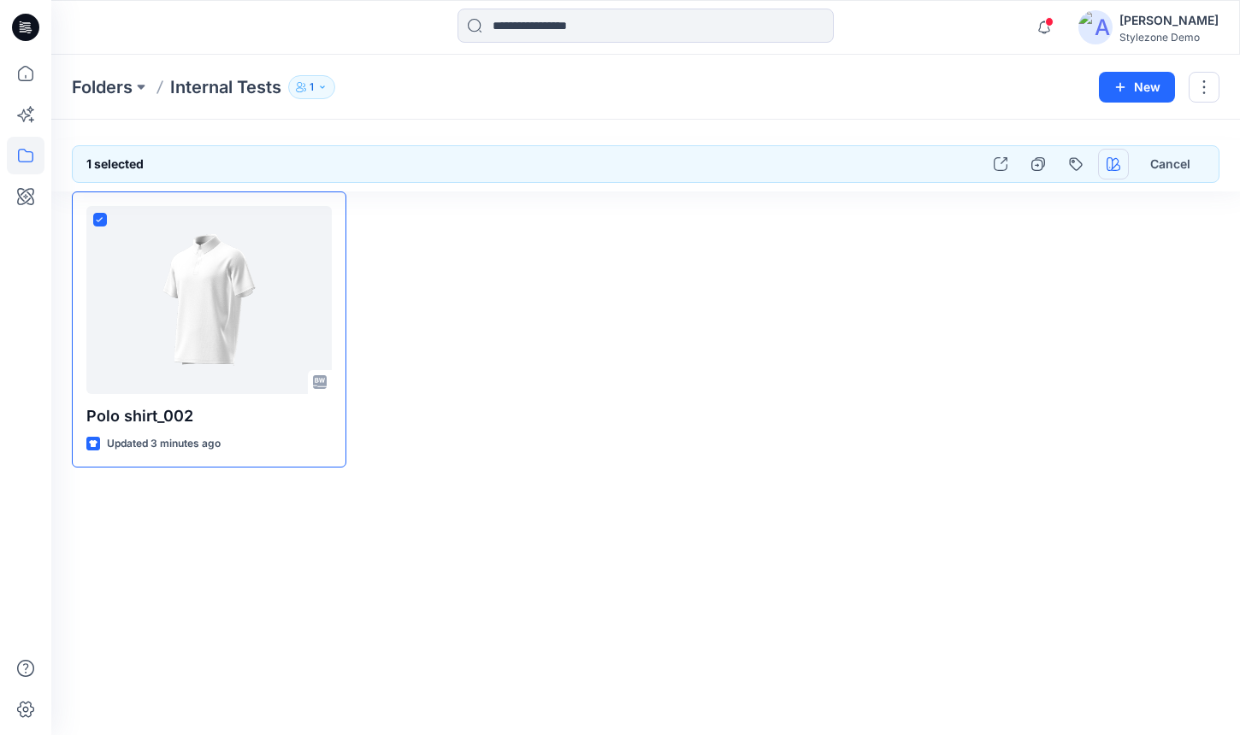
click at [1113, 178] on button "button" at bounding box center [1113, 164] width 31 height 31
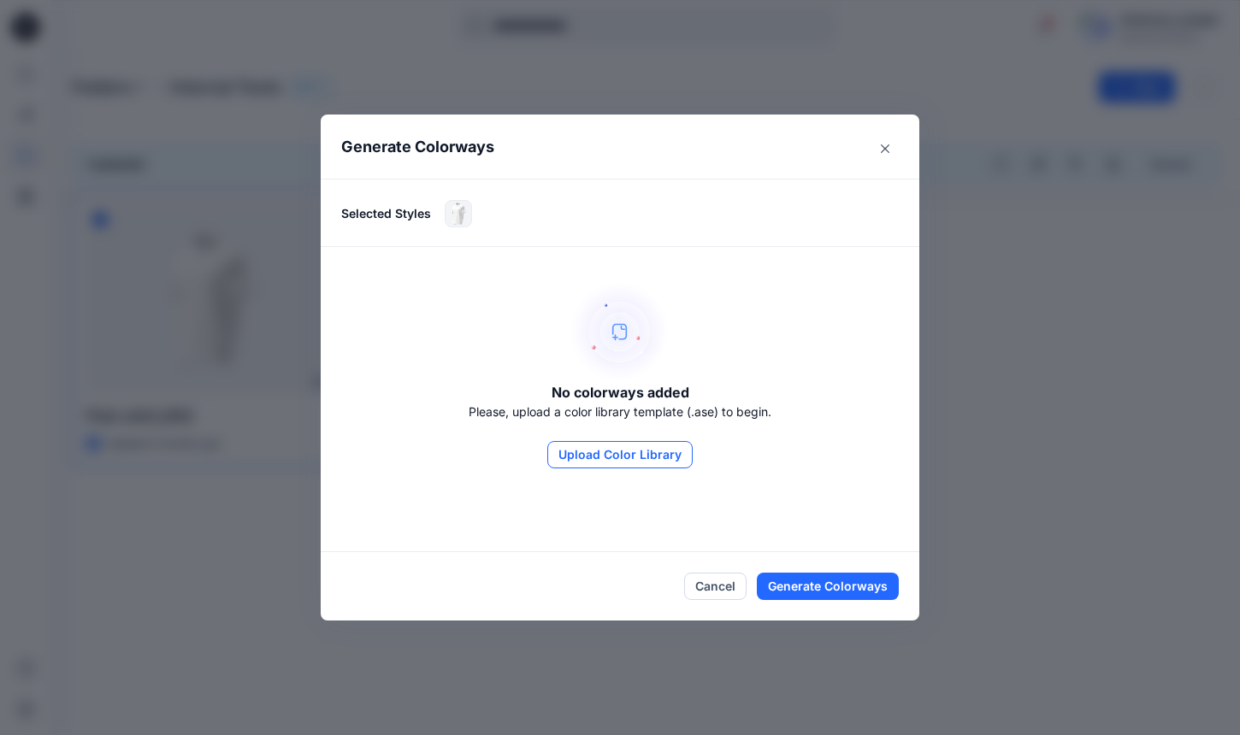
click at [610, 448] on button "Upload Color Library" at bounding box center [619, 454] width 145 height 27
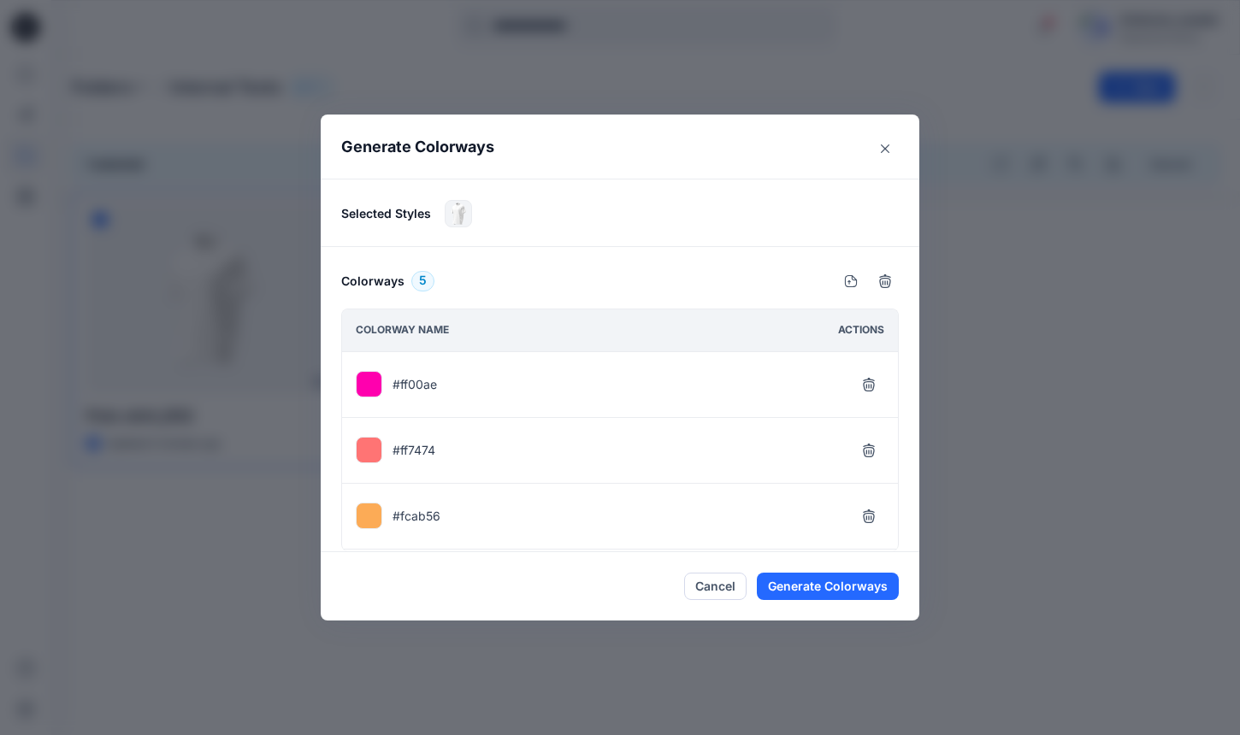
click at [643, 391] on div "#ff00ae" at bounding box center [620, 385] width 556 height 66
click at [402, 373] on div "#ff00ae" at bounding box center [396, 384] width 81 height 27
click at [818, 576] on button "Generate Colorways" at bounding box center [828, 586] width 142 height 27
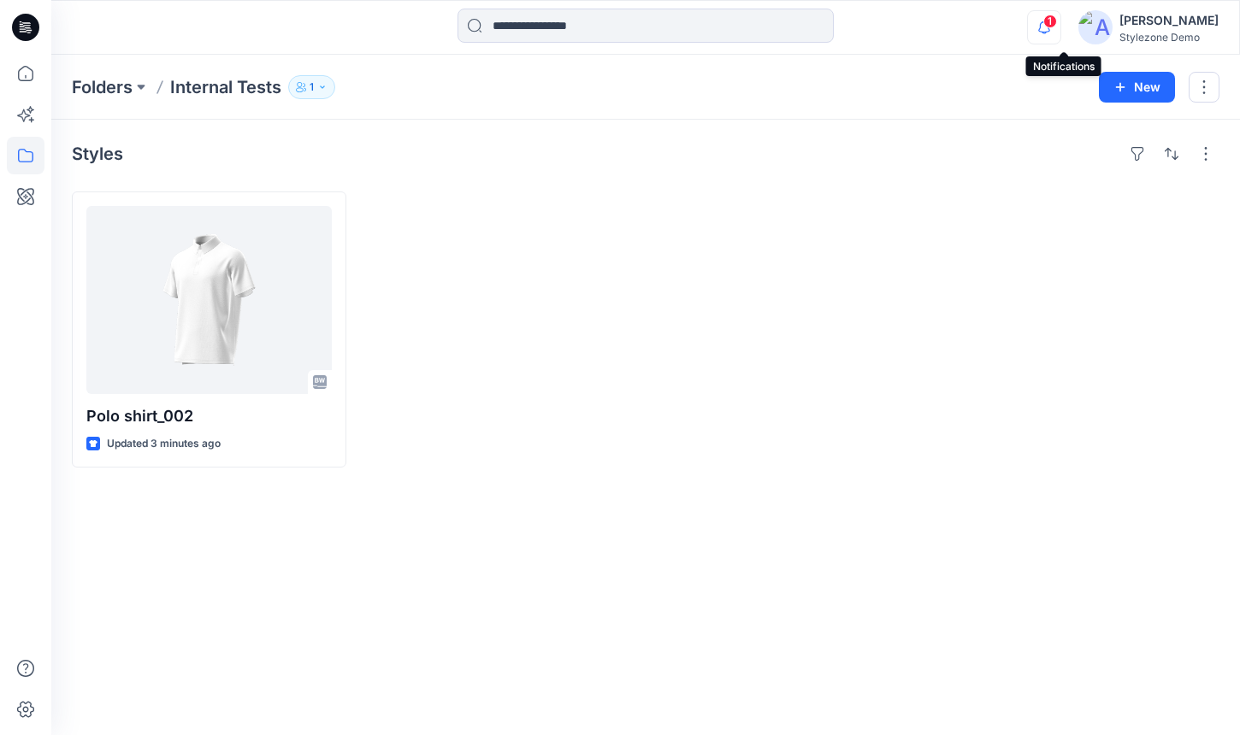
click at [1060, 32] on icon "button" at bounding box center [1044, 27] width 32 height 34
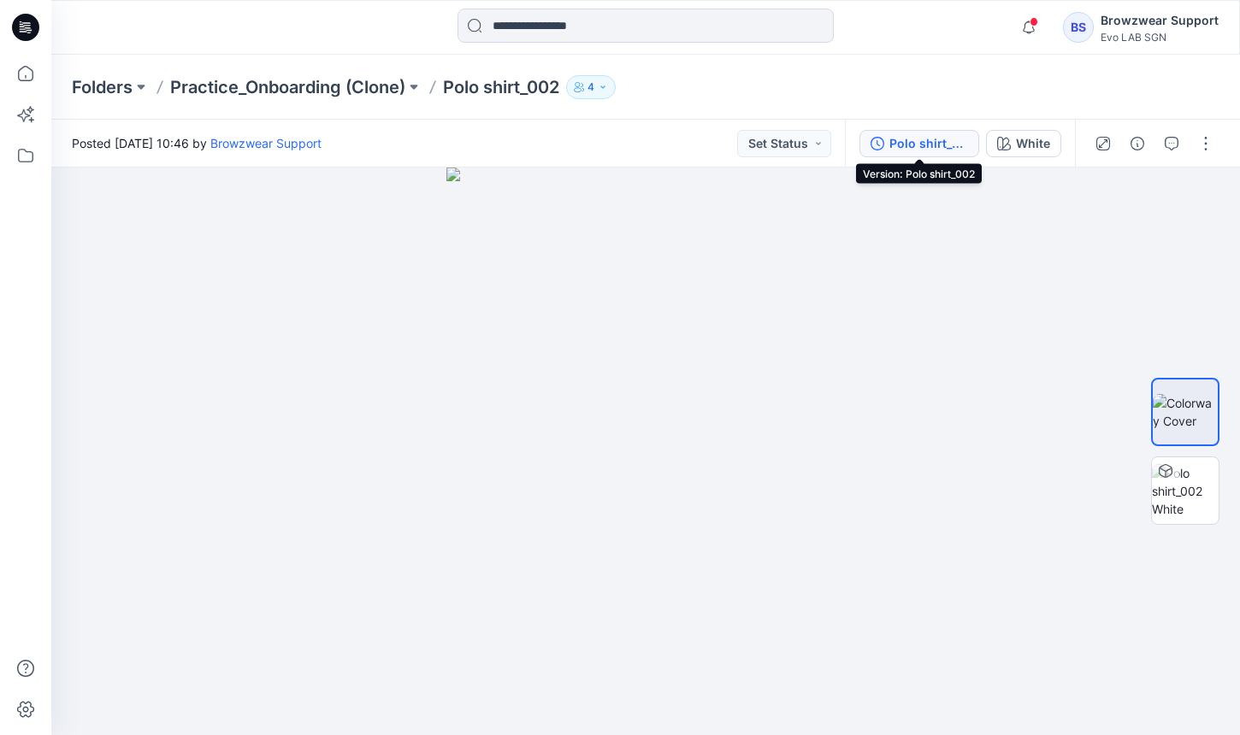
click at [897, 137] on div "Polo shirt_002" at bounding box center [928, 143] width 79 height 19
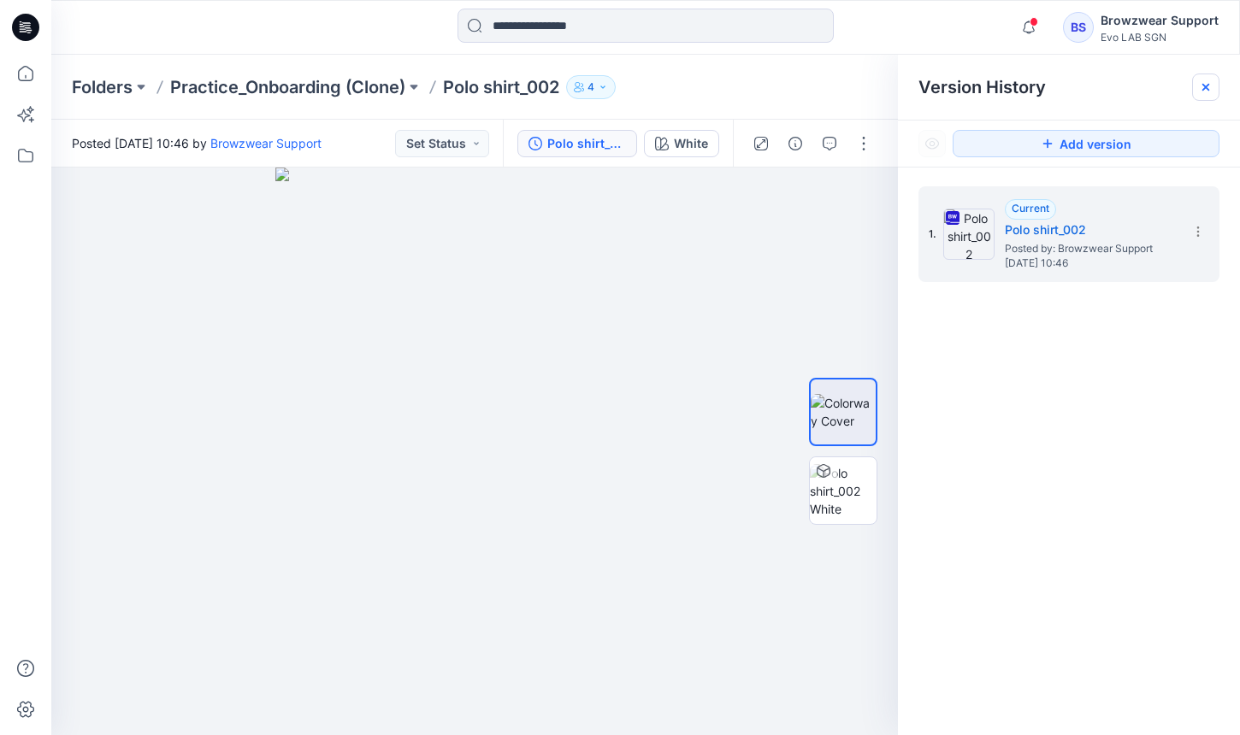
click at [1203, 85] on icon at bounding box center [1205, 87] width 7 height 7
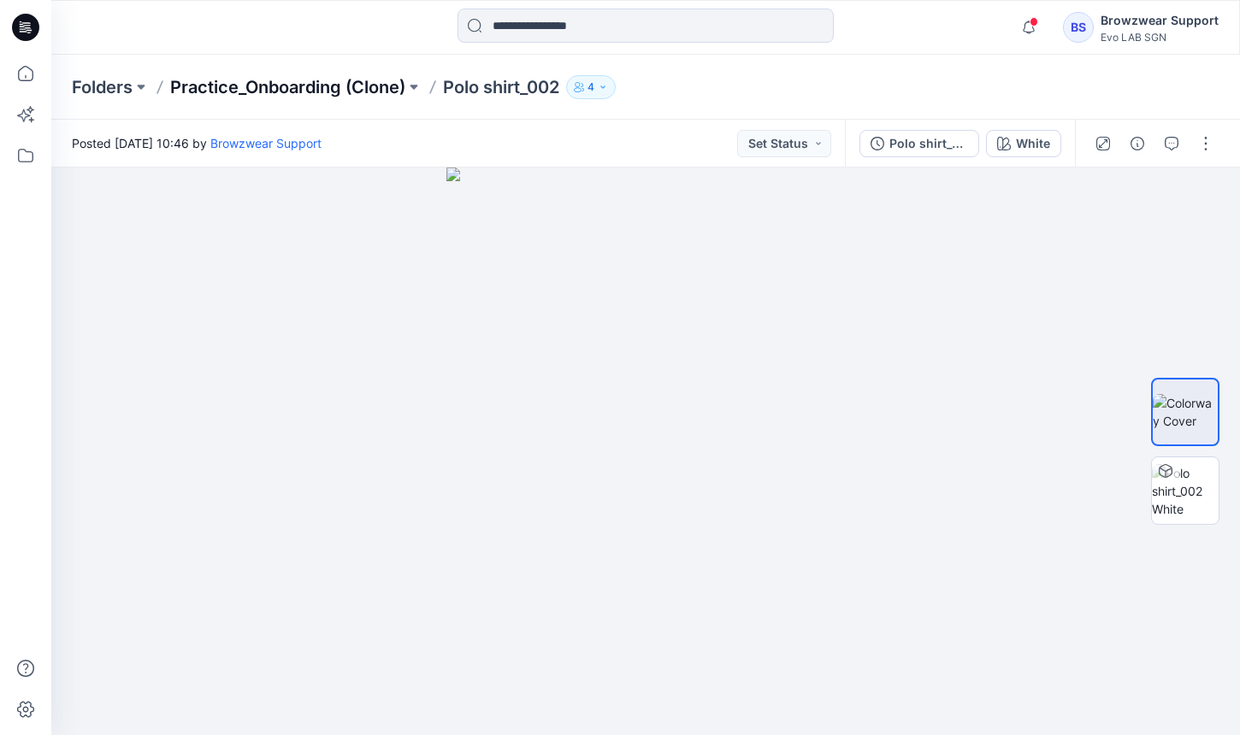
click at [349, 79] on p "Practice_Onboarding (Clone)" at bounding box center [287, 87] width 235 height 24
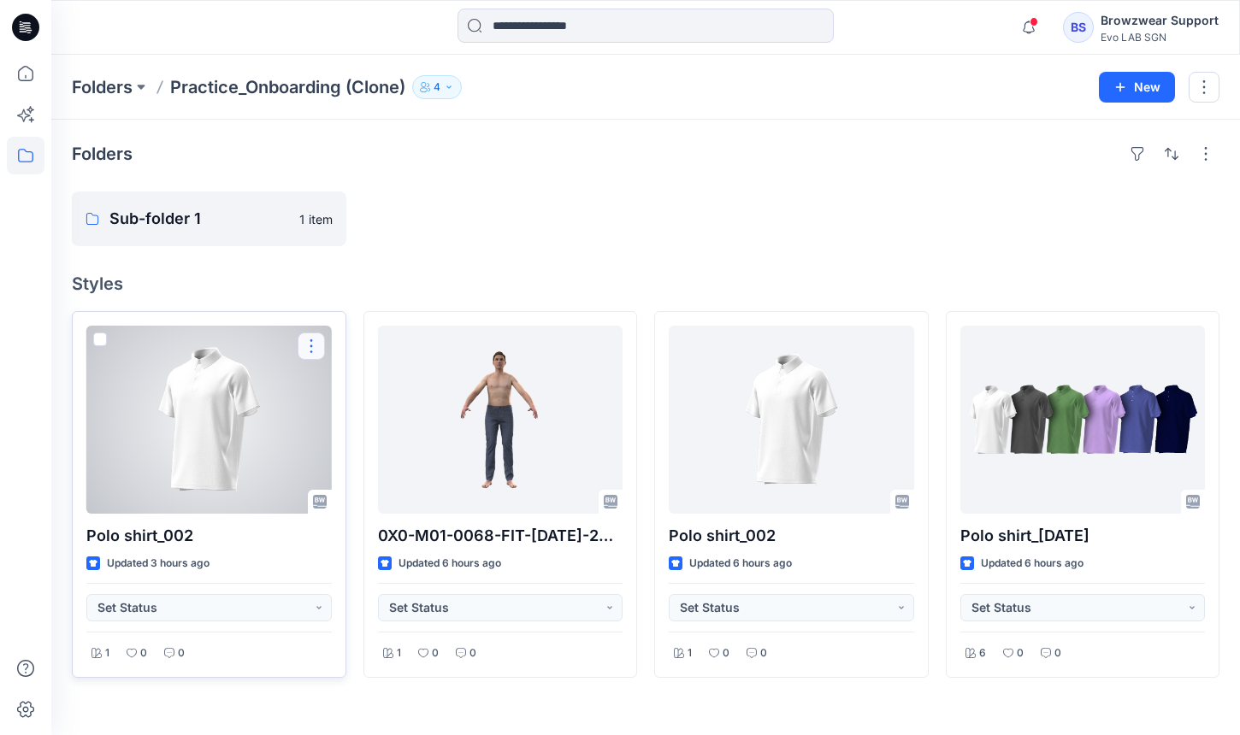
click at [311, 345] on button "button" at bounding box center [311, 346] width 27 height 27
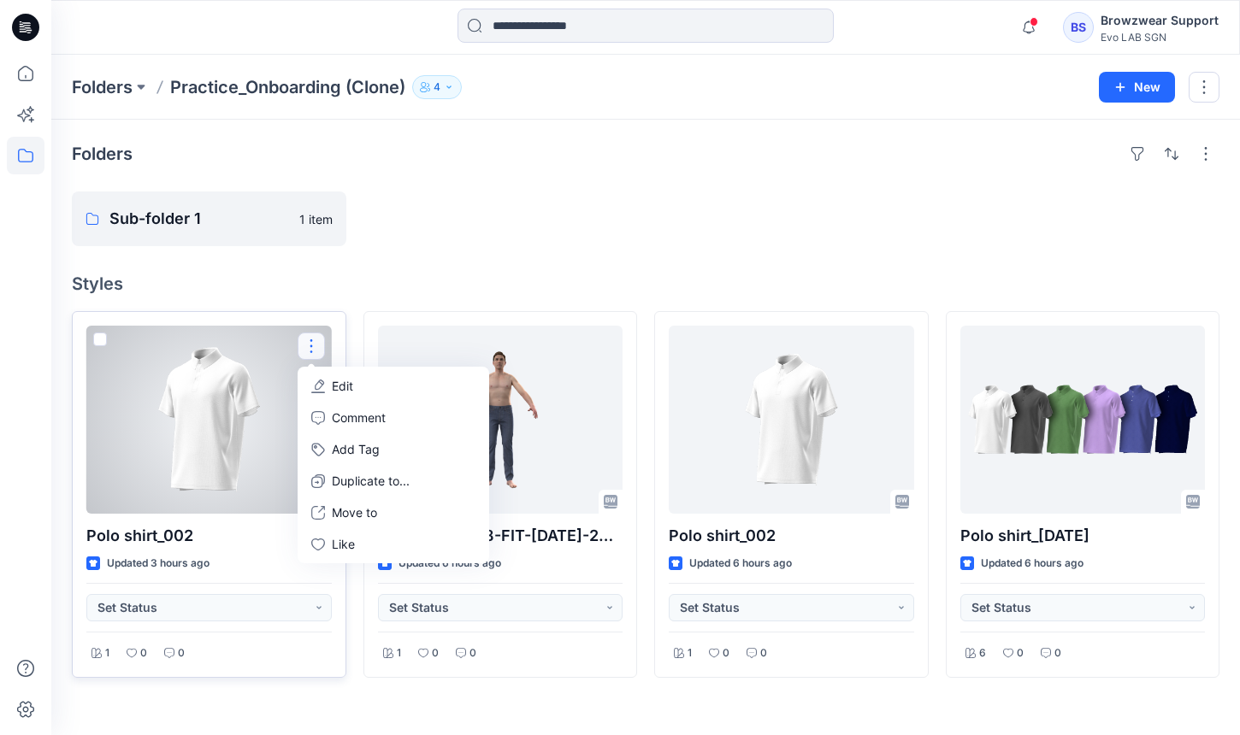
click at [311, 345] on button "button" at bounding box center [311, 346] width 27 height 27
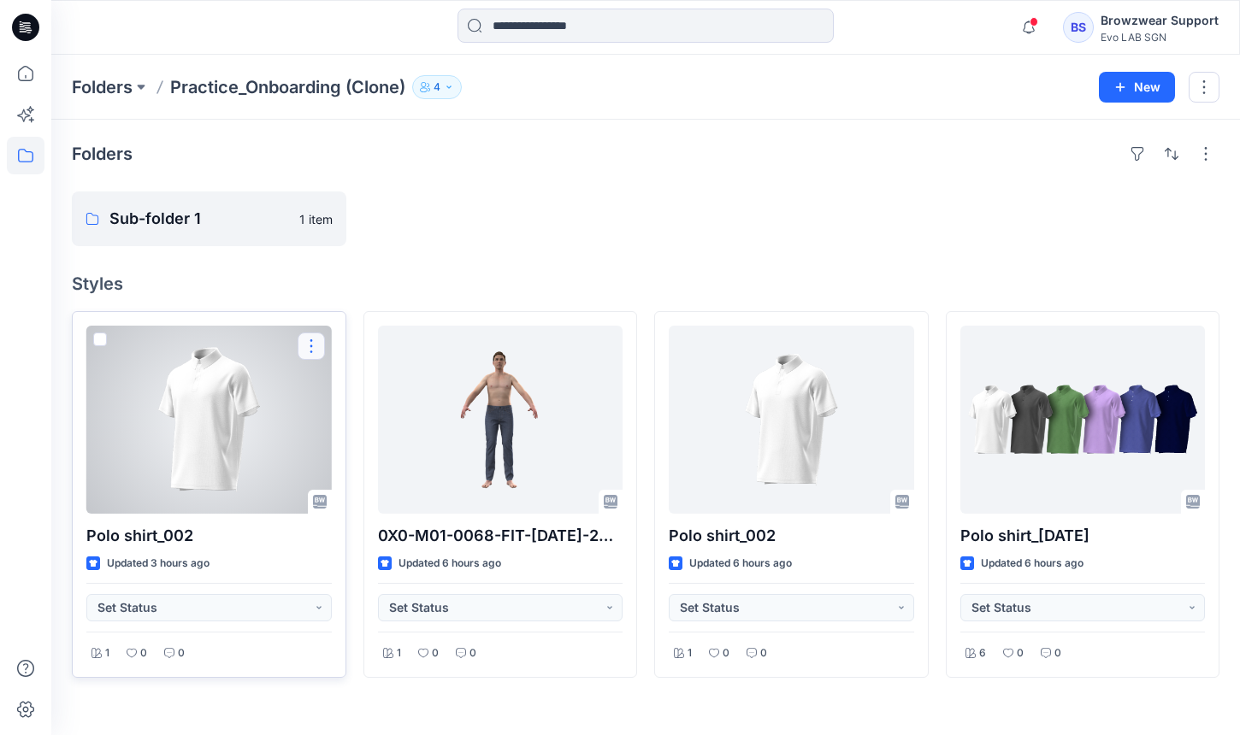
click at [311, 345] on button "button" at bounding box center [311, 346] width 27 height 27
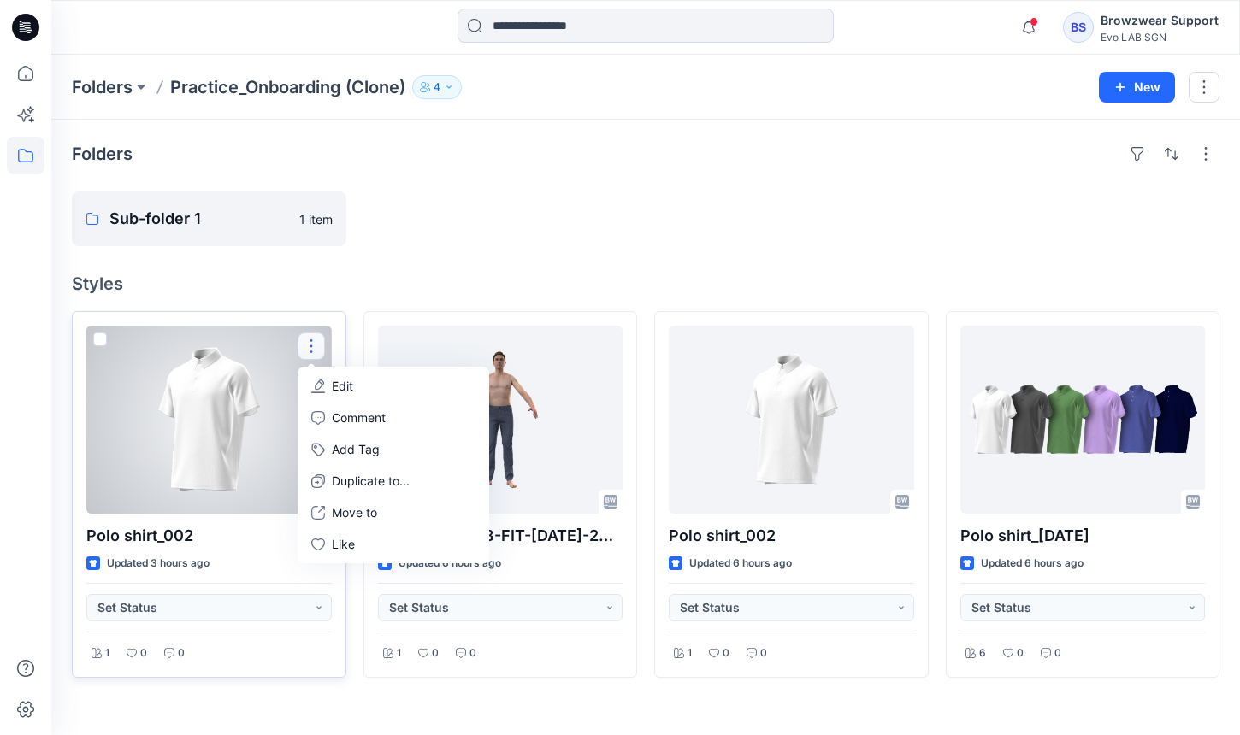
click at [86, 340] on div at bounding box center [208, 420] width 245 height 188
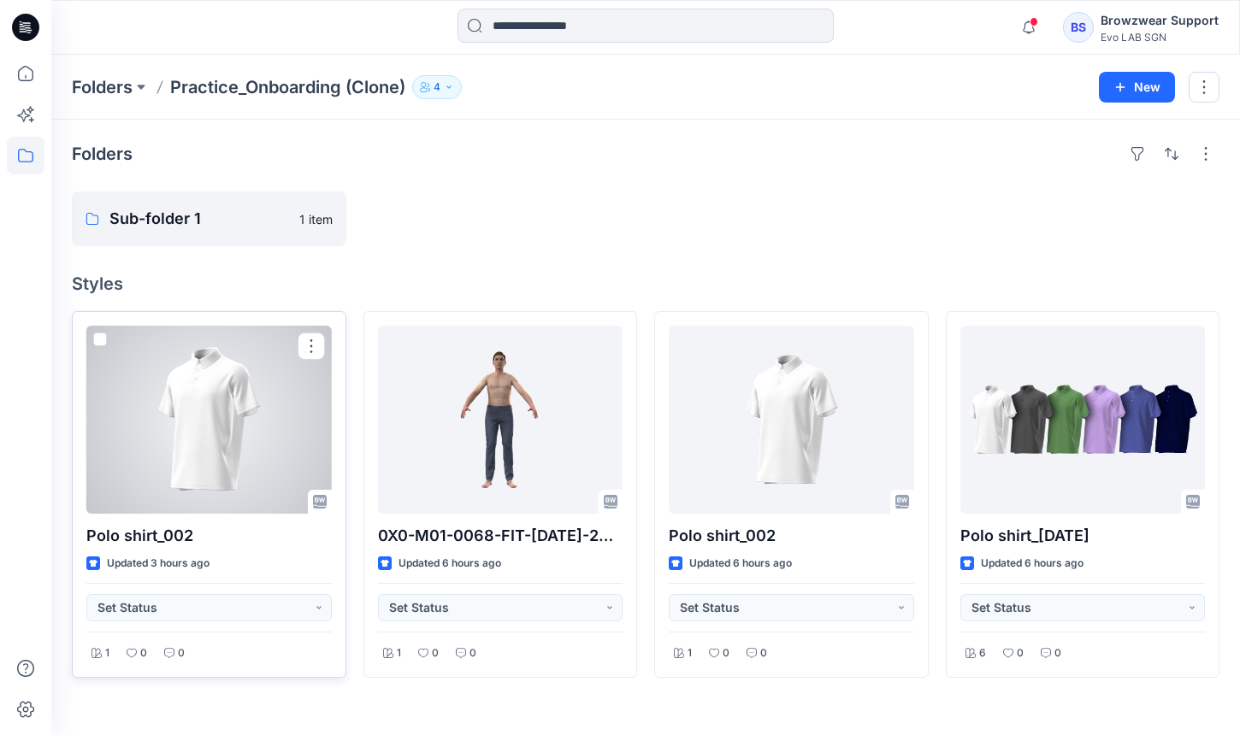
click at [108, 339] on div at bounding box center [208, 420] width 245 height 188
click at [101, 345] on span at bounding box center [100, 340] width 14 height 14
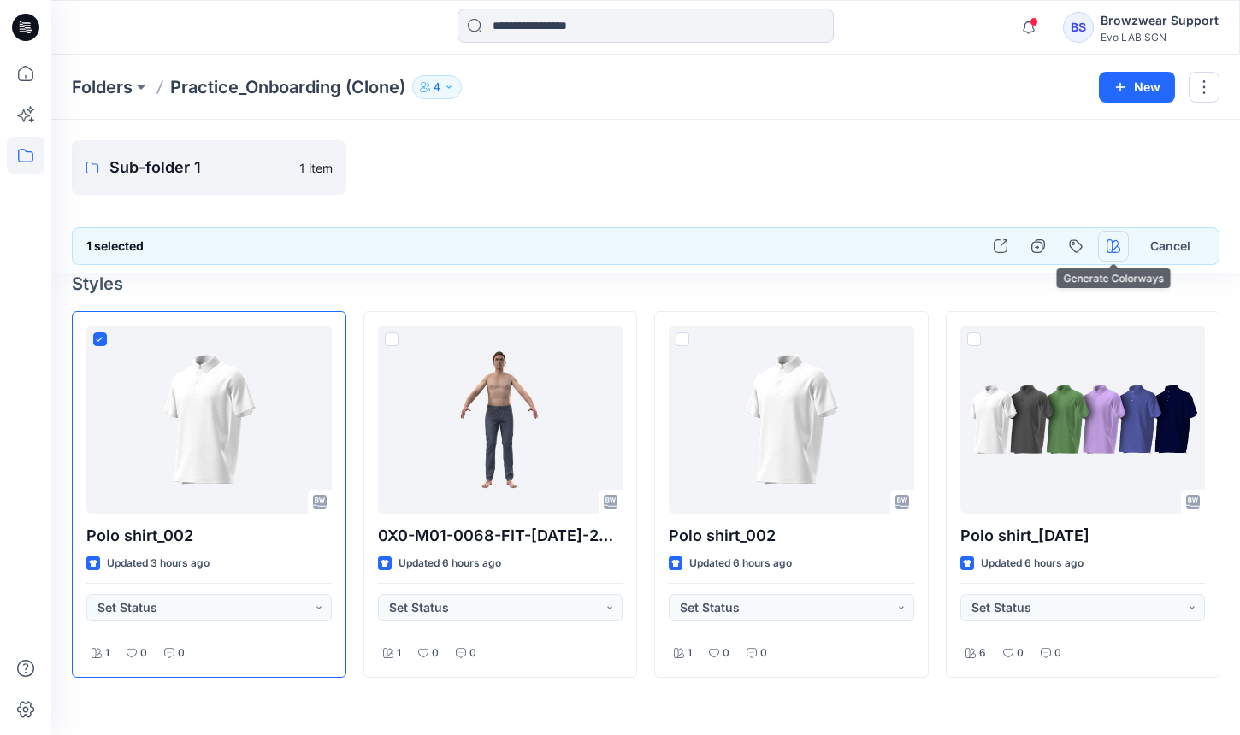
click at [1116, 256] on button "button" at bounding box center [1113, 246] width 31 height 31
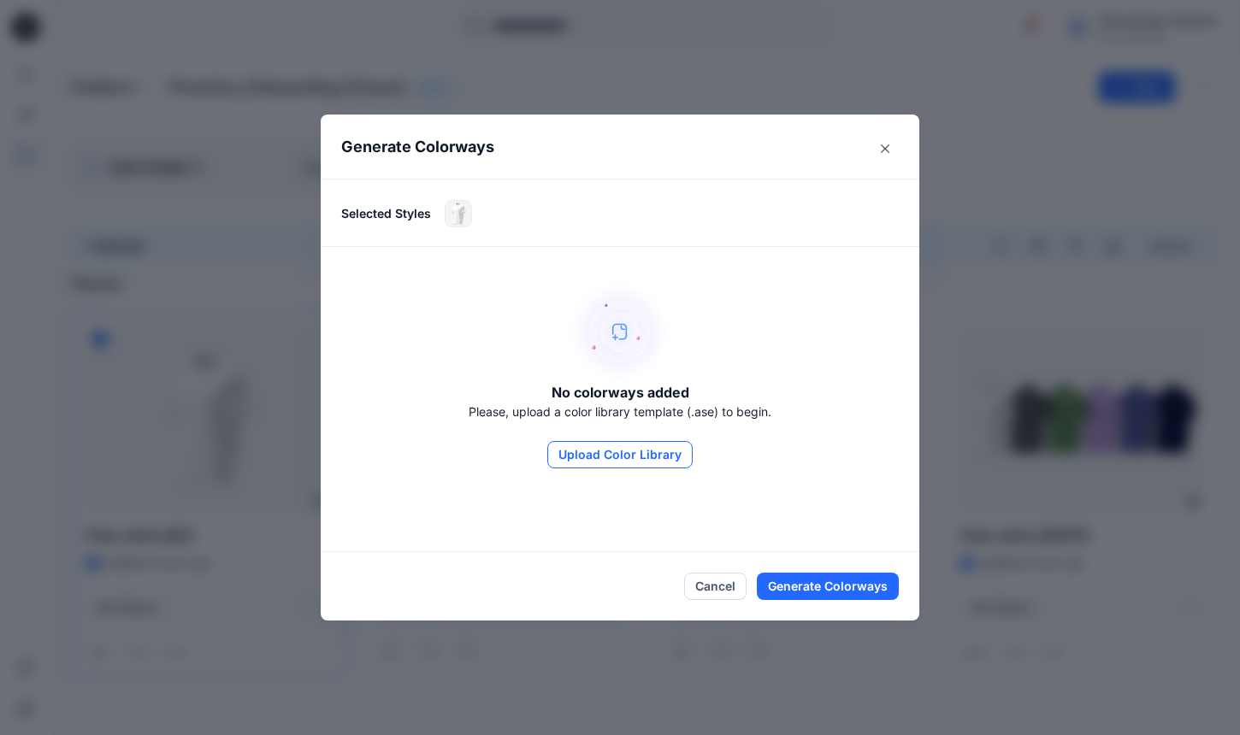
click at [635, 455] on button "Upload Color Library" at bounding box center [619, 454] width 145 height 27
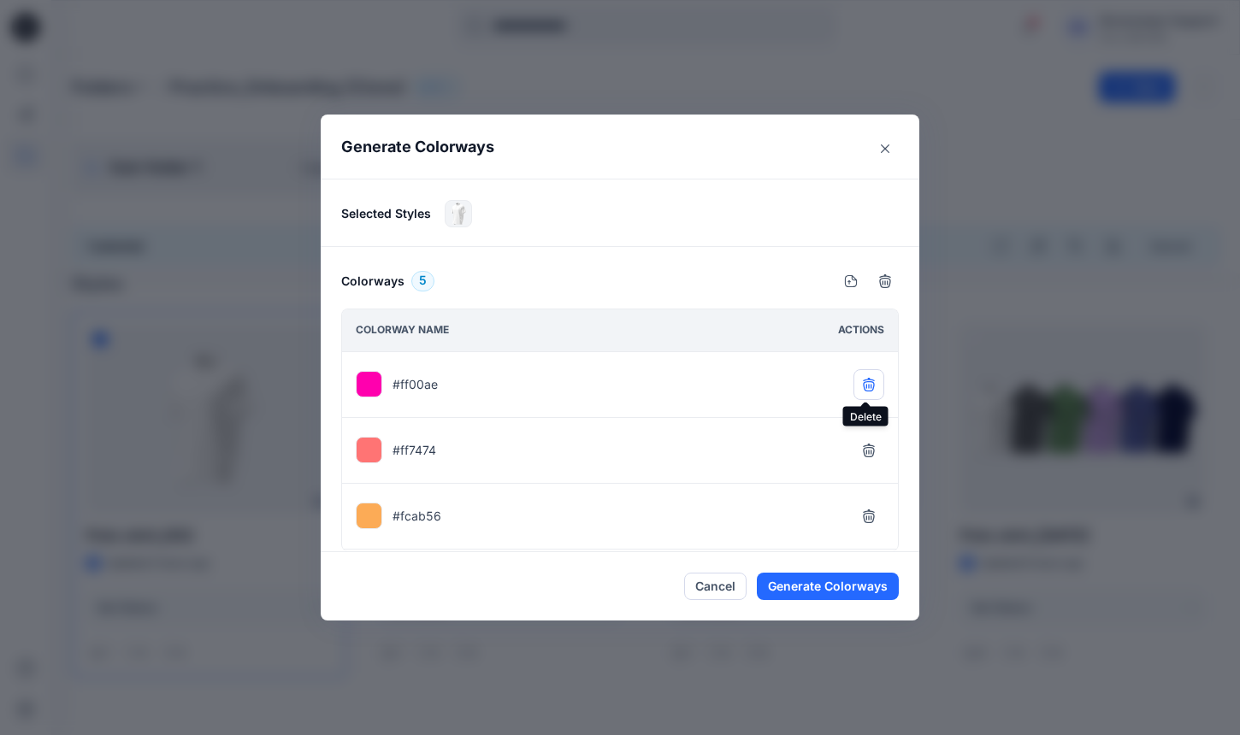
click at [862, 385] on icon "button" at bounding box center [869, 385] width 14 height 14
click at [859, 385] on button "button" at bounding box center [868, 384] width 31 height 31
click at [866, 453] on icon "button" at bounding box center [868, 449] width 11 height 11
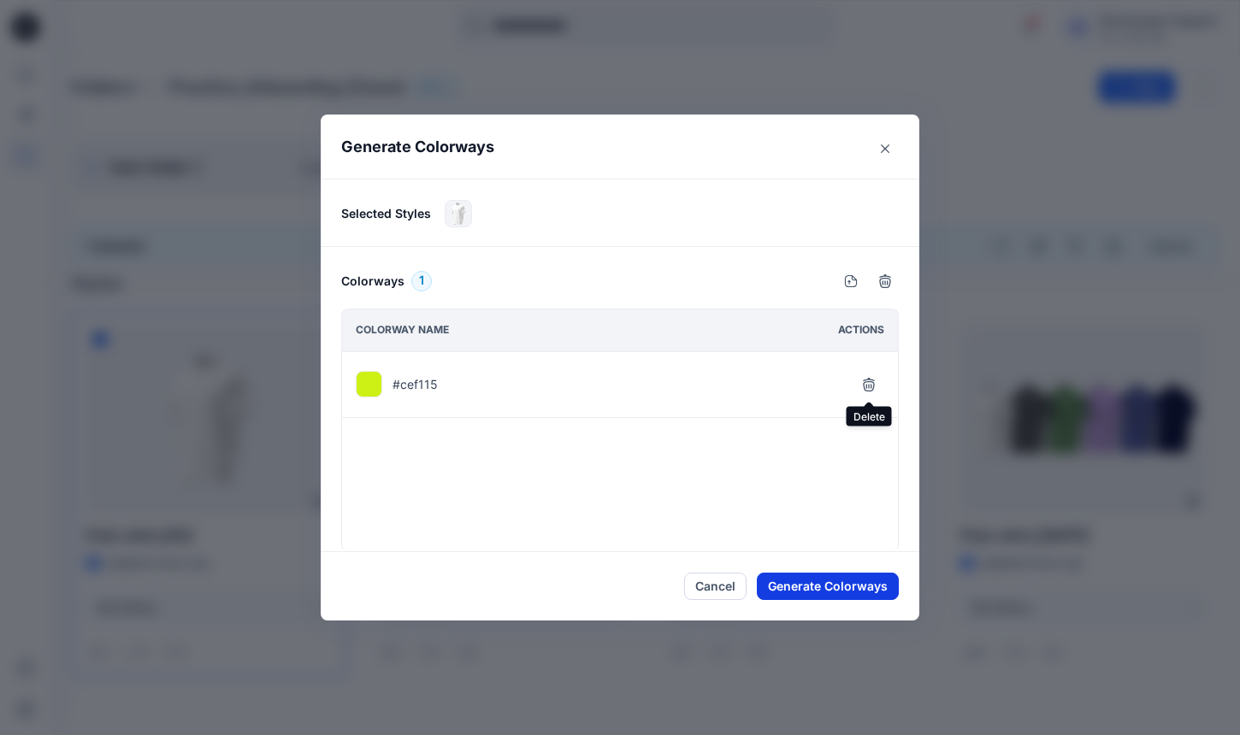
click at [833, 579] on button "Generate Colorways" at bounding box center [828, 586] width 142 height 27
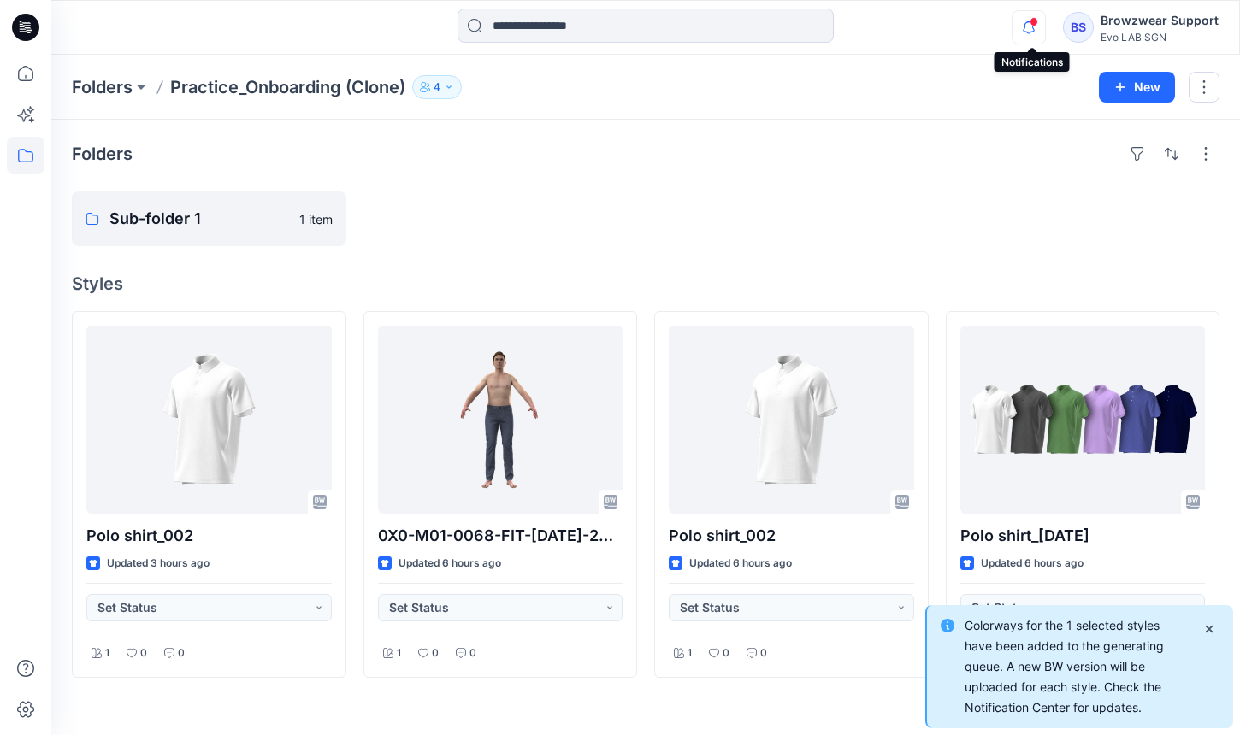
click at [1037, 29] on icon "button" at bounding box center [1028, 27] width 32 height 34
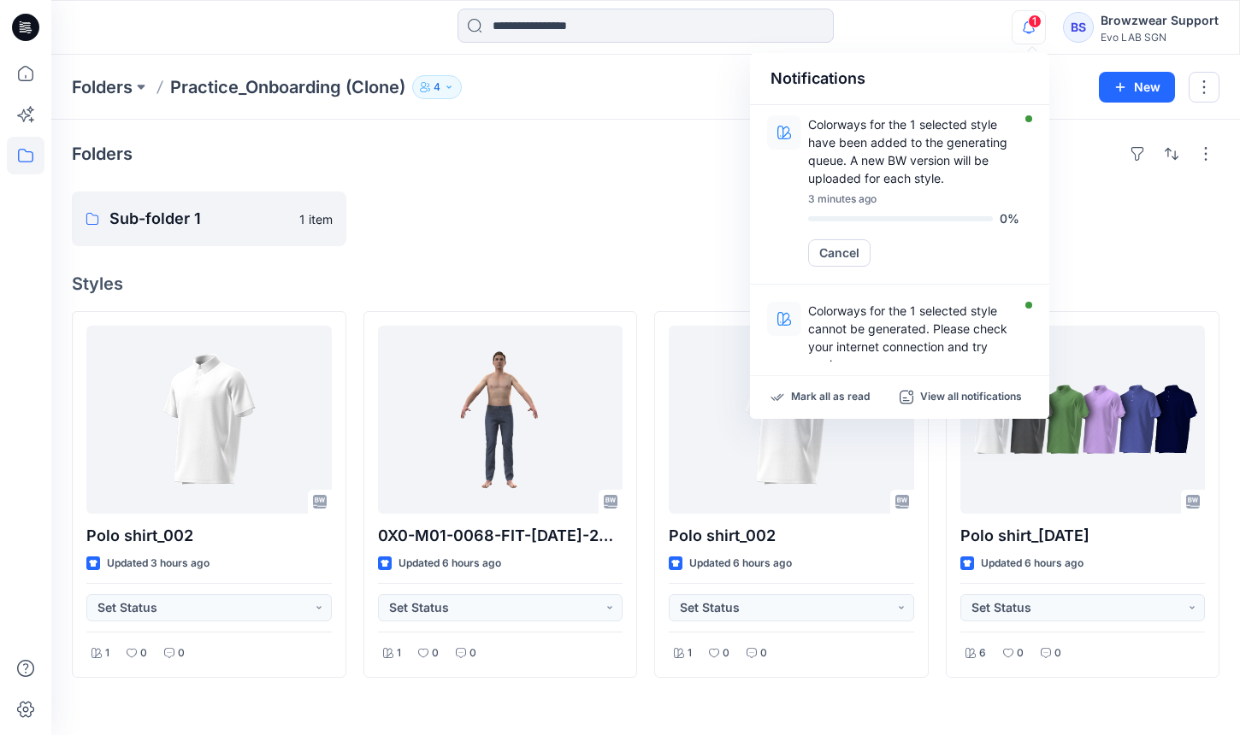
click at [1033, 33] on icon "button" at bounding box center [1028, 27] width 32 height 34
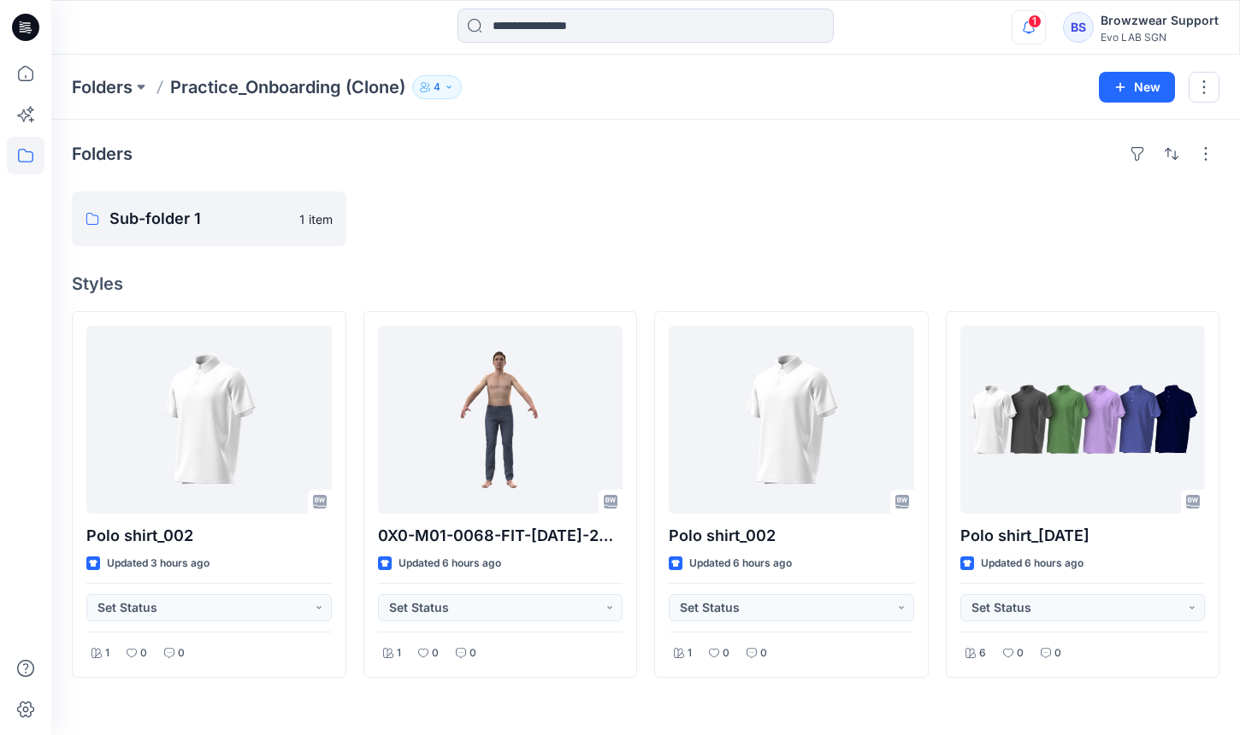
click at [1033, 33] on icon "button" at bounding box center [1028, 27] width 32 height 34
